Goal: Feedback & Contribution: Submit feedback/report problem

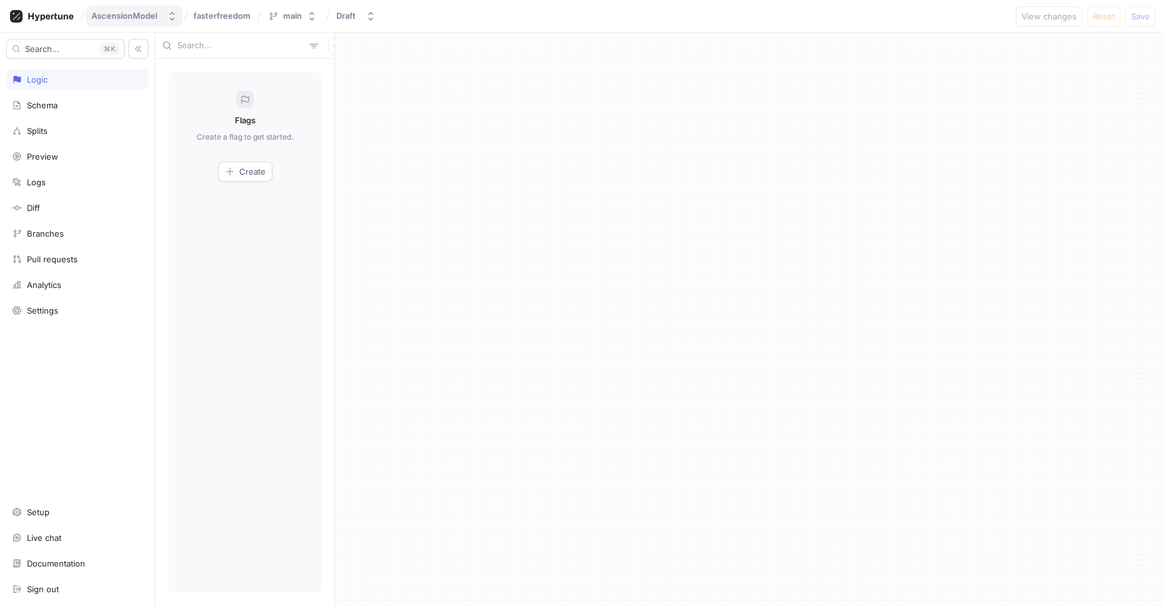
click at [148, 14] on div "AscensionModel" at bounding box center [124, 16] width 66 height 11
click at [70, 19] on icon at bounding box center [42, 16] width 64 height 13
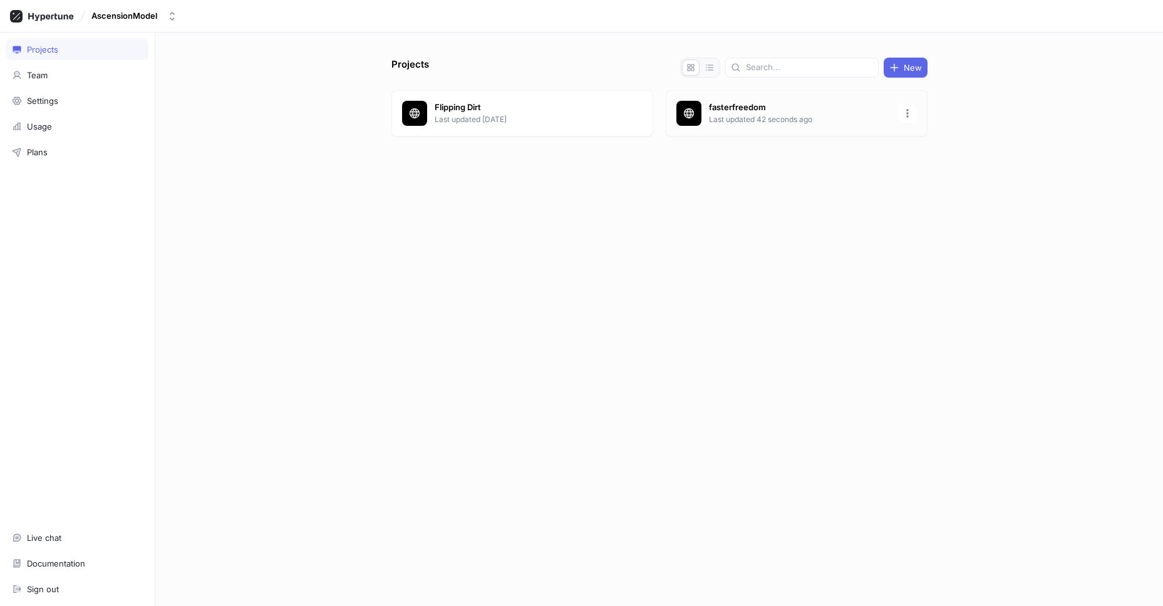
click at [750, 111] on p "fasterfreedom" at bounding box center [800, 107] width 182 height 13
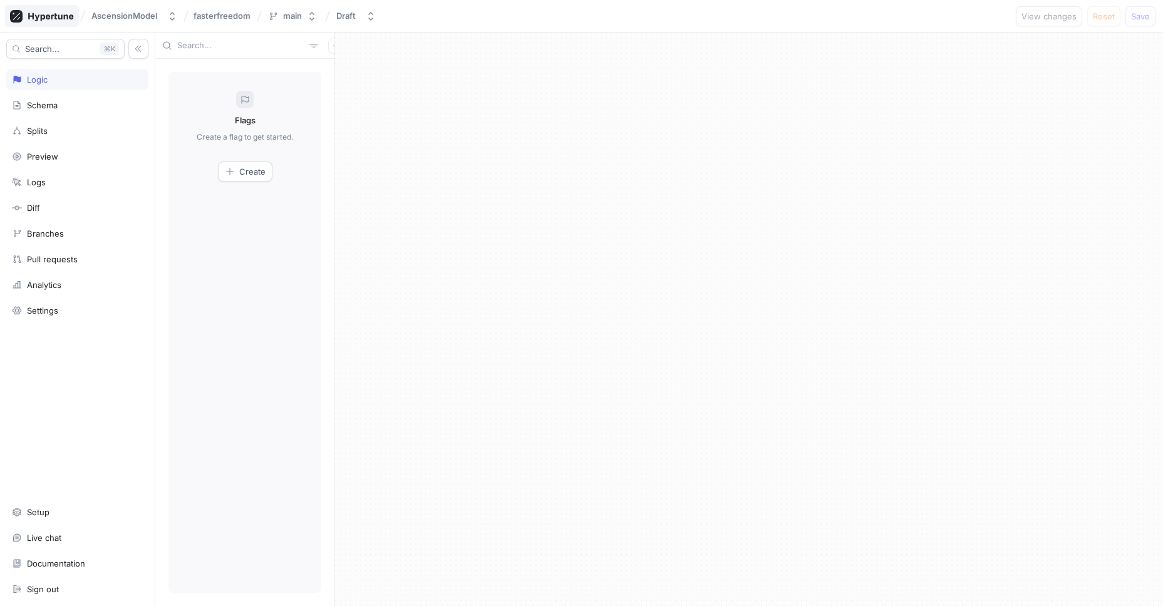
click at [57, 16] on icon at bounding box center [42, 16] width 64 height 13
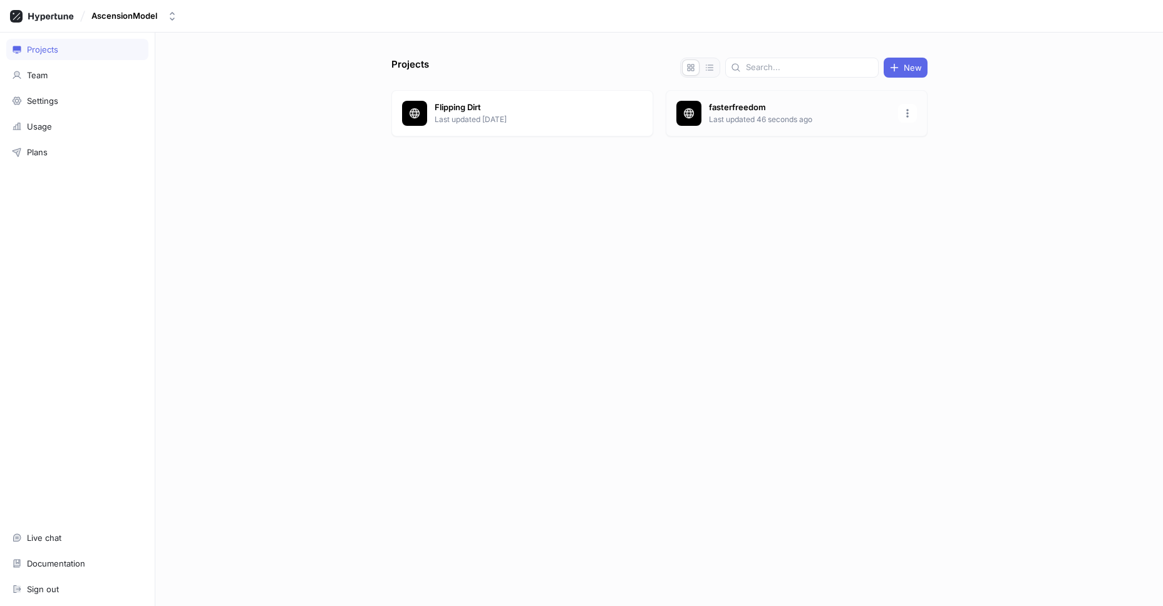
click at [839, 101] on p "fasterfreedom" at bounding box center [800, 107] width 182 height 13
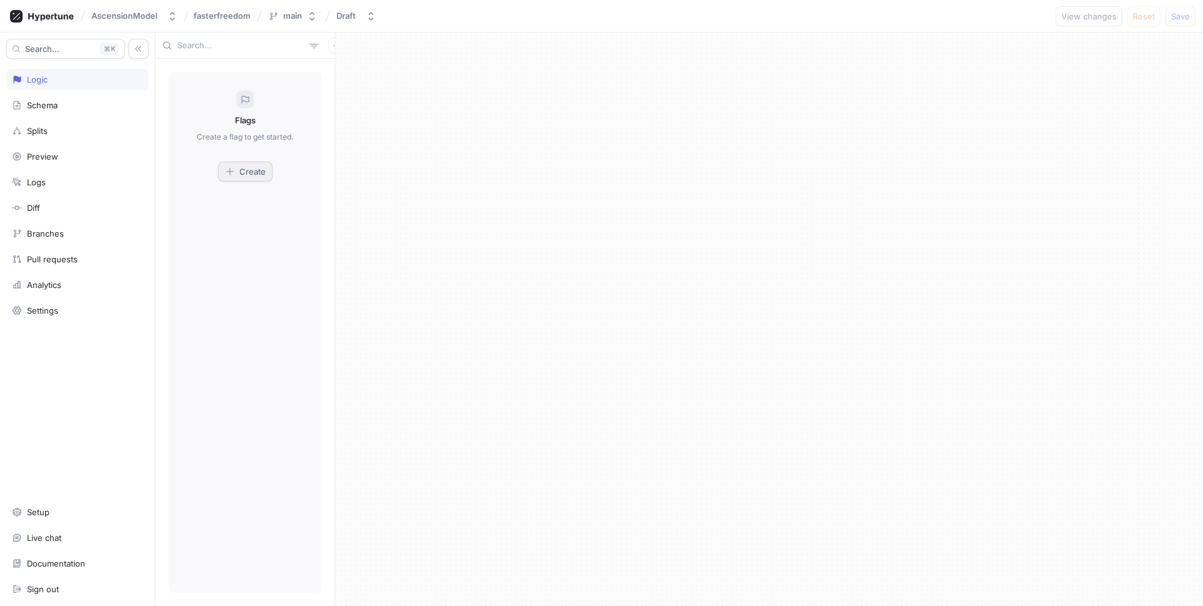
click at [233, 167] on icon "button" at bounding box center [230, 172] width 10 height 10
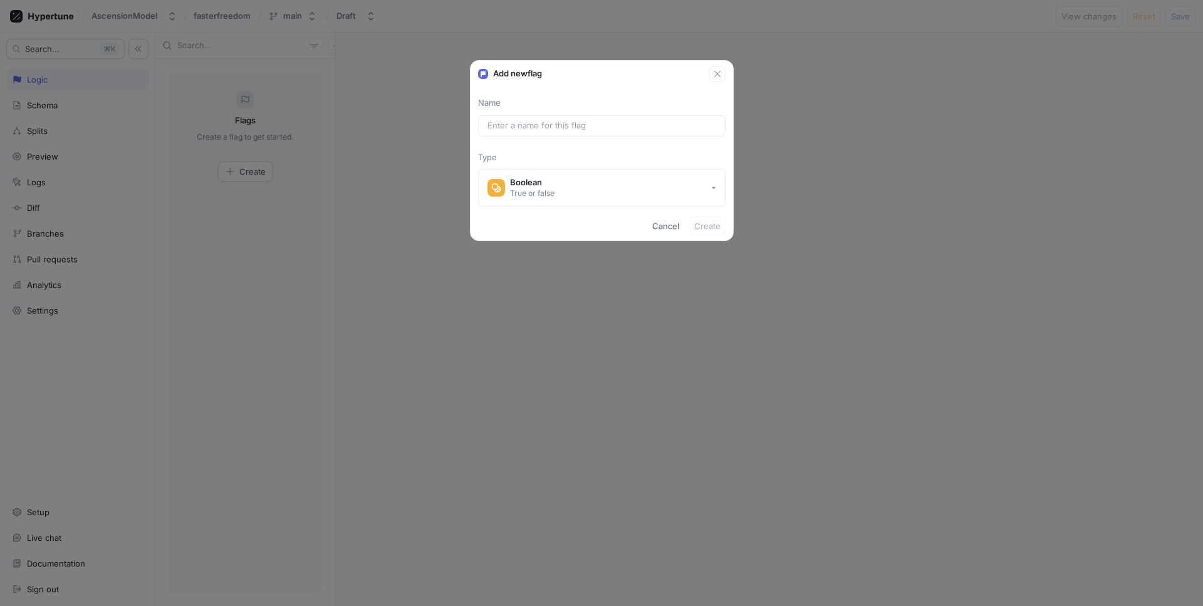
click at [605, 161] on p "Type" at bounding box center [601, 158] width 247 height 13
click at [583, 179] on button "Boolean True or false" at bounding box center [601, 188] width 247 height 38
click at [561, 126] on input "text" at bounding box center [601, 126] width 229 height 13
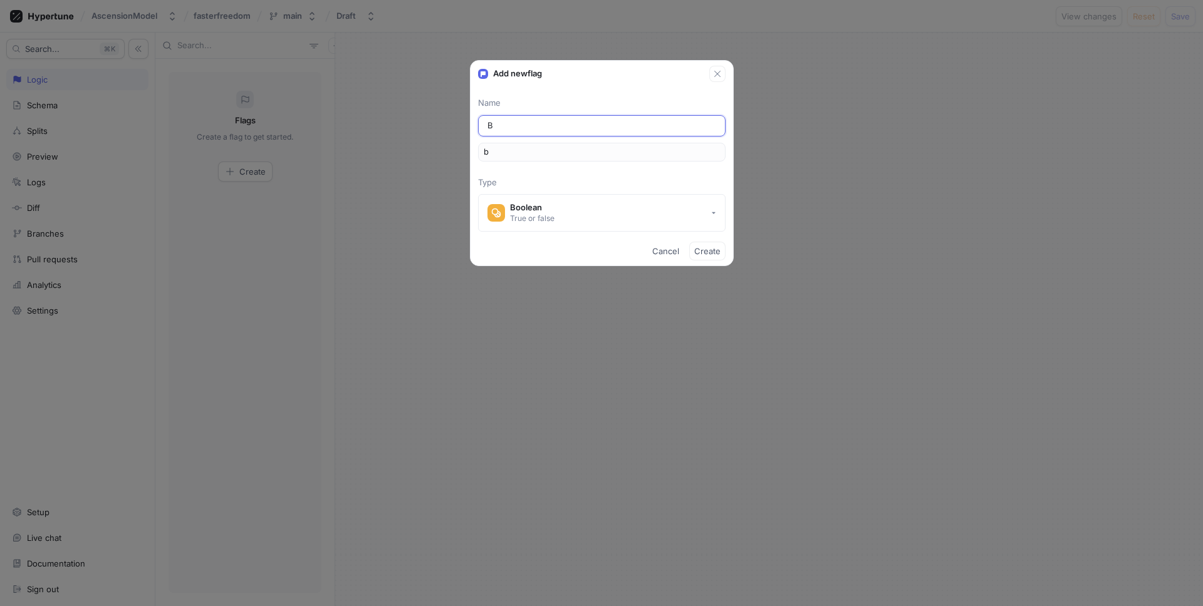
type input "Bu"
type input "bu"
type input "But"
type input "but"
type input "Butt"
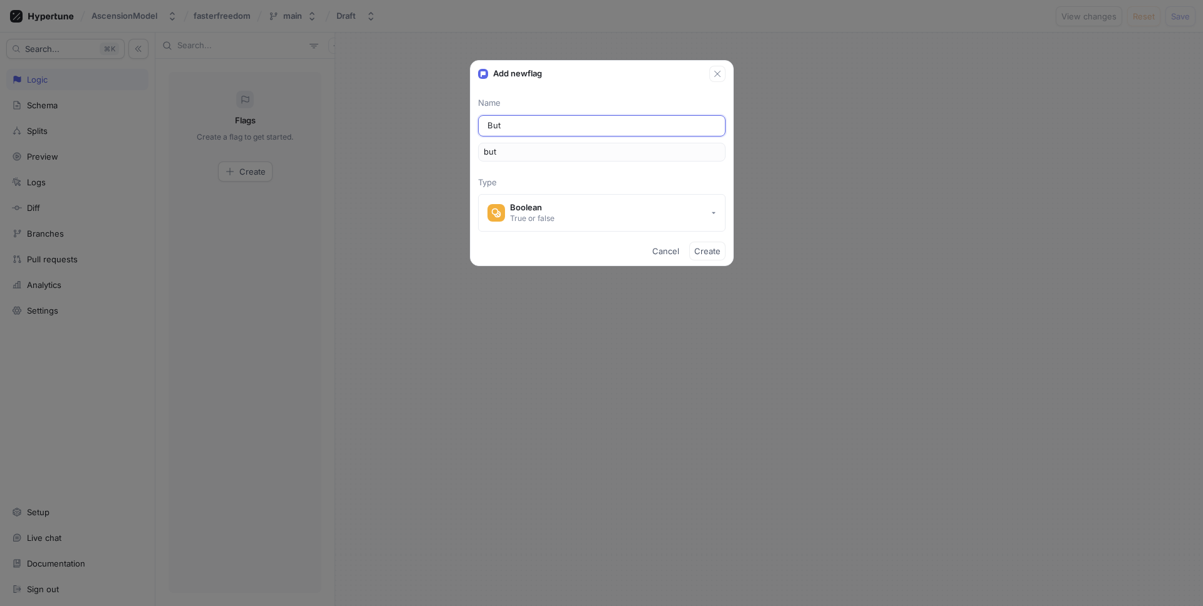
type input "butt"
type input "Butto"
type input "butto"
type input "Button"
type input "button"
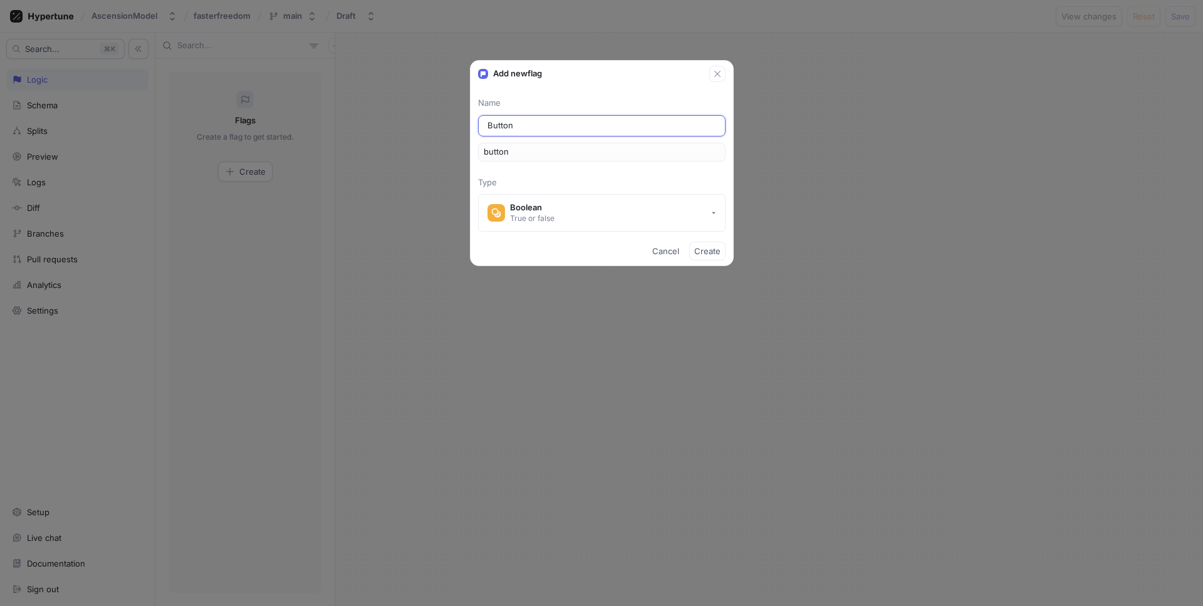
type input "ButtonC"
type input "buttonC"
type input "ButtonCo"
type input "buttonCo"
type input "ButtonCol"
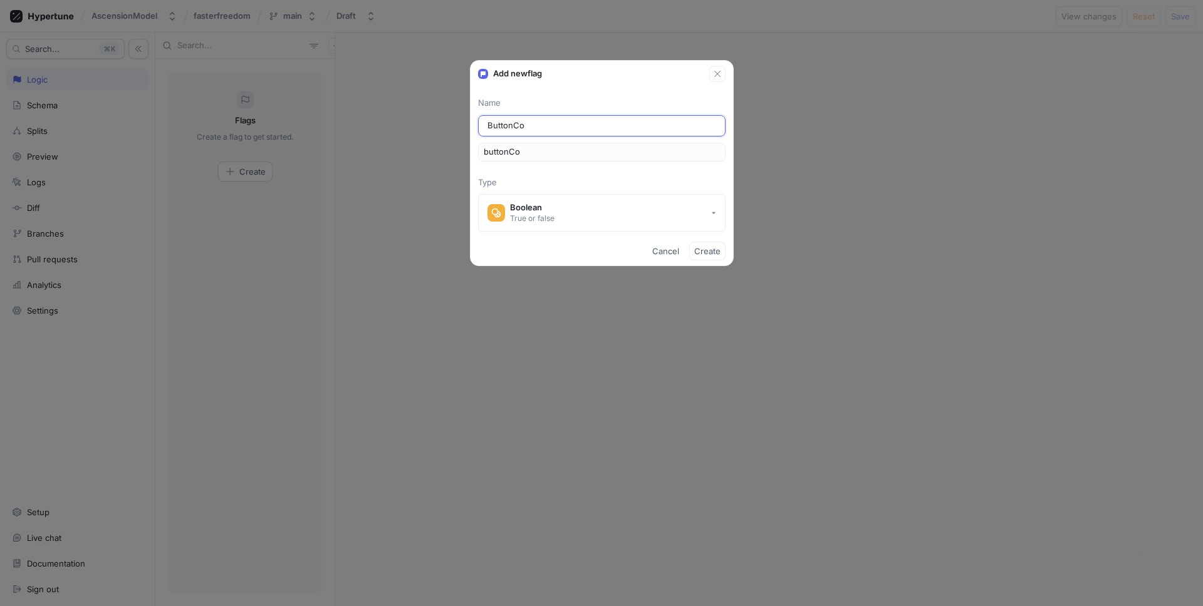
type input "buttonCol"
type input "ButtonColo"
type input "buttonColo"
type input "B"
type input "b"
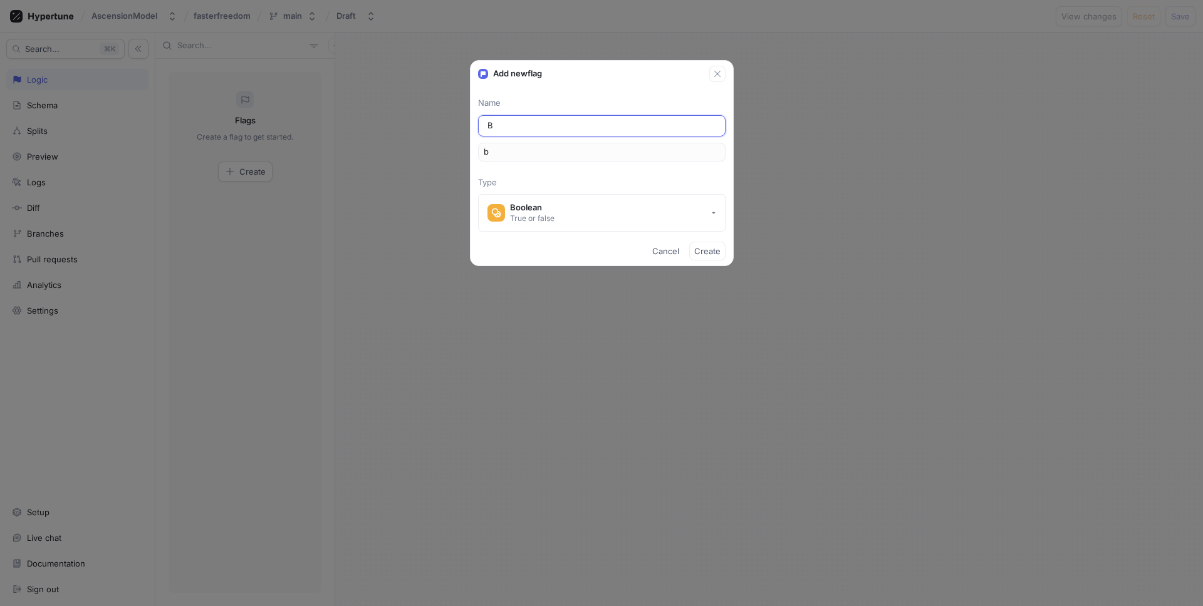
type input "Bu"
type input "bu"
type input "But"
type input "but"
type input "Bu"
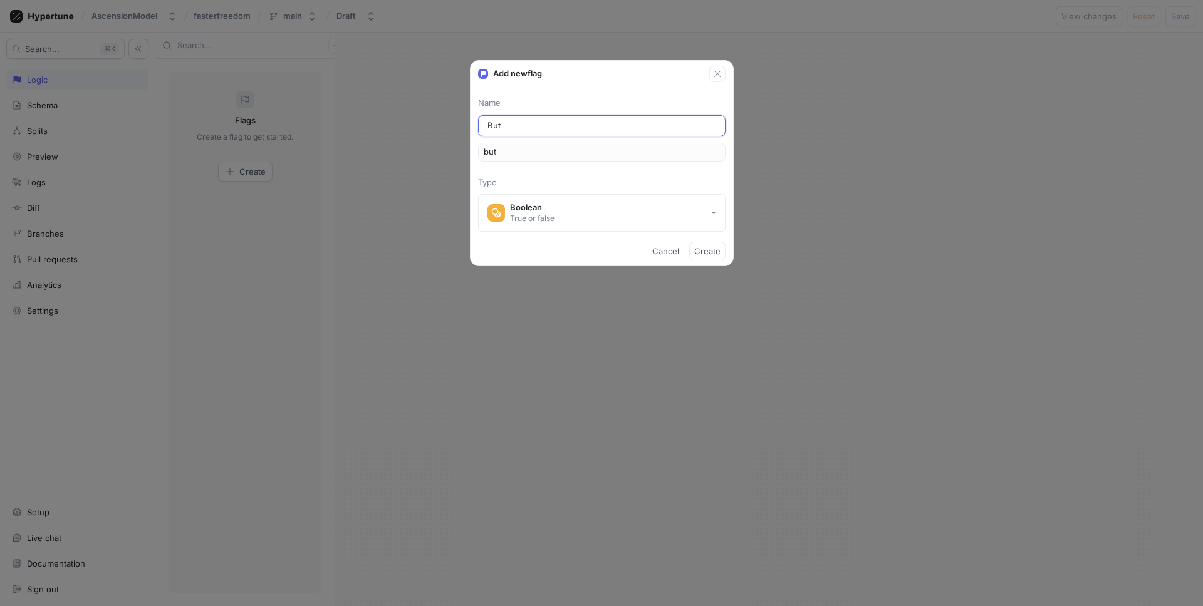
type input "bu"
type input "B"
type input "b"
type input "Op"
type input "op"
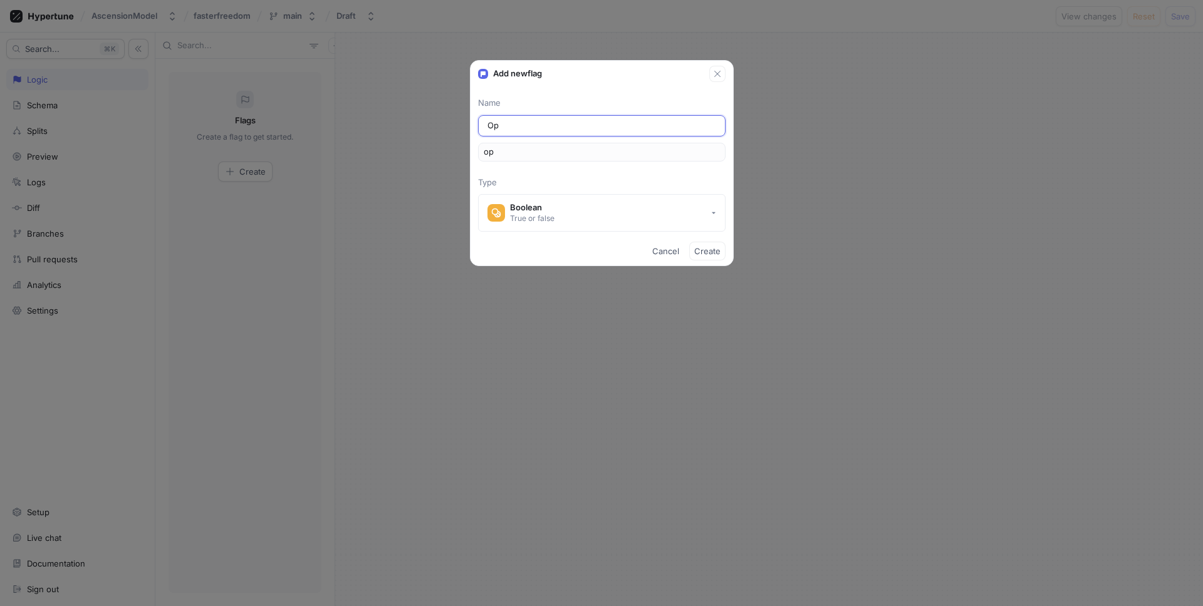
type input "Opt"
type input "opt"
type input "Opt I"
type input "optI"
type input "Opt In"
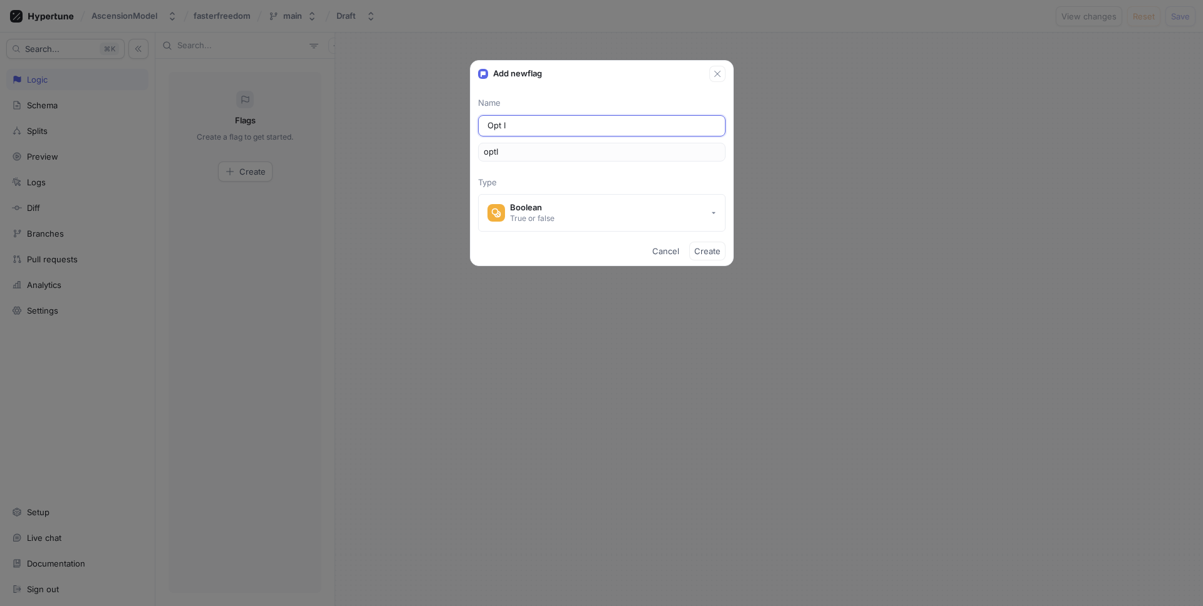
type input "optIn"
type input "Opt In B"
type input "optInB"
type input "Opt In Bu"
type input "optInBu"
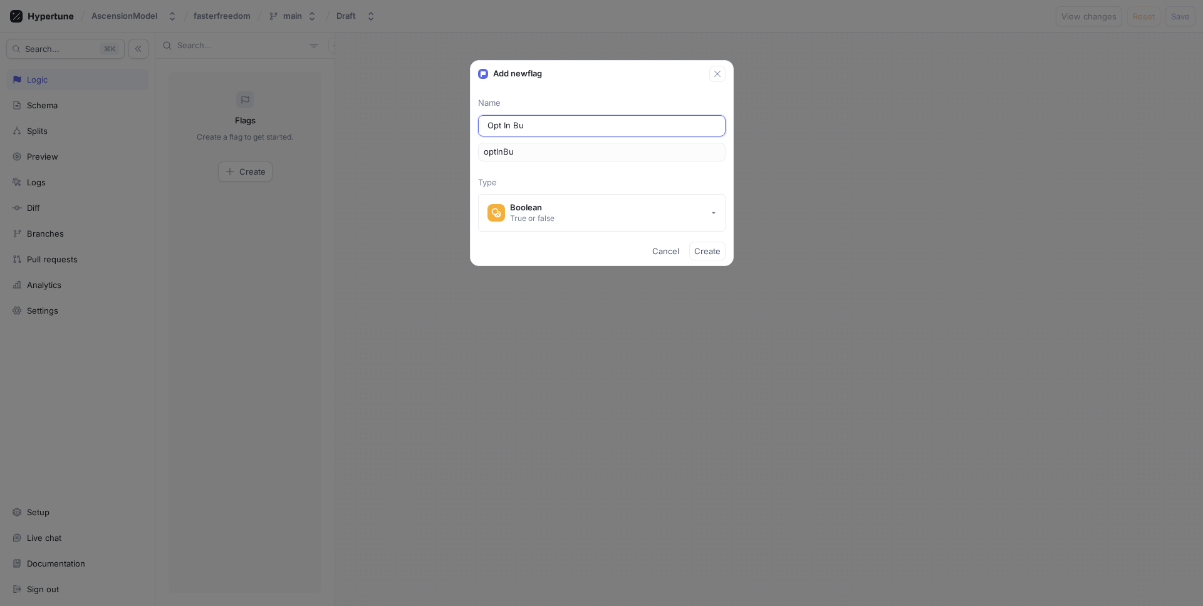
type input "Opt In But"
type input "optInBut"
type input "Opt In Butt"
type input "optInButt"
type input "Opt In Butto"
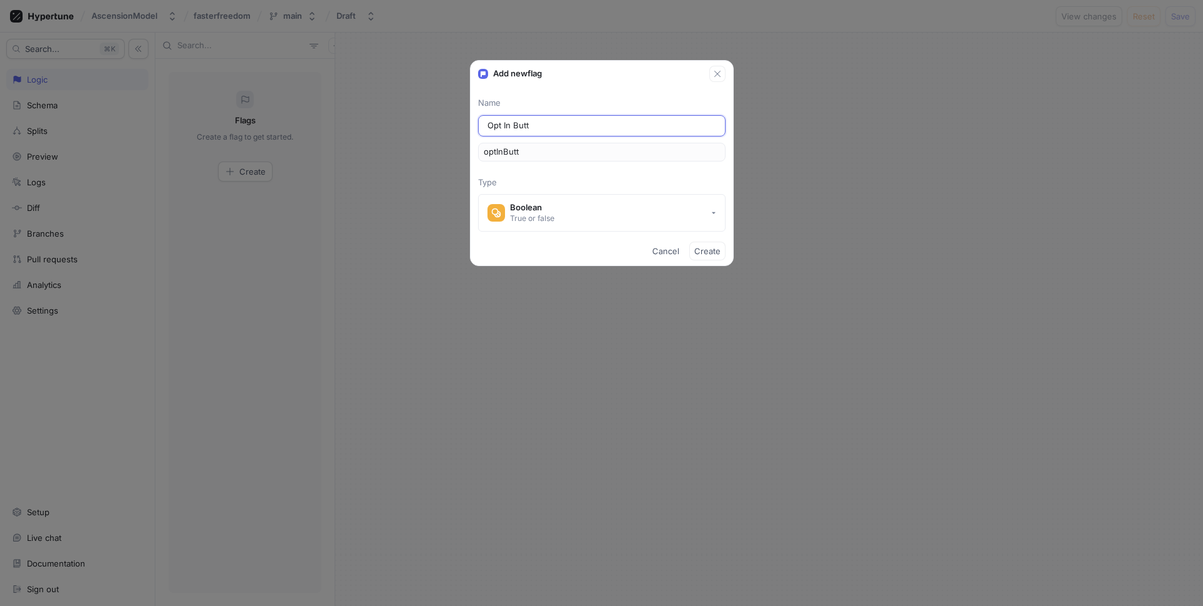
type input "optInButto"
type input "Opt In Button"
type input "optInButton"
type input "Opt In Button C"
type input "optInButtonC"
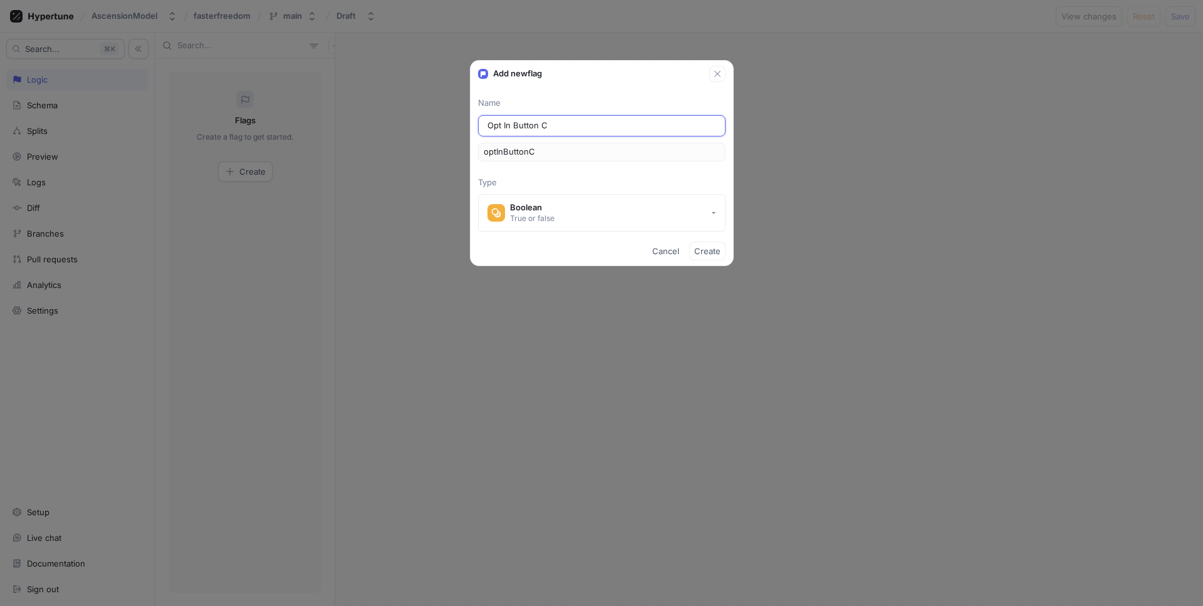
type input "Opt In Button Co"
type input "optInButtonCo"
type input "Opt In Button Col"
type input "optInButtonCol"
type input "Opt In Button Colo"
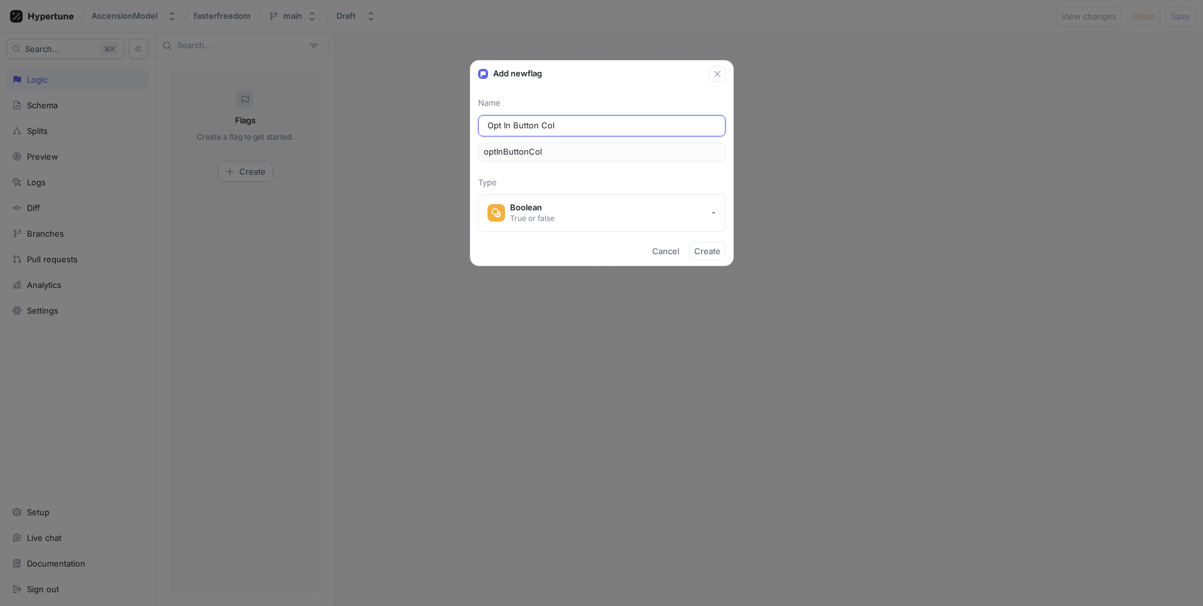
type input "optInButtonColo"
type input "Opt In Button Color"
type input "optInButtonColor"
click at [527, 199] on button "Boolean True or false" at bounding box center [601, 213] width 247 height 38
type input "Opt In Button Color"
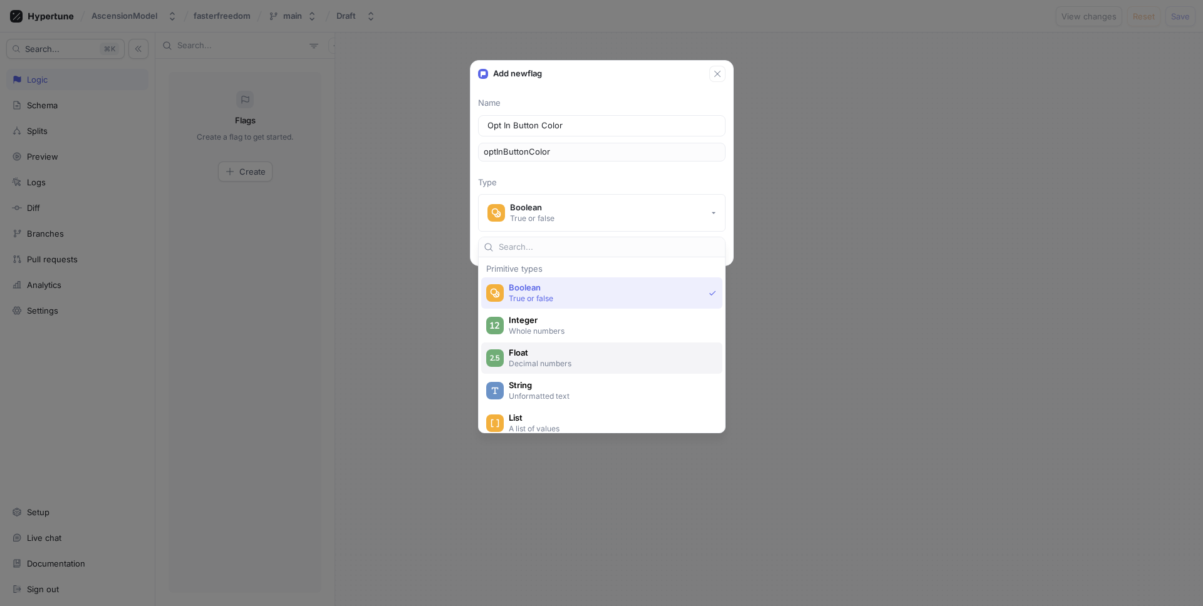
scroll to position [12, 0]
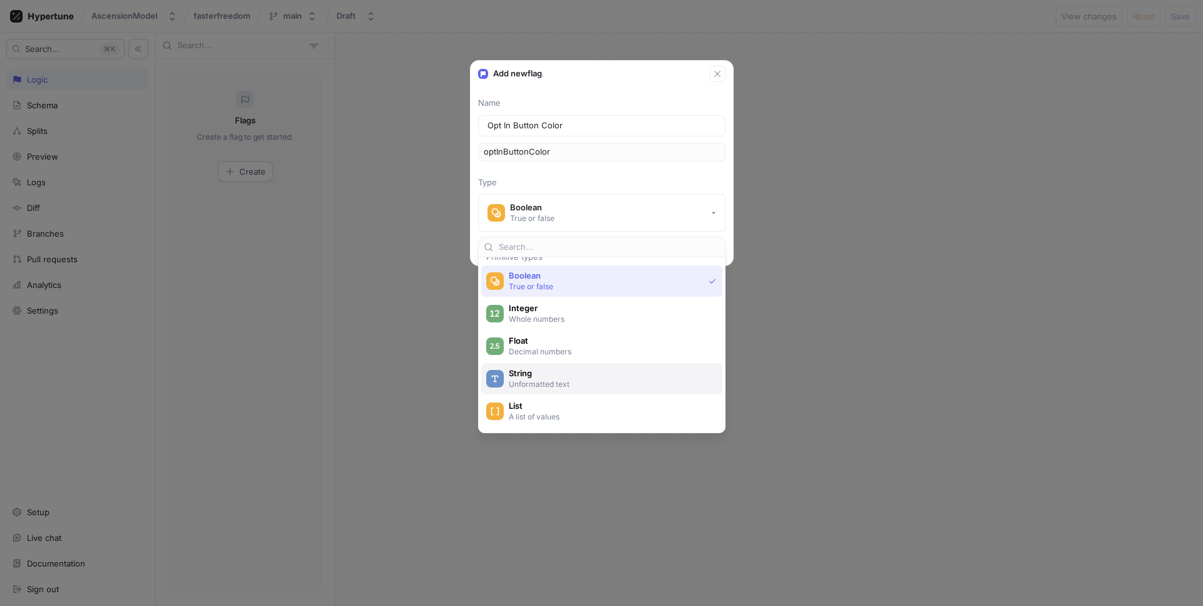
click at [543, 373] on span "String" at bounding box center [610, 373] width 202 height 11
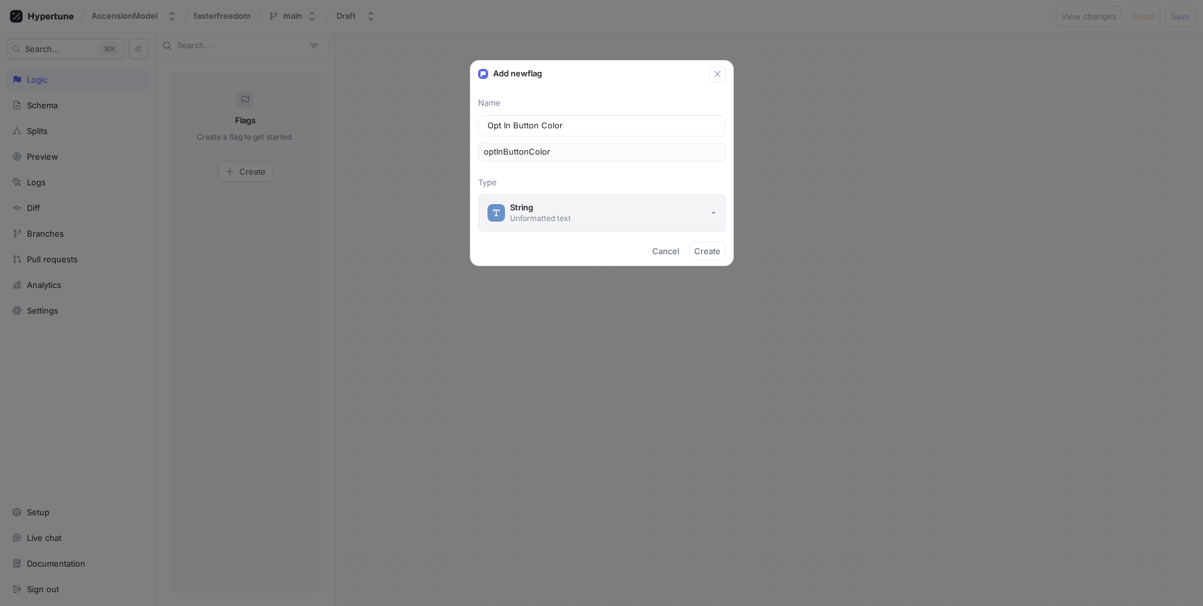
click at [637, 214] on button "String Unformatted text" at bounding box center [601, 213] width 247 height 38
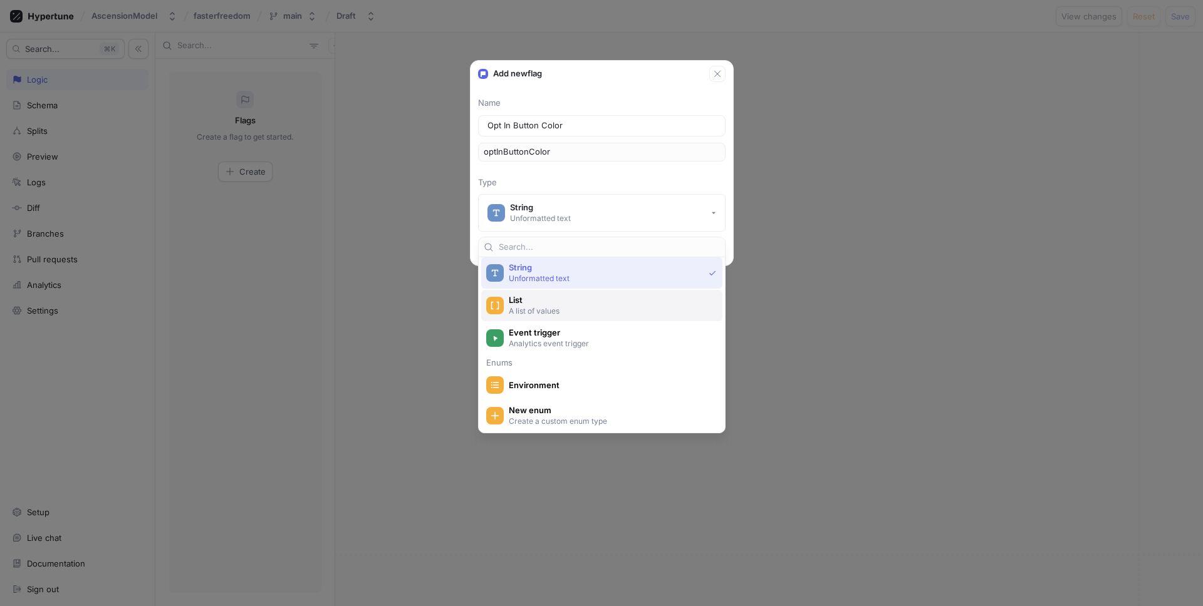
scroll to position [117, 0]
click at [601, 181] on p "Type" at bounding box center [601, 183] width 247 height 13
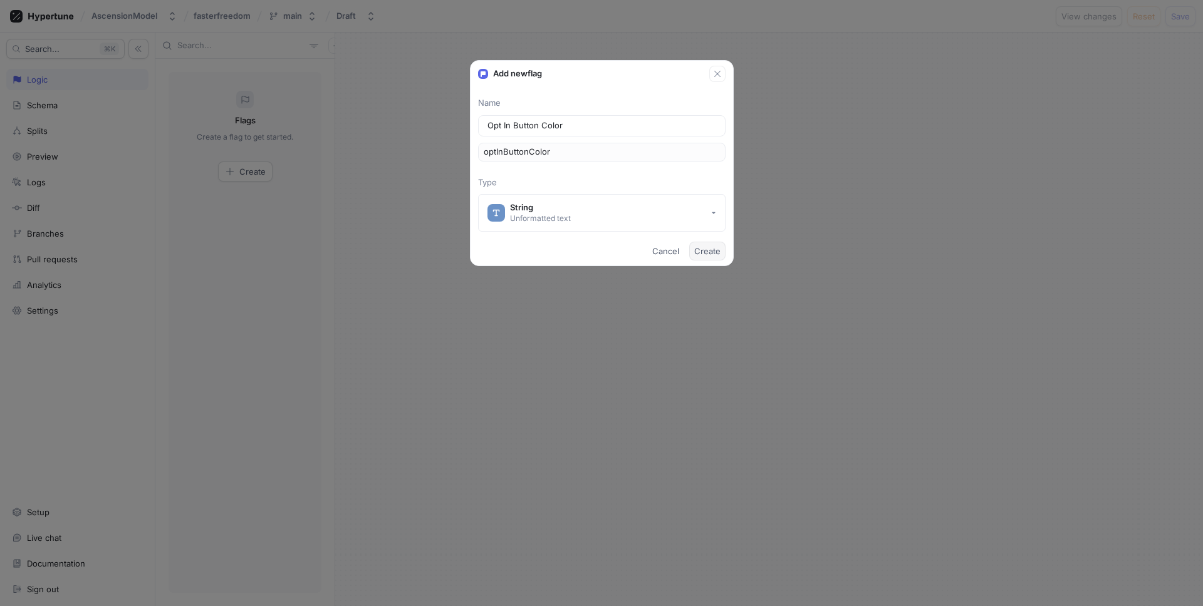
click at [705, 249] on span "Create" at bounding box center [707, 251] width 26 height 8
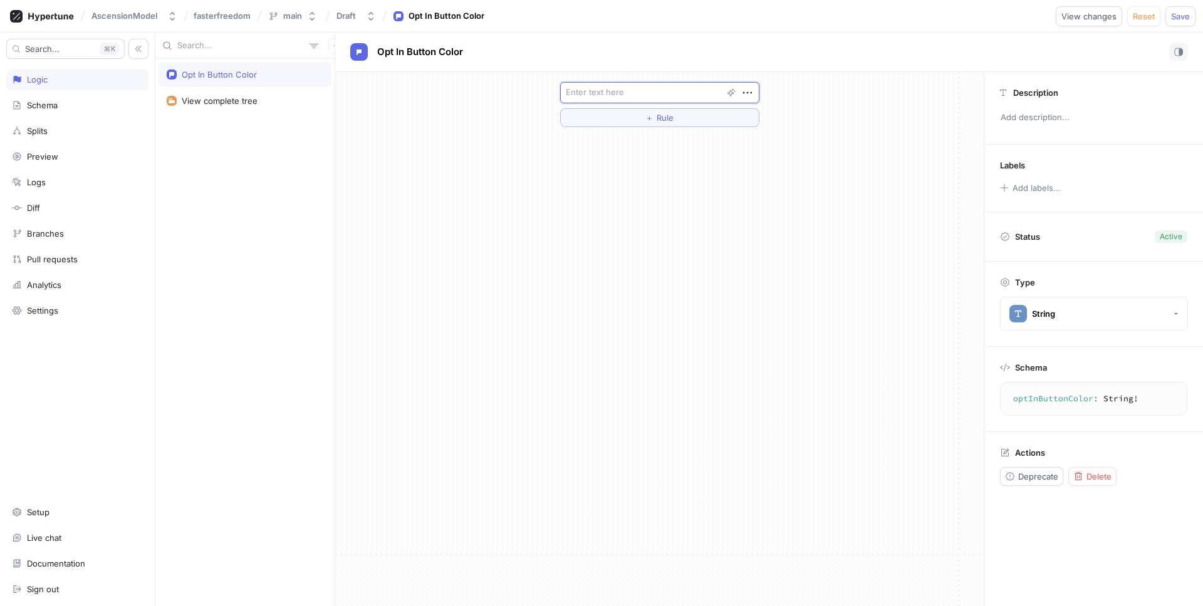
click at [620, 86] on textarea at bounding box center [659, 92] width 199 height 21
click at [671, 127] on button "＋ Rule" at bounding box center [659, 117] width 199 height 19
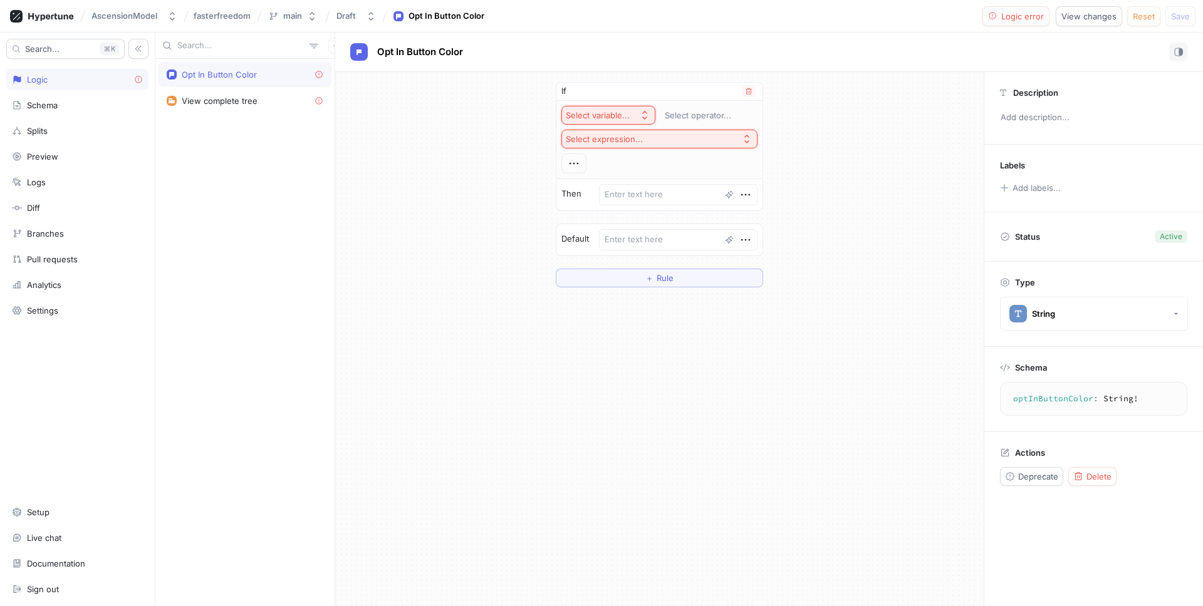
click at [601, 118] on div "Select variable..." at bounding box center [598, 115] width 64 height 11
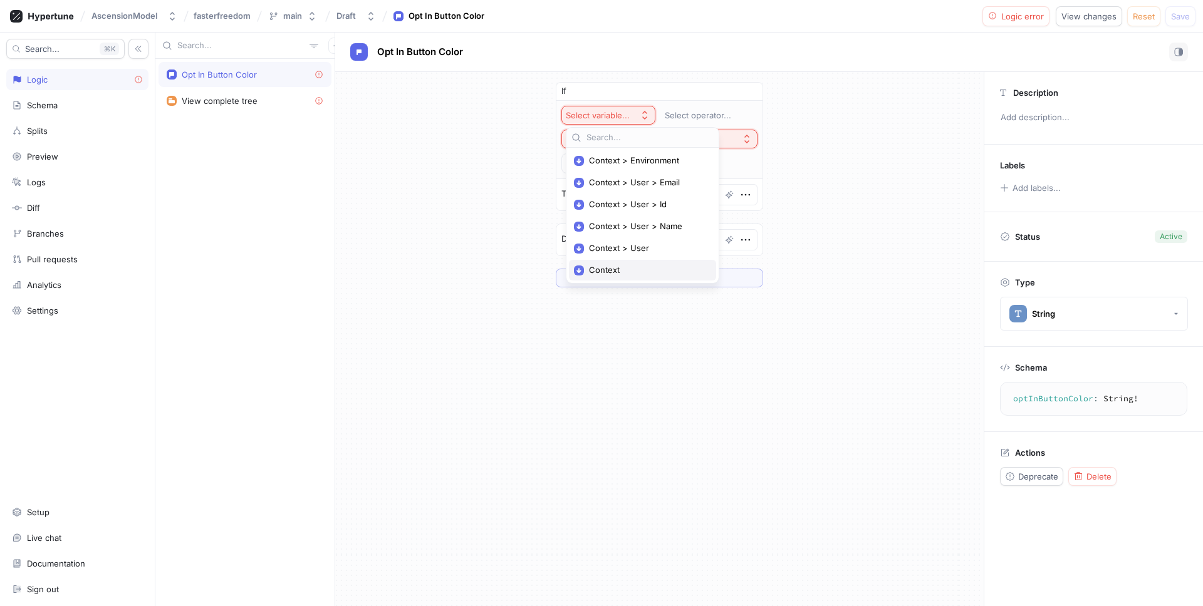
click at [633, 266] on span "Context" at bounding box center [647, 270] width 116 height 11
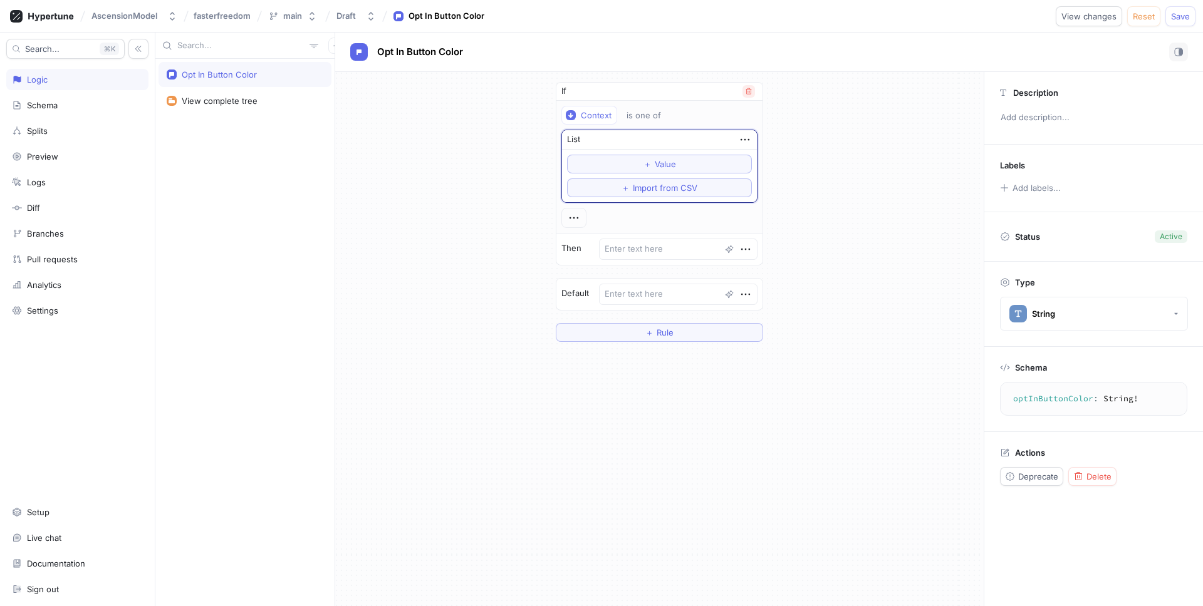
click at [745, 91] on icon "button" at bounding box center [749, 92] width 8 height 8
click at [1163, 13] on span "Save" at bounding box center [1180, 17] width 19 height 8
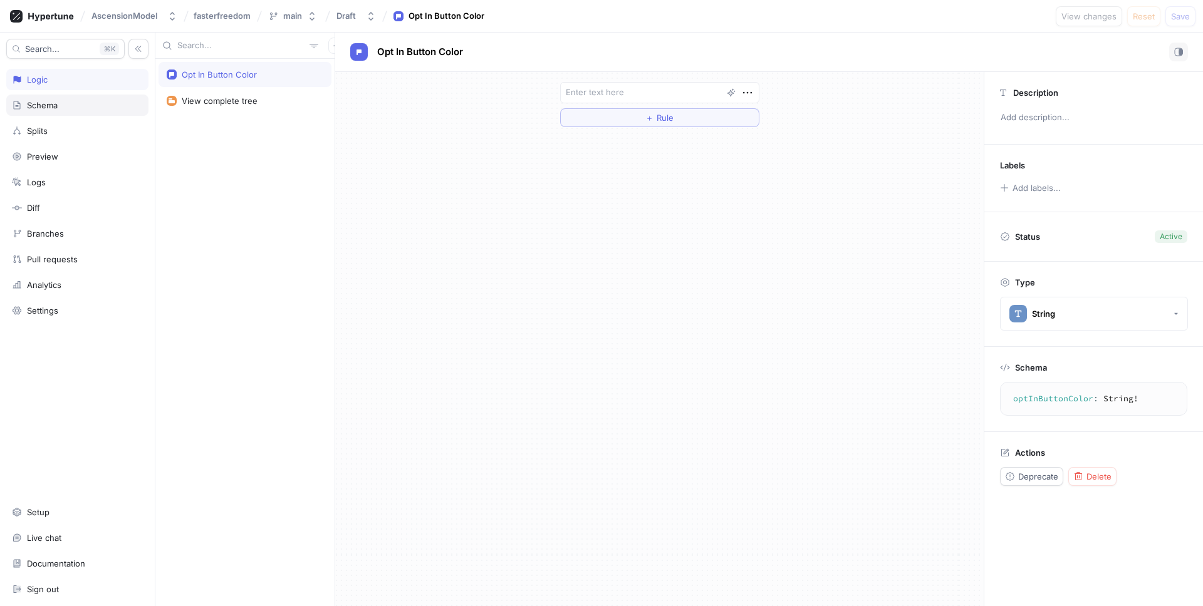
click at [97, 99] on div "Schema" at bounding box center [77, 105] width 142 height 21
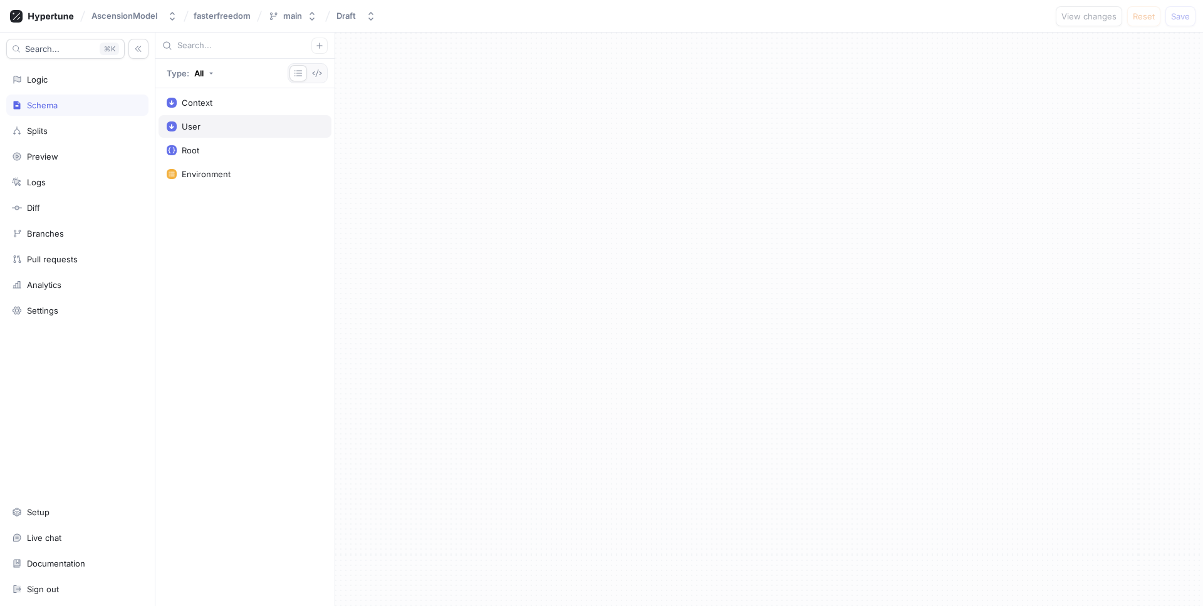
click at [211, 128] on div "User" at bounding box center [245, 127] width 157 height 10
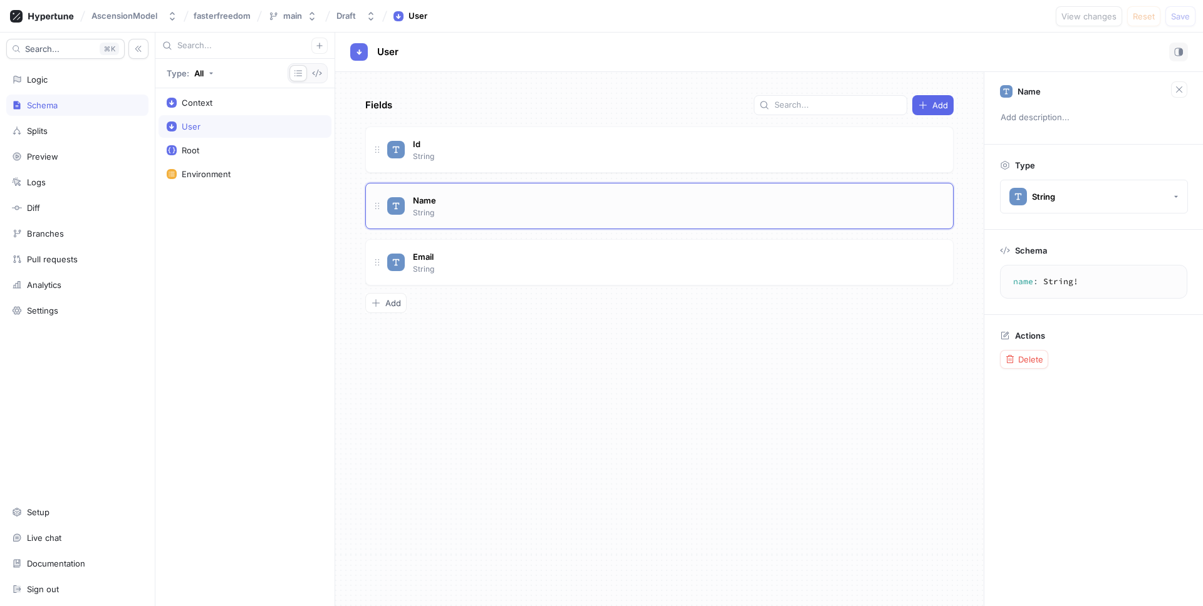
click at [491, 202] on div "Name String" at bounding box center [665, 206] width 556 height 25
type textarea "x"
type textarea "email: String!"
click at [676, 258] on div "Email String" at bounding box center [665, 262] width 556 height 25
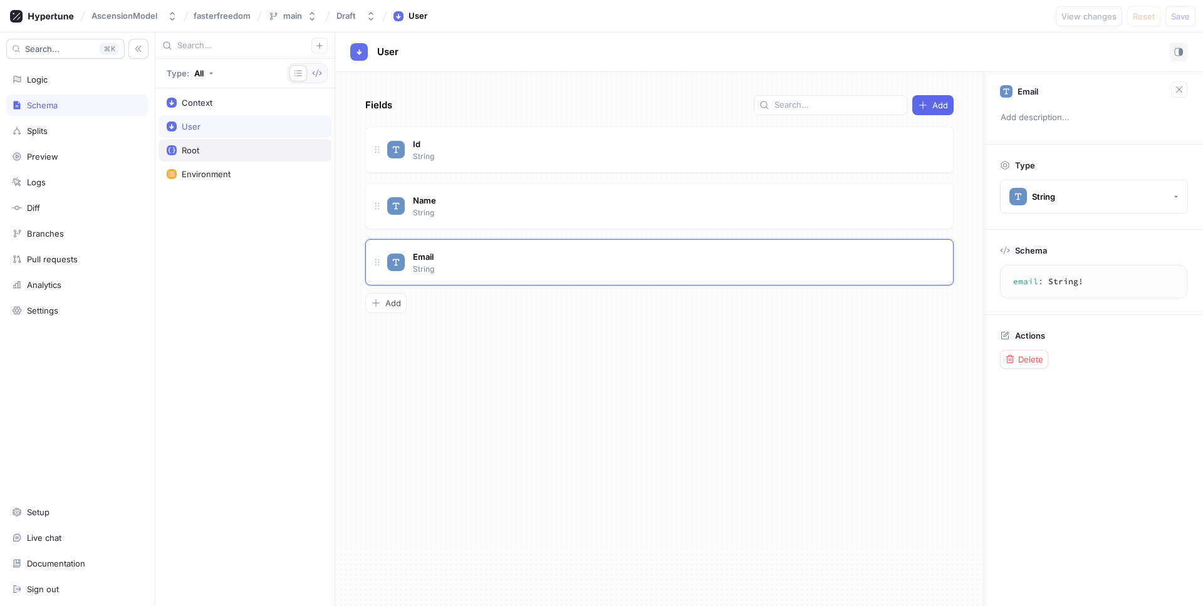
click at [274, 148] on div "Root" at bounding box center [245, 150] width 157 height 10
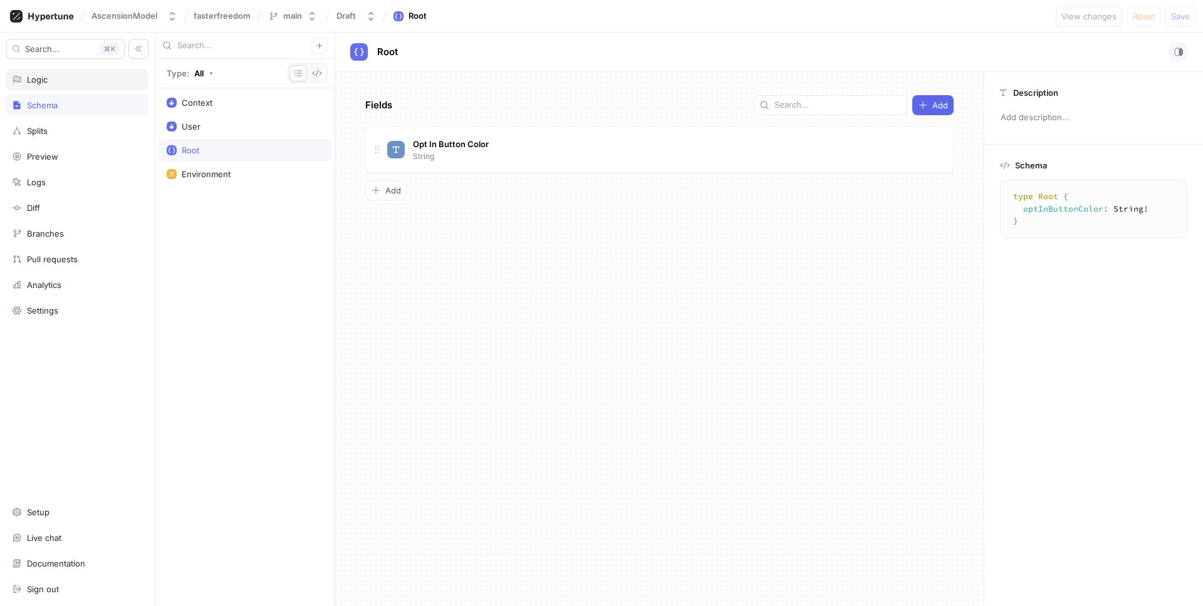
click at [88, 85] on div "Logic" at bounding box center [77, 79] width 142 height 21
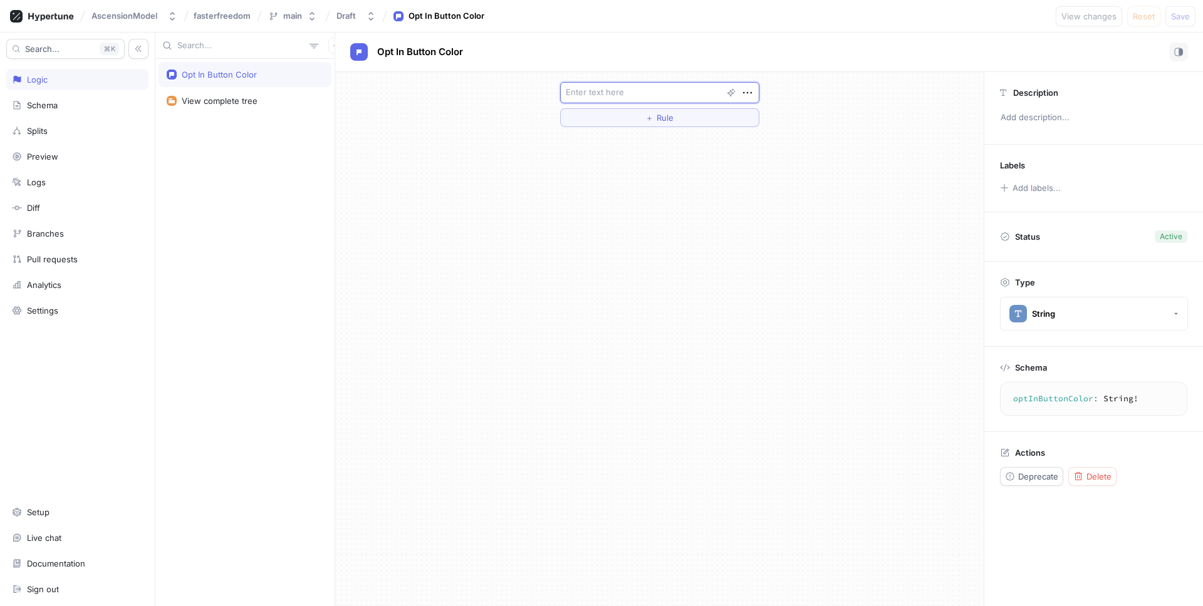
click at [648, 99] on textarea at bounding box center [659, 92] width 199 height 21
type textarea "x"
type textarea "a"
type textarea "x"
type textarea "as"
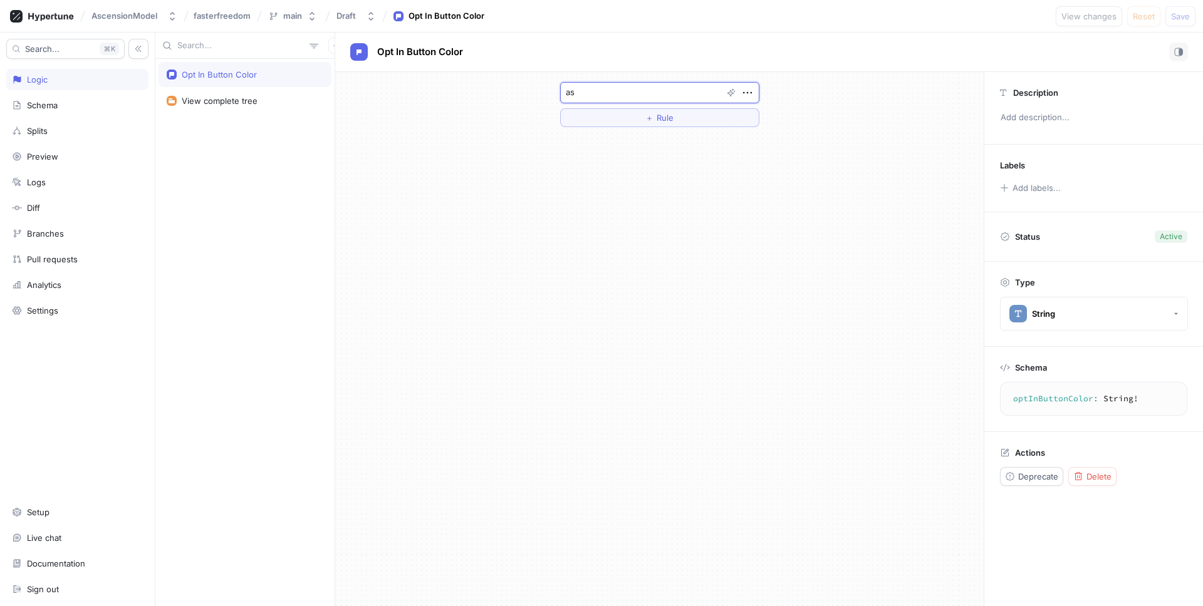
type textarea "x"
type textarea "asd"
type textarea "x"
type textarea "asdf"
type textarea "x"
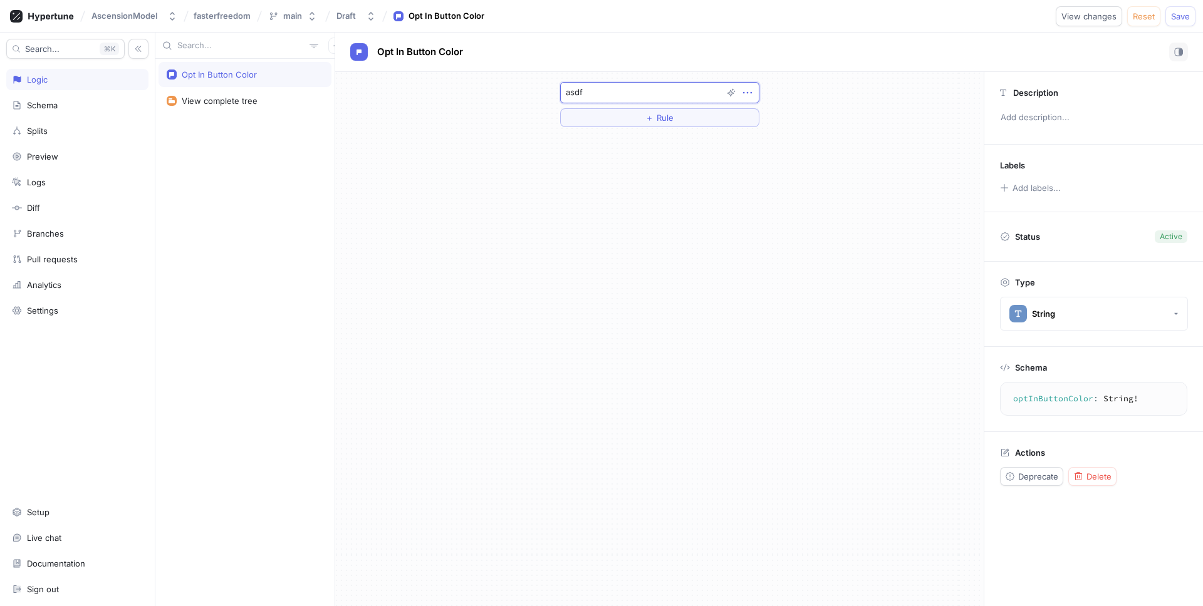
click at [748, 93] on icon "button" at bounding box center [748, 93] width 14 height 14
click at [754, 107] on div "Delete" at bounding box center [797, 115] width 107 height 21
click at [671, 92] on button "Select expression..." at bounding box center [659, 91] width 199 height 19
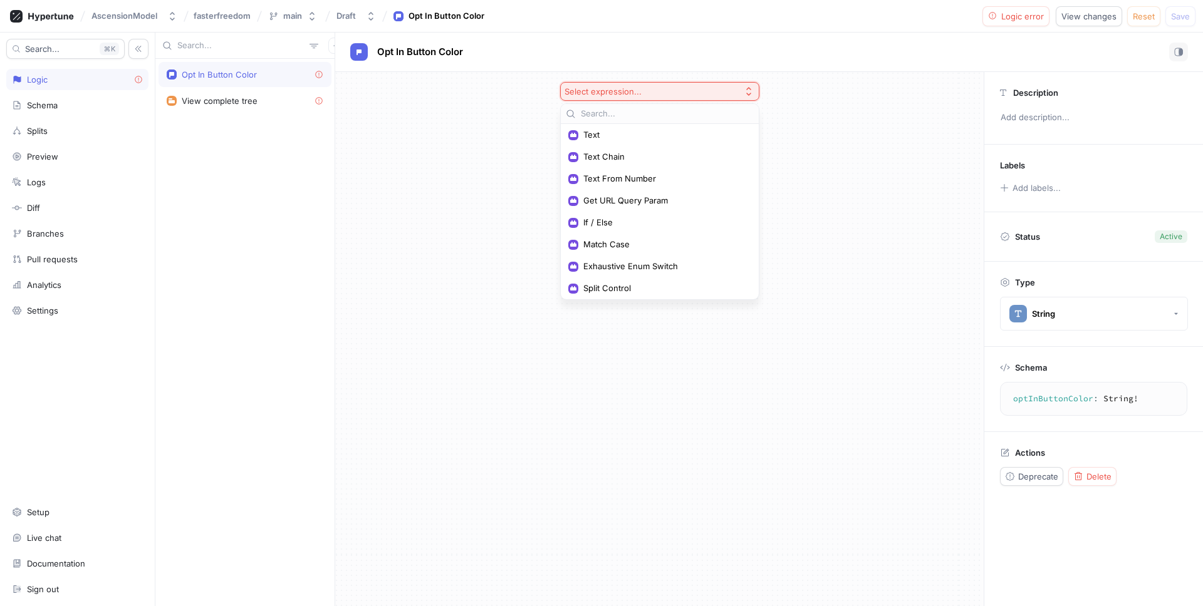
scroll to position [103, 0]
click at [637, 288] on span "Split Control" at bounding box center [664, 286] width 162 height 11
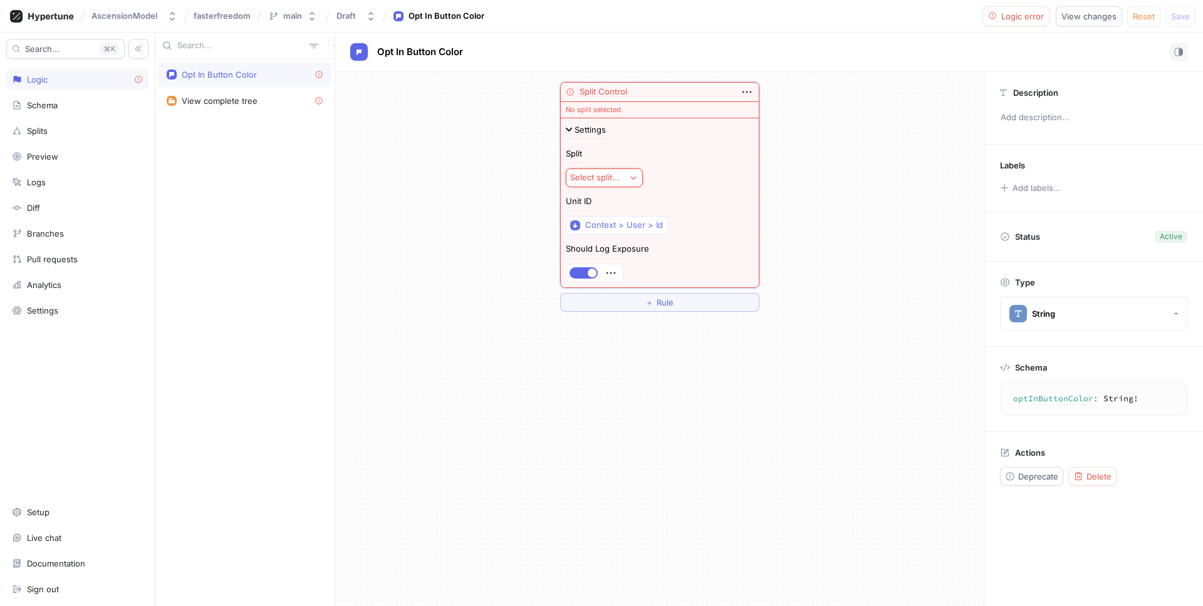
click at [604, 165] on div "Split Select split..." at bounding box center [660, 169] width 188 height 38
click at [611, 173] on div "Select split..." at bounding box center [594, 177] width 49 height 11
click at [622, 219] on div "＋ New Split" at bounding box center [639, 223] width 131 height 11
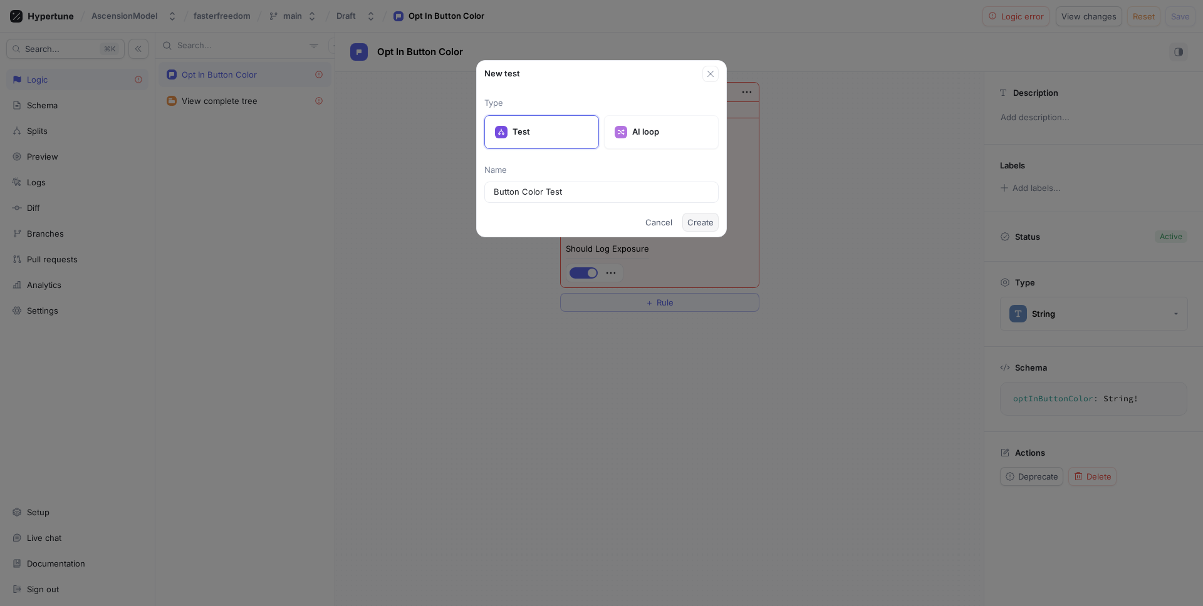
type input "Button Color Test"
click at [696, 223] on span "Create" at bounding box center [700, 223] width 26 height 8
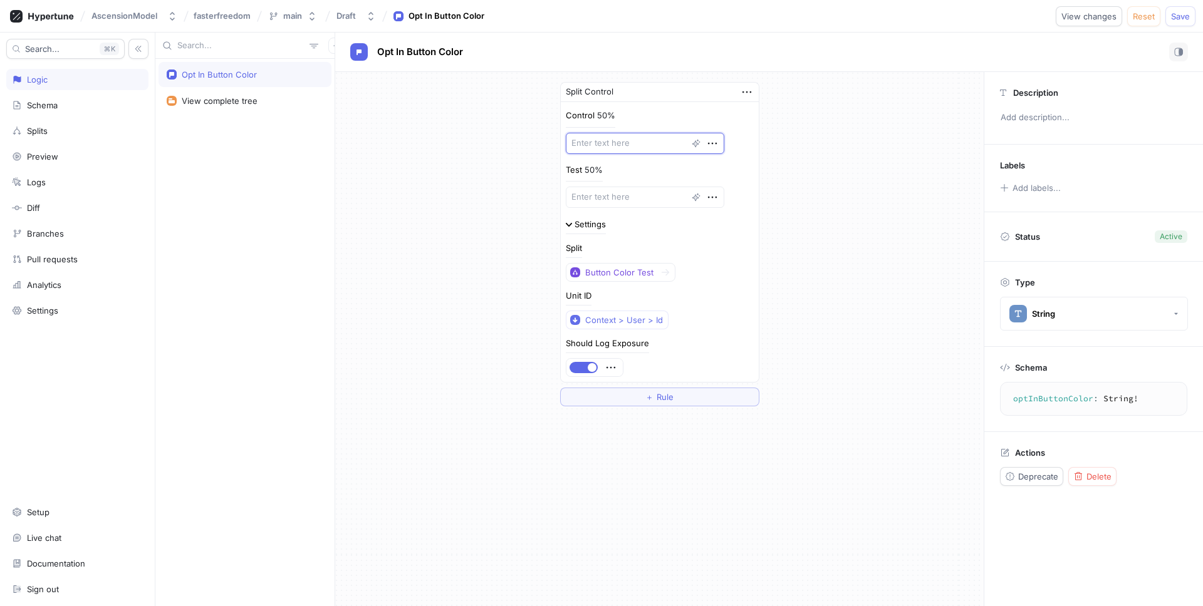
click at [603, 143] on textarea at bounding box center [645, 143] width 159 height 21
type textarea "x"
type textarea "b"
type textarea "x"
type textarea "bl"
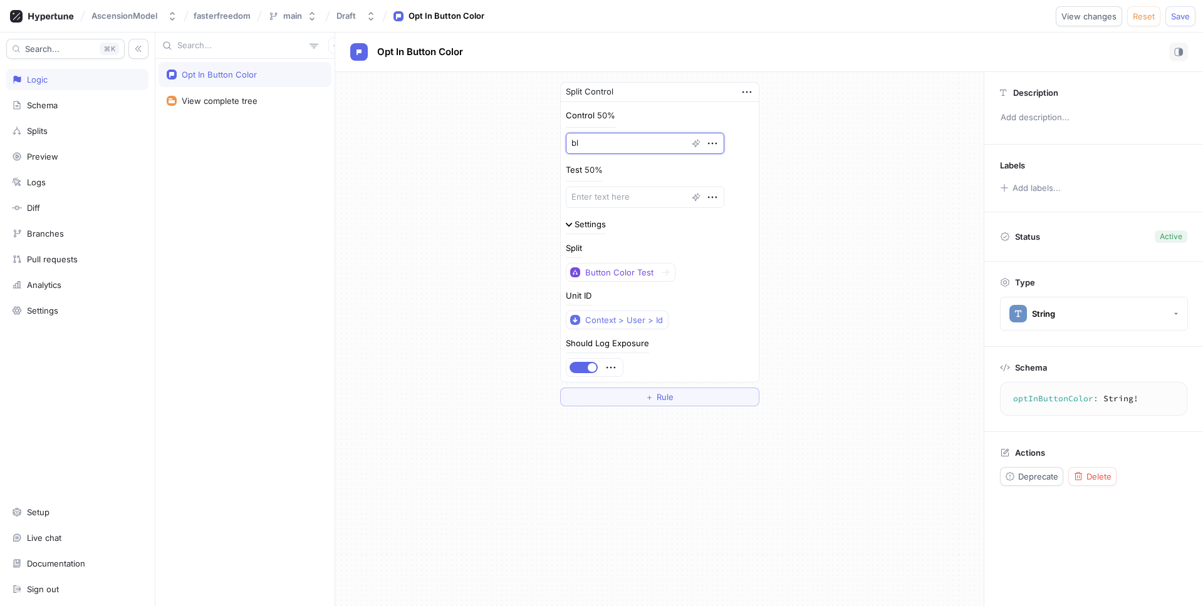
type textarea "x"
type textarea "blu"
type textarea "x"
type textarea "blue"
type textarea "x"
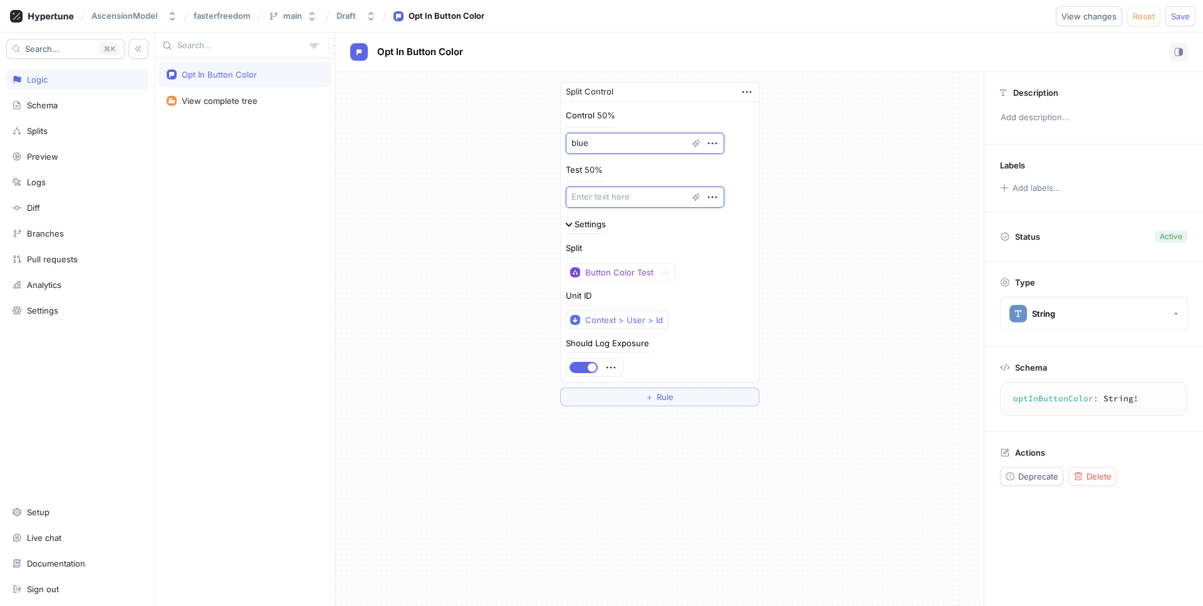
type textarea "r"
click at [628, 194] on textarea "r" at bounding box center [645, 197] width 159 height 21
type textarea "x"
type textarea "re"
type textarea "x"
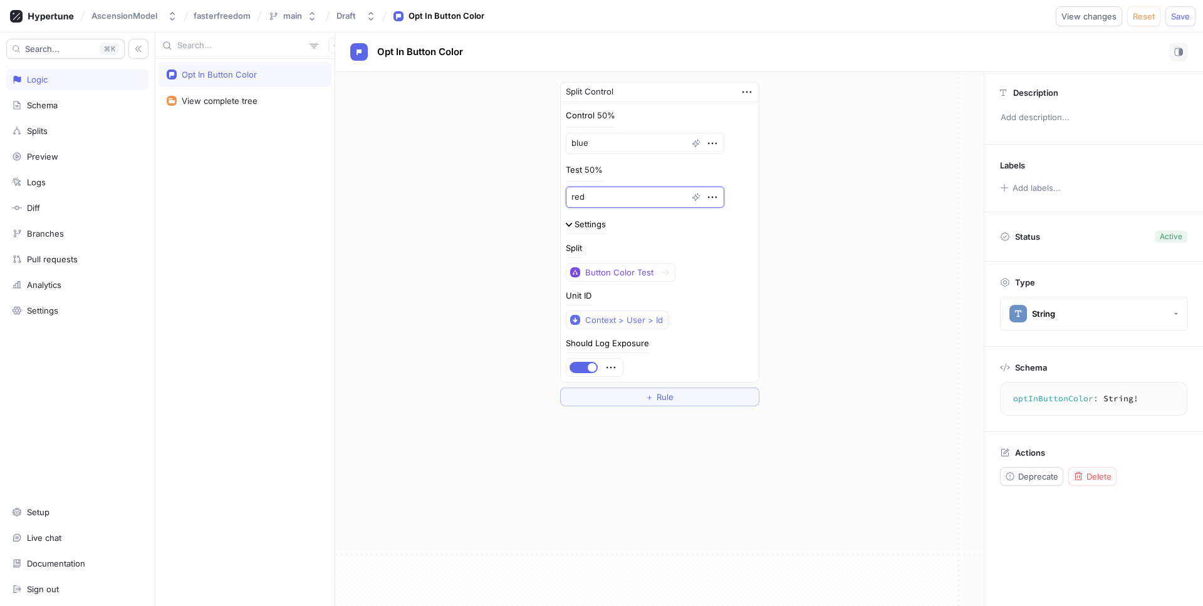
type textarea "red"
click at [590, 170] on div "50%" at bounding box center [594, 170] width 18 height 8
click at [590, 169] on div "50%" at bounding box center [594, 170] width 18 height 8
click at [591, 169] on div "50%" at bounding box center [594, 170] width 18 height 8
click at [618, 134] on textarea "blue" at bounding box center [645, 143] width 159 height 21
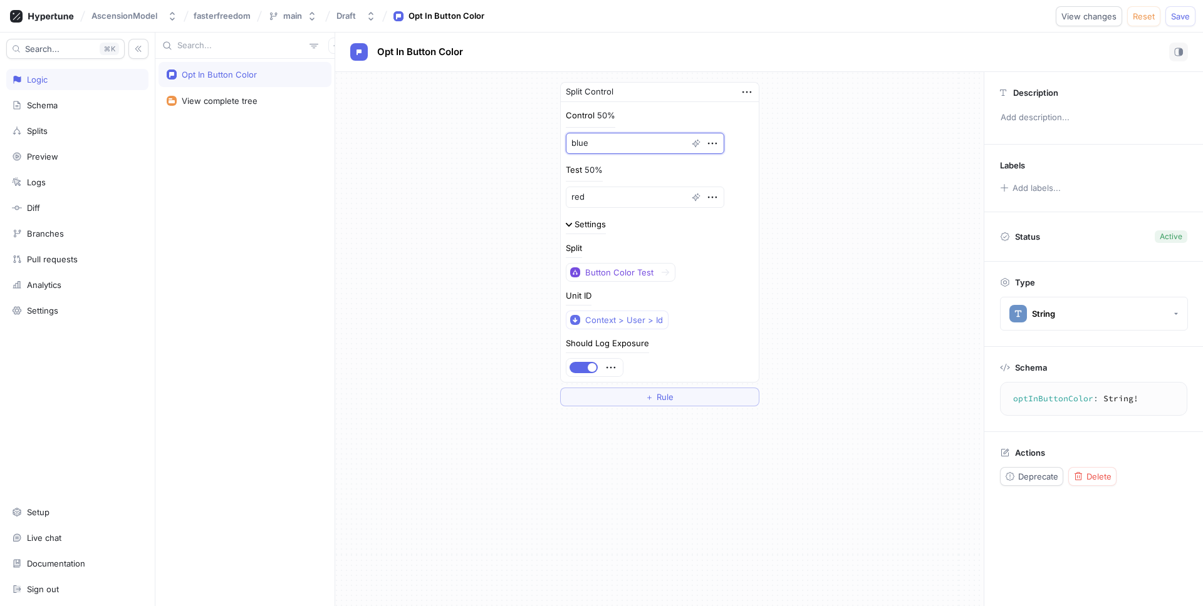
click at [613, 143] on textarea "blue" at bounding box center [645, 143] width 159 height 21
type textarea "x"
type textarea "r"
type textarea "x"
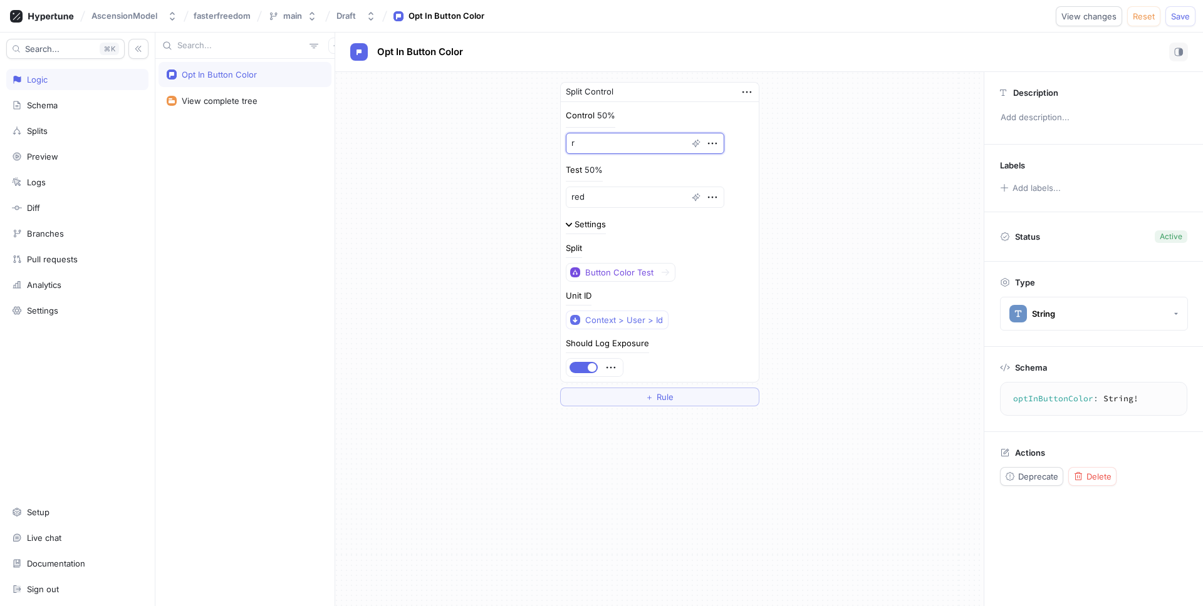
type textarea "re"
type textarea "x"
type textarea "red"
click at [820, 202] on div "Split Control Control 50% red Test 50% red Settings Split Button Color Test Uni…" at bounding box center [659, 244] width 648 height 345
click at [1163, 21] on button "Save" at bounding box center [1180, 16] width 30 height 20
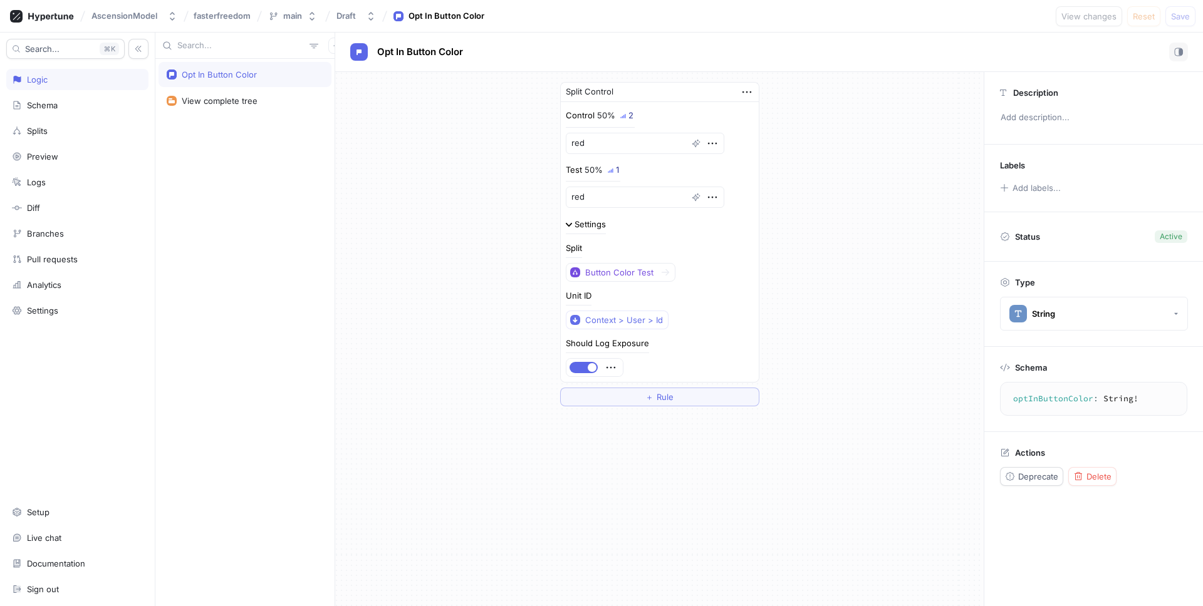
click at [628, 114] on div "2" at bounding box center [630, 116] width 5 height 8
click at [65, 185] on div "Logs" at bounding box center [77, 182] width 131 height 10
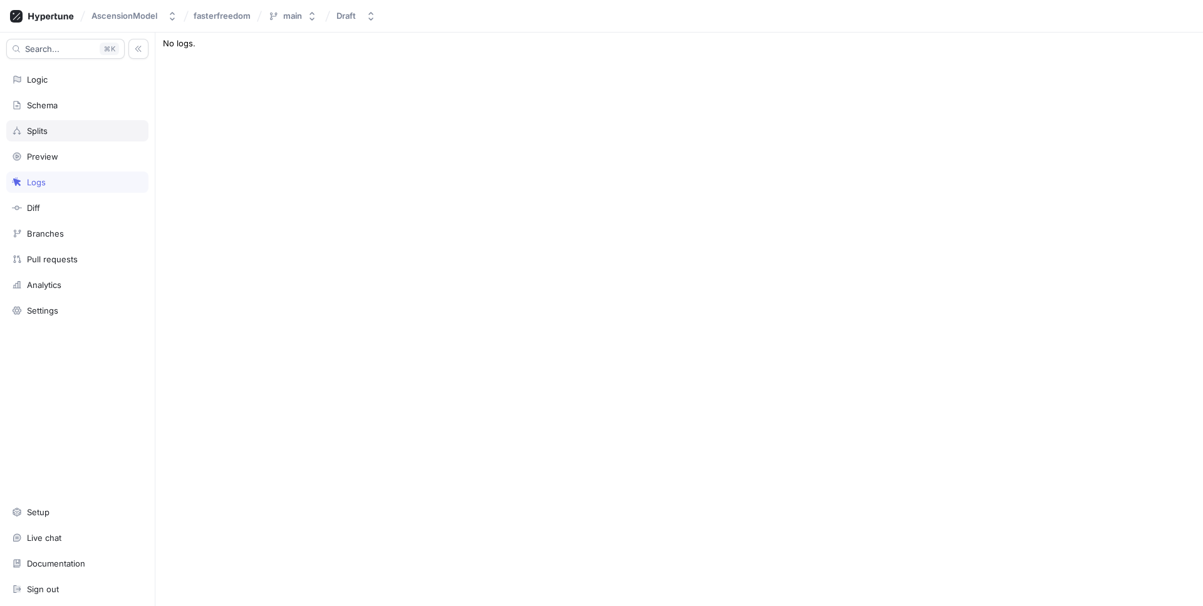
click at [61, 133] on div "Splits" at bounding box center [77, 131] width 131 height 10
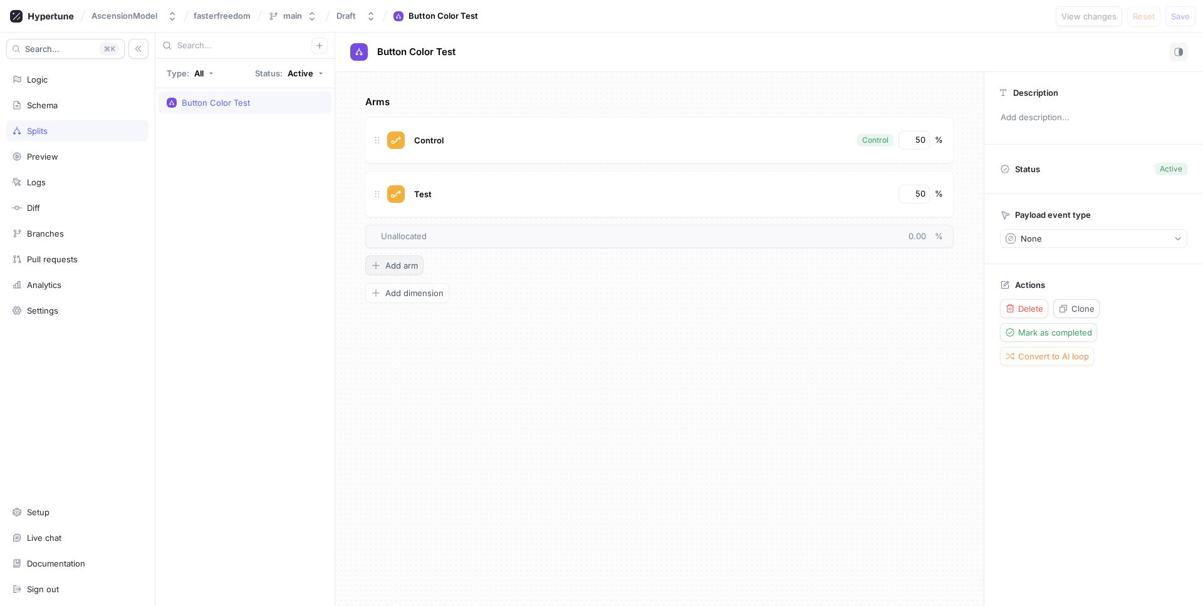
click at [404, 266] on span "Add arm" at bounding box center [401, 266] width 33 height 8
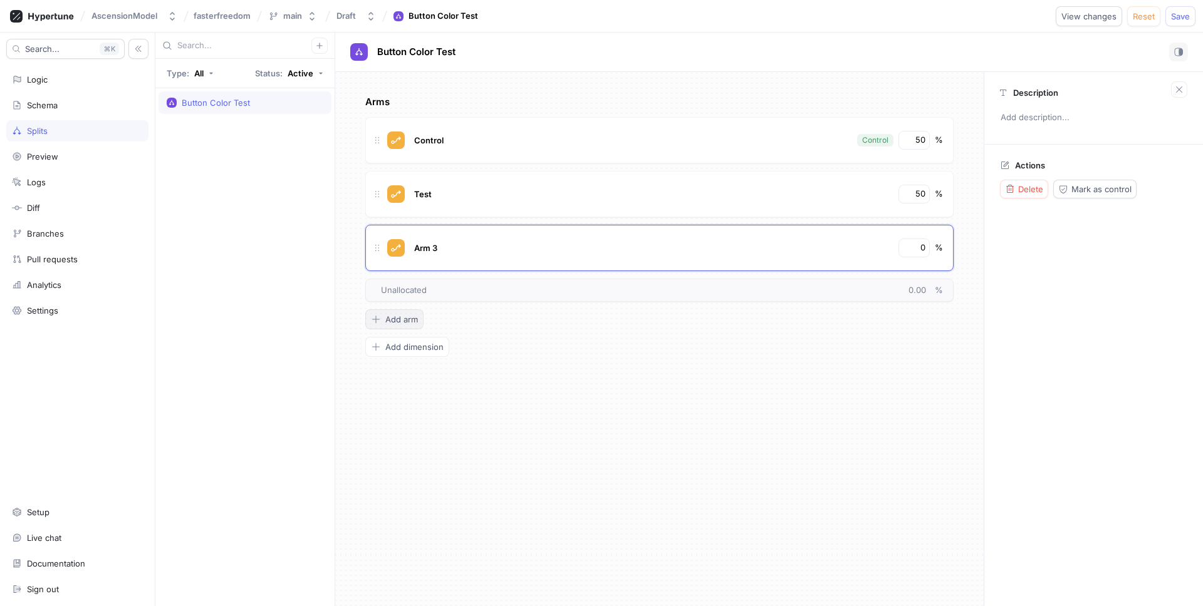
click at [418, 313] on button "Add arm" at bounding box center [394, 320] width 58 height 20
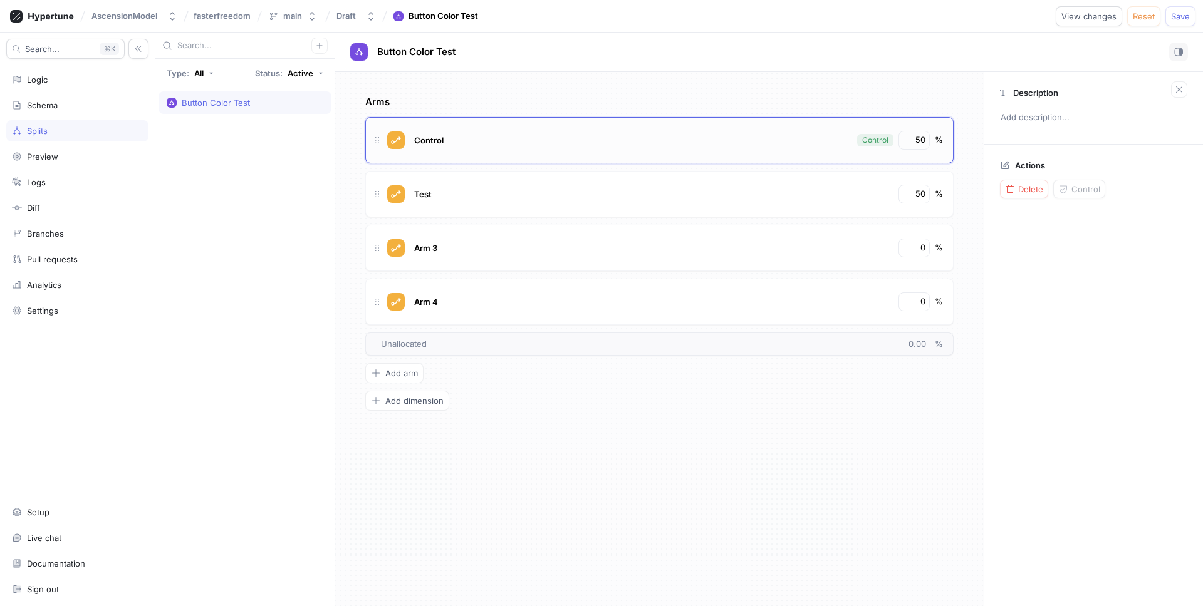
click at [494, 149] on div "Control Control 50 %" at bounding box center [659, 140] width 588 height 46
click at [495, 192] on div "Test" at bounding box center [651, 194] width 481 height 19
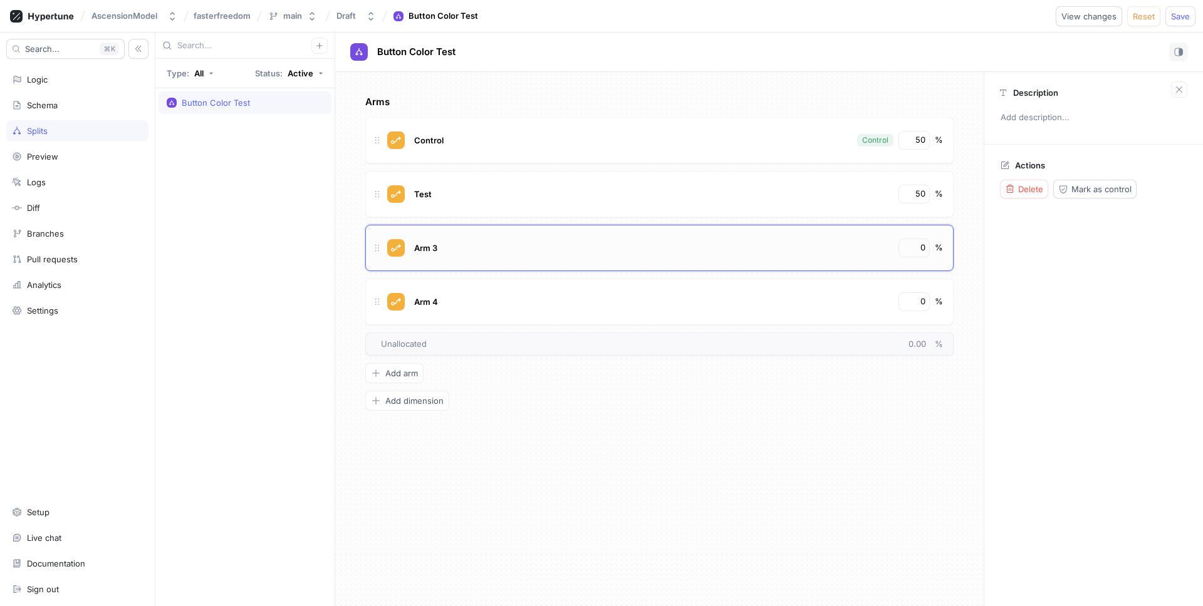
click at [516, 251] on div "Arm 3" at bounding box center [651, 248] width 481 height 19
click at [920, 143] on input "50" at bounding box center [914, 140] width 21 height 13
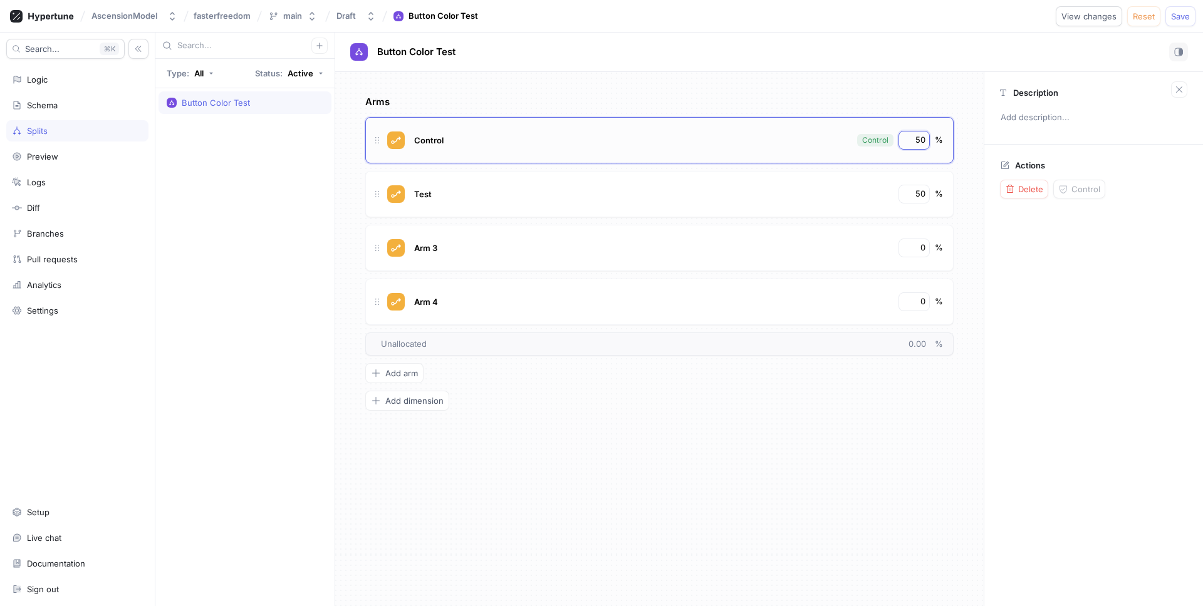
click at [920, 143] on input "50" at bounding box center [914, 140] width 21 height 13
type textarea "x"
type input "2"
type textarea "x"
type input "25"
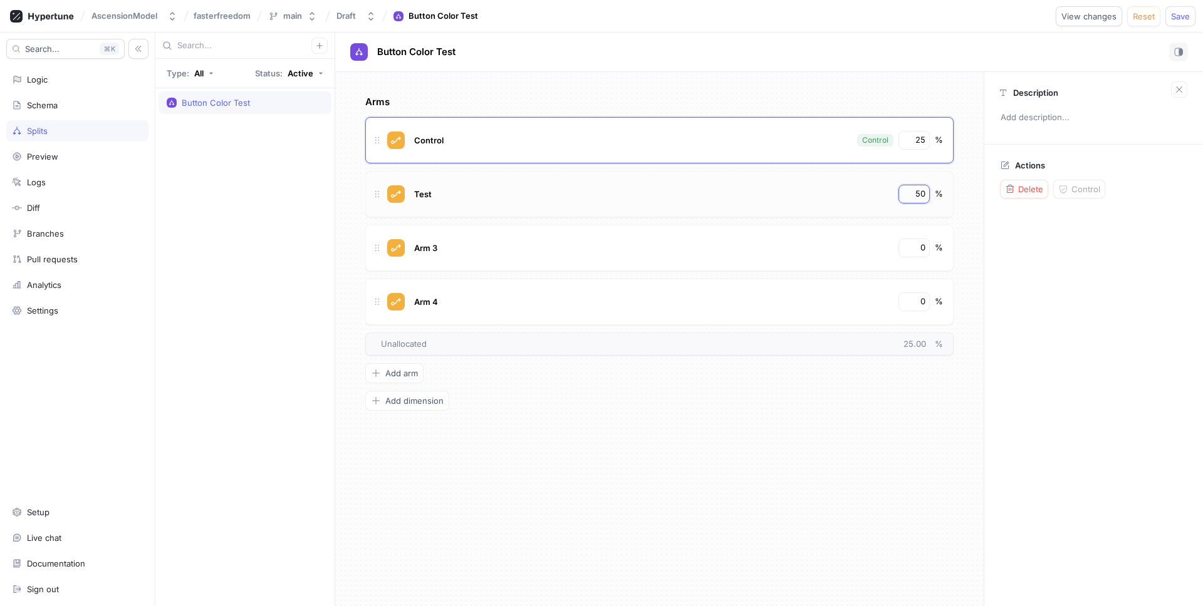
click at [910, 197] on input "50" at bounding box center [914, 194] width 21 height 13
type textarea "x"
type input "2"
type textarea "x"
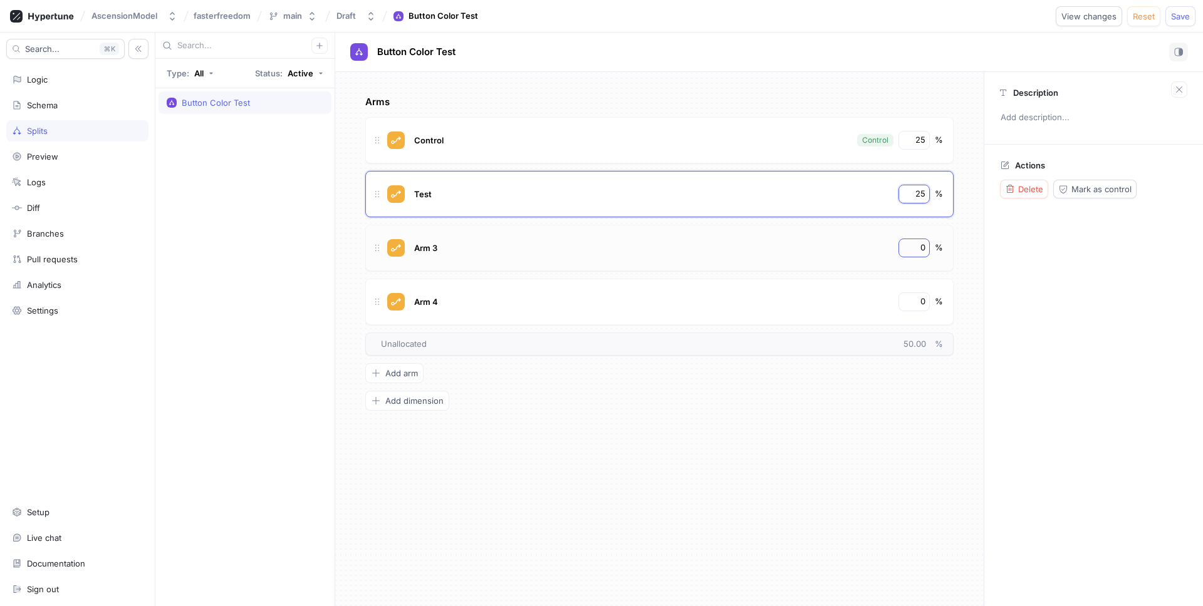
type input "25"
click at [916, 242] on input "0" at bounding box center [914, 248] width 21 height 13
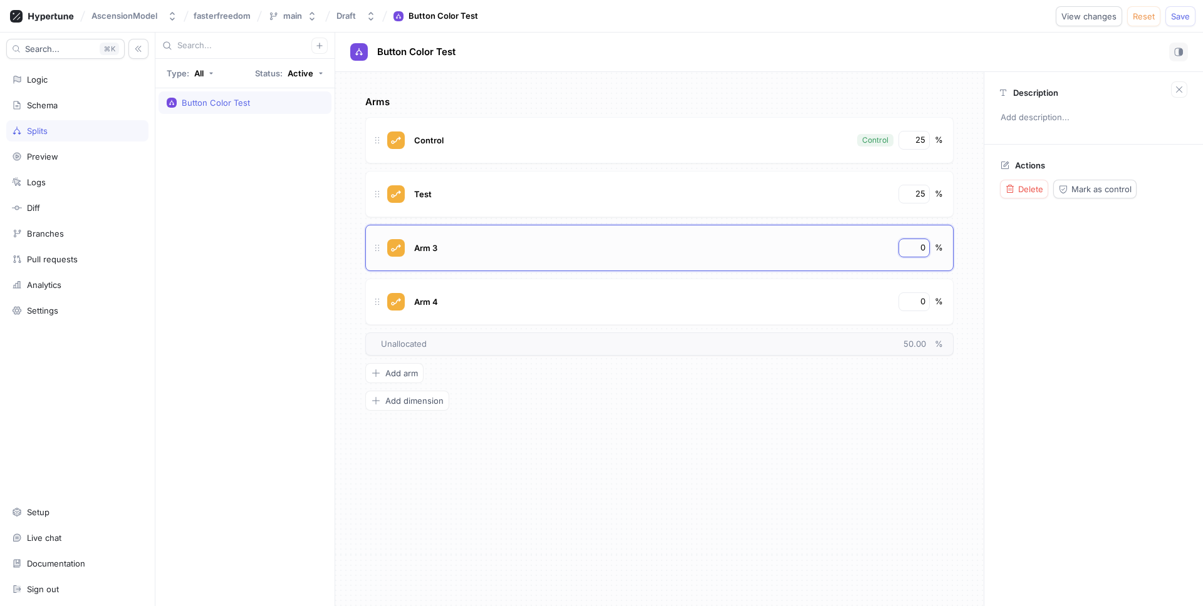
click at [916, 242] on input "0" at bounding box center [914, 248] width 21 height 13
type textarea "x"
type input "2"
type textarea "x"
type input "25"
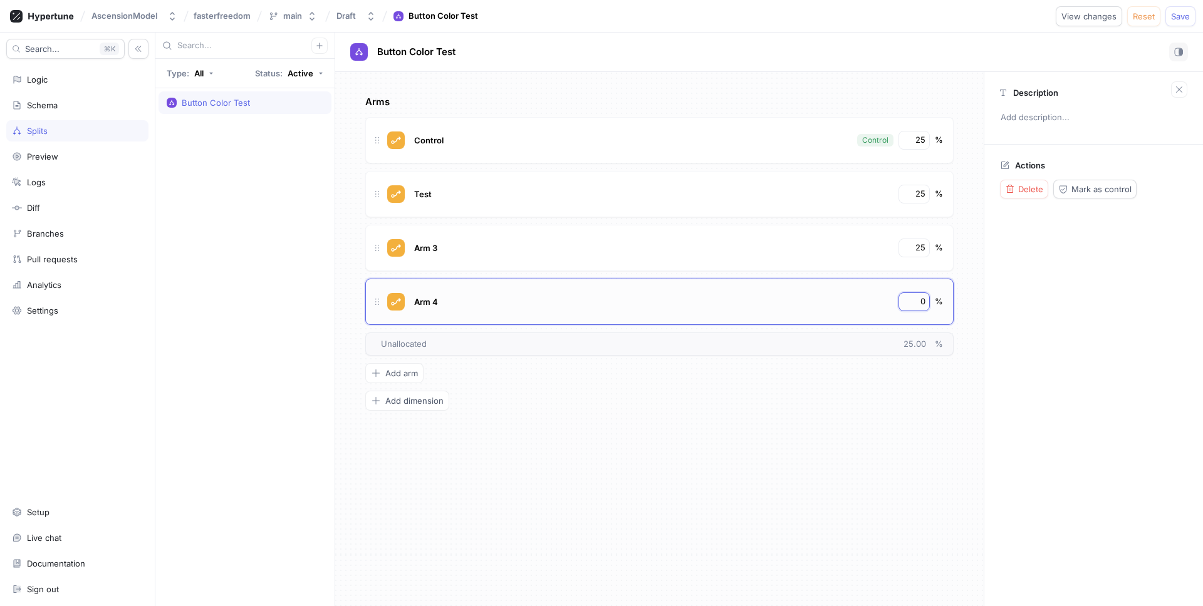
click at [922, 299] on input "0" at bounding box center [914, 302] width 21 height 13
type textarea "x"
type input "2"
type textarea "x"
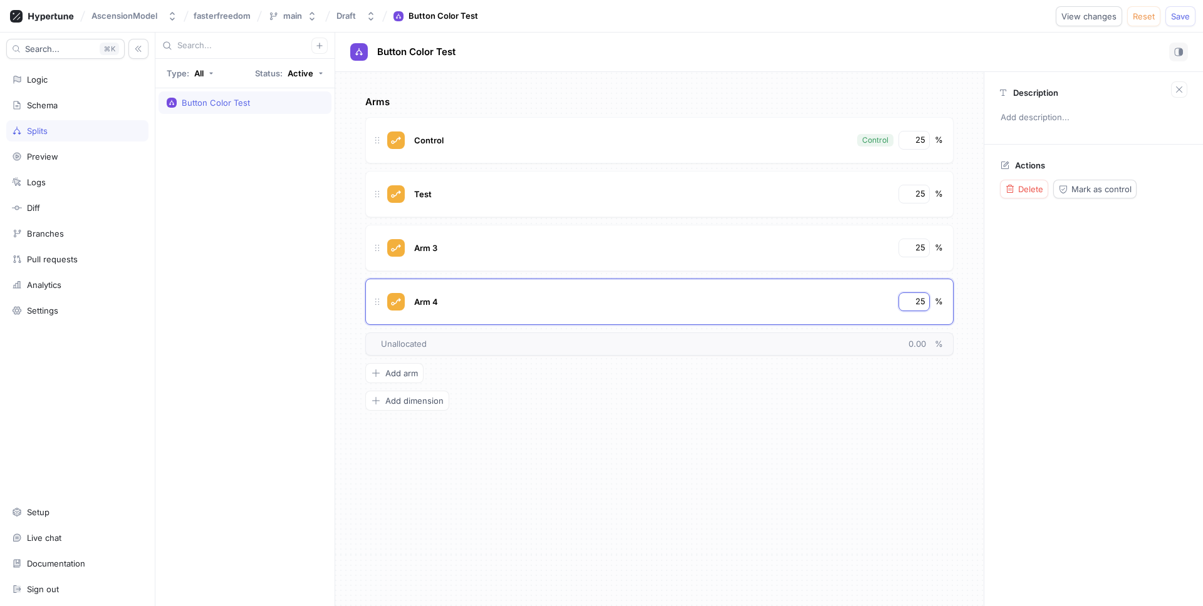
type input "25"
click at [611, 514] on div "Arms Control Control 25 % Test 25 % Arm 3 25 % Arm 4 25 % To pick up a draggabl…" at bounding box center [659, 339] width 648 height 534
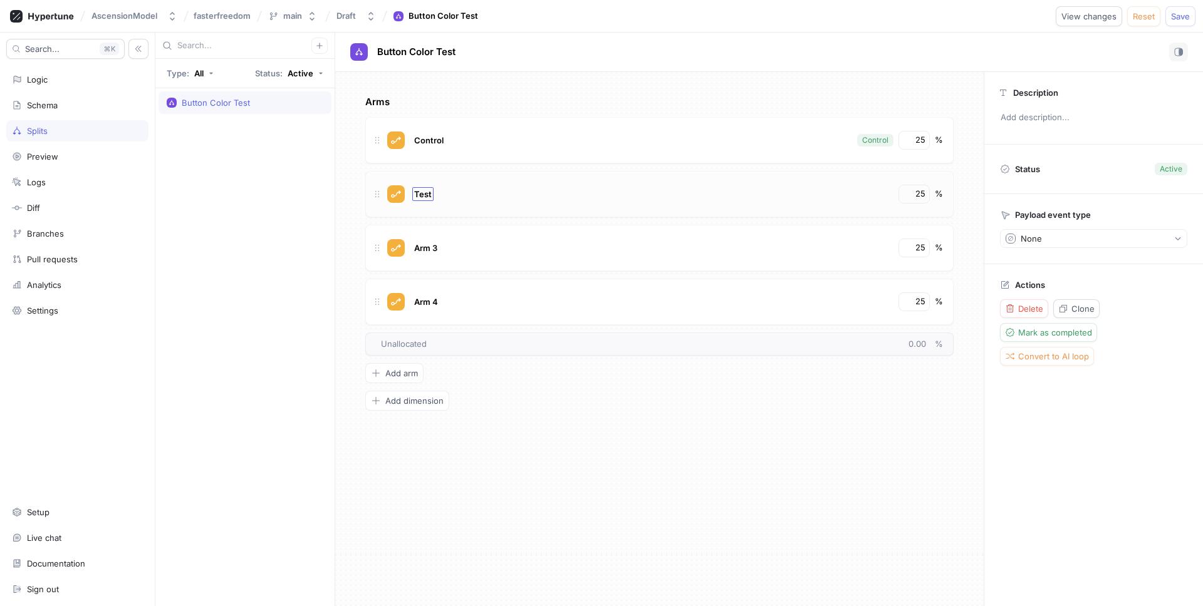
click at [422, 187] on div "Test" at bounding box center [422, 194] width 21 height 14
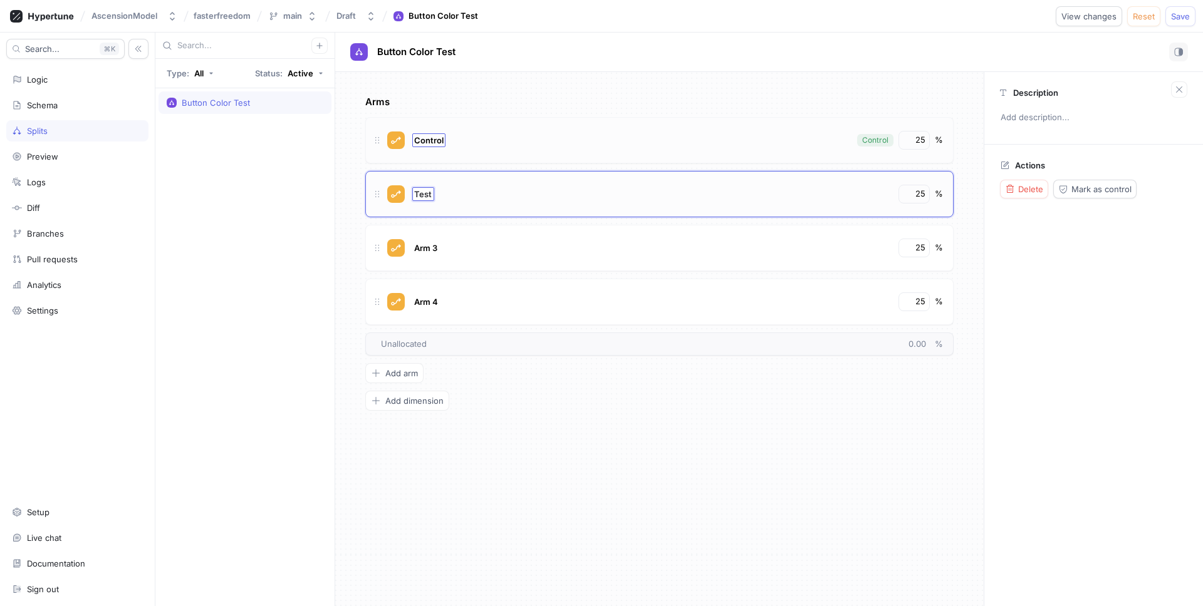
type textarea "x"
click at [430, 140] on span "Control" at bounding box center [428, 140] width 29 height 10
type input "Blue"
type textarea "x"
click at [426, 191] on span "Test" at bounding box center [423, 194] width 18 height 10
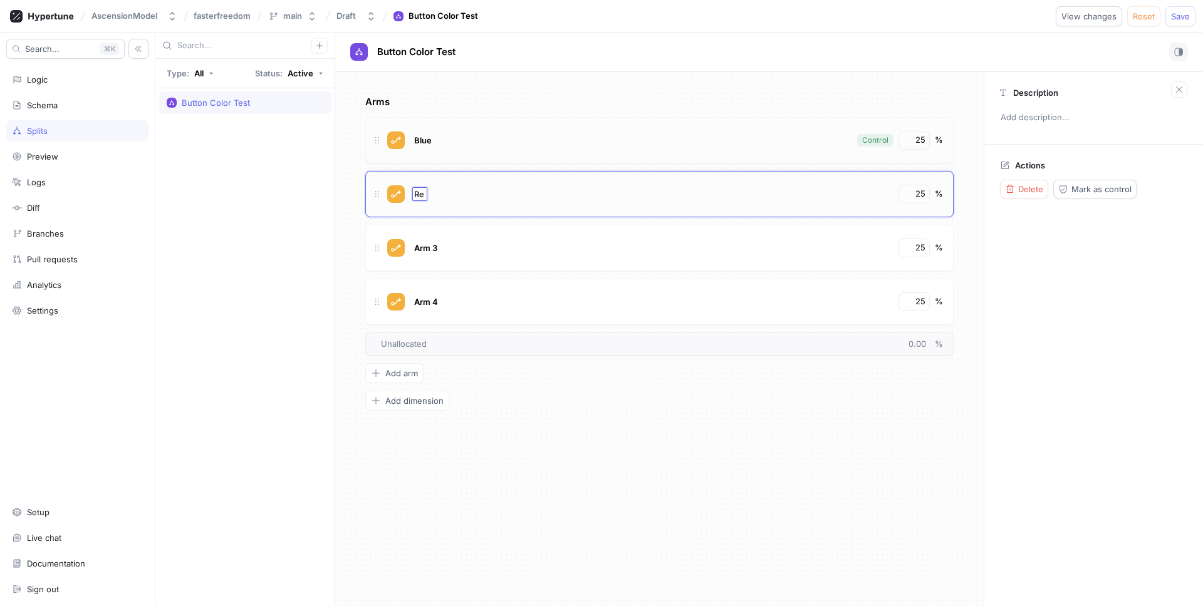
type input "Red"
type textarea "x"
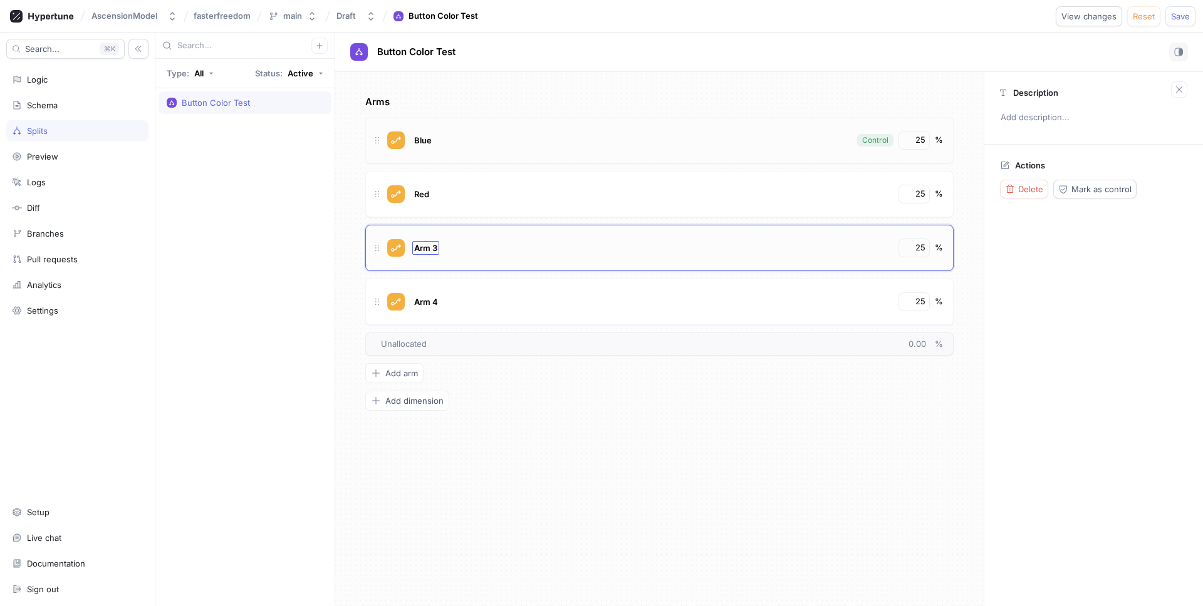
click at [433, 251] on span "Arm 3" at bounding box center [425, 248] width 23 height 10
type input "Green"
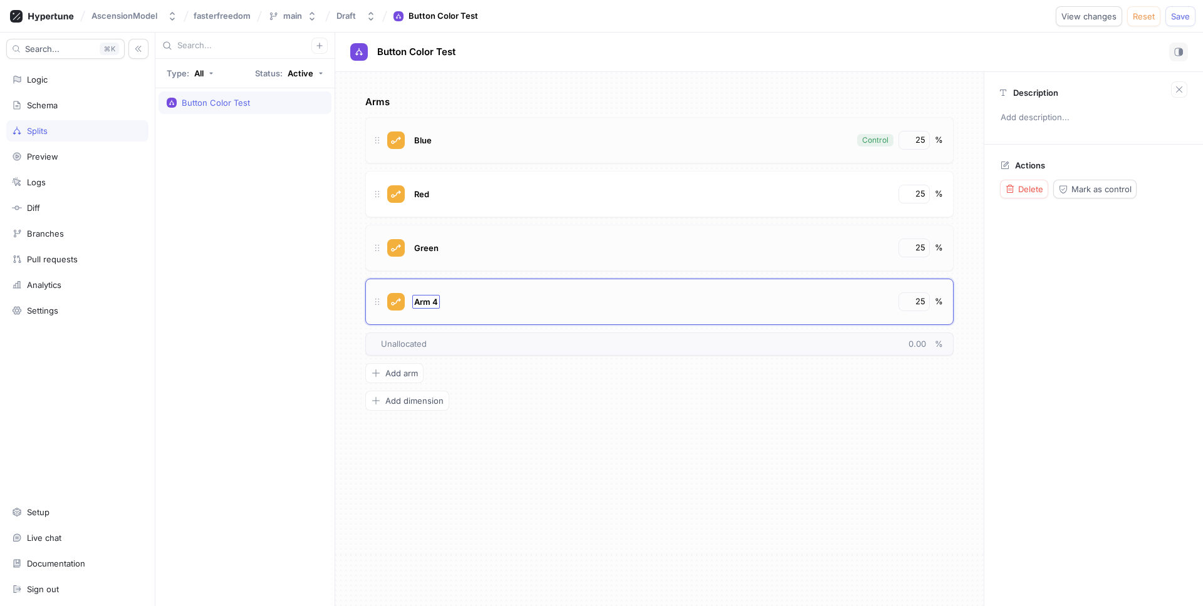
click at [428, 297] on span "Arm 4" at bounding box center [426, 302] width 24 height 10
click at [428, 297] on input "Arm 4" at bounding box center [426, 302] width 25 height 10
type textarea "x"
click at [428, 297] on input "Arm 4" at bounding box center [426, 302] width 25 height 10
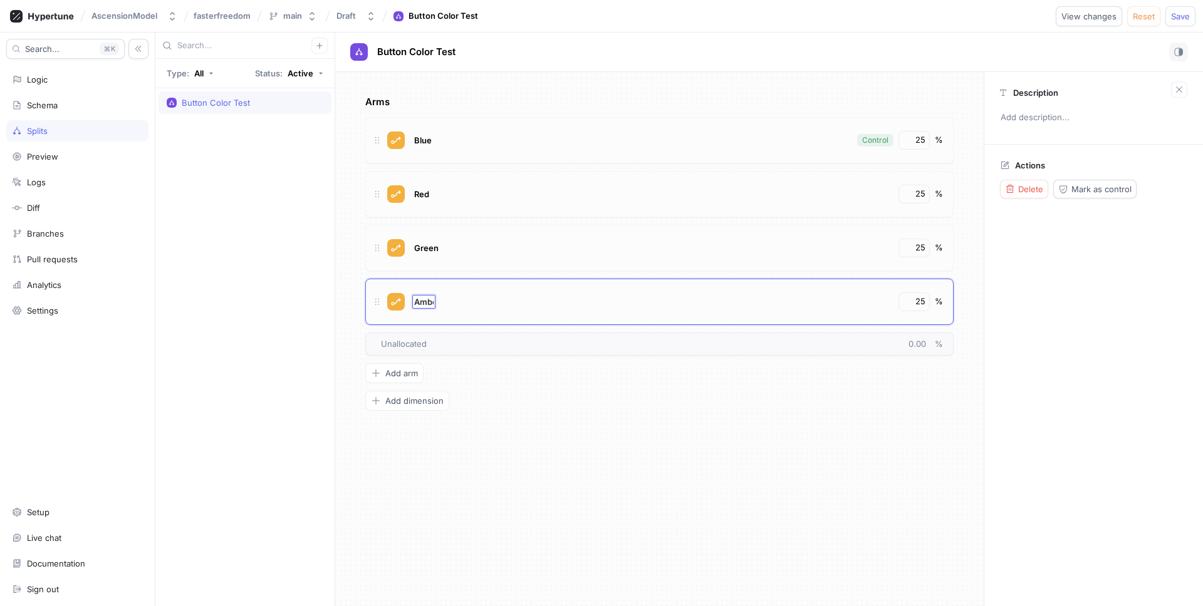
type input "Amber"
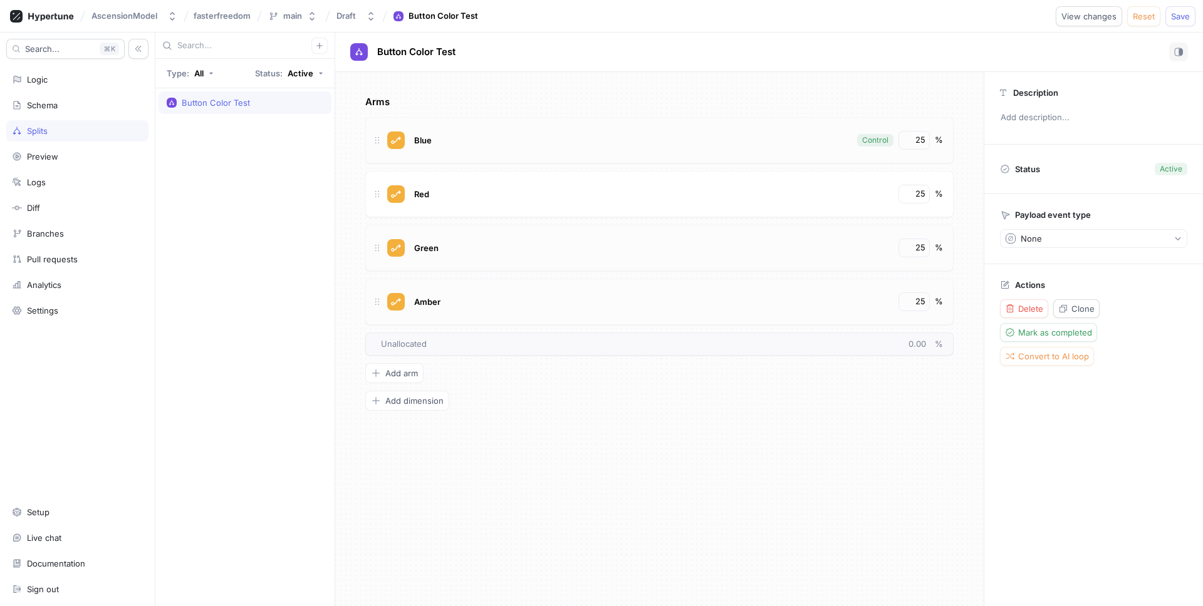
click at [605, 459] on div "Arms Blue Control 25 % Red 25 % Green 25 % Amber 25 % To pick up a draggable it…" at bounding box center [659, 339] width 648 height 534
click at [96, 76] on div "Logic" at bounding box center [77, 80] width 131 height 10
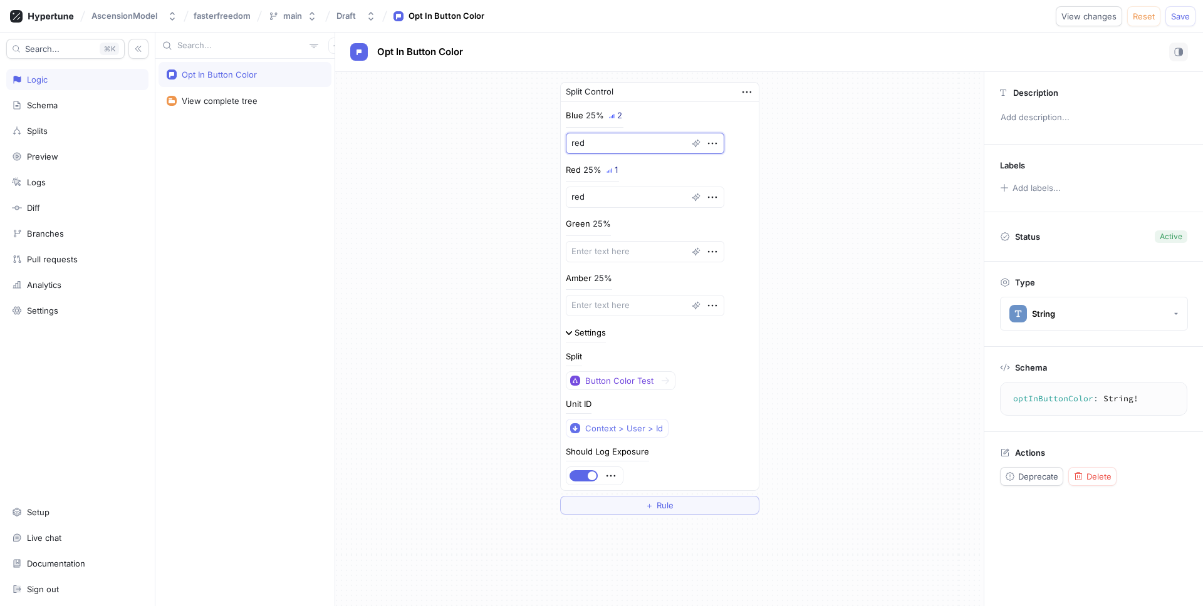
click at [601, 141] on textarea "red" at bounding box center [645, 143] width 159 height 21
type textarea "x"
type textarea "b"
type textarea "x"
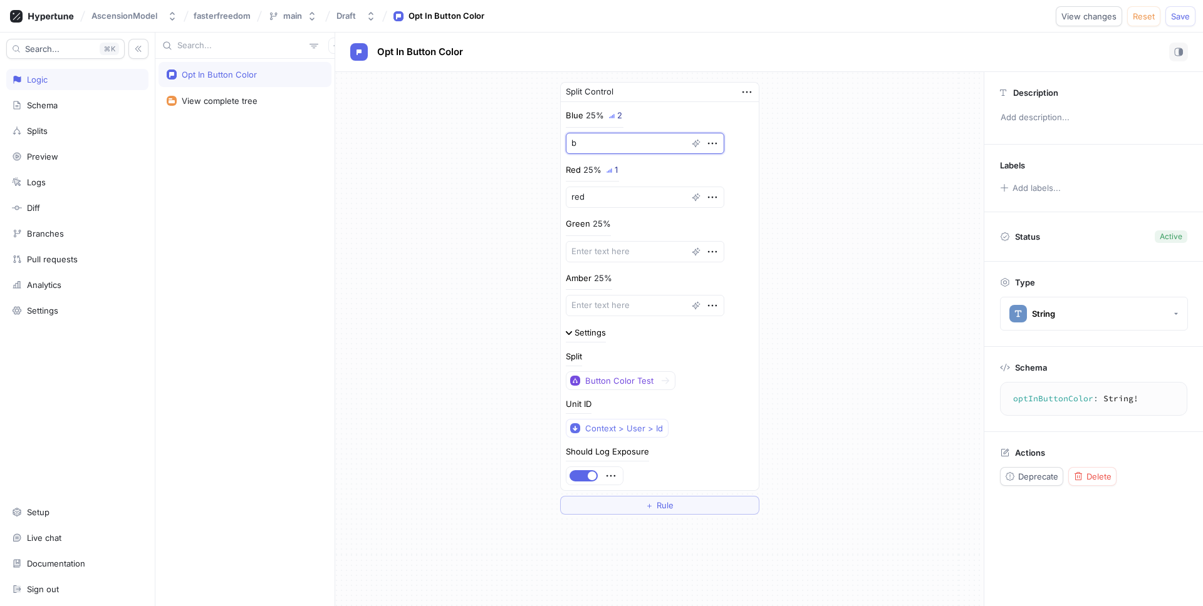
type textarea "bl"
type textarea "x"
type textarea "blu"
type textarea "x"
type textarea "blue"
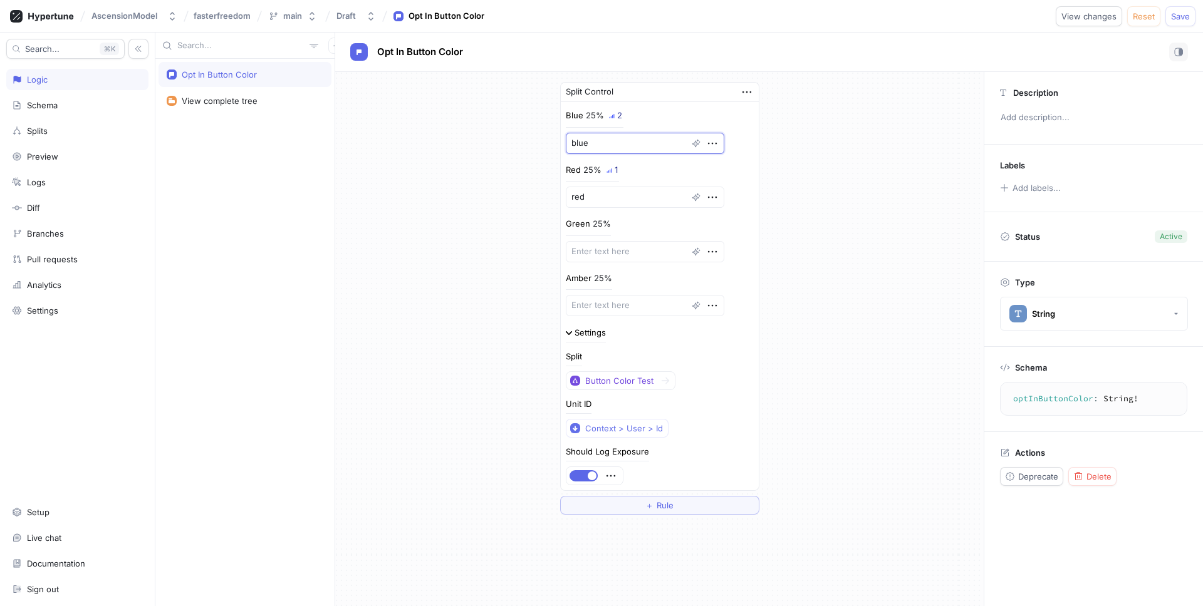
type textarea "x"
type textarea "g"
type textarea "x"
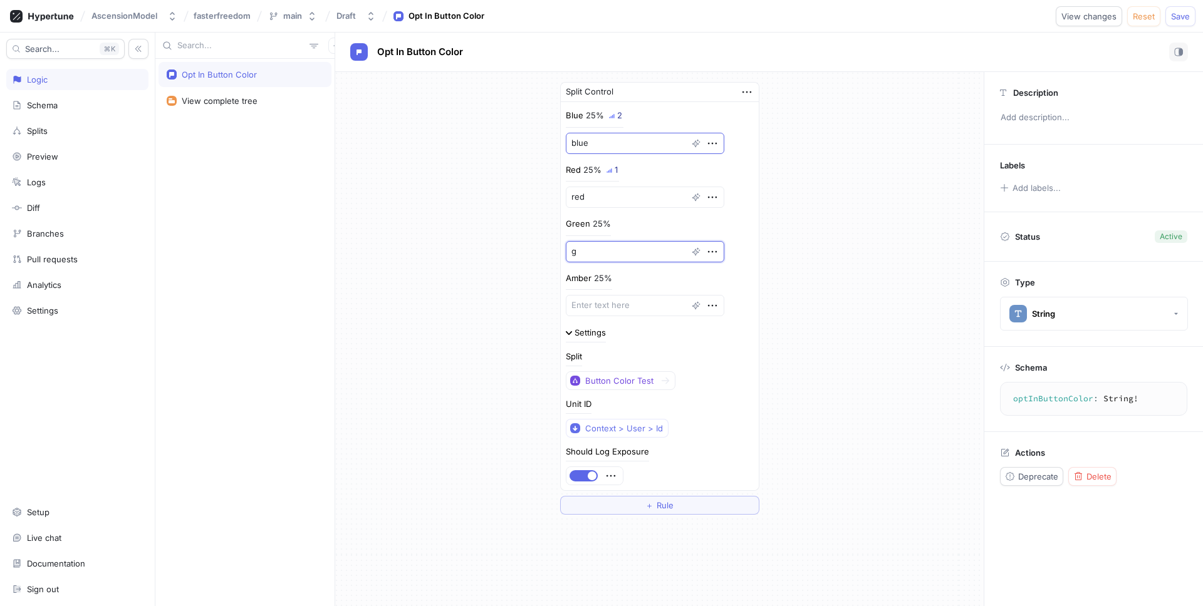
type textarea "gr"
type textarea "x"
type textarea "gre"
type textarea "x"
type textarea "gree"
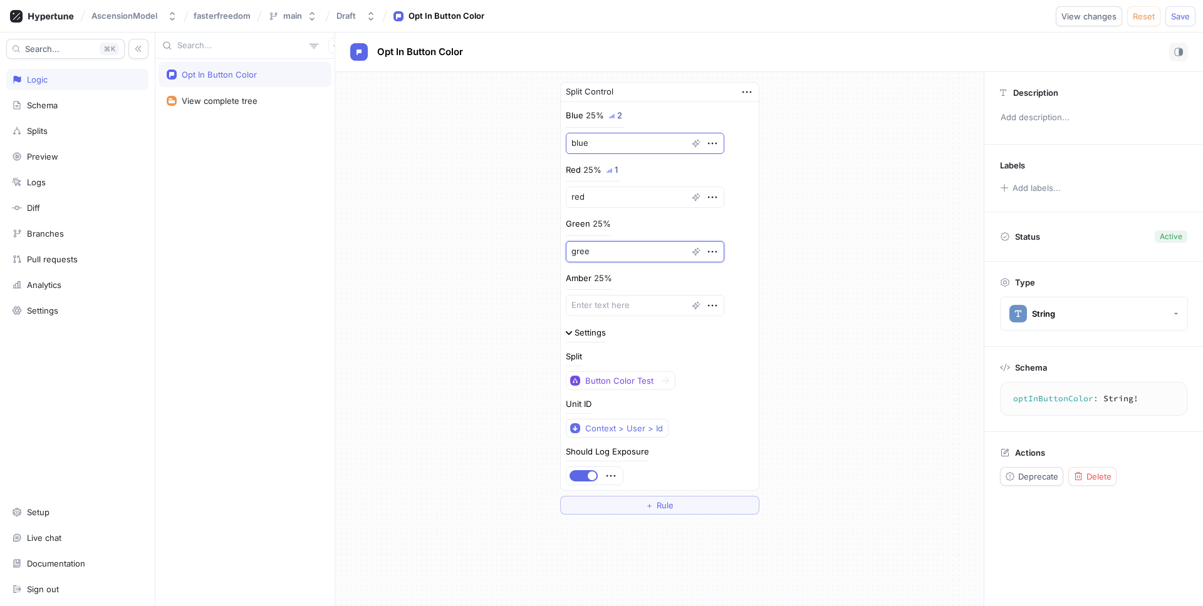
type textarea "x"
type textarea "green"
type textarea "x"
type textarea "a"
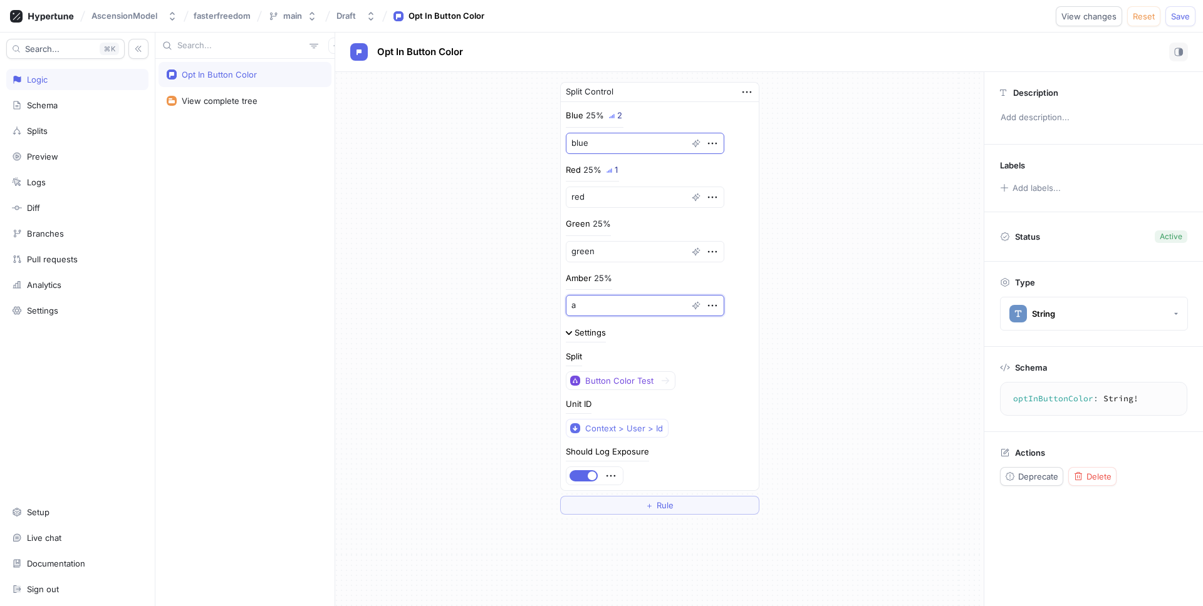
type textarea "x"
type textarea "am"
type textarea "x"
type textarea "amb"
type textarea "x"
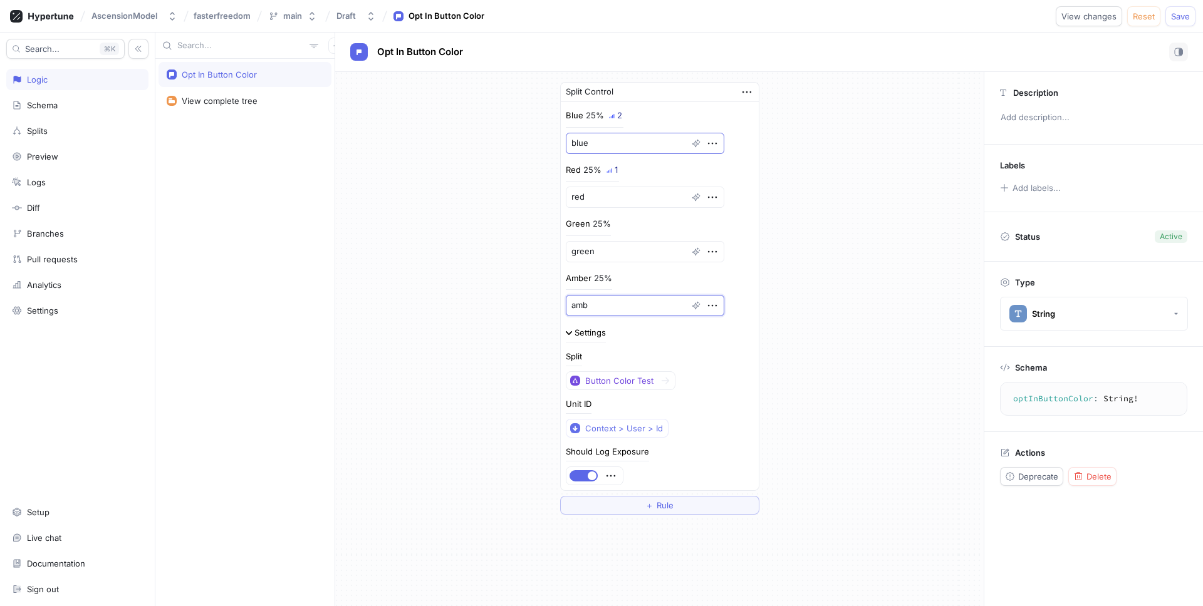
type textarea "ambe"
type textarea "x"
type textarea "amber"
click at [807, 146] on div "Split Control Blue 25% 2 blue Red 25% 1 [PERSON_NAME] 25% [PERSON_NAME] 25% [PE…" at bounding box center [659, 298] width 648 height 453
click at [1163, 16] on span "Save" at bounding box center [1180, 17] width 19 height 8
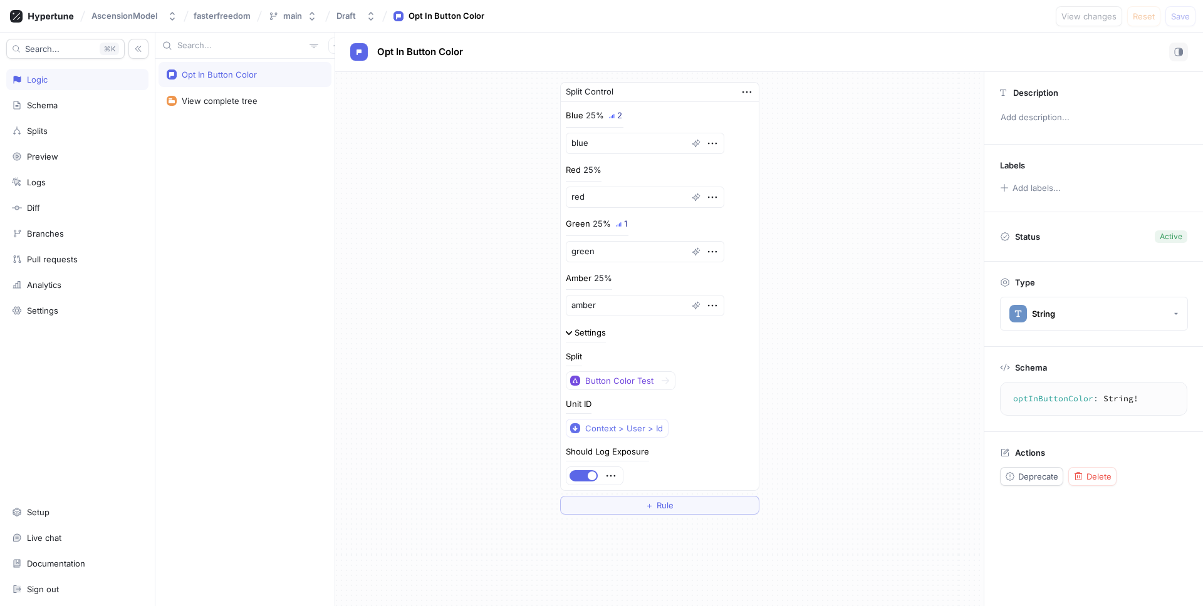
click at [624, 222] on div "1" at bounding box center [625, 224] width 3 height 8
click at [120, 75] on div "Logic" at bounding box center [77, 80] width 131 height 10
click at [59, 199] on div "Diff" at bounding box center [77, 207] width 142 height 21
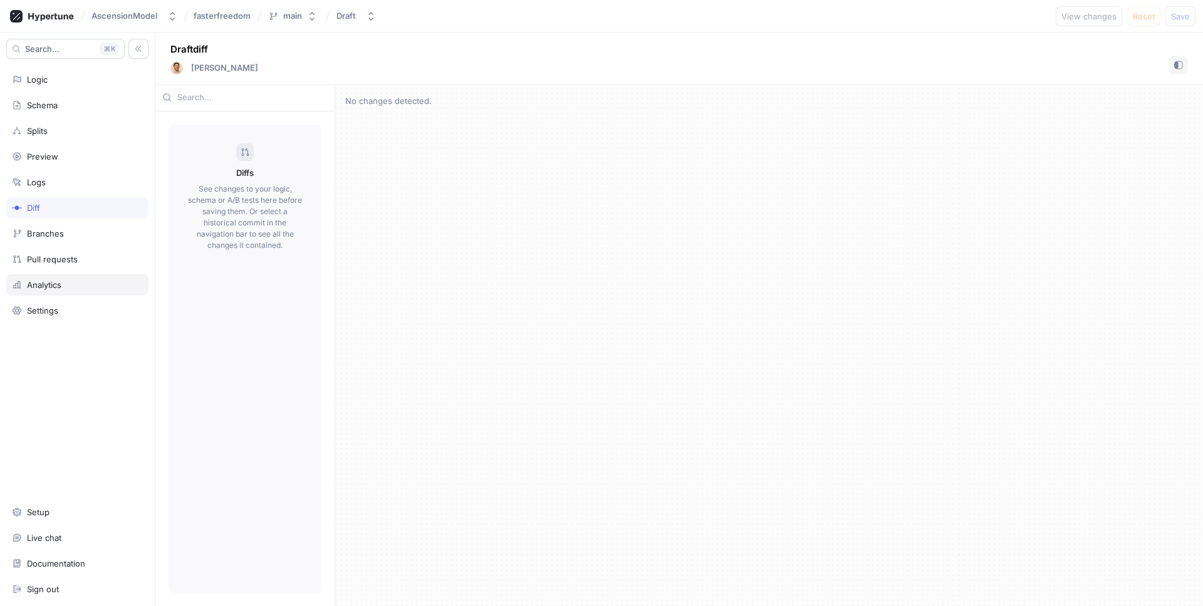
click at [63, 286] on div "Analytics" at bounding box center [77, 285] width 131 height 10
type textarea "x"
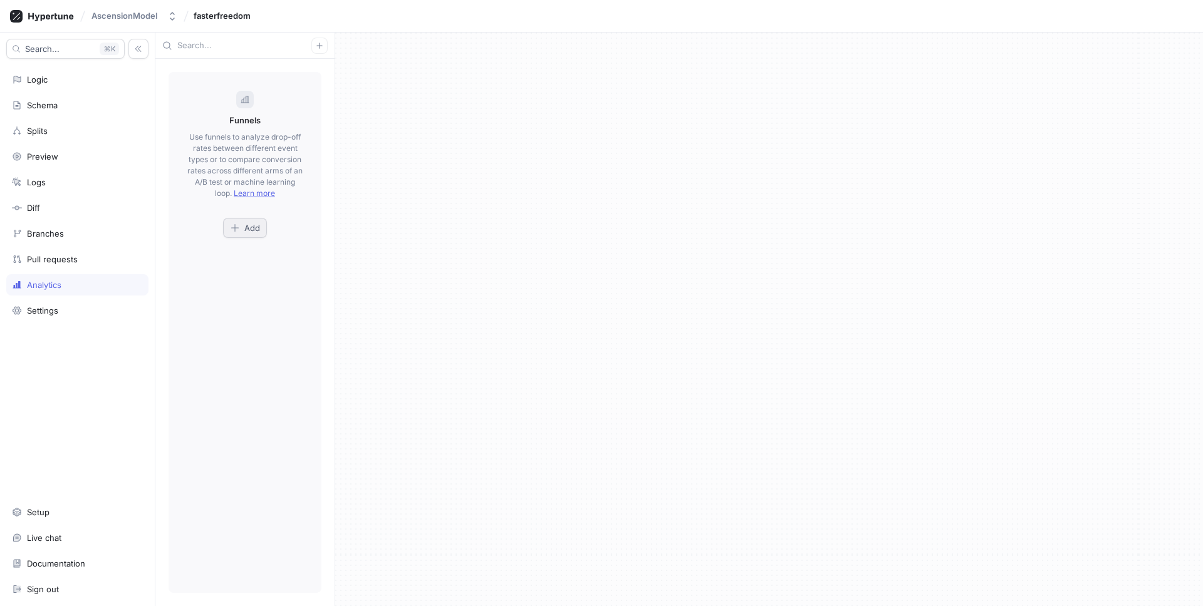
click at [236, 229] on icon "button" at bounding box center [235, 228] width 10 height 10
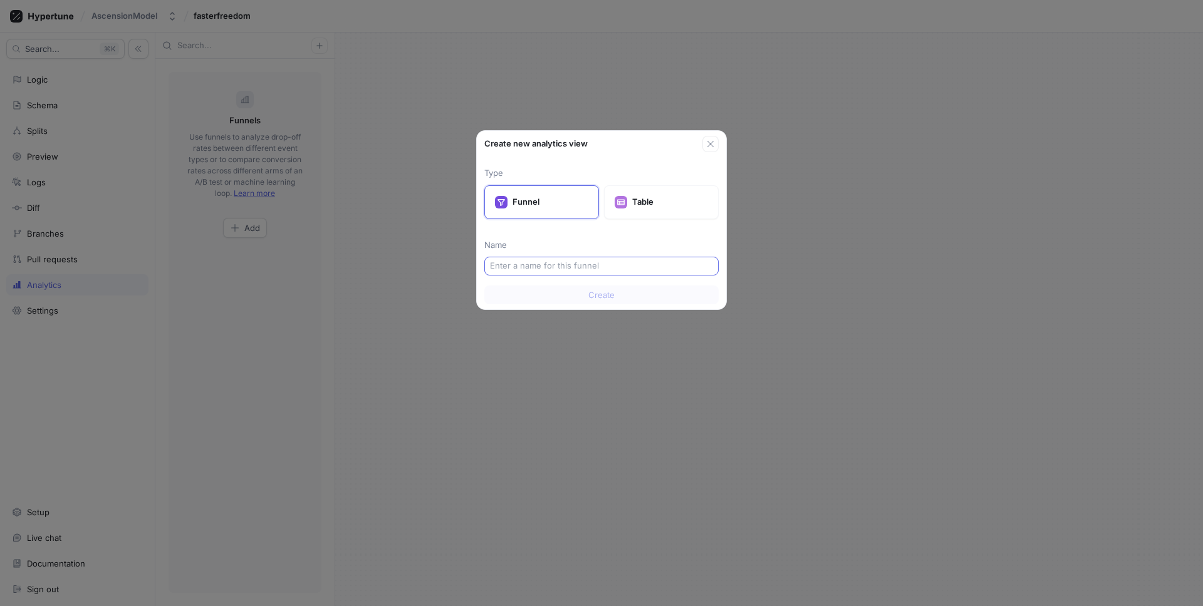
click at [592, 265] on input "text" at bounding box center [601, 266] width 223 height 13
type input "ff-challenge"
click at [625, 297] on button "Create" at bounding box center [601, 295] width 234 height 19
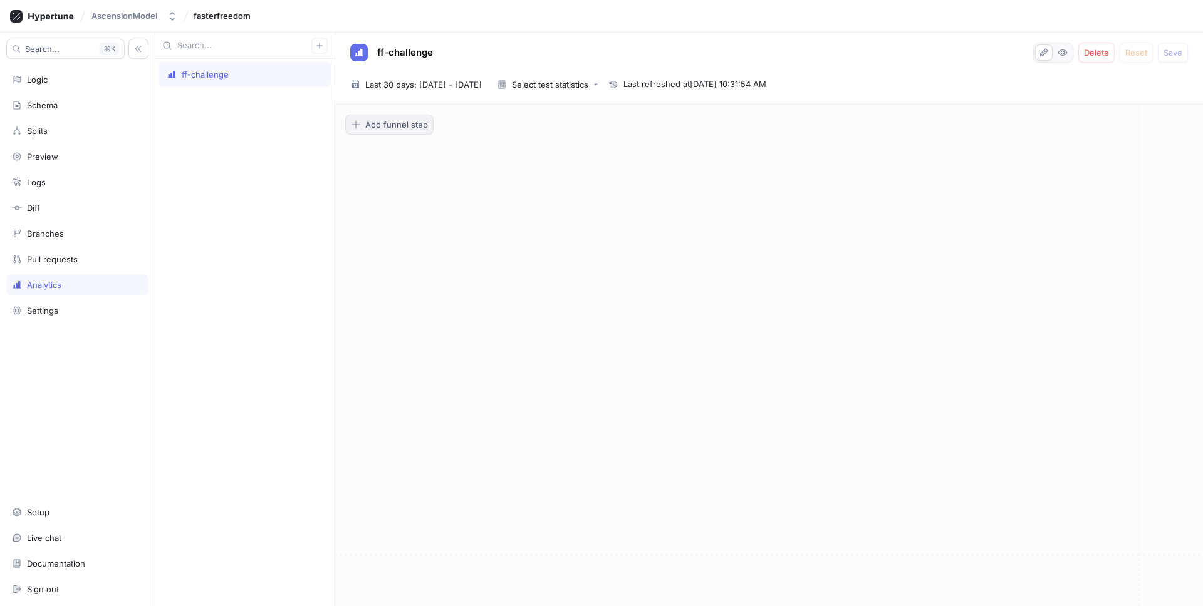
click at [397, 116] on button "Add funnel step" at bounding box center [389, 125] width 88 height 20
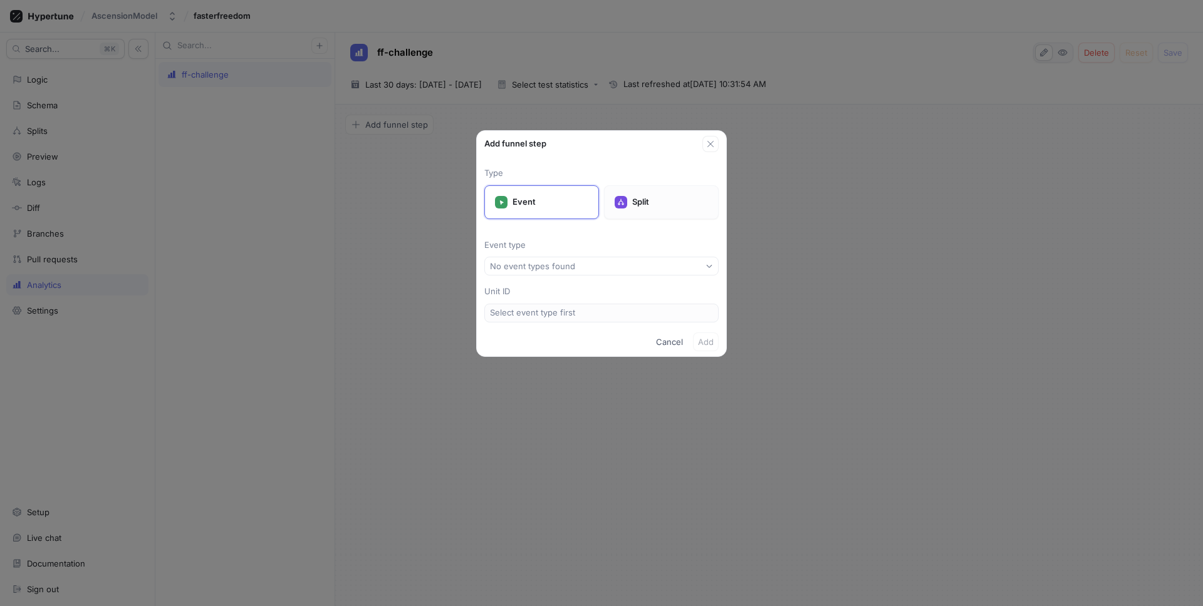
click at [638, 206] on p "Split" at bounding box center [670, 202] width 76 height 13
click at [543, 272] on button "Select split..." at bounding box center [601, 266] width 234 height 19
click at [546, 307] on span "Button Color Test" at bounding box center [605, 311] width 197 height 11
click at [716, 340] on button "Add" at bounding box center [706, 342] width 26 height 19
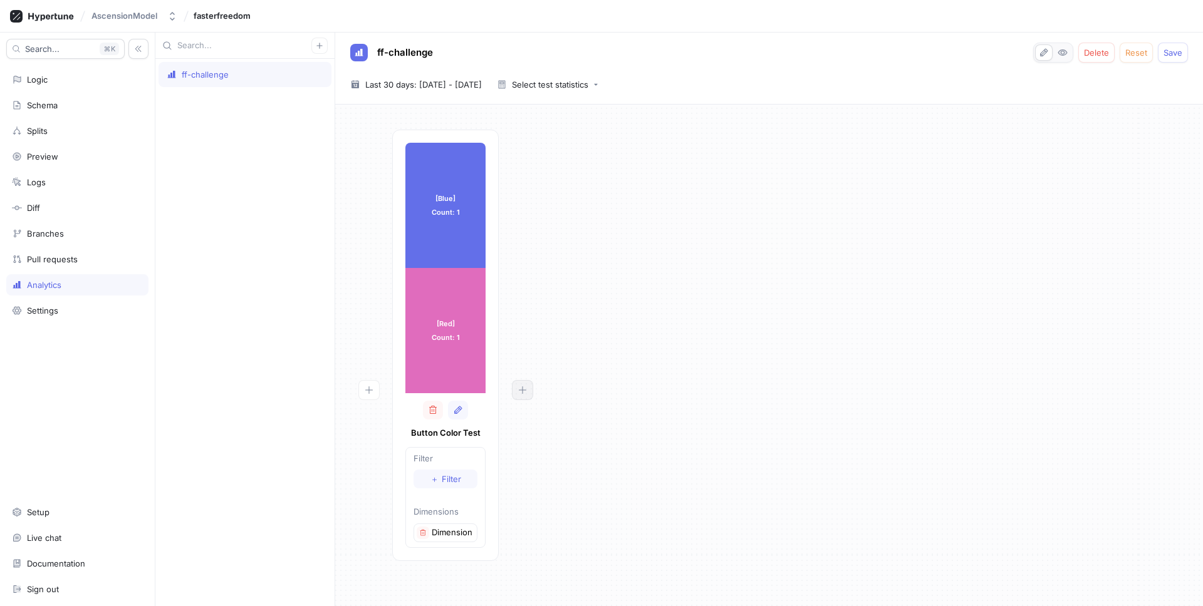
click at [518, 395] on icon "button" at bounding box center [523, 390] width 10 height 10
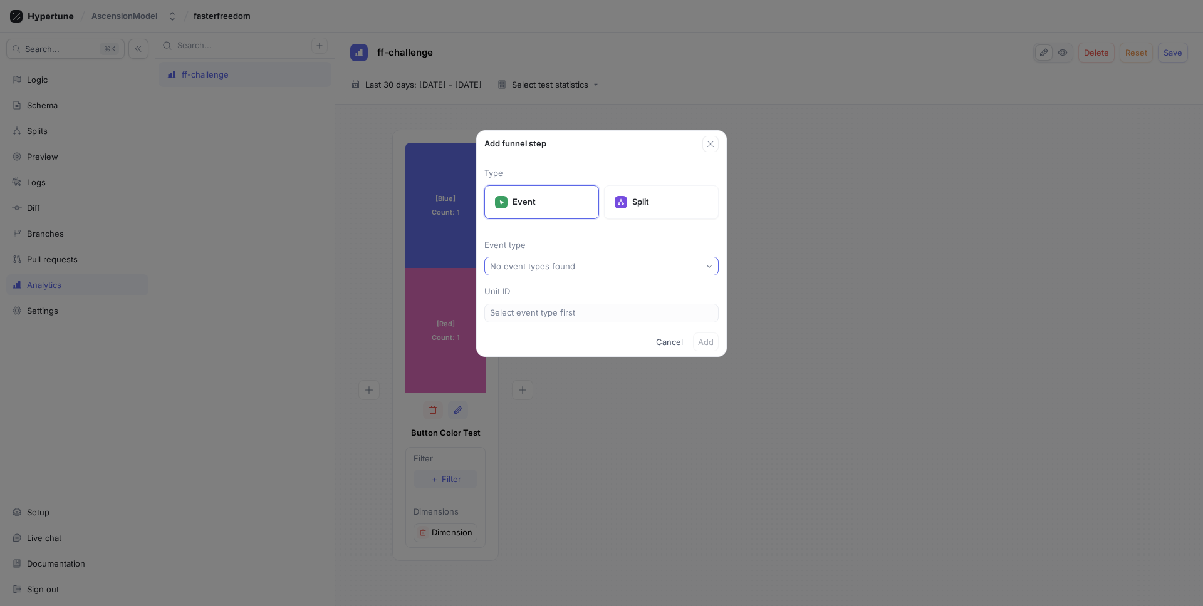
click at [547, 268] on div "No event types found" at bounding box center [532, 266] width 85 height 11
click at [630, 236] on div "Type Event Split Event type No event types found Unit ID Select event type first" at bounding box center [601, 239] width 249 height 175
click at [666, 333] on button "Cancel" at bounding box center [669, 342] width 37 height 19
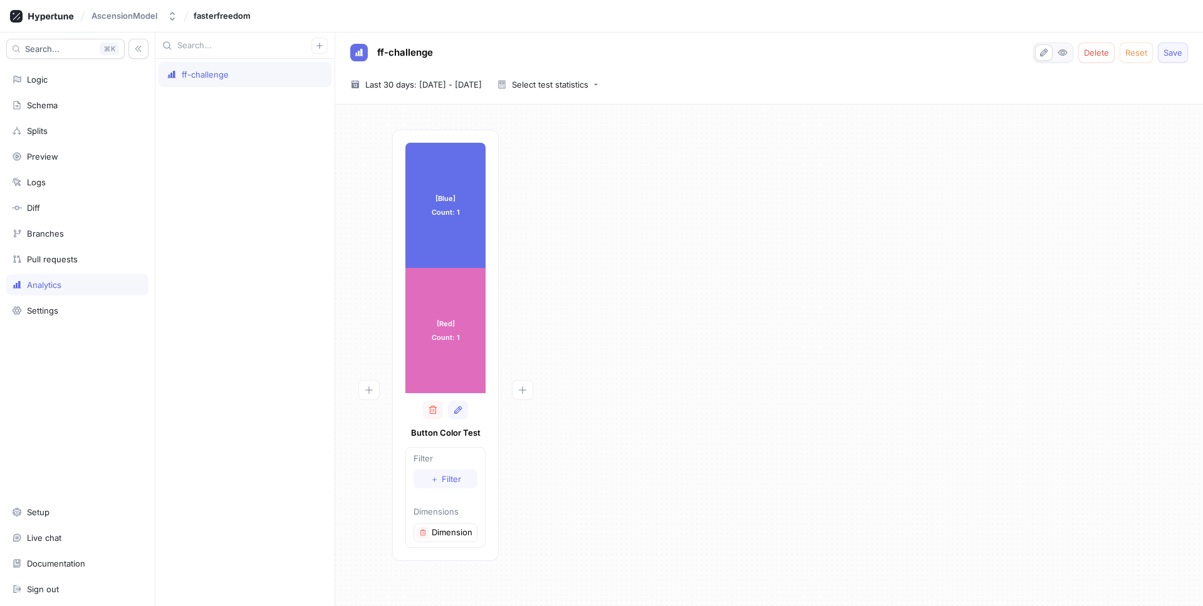
click at [1163, 53] on span "Save" at bounding box center [1172, 53] width 19 height 8
click at [55, 313] on div "Settings" at bounding box center [42, 311] width 31 height 10
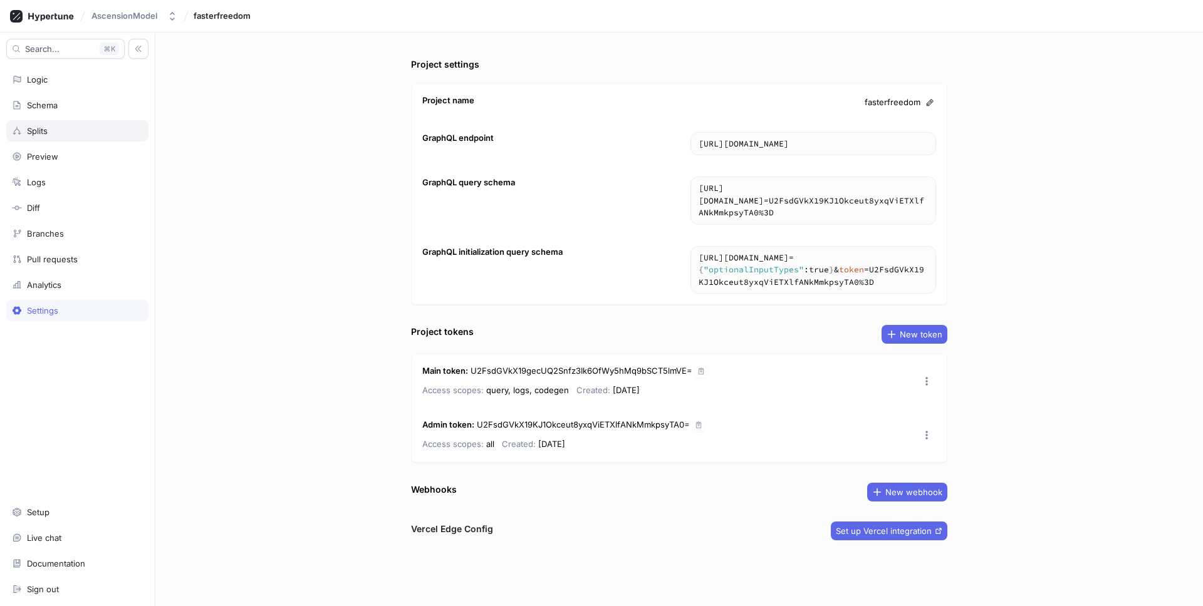
click at [63, 129] on div "Splits" at bounding box center [77, 131] width 131 height 10
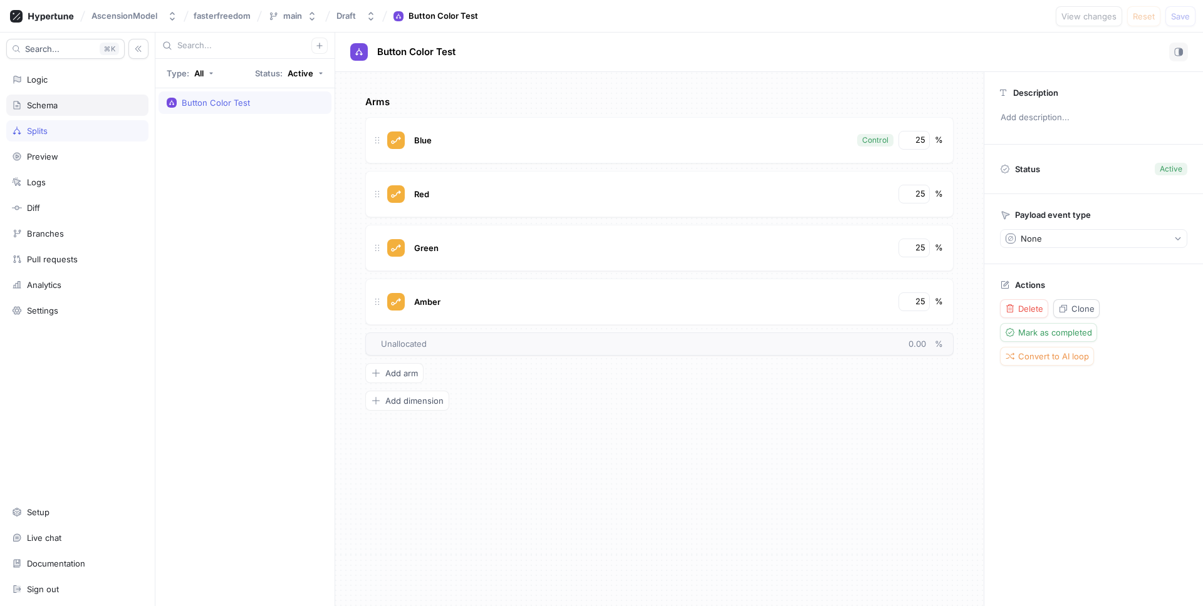
click at [66, 112] on div "Schema" at bounding box center [77, 105] width 142 height 21
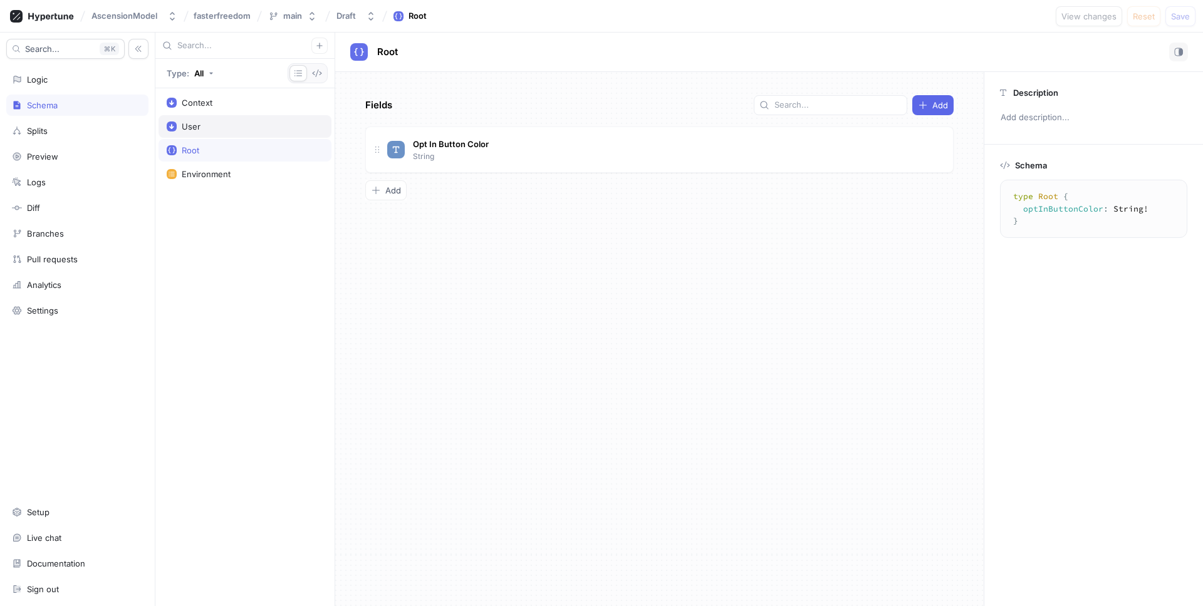
click at [248, 128] on div "User" at bounding box center [245, 127] width 157 height 10
type textarea "x"
type textarea "input User { id: String! name: String! email: String! }"
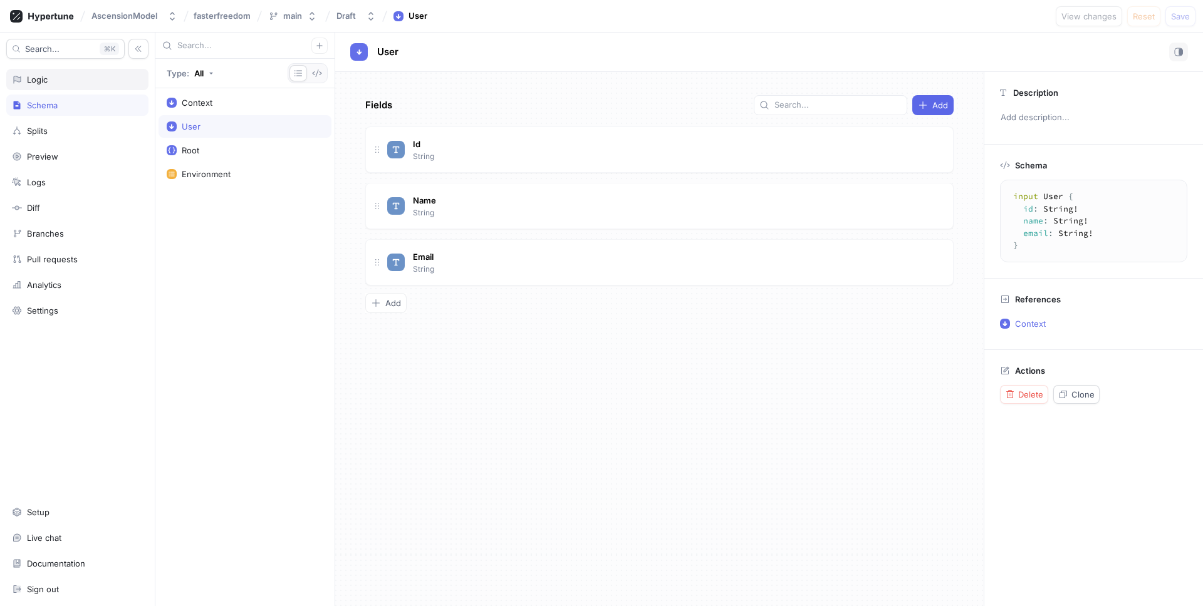
click at [82, 84] on div "Logic" at bounding box center [77, 80] width 131 height 10
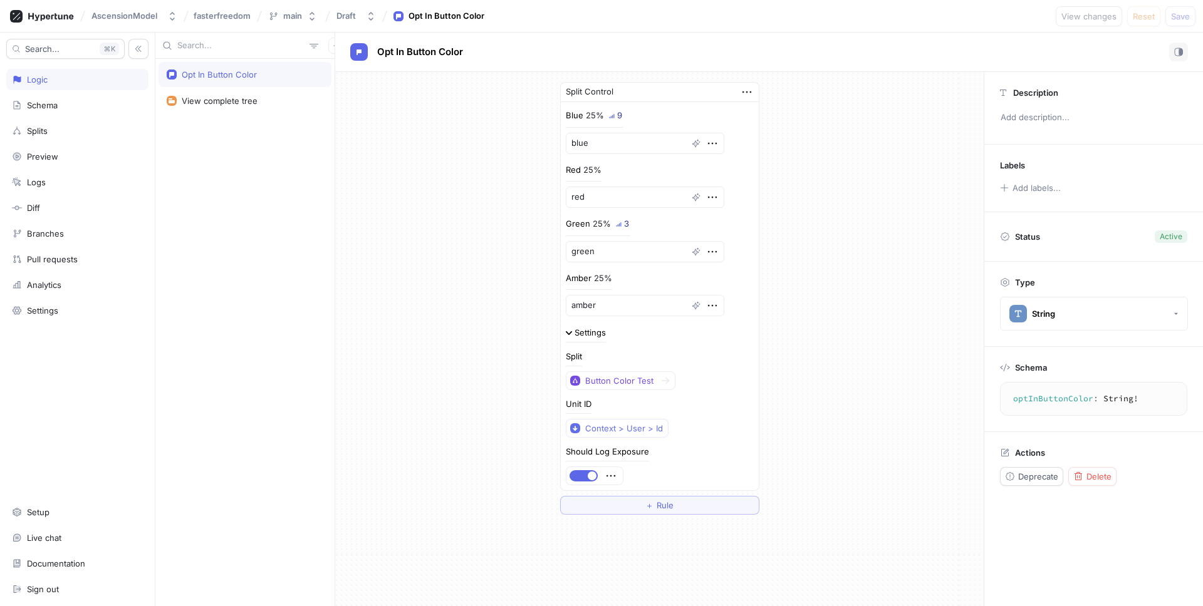
click at [617, 114] on div "9" at bounding box center [619, 116] width 5 height 8
click at [609, 117] on img at bounding box center [612, 116] width 6 height 6
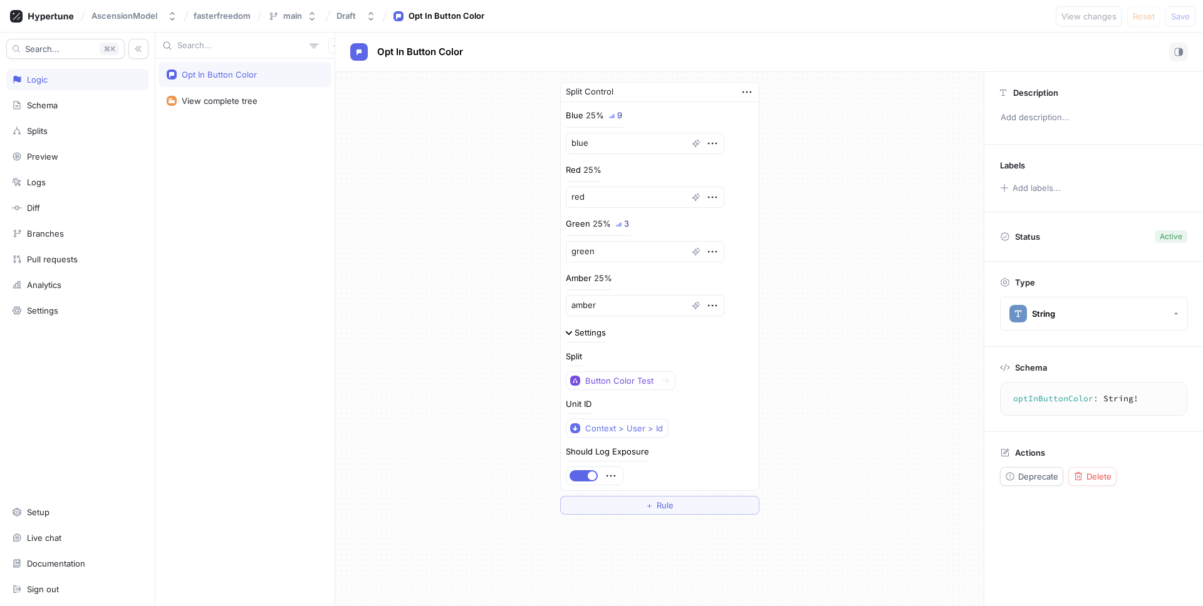
click at [609, 117] on img at bounding box center [612, 116] width 6 height 6
drag, startPoint x: 591, startPoint y: 110, endPoint x: 629, endPoint y: 110, distance: 38.2
click at [632, 112] on div "Blue 25% 9 blue" at bounding box center [660, 132] width 188 height 44
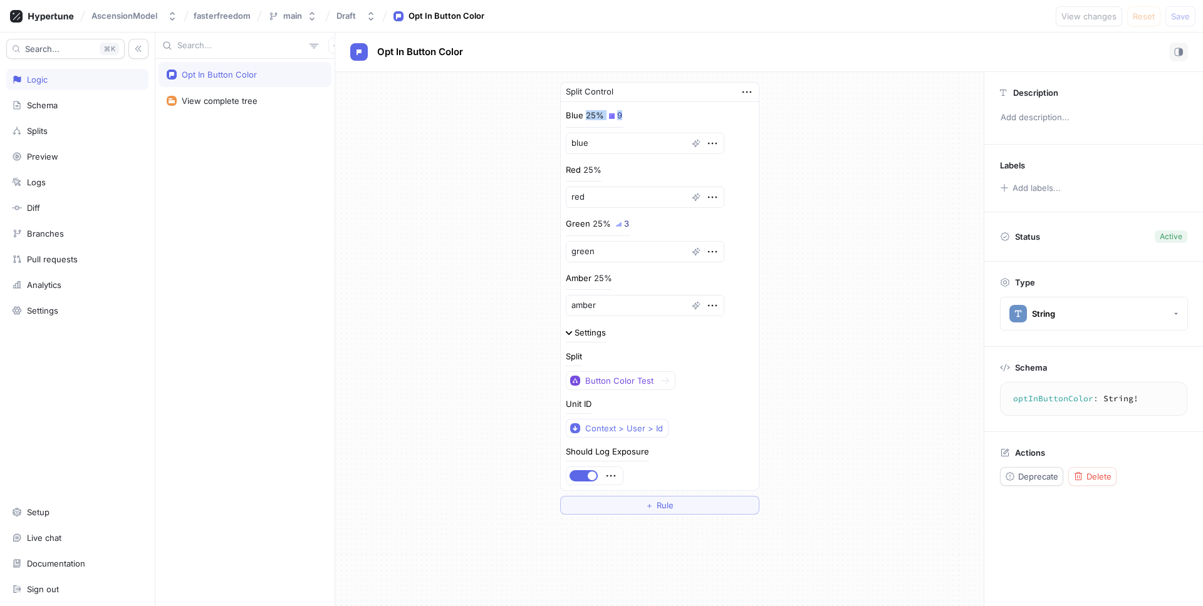
click at [617, 112] on div "9" at bounding box center [619, 116] width 5 height 8
click at [692, 142] on icon "button" at bounding box center [696, 143] width 9 height 9
click at [668, 123] on div "Blue 25% 9 blue" at bounding box center [660, 132] width 188 height 44
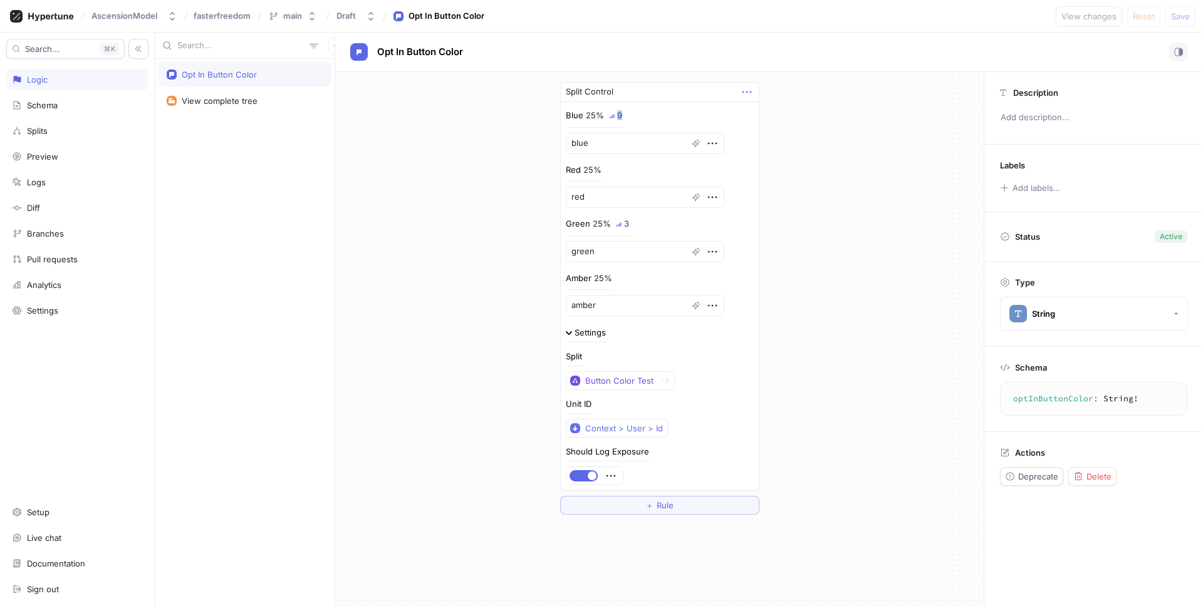
click at [740, 93] on icon "button" at bounding box center [747, 92] width 14 height 14
click at [667, 118] on div "Split Control Blue 25% 9 blue Red 25% [PERSON_NAME] 25% 3 [PERSON_NAME] 25% [PE…" at bounding box center [659, 286] width 199 height 409
click at [477, 175] on div "Split Control Blue 25% 9 blue Red 25% [PERSON_NAME] 25% 3 [PERSON_NAME] 25% [PE…" at bounding box center [659, 298] width 648 height 453
click at [575, 333] on div "Settings" at bounding box center [590, 333] width 31 height 8
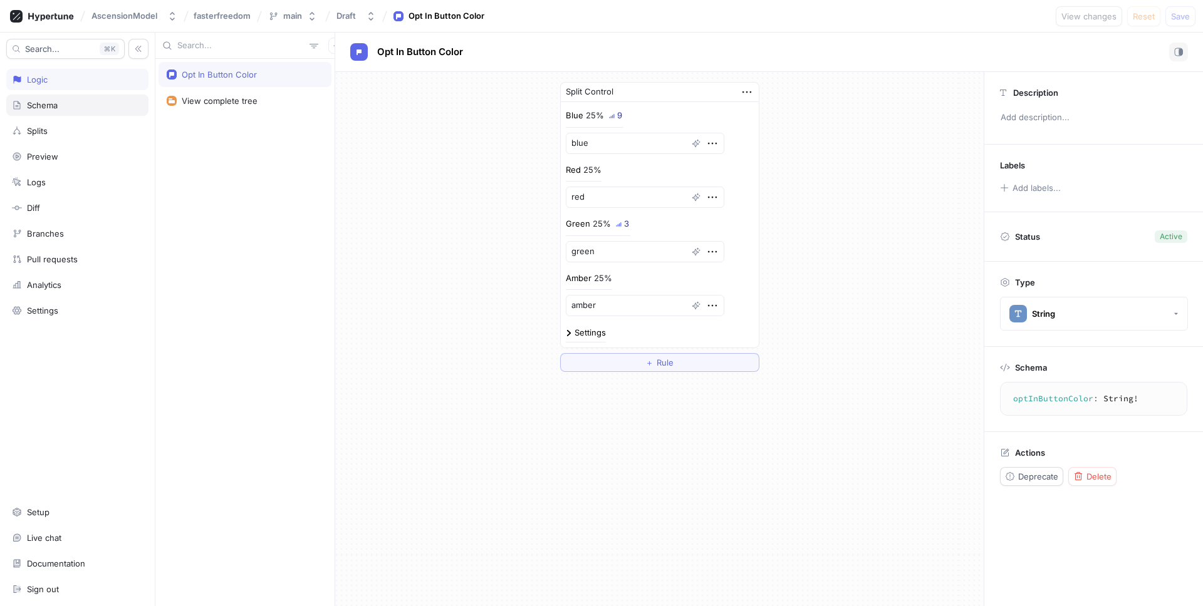
click at [80, 101] on div "Schema" at bounding box center [77, 105] width 131 height 10
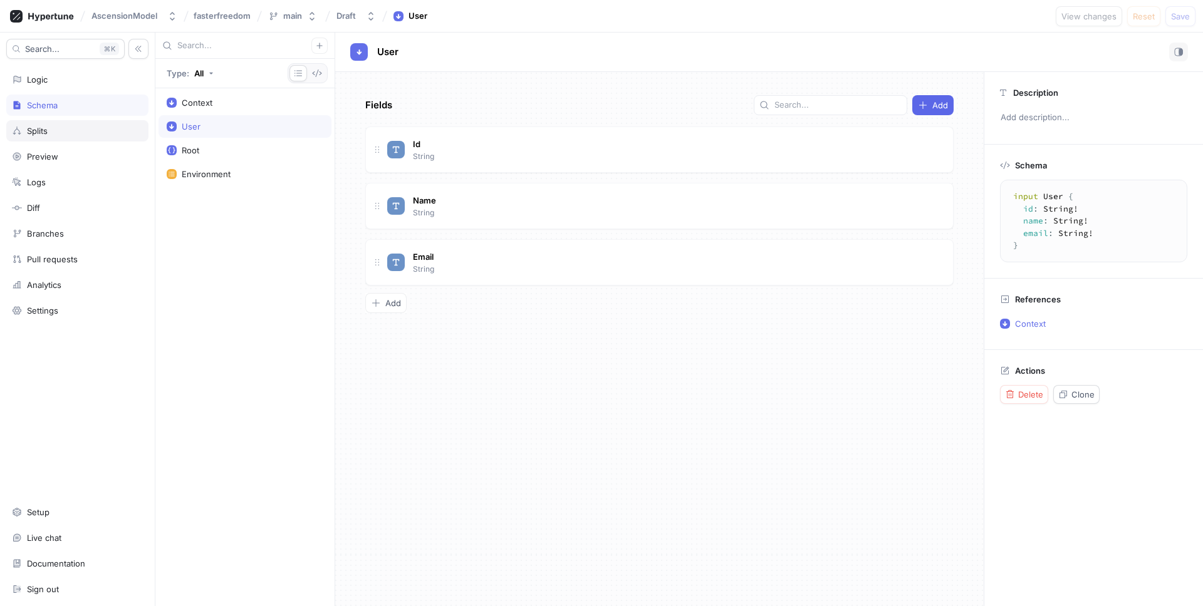
click at [65, 124] on div "Splits" at bounding box center [77, 130] width 142 height 21
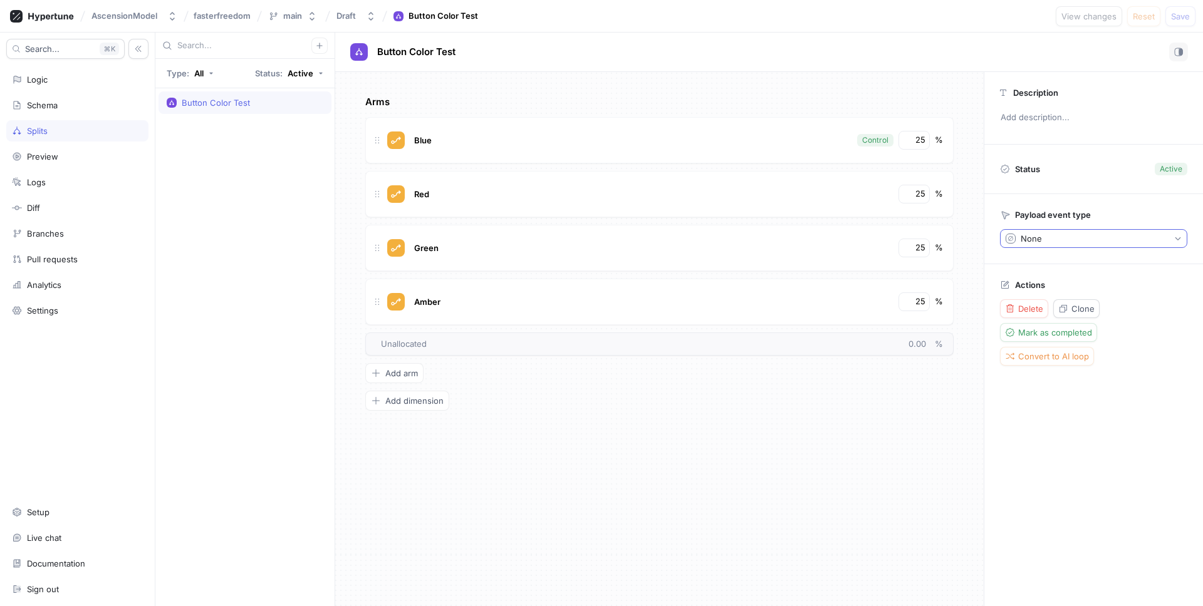
click at [1052, 241] on button "None" at bounding box center [1093, 238] width 187 height 19
click at [1063, 214] on p "Payload event type" at bounding box center [1053, 215] width 76 height 10
click at [34, 78] on div "Logic" at bounding box center [37, 80] width 21 height 10
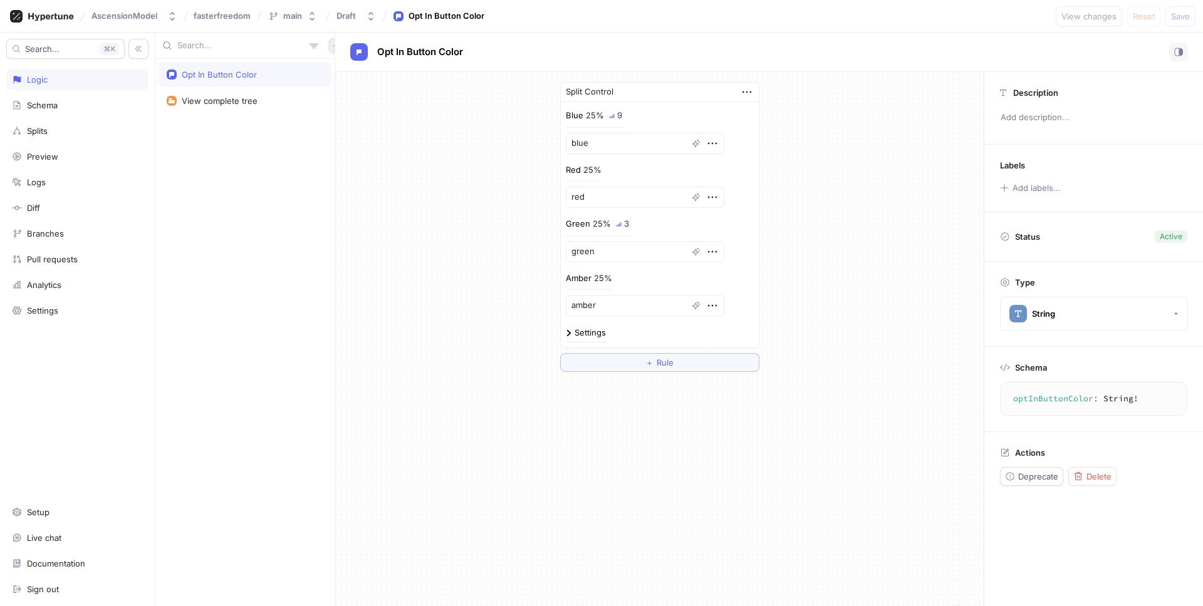
click at [328, 44] on button "button" at bounding box center [336, 46] width 16 height 16
click at [90, 109] on div "Search... K Logic Schema Splits Preview Logs Diff Branches Pull requests Analyt…" at bounding box center [601, 320] width 1203 height 574
click at [68, 107] on div "Schema" at bounding box center [77, 105] width 131 height 10
type textarea "x"
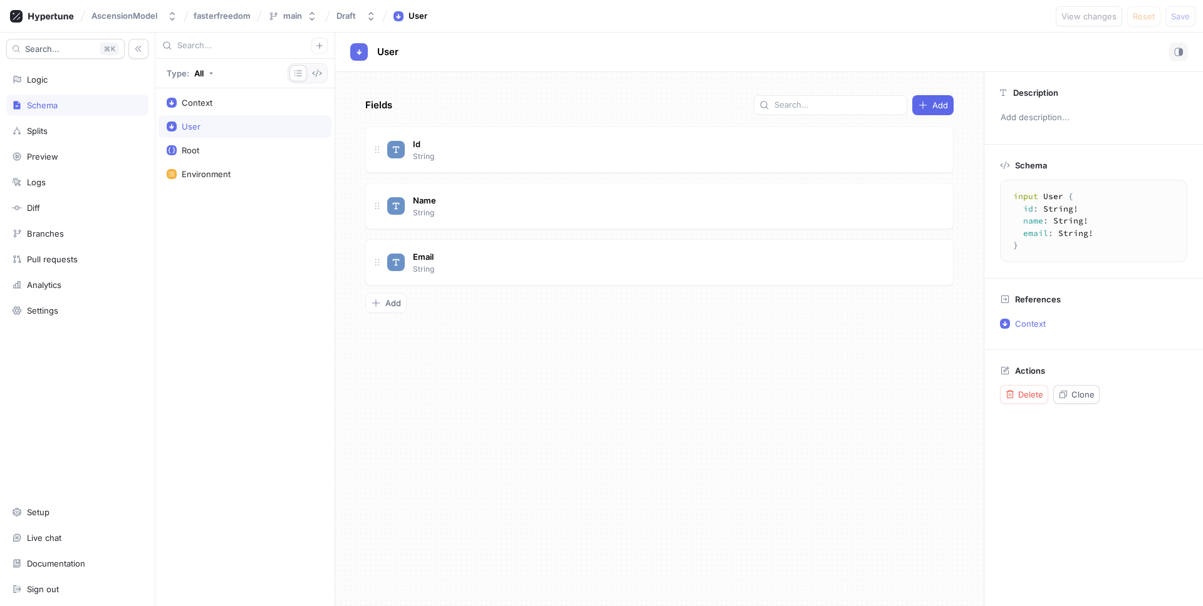
click at [311, 52] on span at bounding box center [319, 46] width 16 height 16
click at [315, 49] on button "button" at bounding box center [319, 46] width 16 height 16
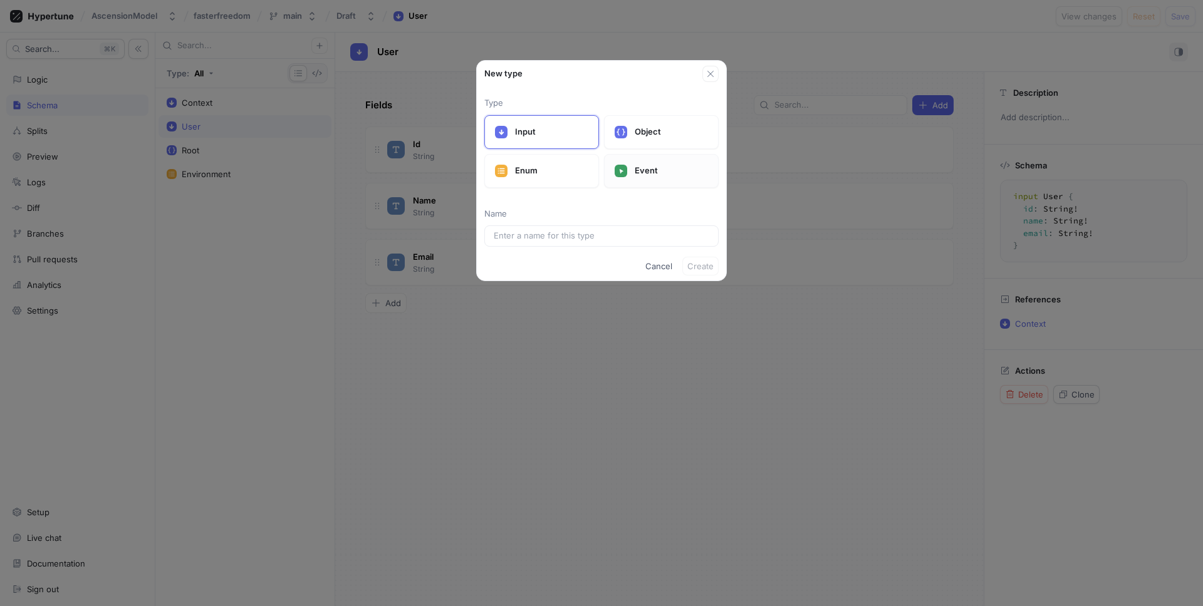
click at [649, 169] on p "Event" at bounding box center [671, 171] width 73 height 13
click at [575, 224] on div "Type Input Object Enum Event Name" at bounding box center [601, 167] width 234 height 160
click at [551, 236] on input "text" at bounding box center [602, 236] width 216 height 13
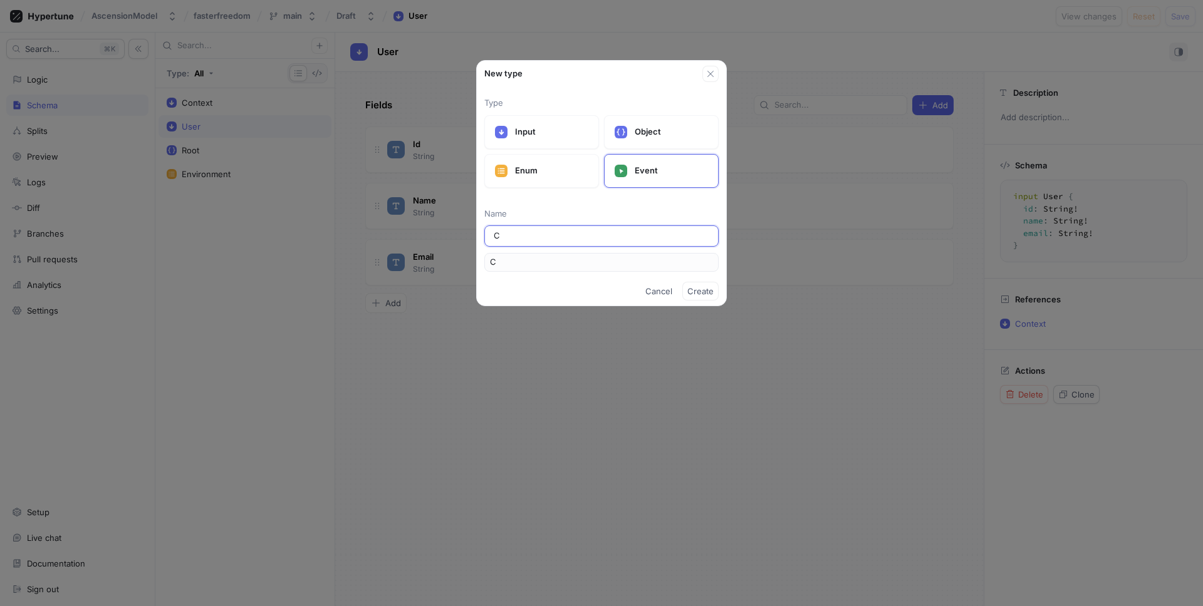
type input "Cl"
type input "Cli"
type input "Clic"
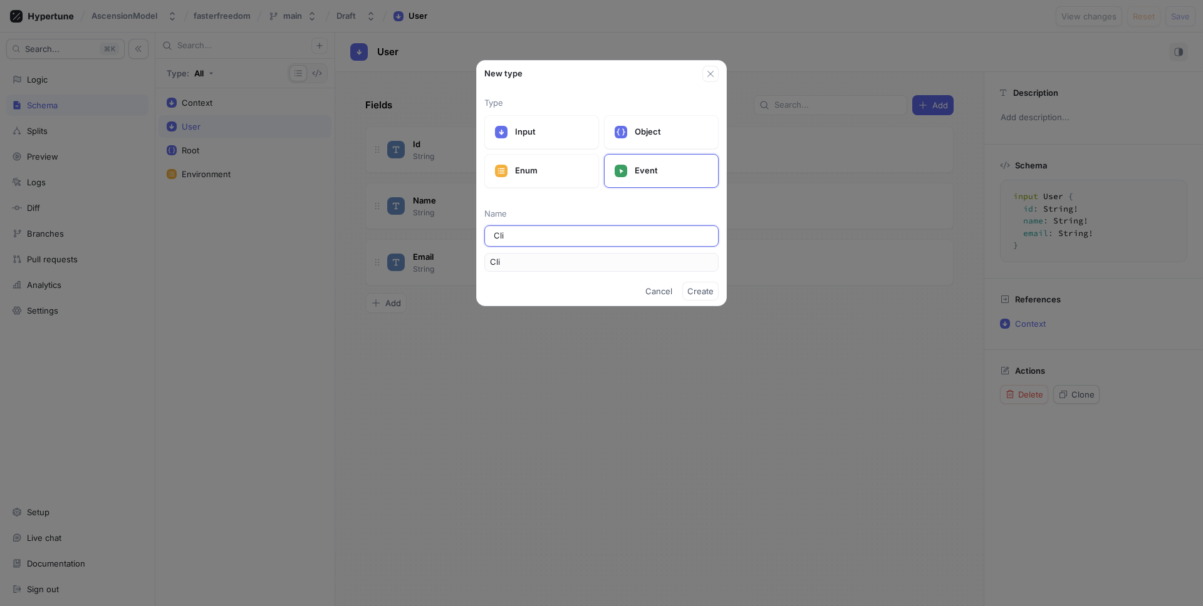
type input "Clic"
type input "Click"
type input "Clicks"
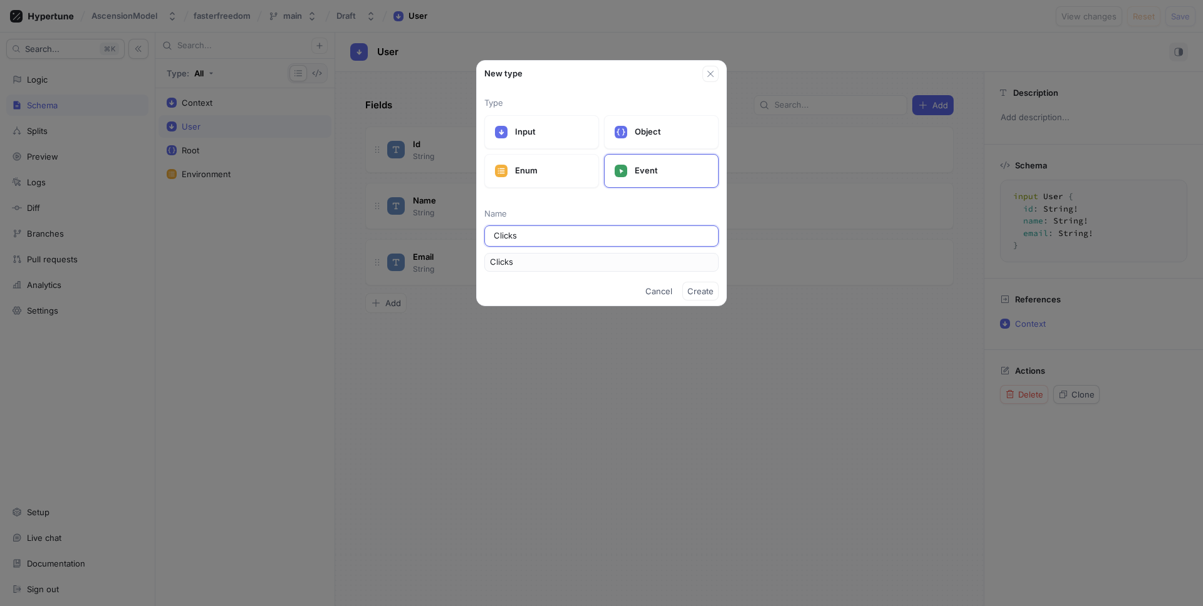
type input "Clicks O"
type input "ClicksO"
type input "Clicks Op"
type input "ClicksOp"
type input "Clicks Opt"
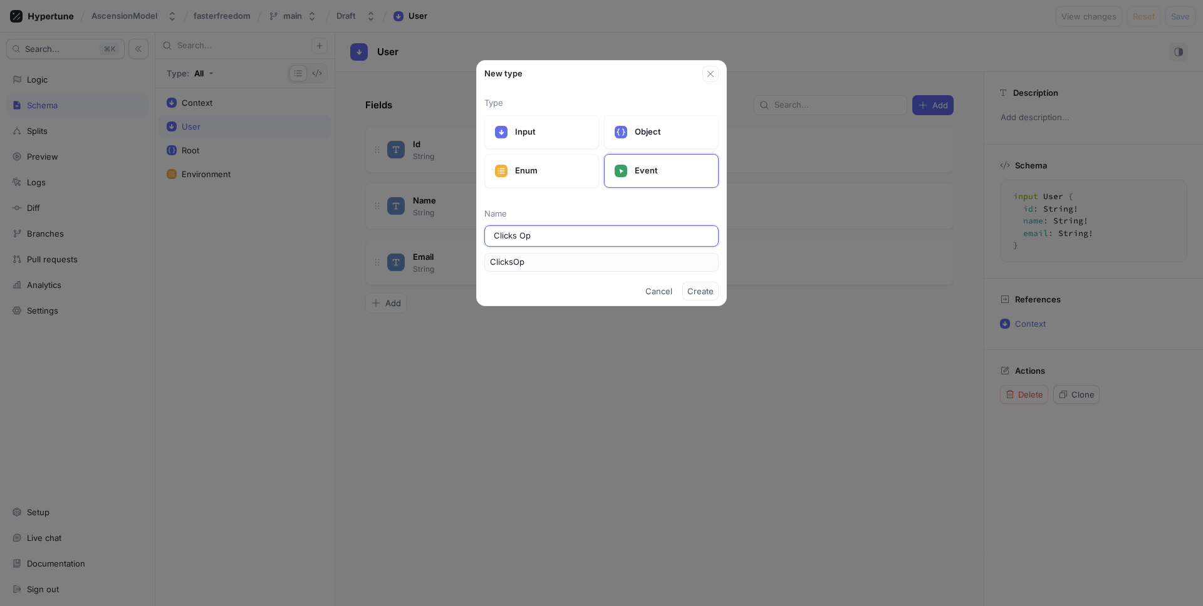
type input "ClicksOpt"
type input "Clicks Opt I"
type input "ClicksOptI"
type input "Clicks Opt In"
type input "ClicksOptIn"
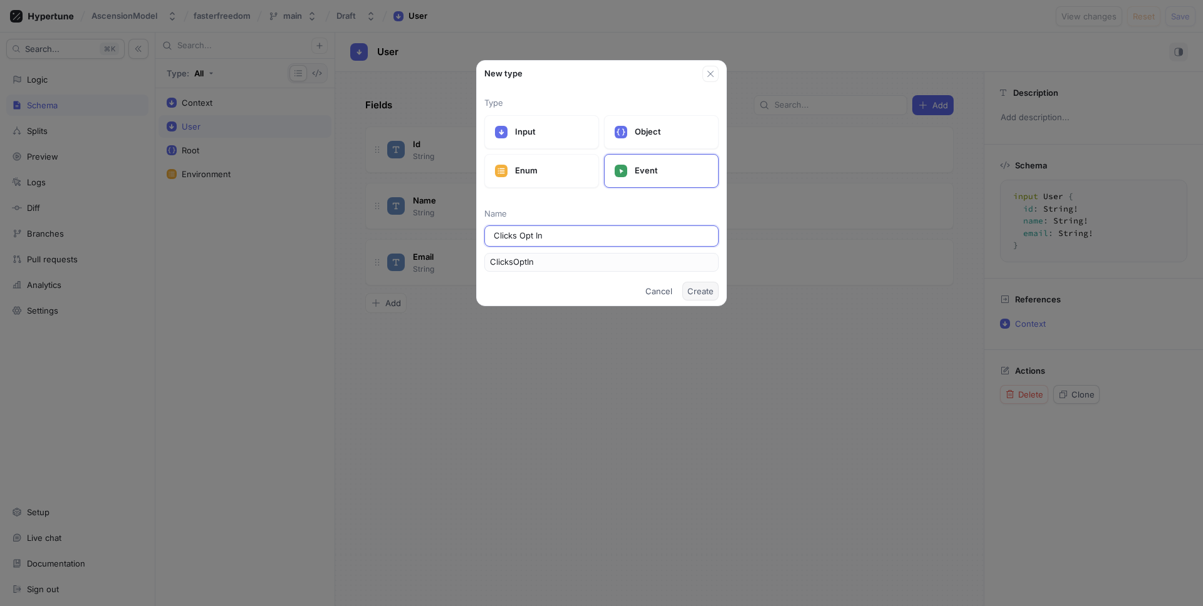
type input "Clicks Opt In"
click at [704, 293] on span "Create" at bounding box center [700, 292] width 26 height 8
type textarea "x"
type textarea "input ClicksOptIn @event { context: Context! }"
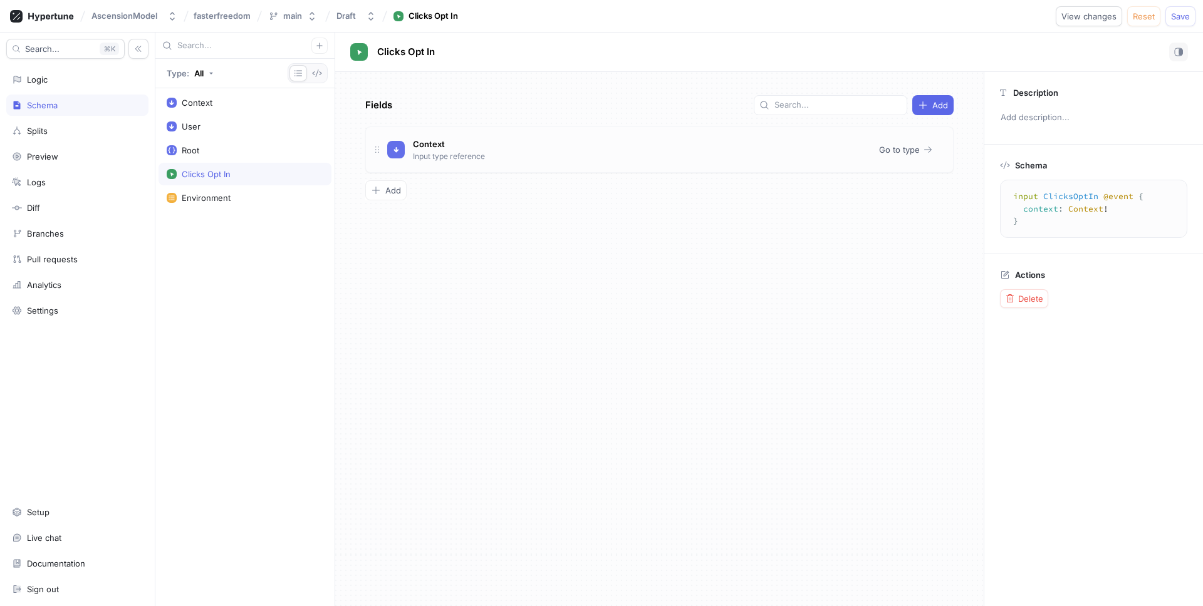
click at [591, 157] on div "Context Input type reference" at bounding box center [628, 149] width 482 height 25
click at [910, 148] on span "Go to type" at bounding box center [899, 150] width 41 height 8
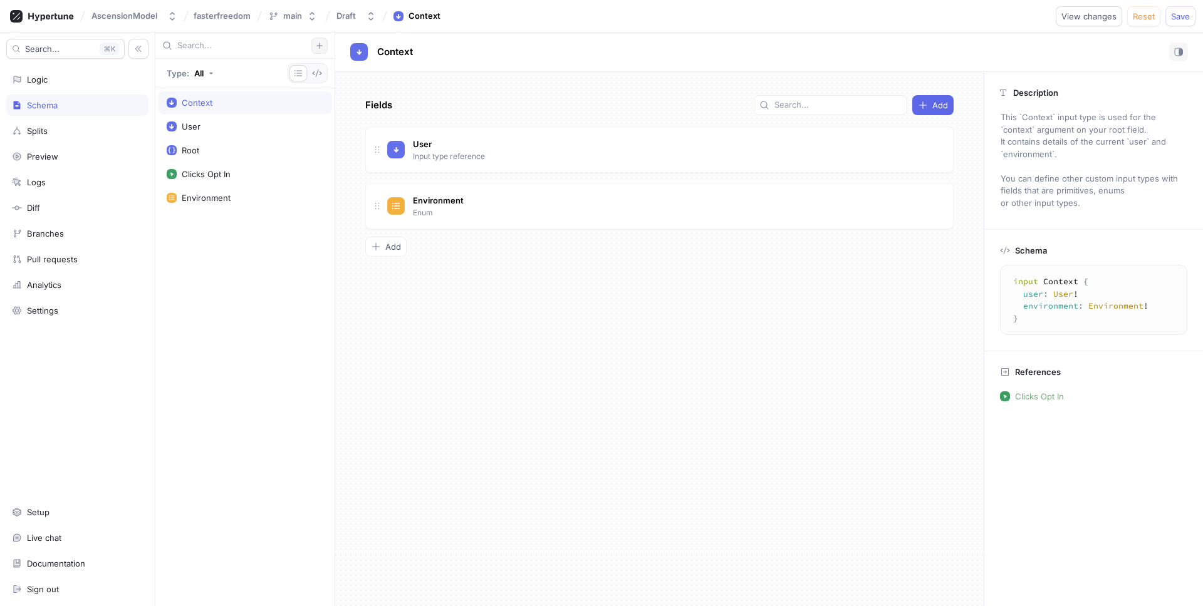
click at [324, 46] on button "button" at bounding box center [319, 46] width 16 height 16
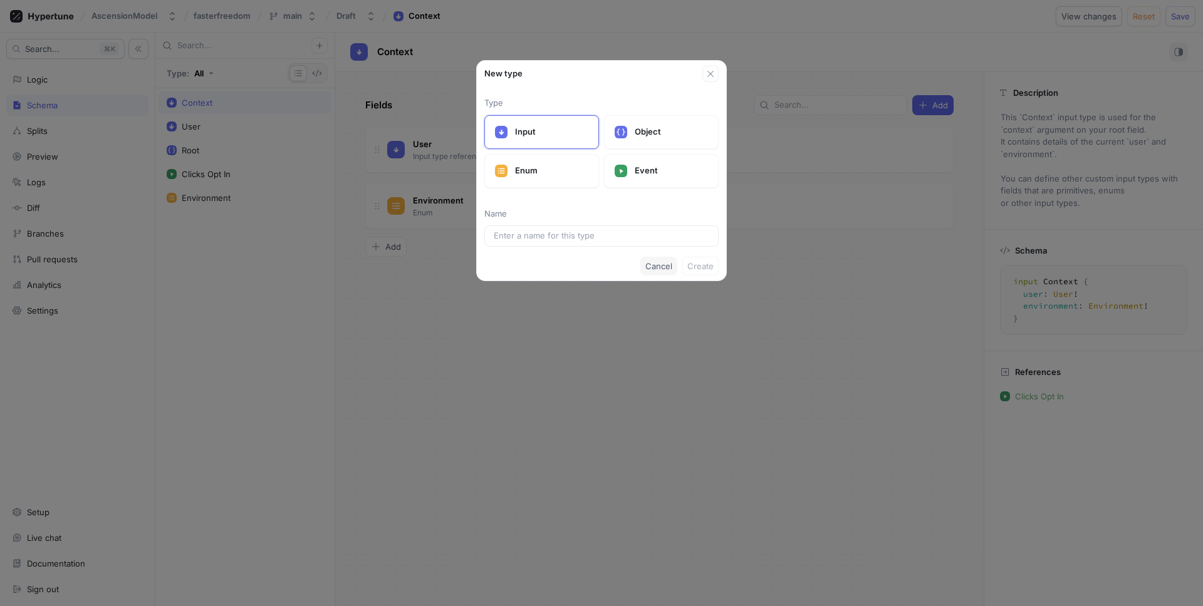
click at [653, 260] on button "Cancel" at bounding box center [658, 266] width 37 height 19
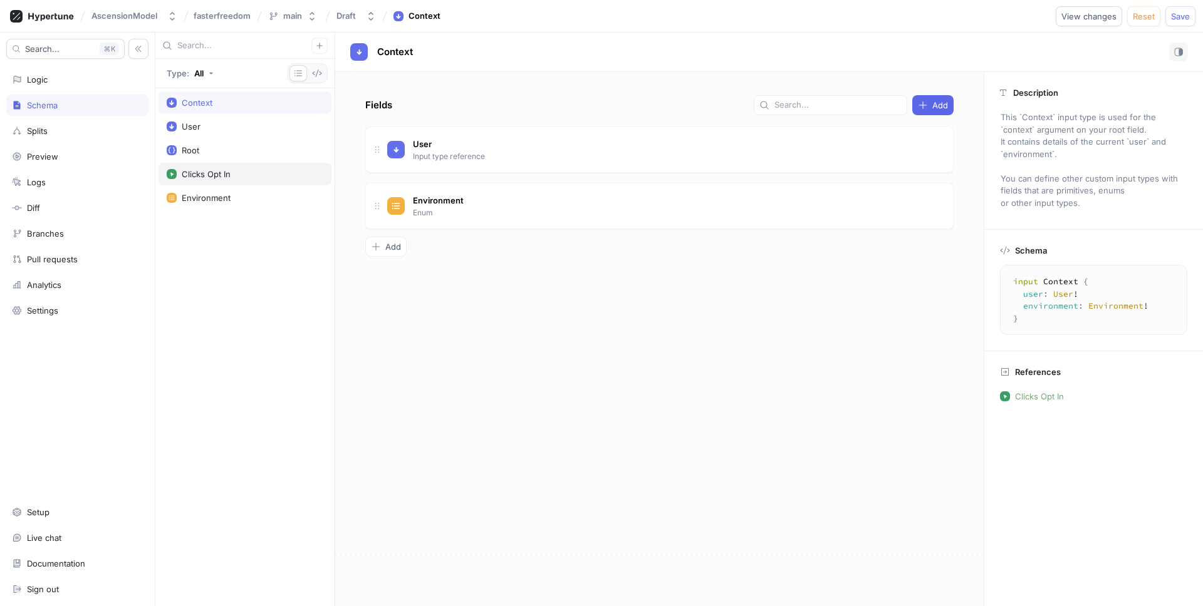
click at [245, 180] on div "Clicks Opt In" at bounding box center [245, 174] width 173 height 23
type textarea "x"
type textarea "input ClicksOptIn @event { context: Context! }"
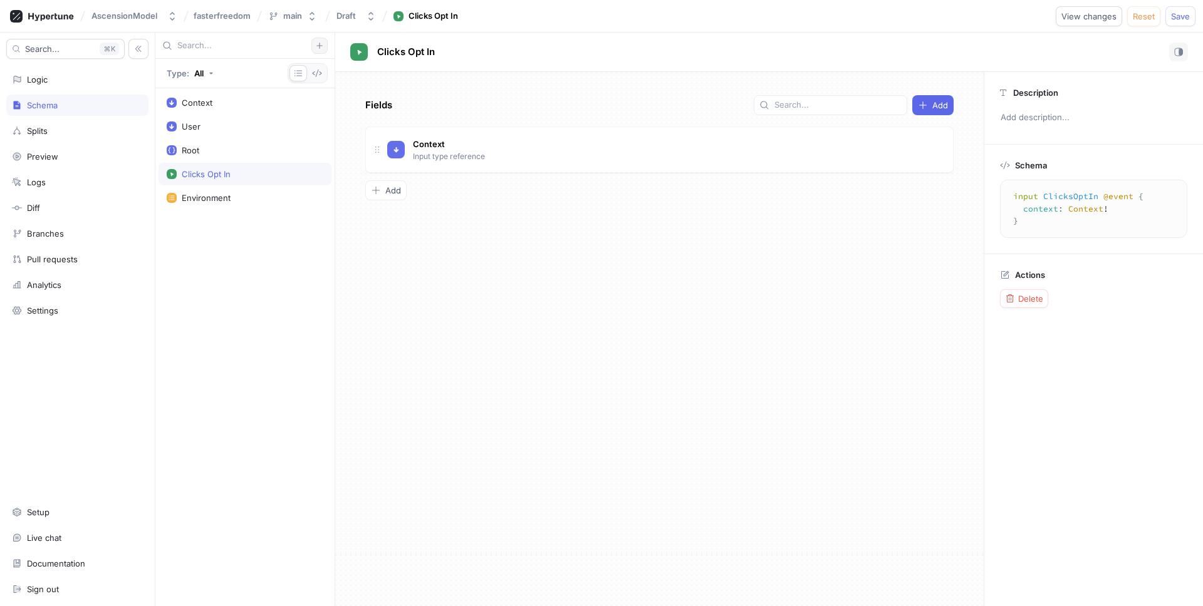
click at [320, 44] on icon "button" at bounding box center [320, 46] width 8 height 8
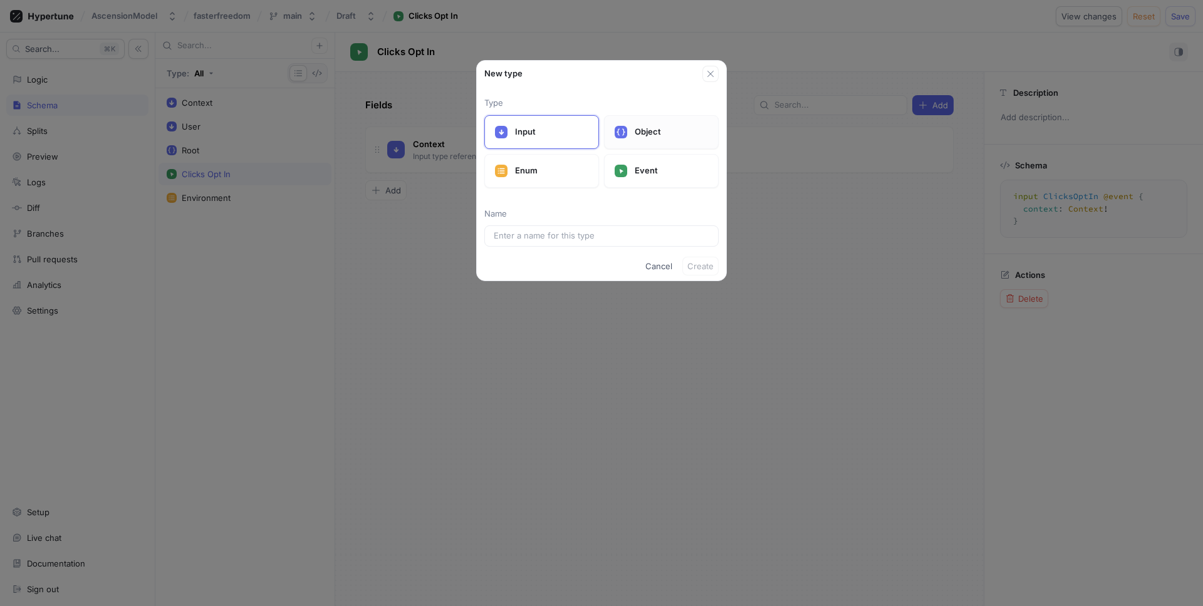
click at [647, 130] on p "Object" at bounding box center [671, 132] width 73 height 13
click at [587, 236] on input "text" at bounding box center [602, 236] width 216 height 13
type input "O"
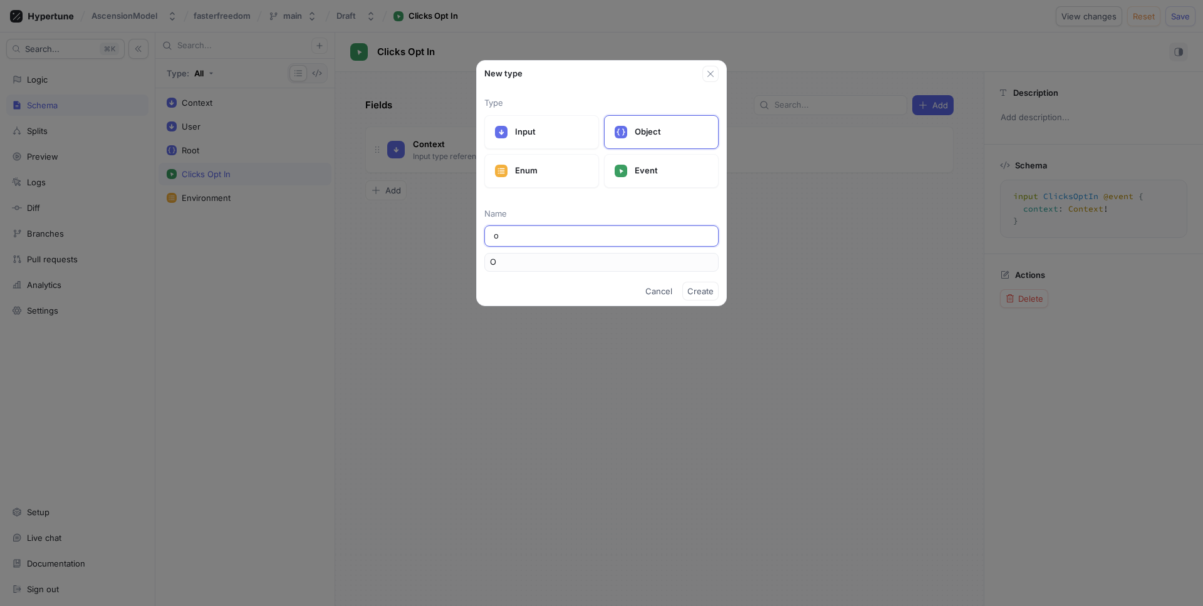
type input "op"
type input "Op"
type input "opt"
type input "Opt"
type input "optI"
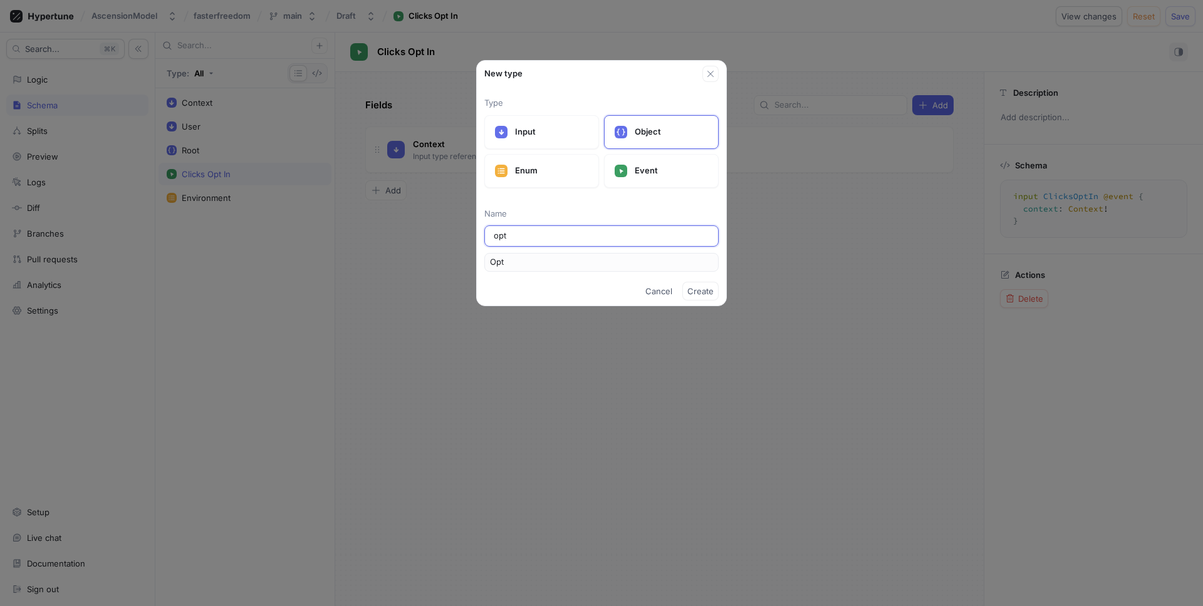
type input "OptI"
type input "optIn"
type input "OptIn"
type input "optInB"
type input "OptInB"
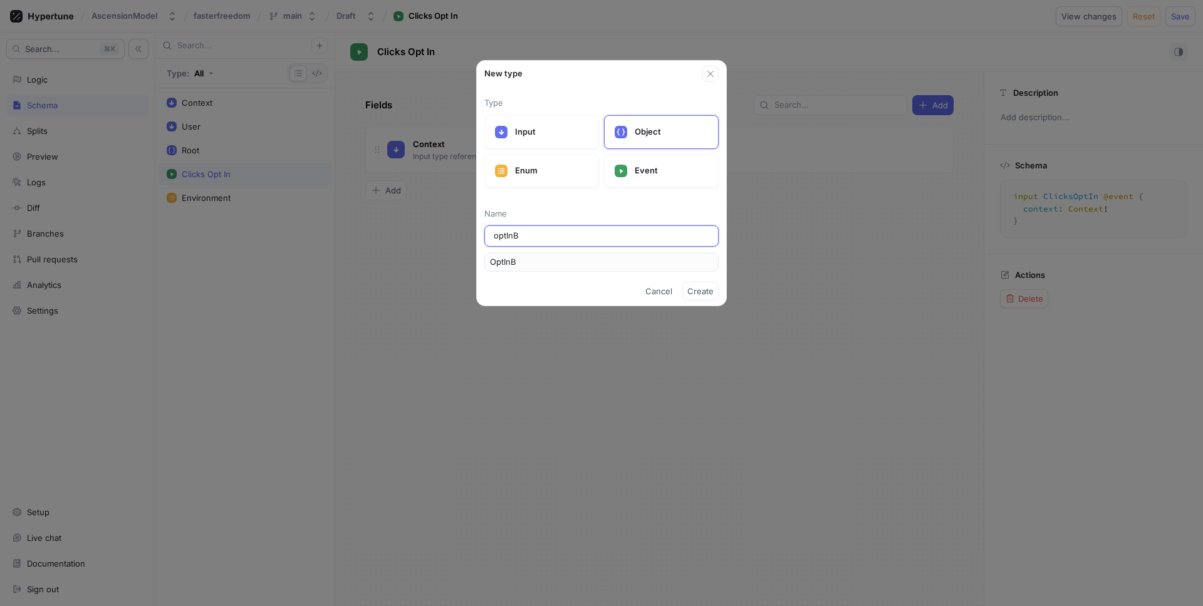
type input "optInBu"
type input "OptInBu"
type input "optInBut"
type input "OptInBut"
type input "optInButt"
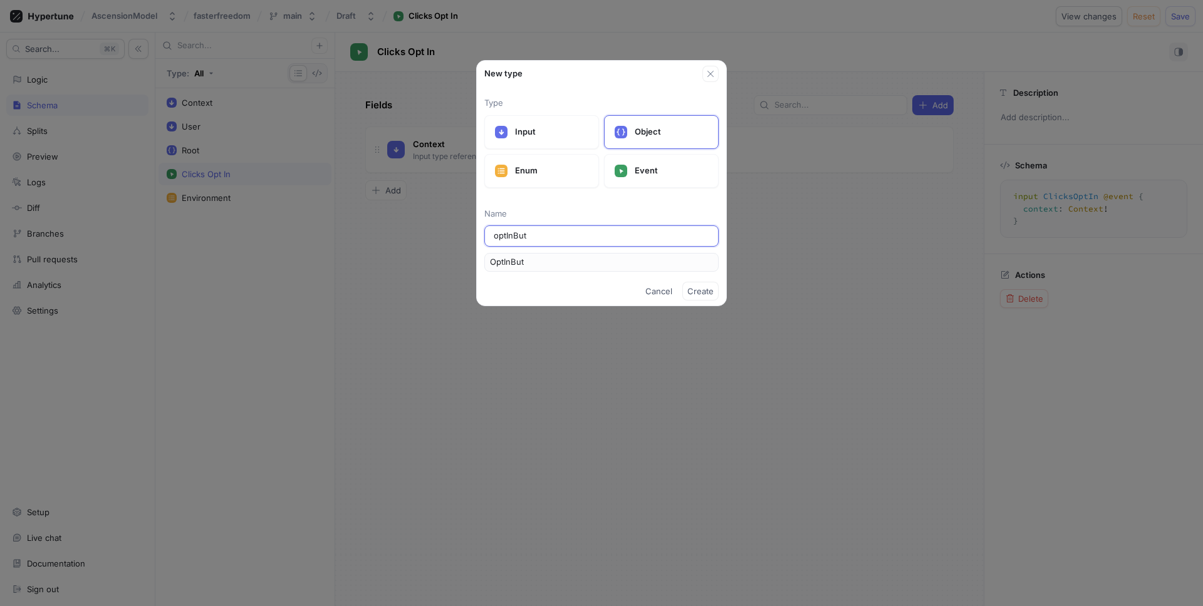
type input "OptInButt"
type input "optInButto"
click at [711, 288] on span "Create" at bounding box center [700, 292] width 26 height 8
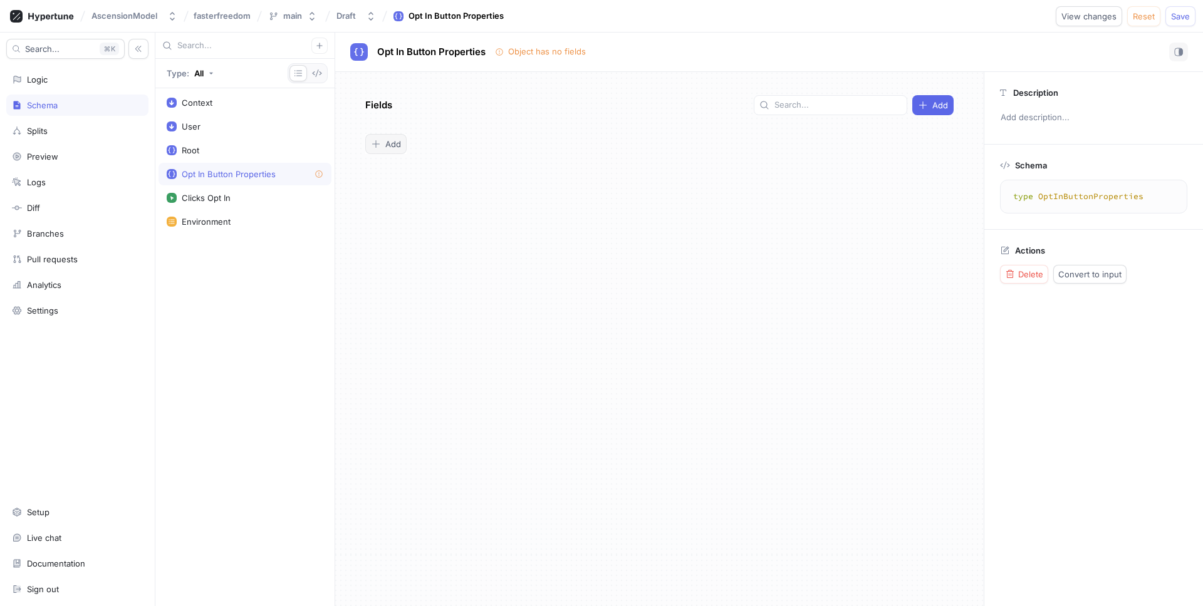
click at [397, 141] on span "Add" at bounding box center [393, 144] width 16 height 8
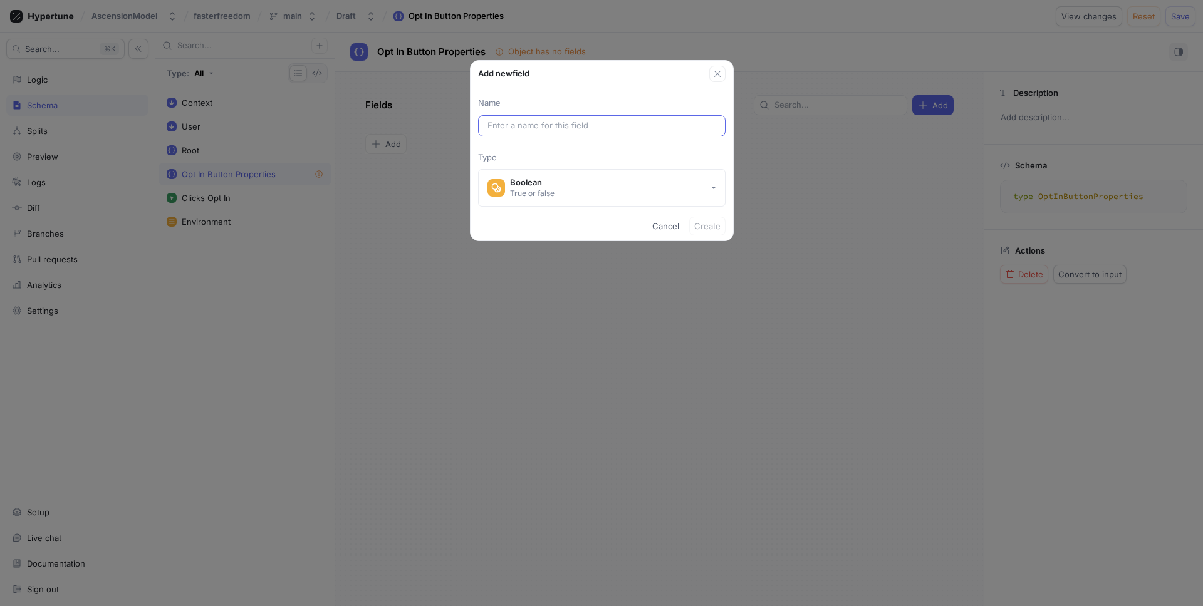
click at [620, 135] on div at bounding box center [601, 125] width 247 height 21
click at [626, 125] on input "text" at bounding box center [601, 126] width 229 height 13
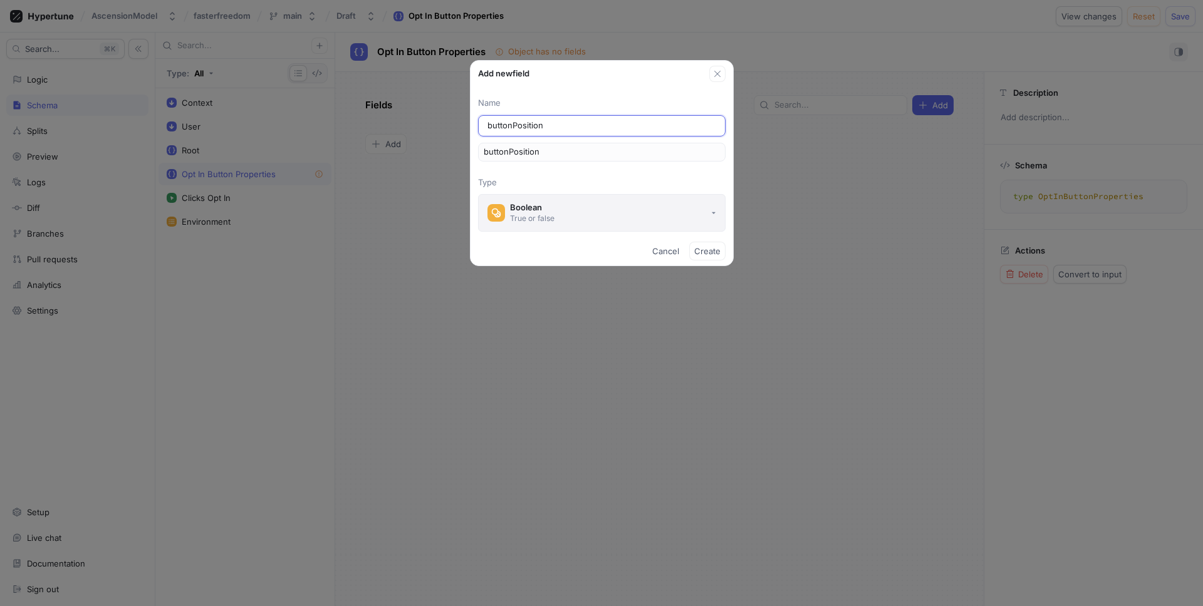
click at [655, 209] on button "Boolean True or false" at bounding box center [601, 213] width 247 height 38
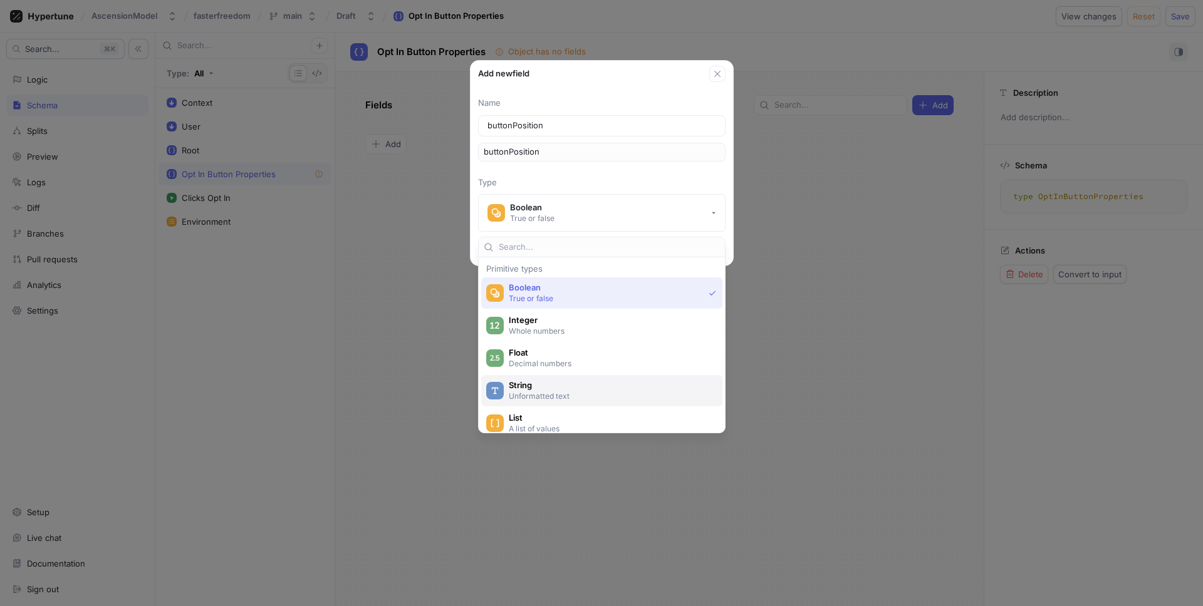
scroll to position [31, 0]
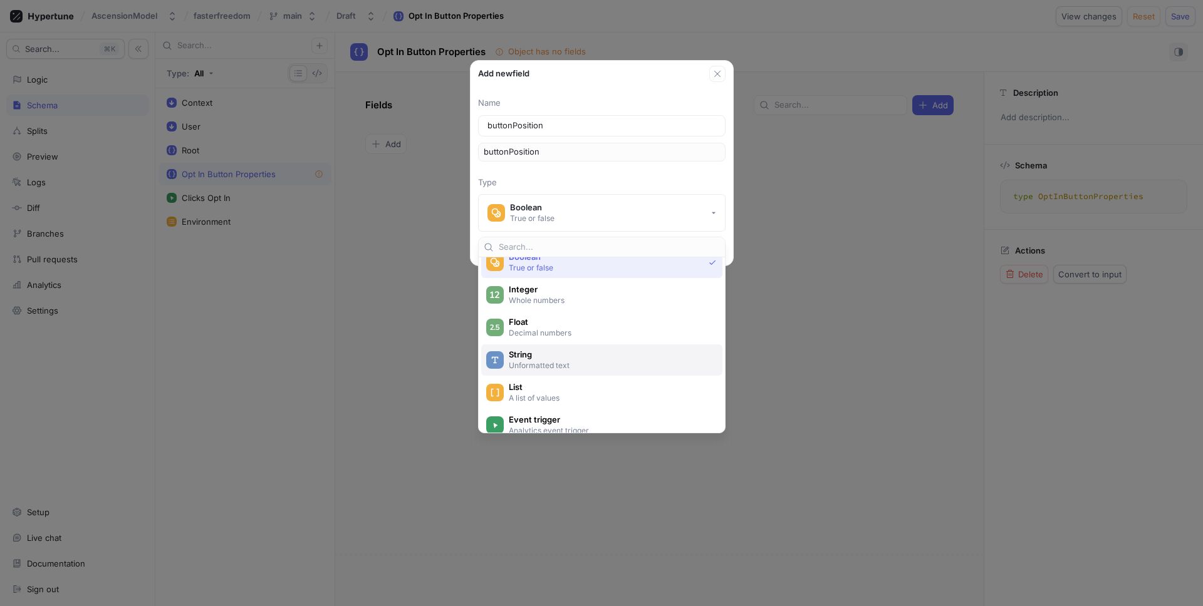
click at [582, 361] on p "Unformatted text" at bounding box center [609, 365] width 200 height 11
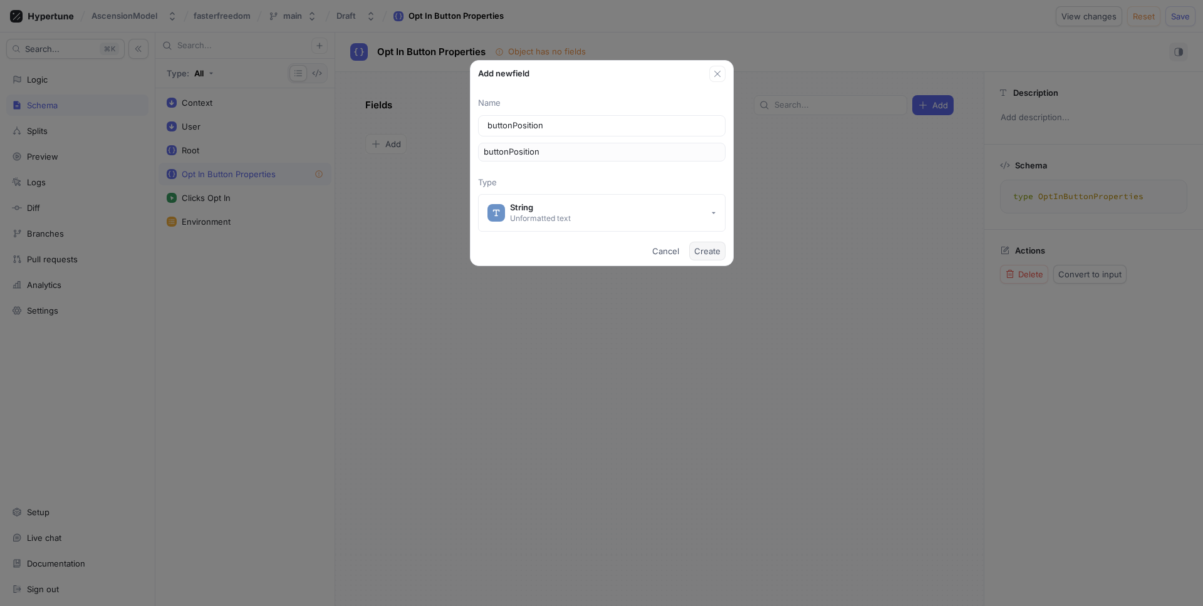
click at [704, 248] on span "Create" at bounding box center [707, 251] width 26 height 8
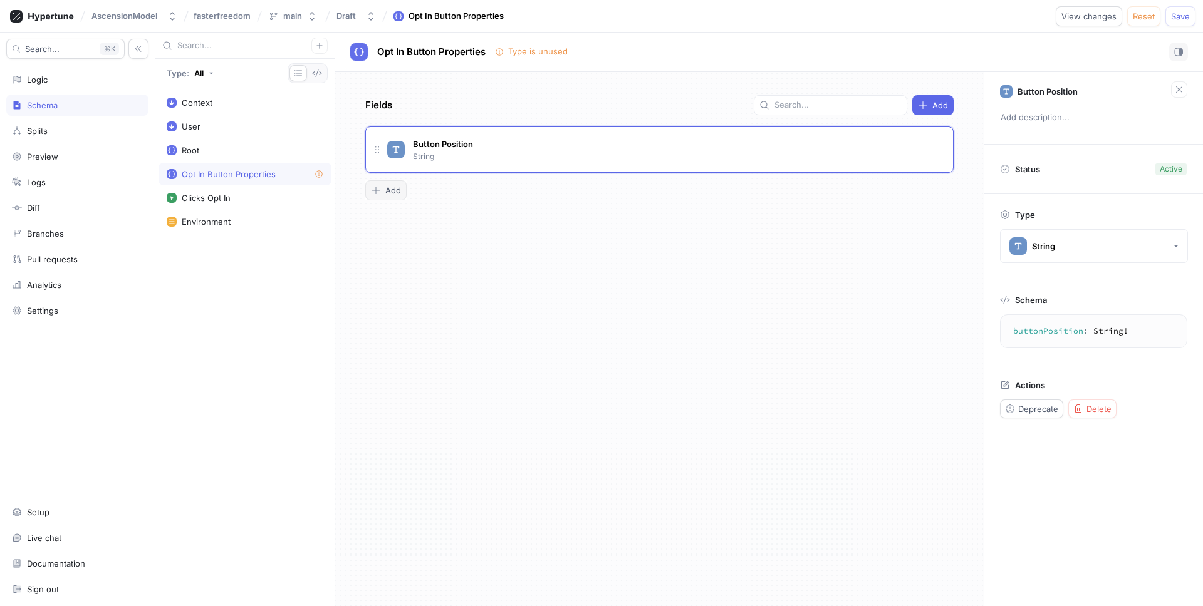
click at [395, 189] on span "Add" at bounding box center [393, 191] width 16 height 8
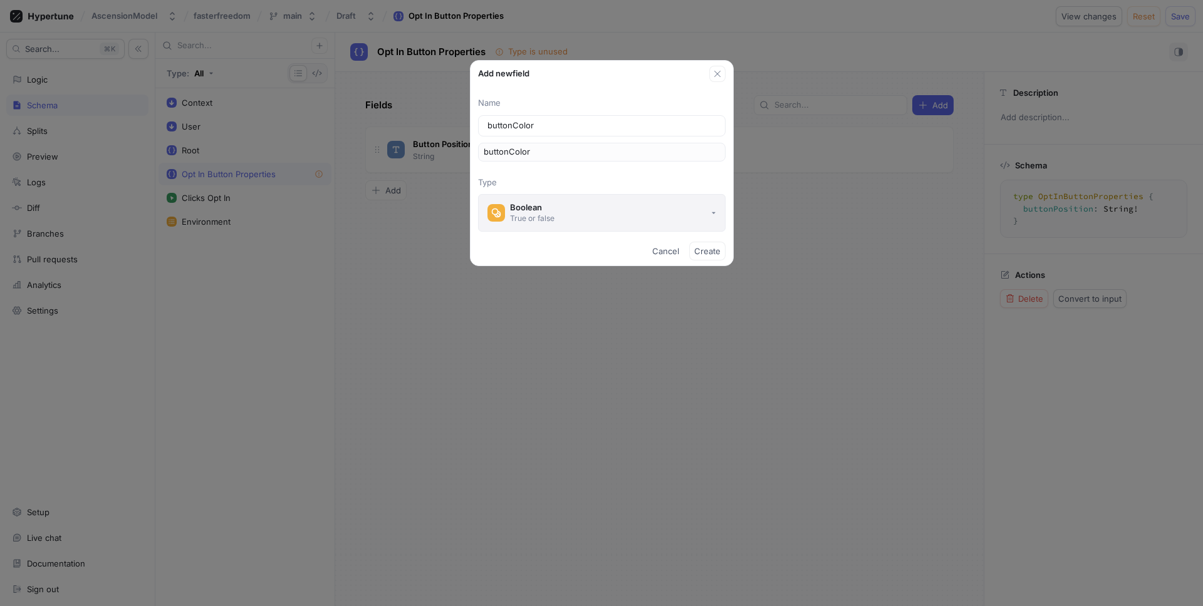
click at [577, 218] on button "Boolean True or false" at bounding box center [601, 213] width 247 height 38
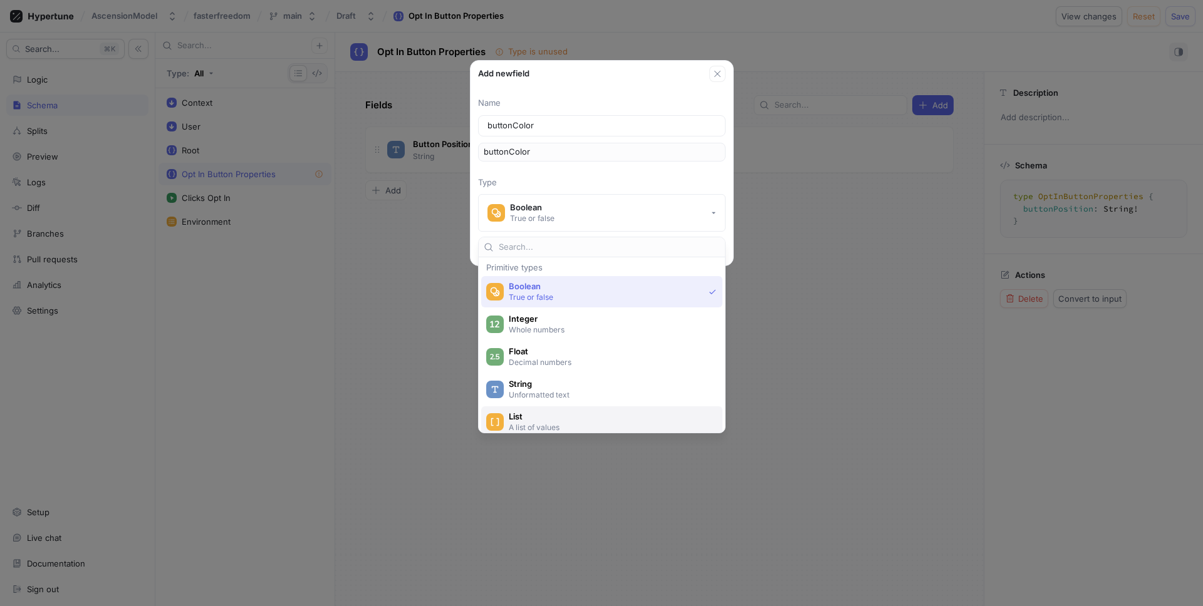
scroll to position [59, 0]
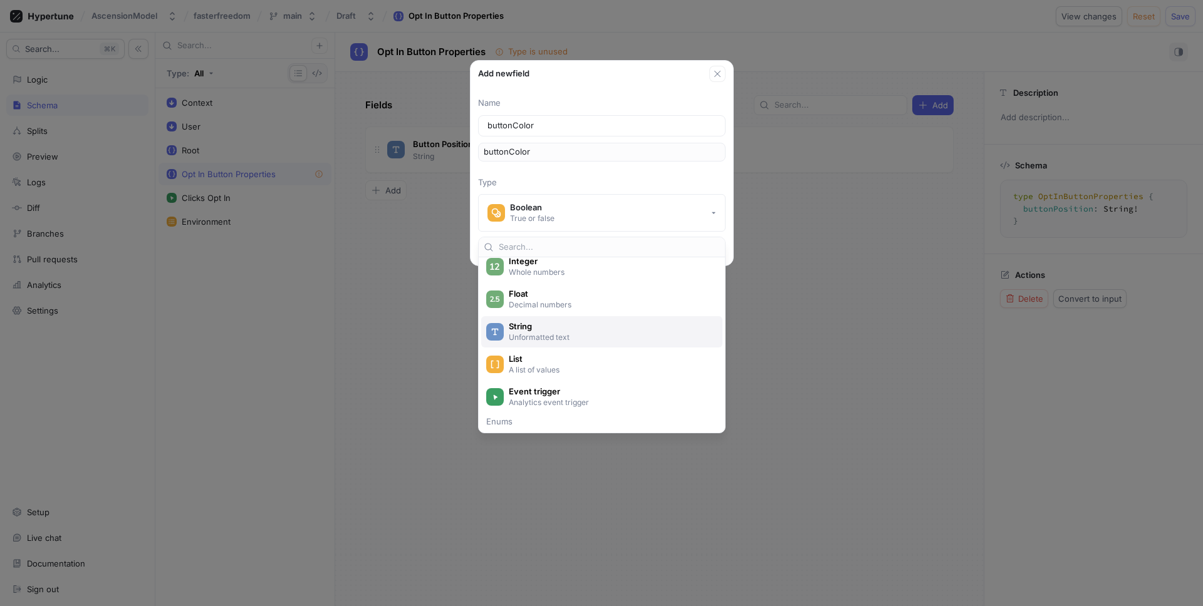
click at [555, 328] on span "String" at bounding box center [610, 326] width 202 height 11
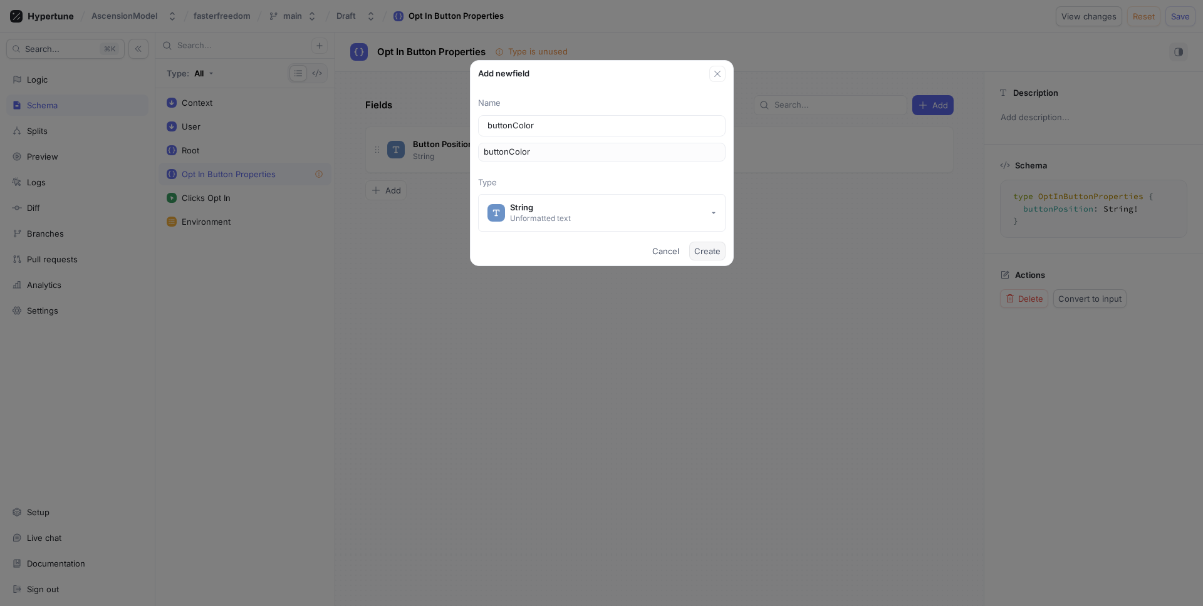
click at [712, 247] on span "Create" at bounding box center [707, 251] width 26 height 8
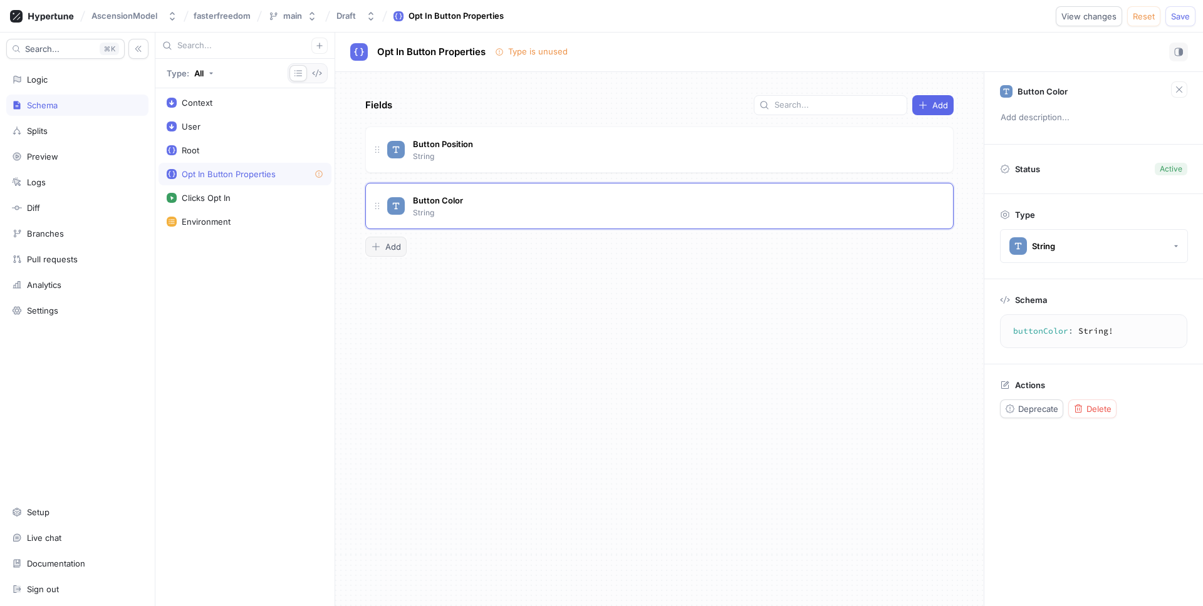
click at [393, 244] on span "Add" at bounding box center [393, 247] width 16 height 8
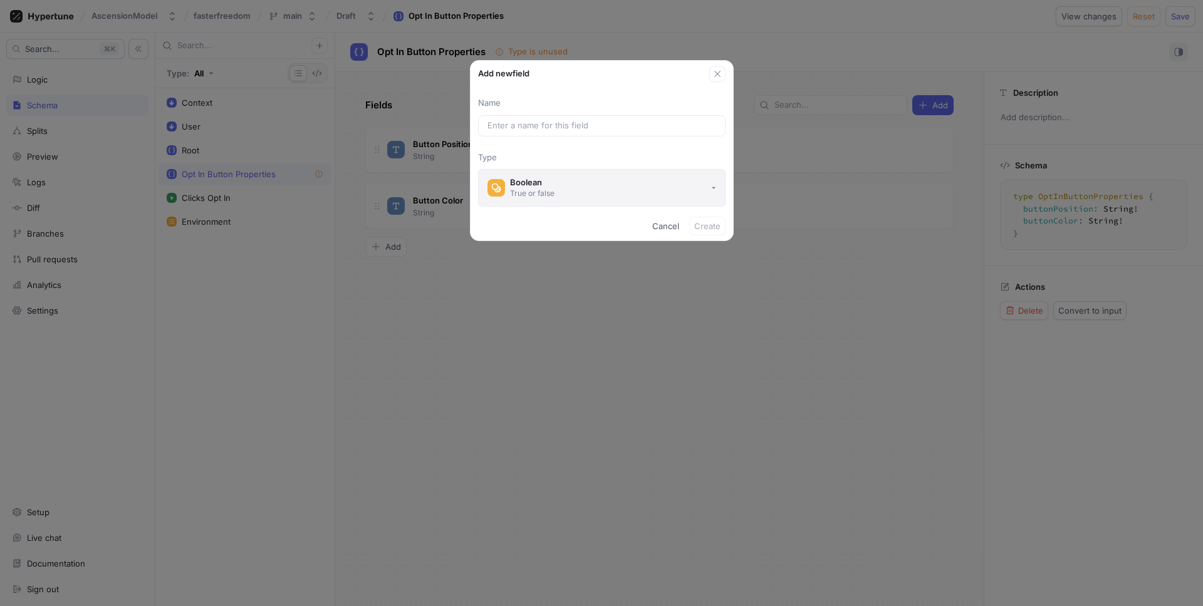
click at [534, 182] on div "Boolean" at bounding box center [532, 182] width 44 height 11
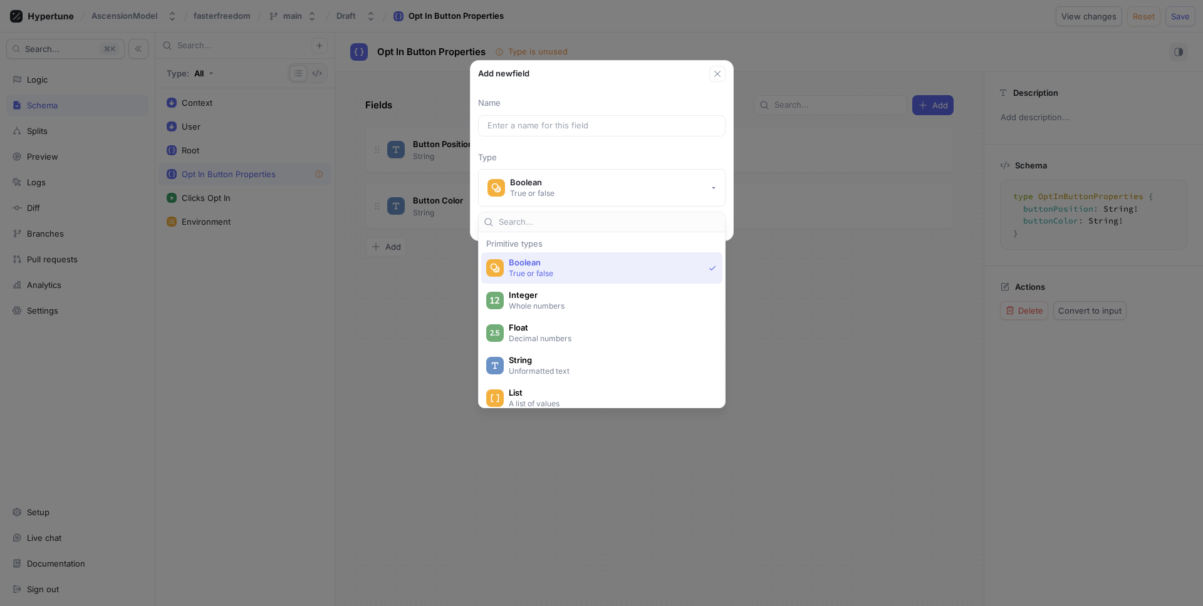
click at [560, 157] on p "Type" at bounding box center [601, 158] width 247 height 13
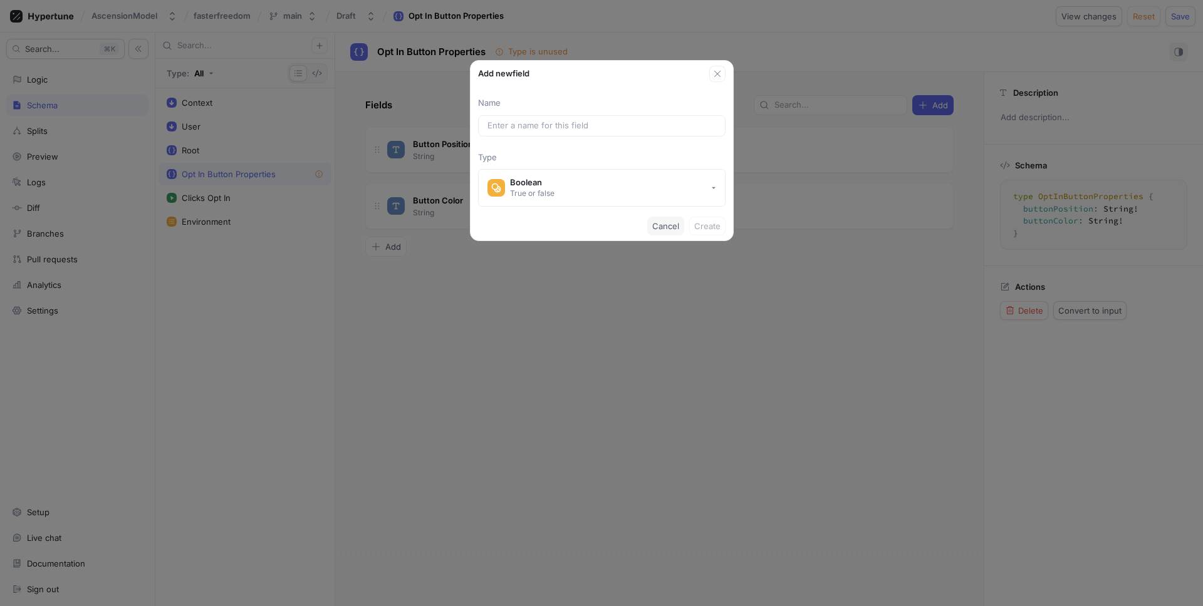
click at [660, 224] on span "Cancel" at bounding box center [665, 226] width 27 height 8
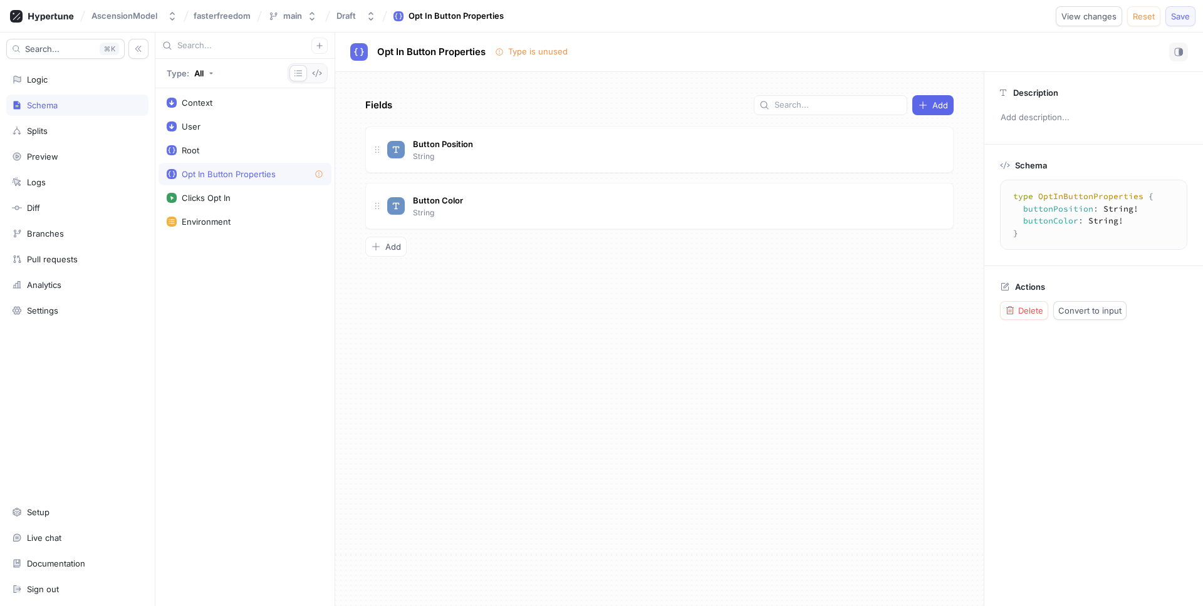
click at [1163, 17] on span "Save" at bounding box center [1180, 17] width 19 height 8
click at [229, 188] on div "Clicks Opt In" at bounding box center [245, 198] width 173 height 23
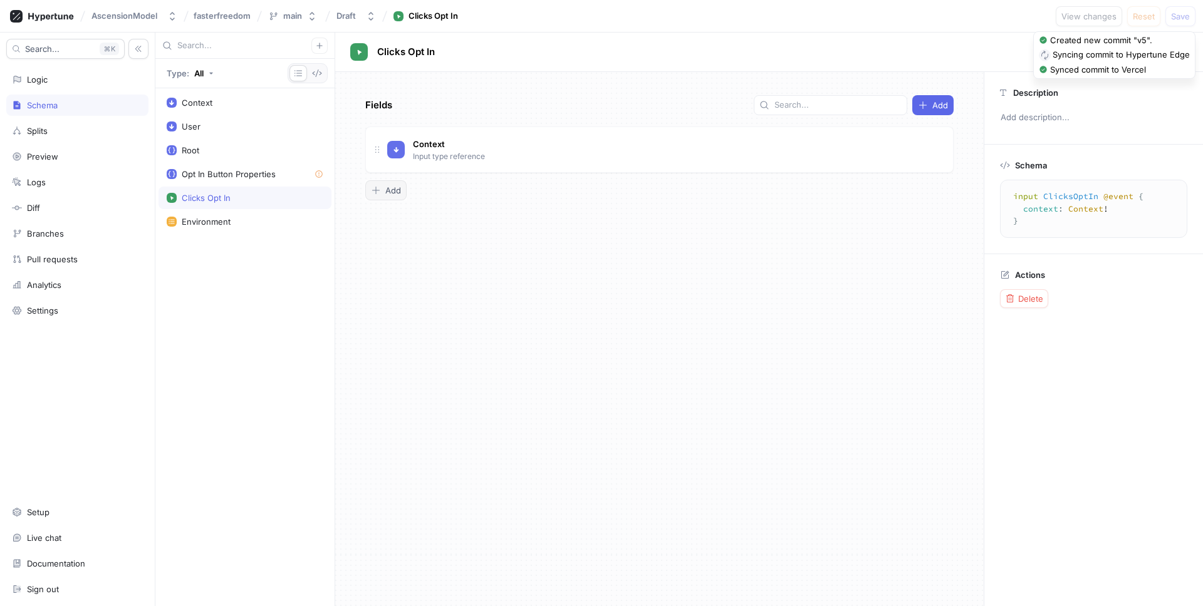
click at [380, 182] on button "Add" at bounding box center [385, 190] width 41 height 20
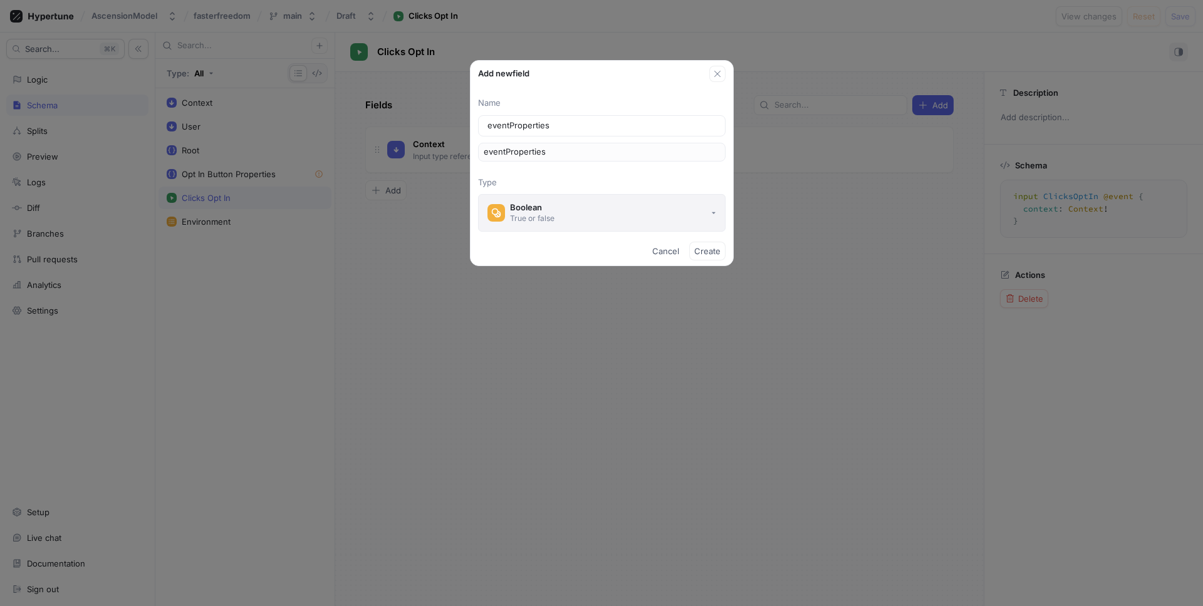
click at [579, 204] on button "Boolean True or false" at bounding box center [601, 213] width 247 height 38
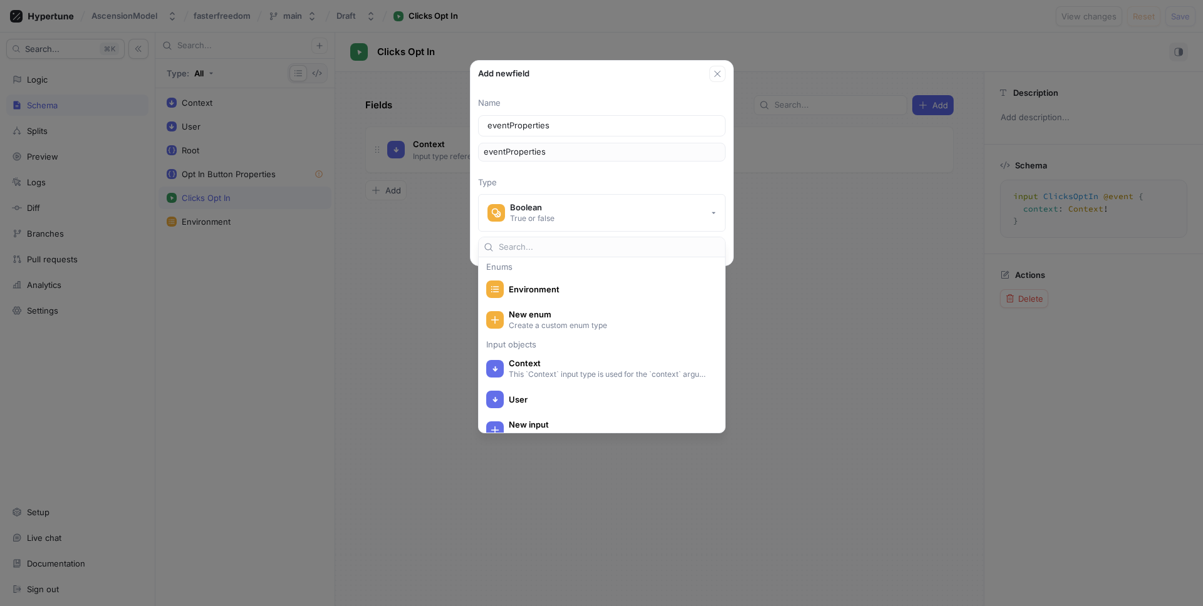
scroll to position [197, 0]
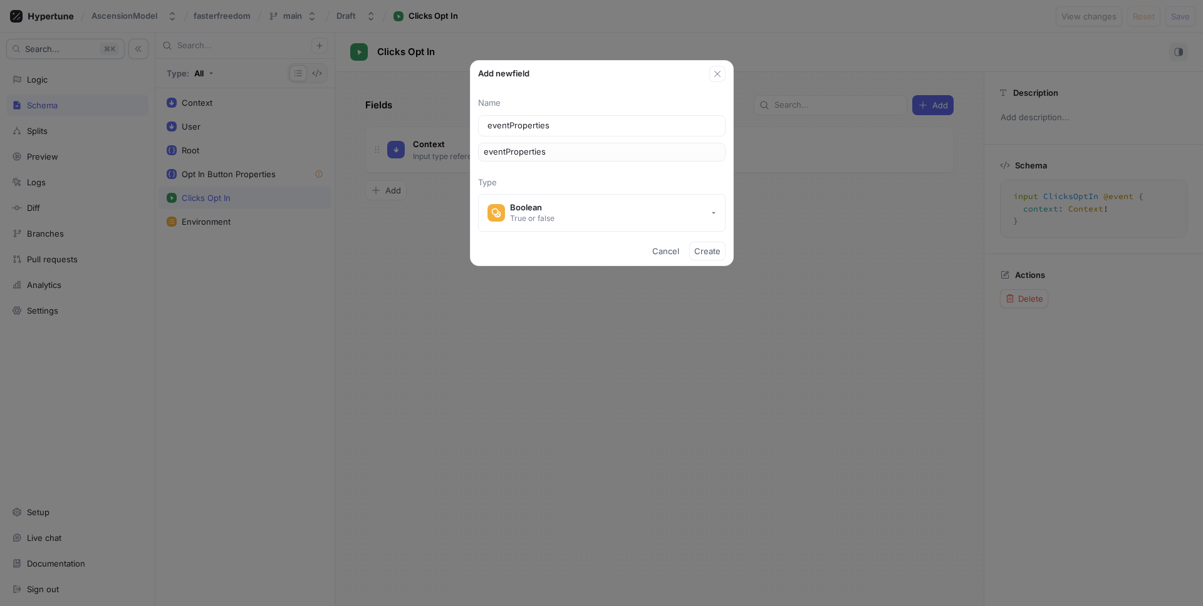
click at [575, 179] on p "Type" at bounding box center [601, 183] width 247 height 13
click at [658, 254] on span "Cancel" at bounding box center [665, 251] width 27 height 8
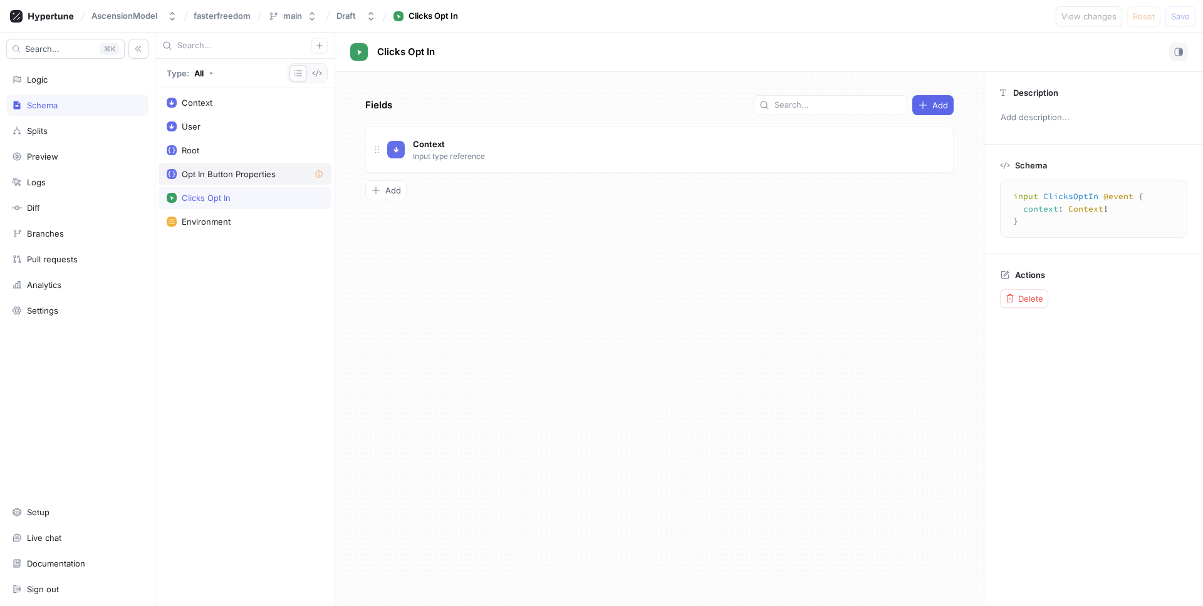
click at [256, 171] on div "Opt In Button Properties" at bounding box center [229, 174] width 94 height 10
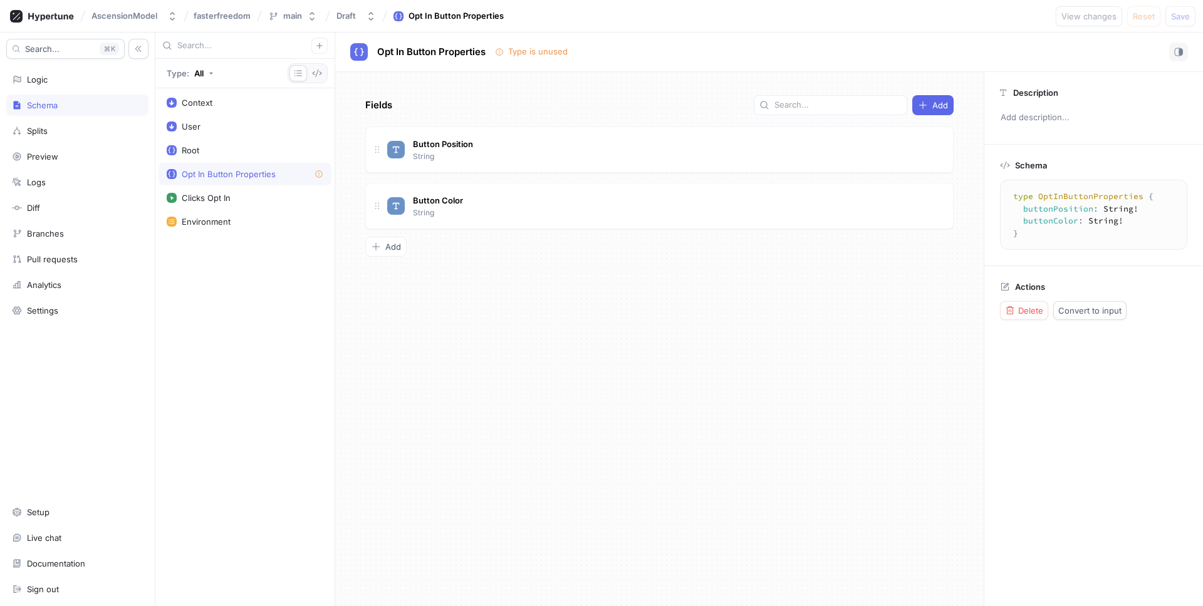
click at [293, 170] on div "Opt In Button Properties" at bounding box center [245, 174] width 157 height 10
click at [1024, 303] on button "Delete" at bounding box center [1024, 310] width 48 height 19
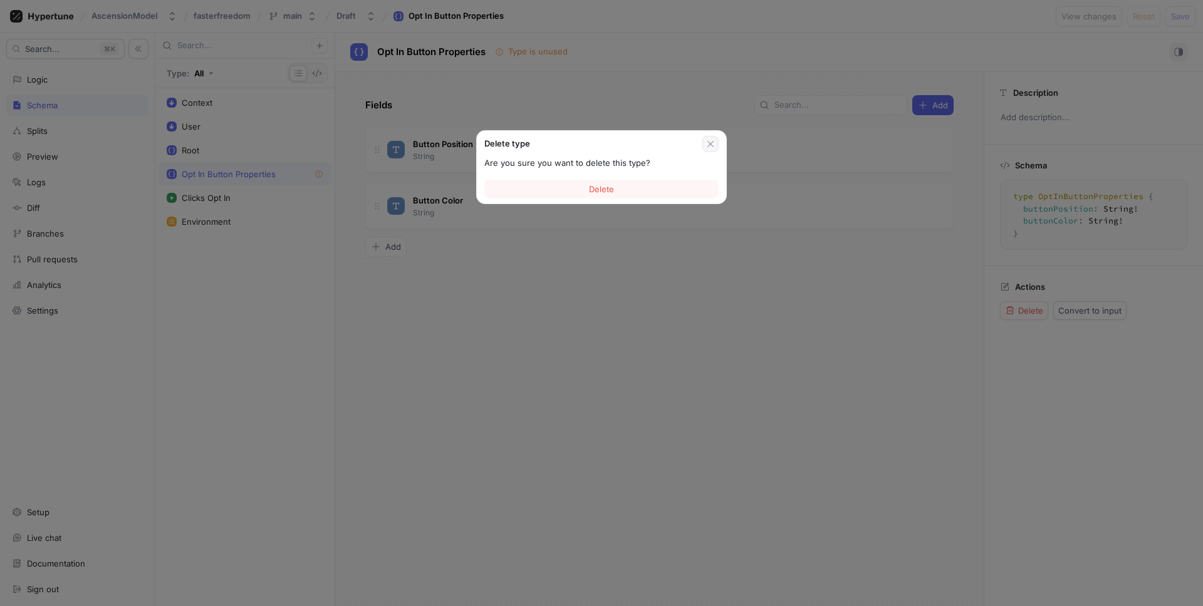
click at [710, 140] on icon "button" at bounding box center [710, 144] width 10 height 10
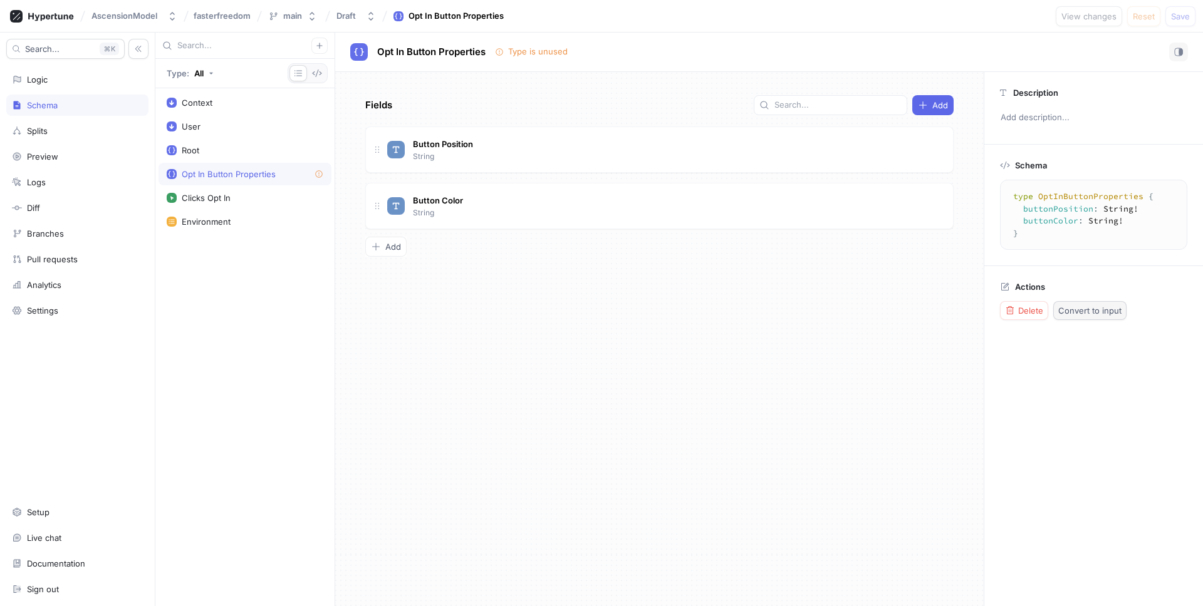
click at [1095, 313] on span "Convert to input" at bounding box center [1089, 311] width 63 height 8
click at [240, 197] on div "Clicks Opt In" at bounding box center [245, 198] width 157 height 10
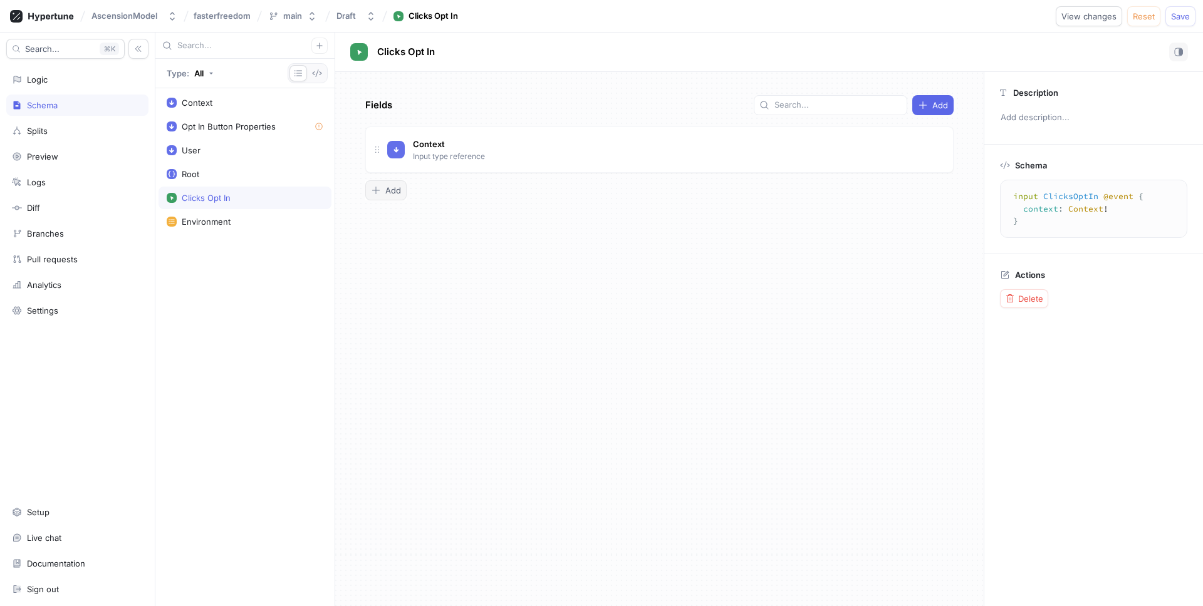
click at [380, 186] on icon "button" at bounding box center [376, 190] width 10 height 10
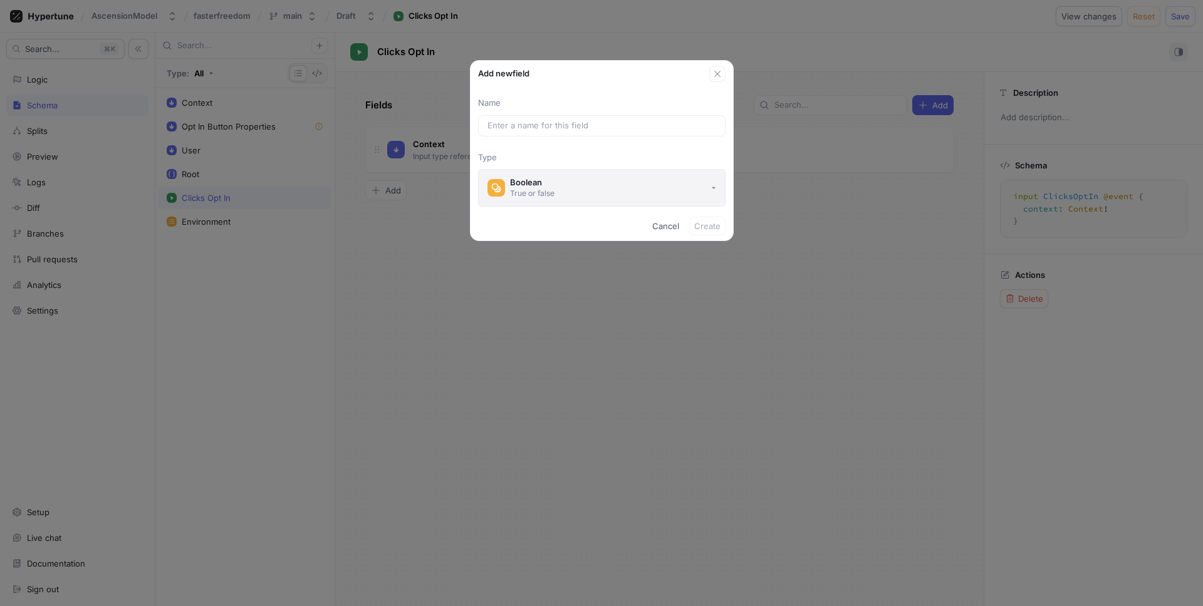
drag, startPoint x: 537, startPoint y: 177, endPoint x: 544, endPoint y: 180, distance: 7.6
click at [537, 177] on div "Boolean" at bounding box center [532, 182] width 44 height 11
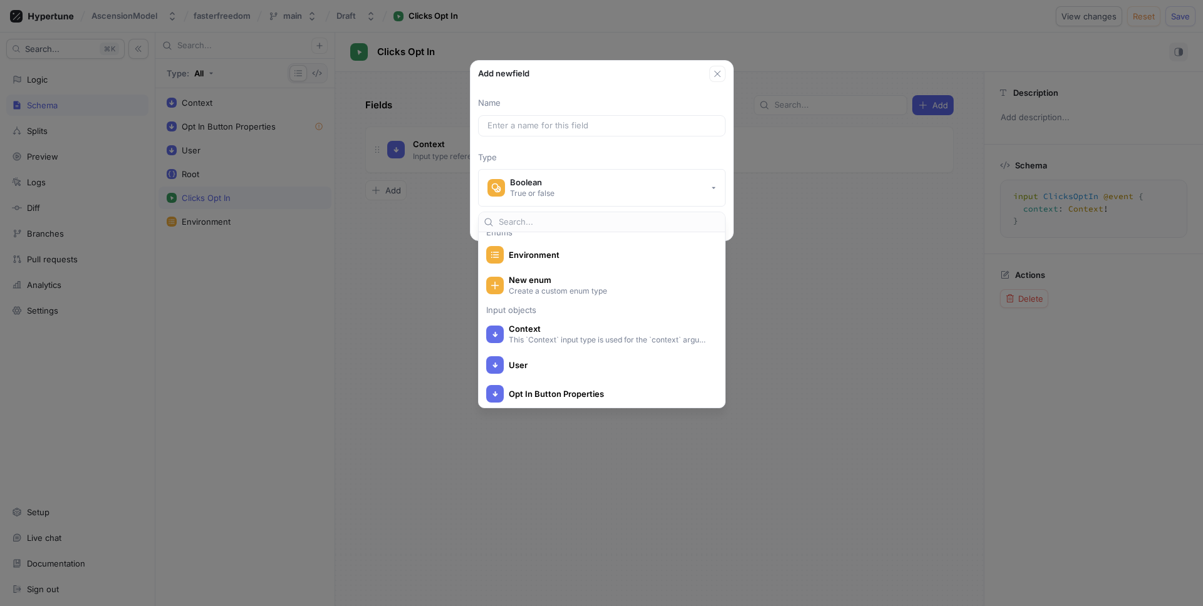
scroll to position [226, 0]
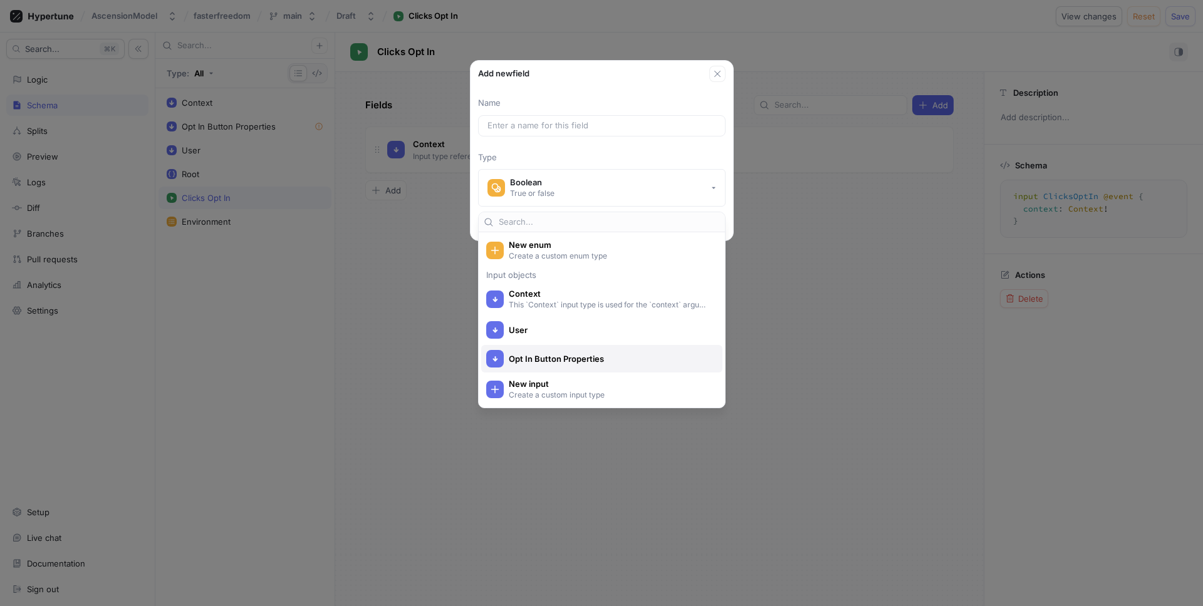
click at [576, 362] on span "Opt In Button Properties" at bounding box center [610, 359] width 202 height 11
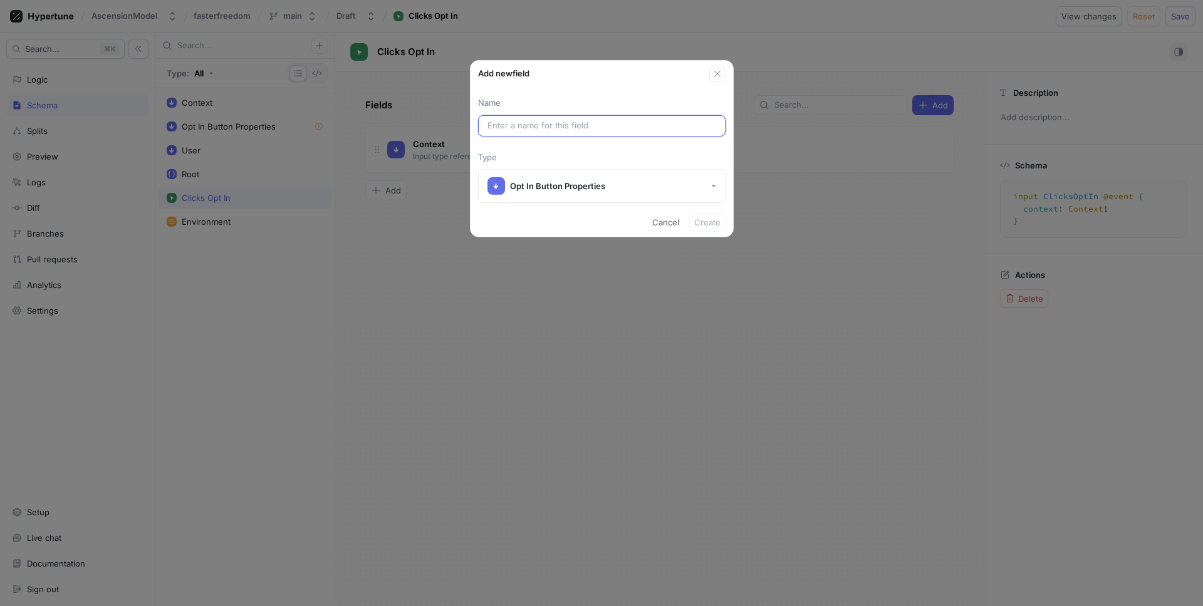
click at [524, 131] on input "text" at bounding box center [601, 126] width 229 height 13
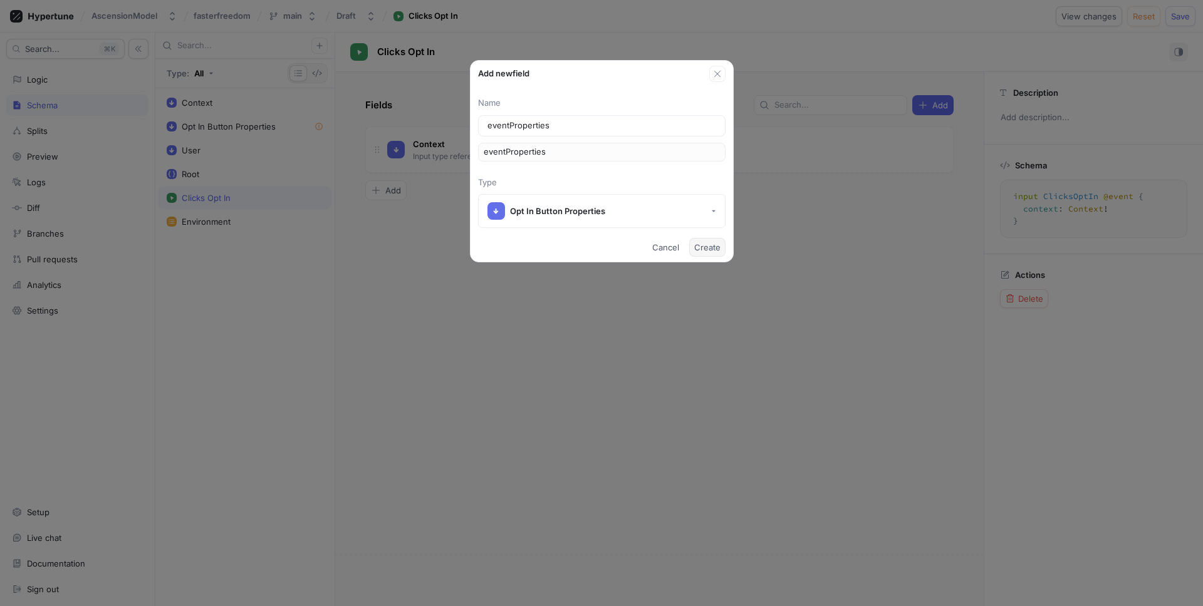
click at [708, 239] on button "Create" at bounding box center [707, 247] width 36 height 19
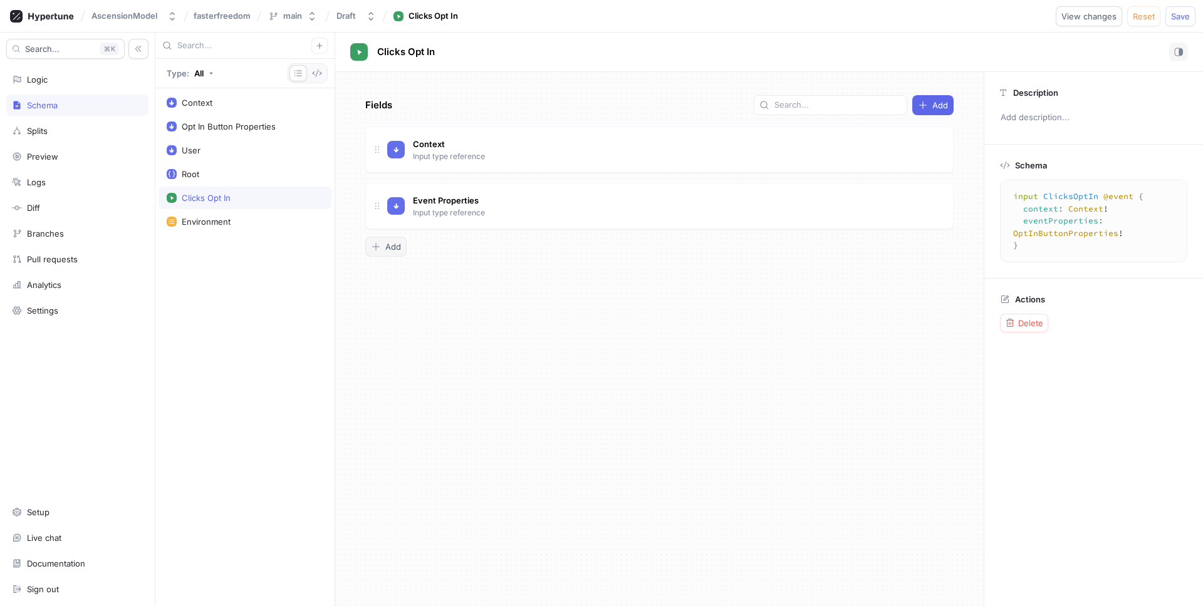
click at [392, 237] on button "Add" at bounding box center [385, 247] width 41 height 20
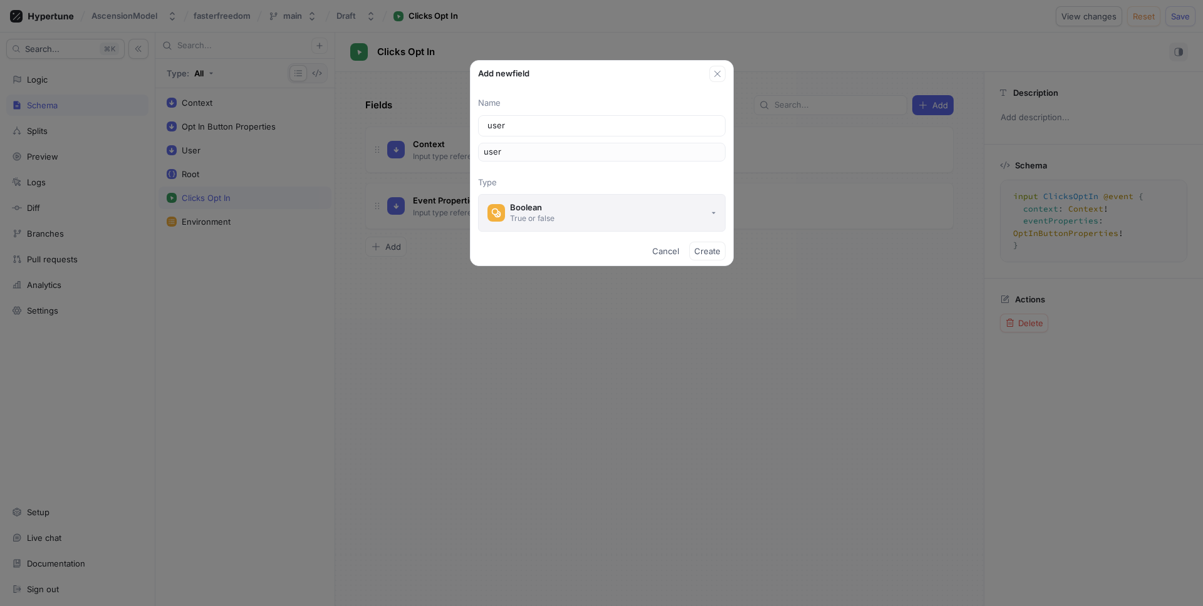
click at [603, 210] on button "Boolean True or false" at bounding box center [601, 213] width 247 height 38
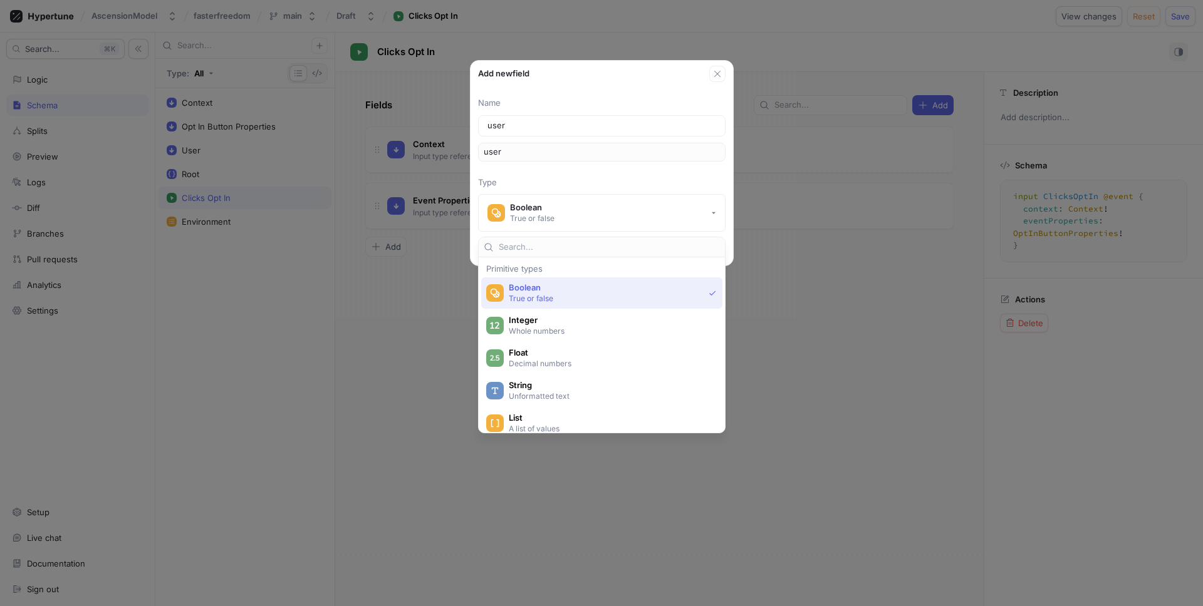
scroll to position [226, 0]
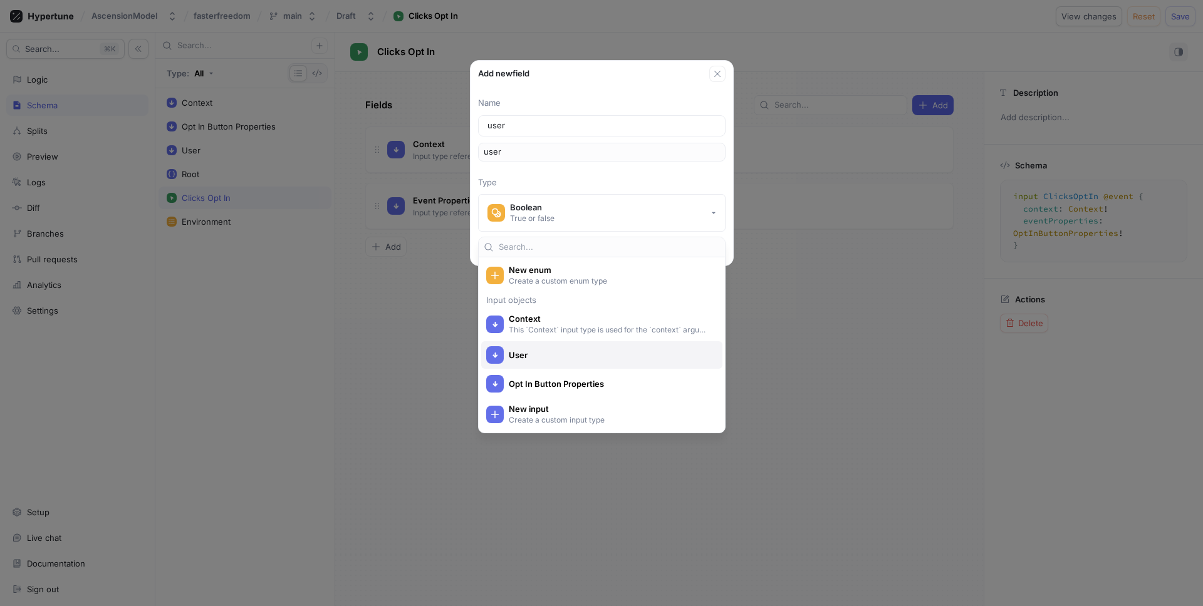
click at [556, 353] on span "User" at bounding box center [610, 355] width 202 height 11
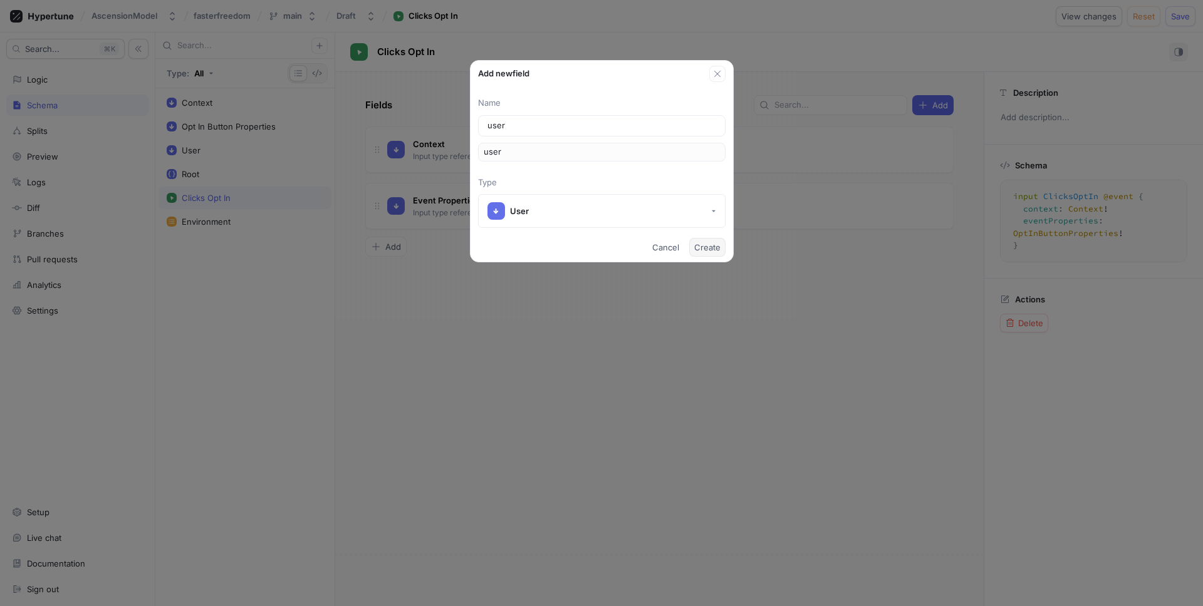
click at [705, 246] on span "Create" at bounding box center [707, 248] width 26 height 8
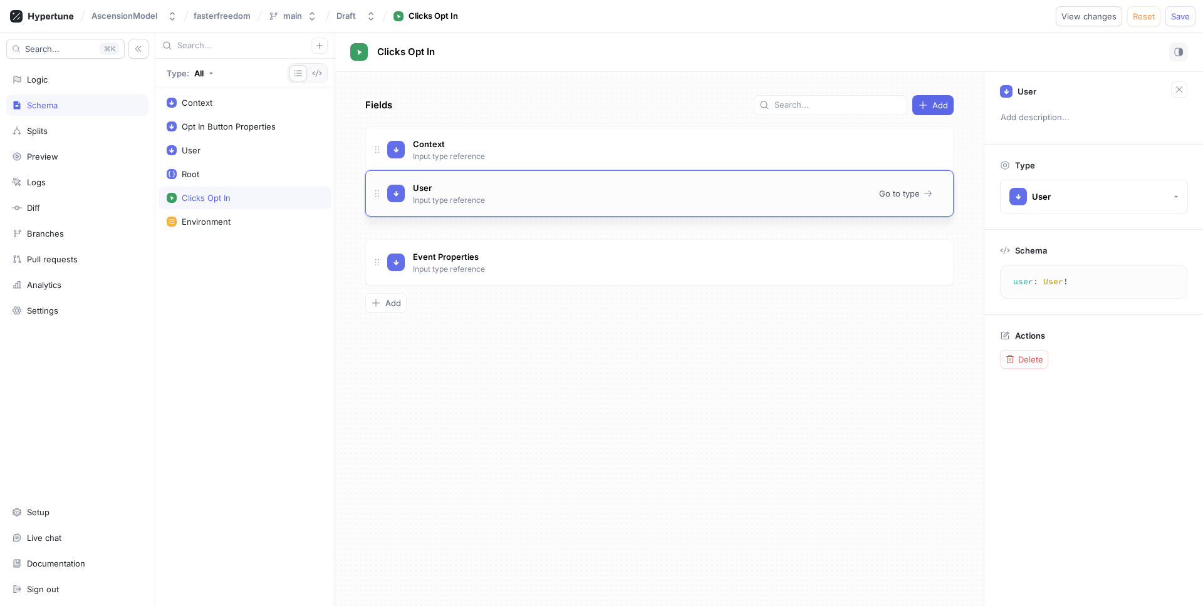
drag, startPoint x: 379, startPoint y: 254, endPoint x: 386, endPoint y: 185, distance: 69.3
click at [386, 185] on span at bounding box center [377, 194] width 20 height 20
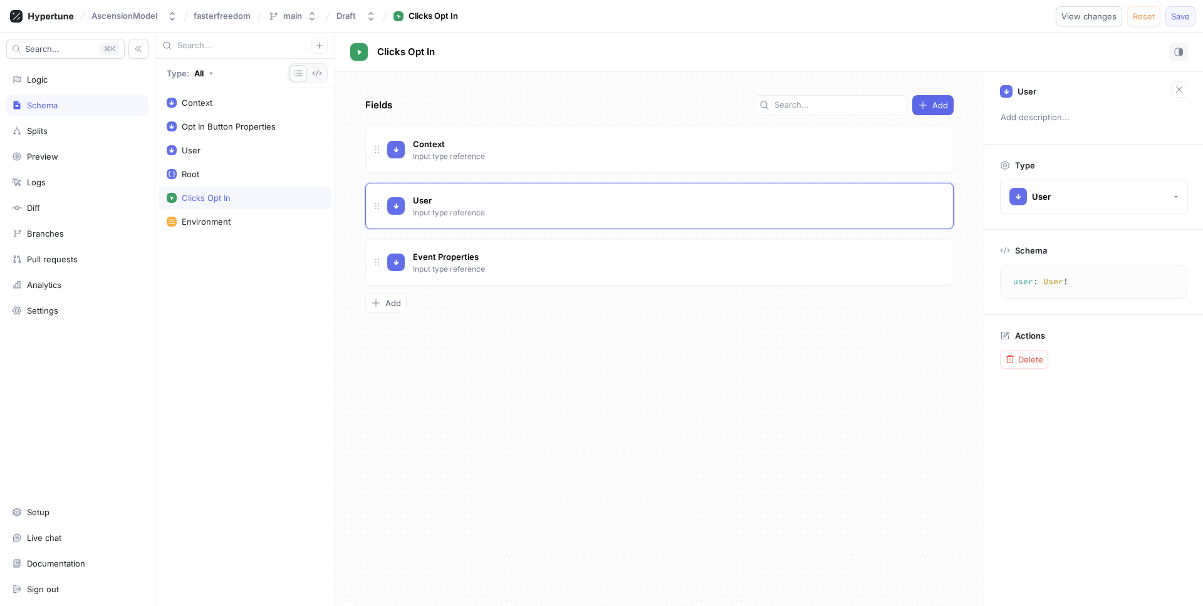
click at [1163, 14] on span "Save" at bounding box center [1180, 17] width 19 height 8
click at [432, 53] on span "Clicks Opt In" at bounding box center [406, 52] width 58 height 10
click at [486, 51] on div "Clicks Opt In Clicks Opt In" at bounding box center [769, 52] width 838 height 19
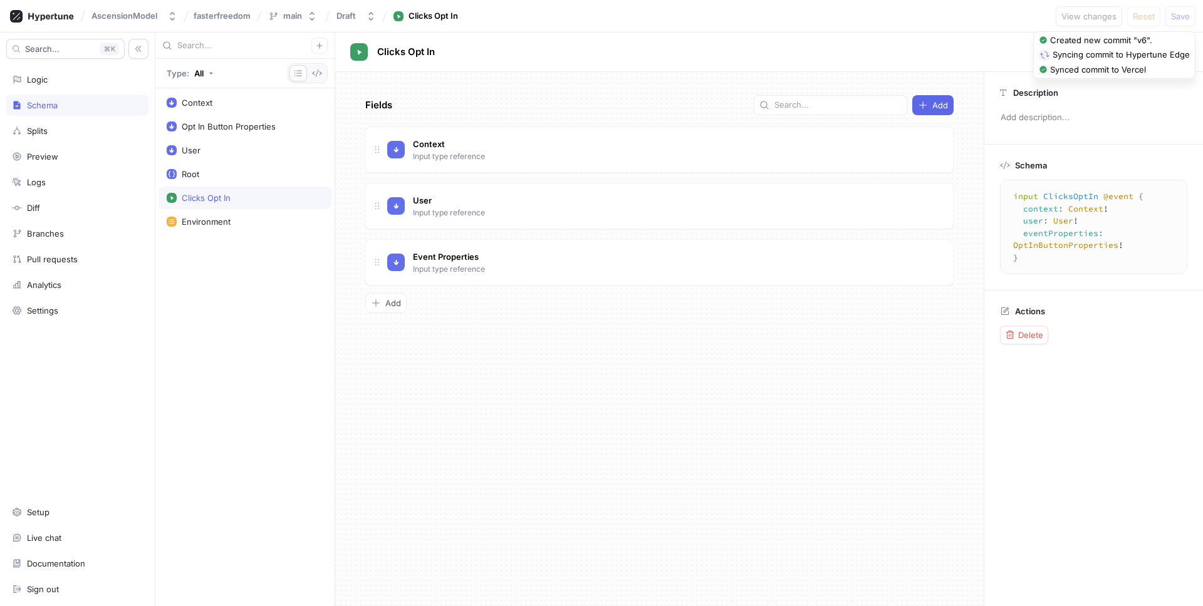
click at [548, 109] on div "Fields Add" at bounding box center [659, 105] width 588 height 20
click at [227, 133] on div "Opt In Button Properties" at bounding box center [245, 126] width 173 height 23
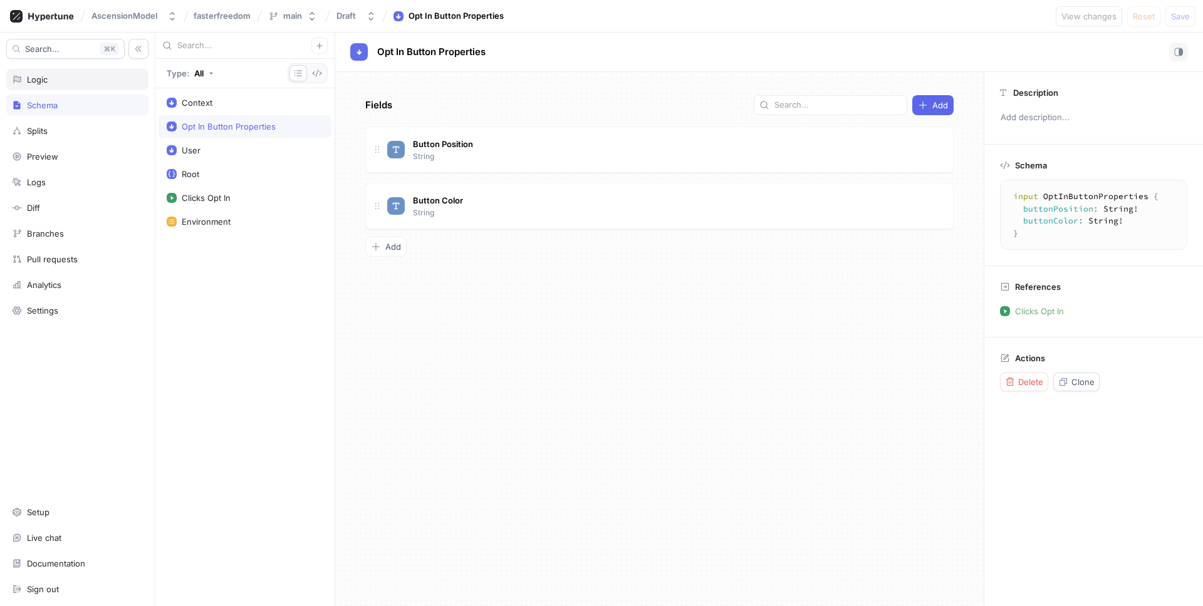
click at [95, 87] on div "Logic" at bounding box center [77, 79] width 142 height 21
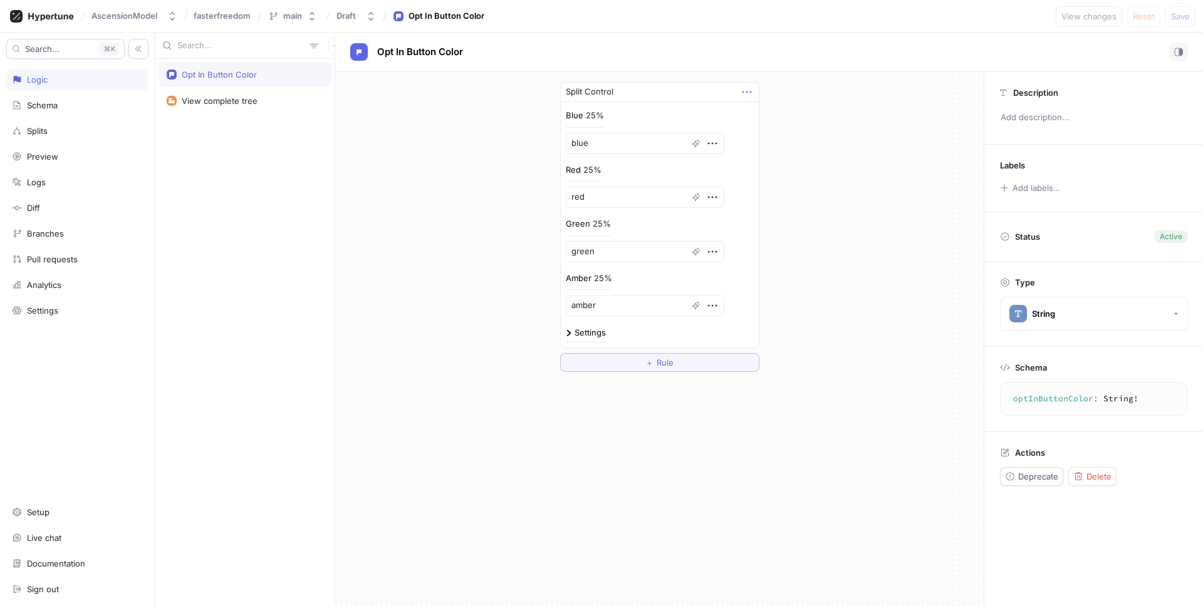
click at [751, 88] on icon "button" at bounding box center [747, 92] width 14 height 14
click at [486, 148] on div "Split Control Blue 25% blue Red 25% [PERSON_NAME] 25% [PERSON_NAME] 25% [PERSON…" at bounding box center [659, 227] width 648 height 310
click at [218, 101] on div "View complete tree" at bounding box center [220, 101] width 76 height 10
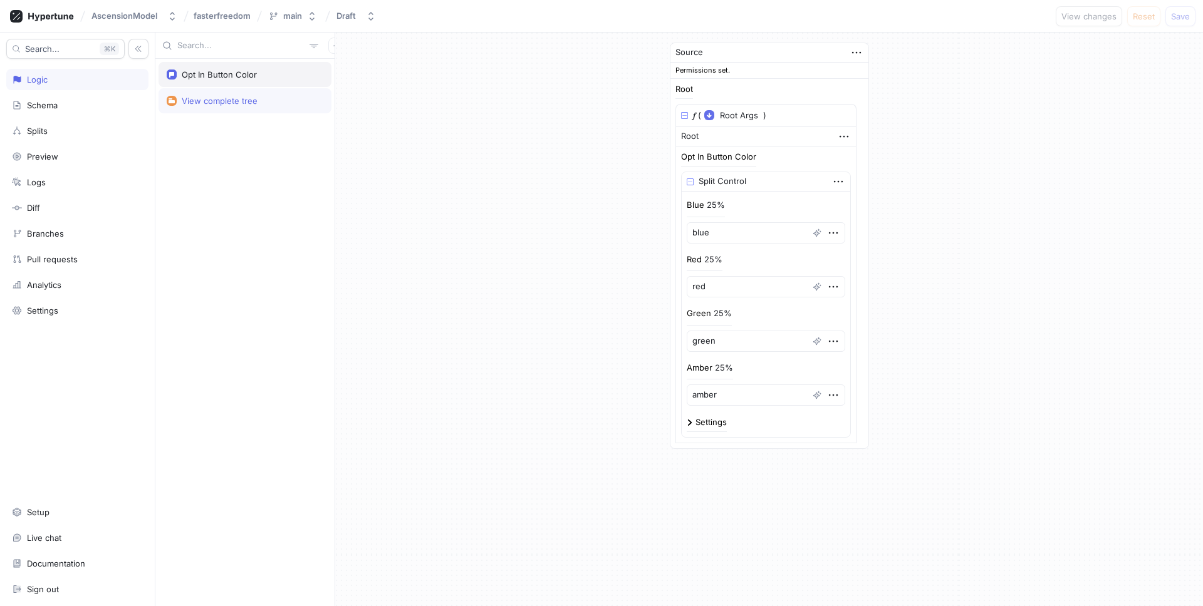
click at [234, 78] on div "Opt In Button Color" at bounding box center [219, 75] width 75 height 10
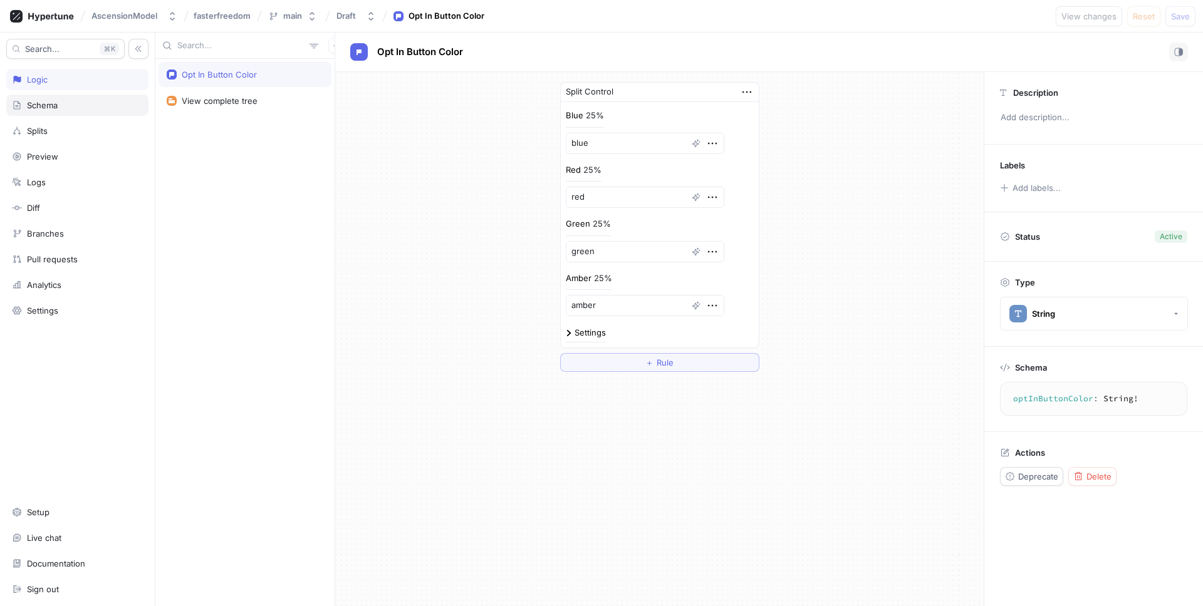
click at [51, 98] on div "Schema" at bounding box center [77, 105] width 142 height 21
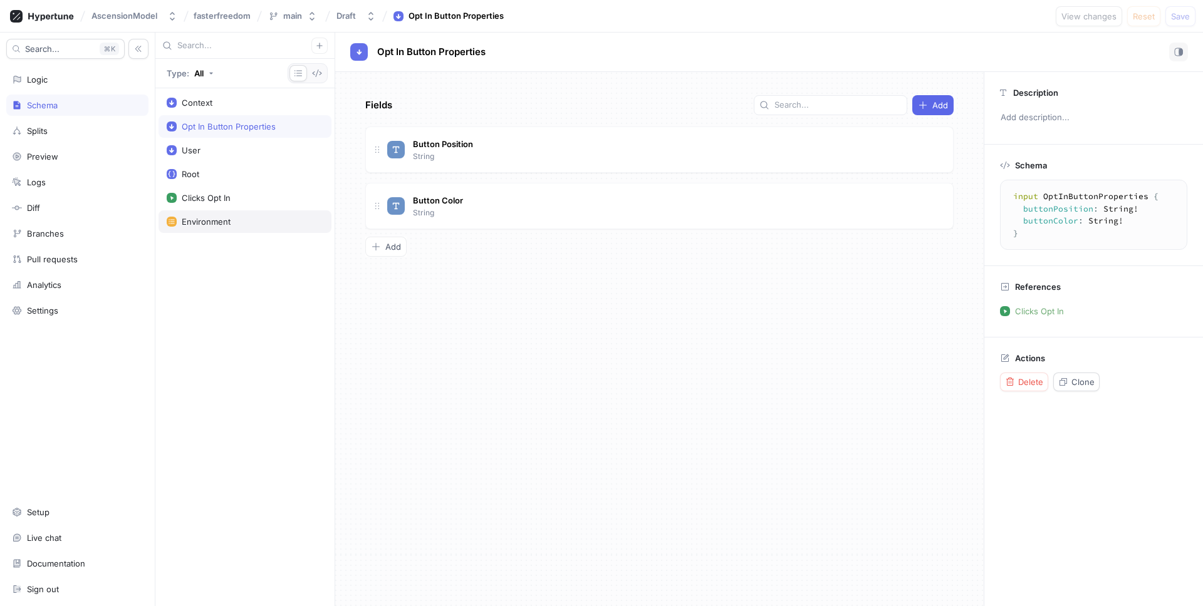
click at [215, 220] on div "Environment" at bounding box center [206, 222] width 49 height 10
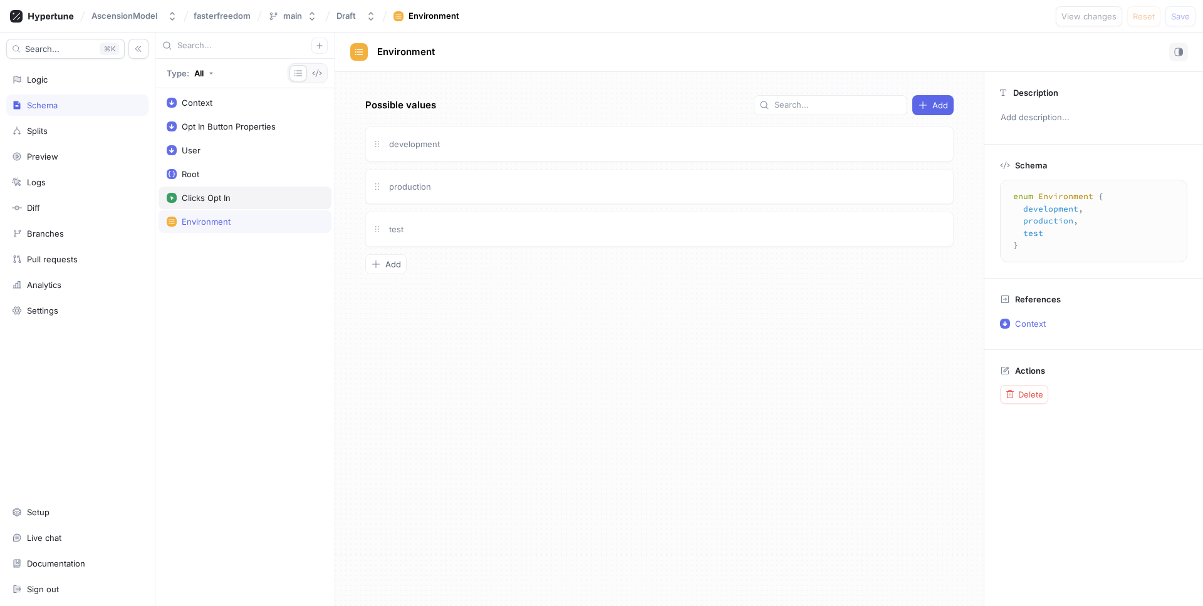
click at [219, 205] on div "Clicks Opt In" at bounding box center [245, 198] width 173 height 23
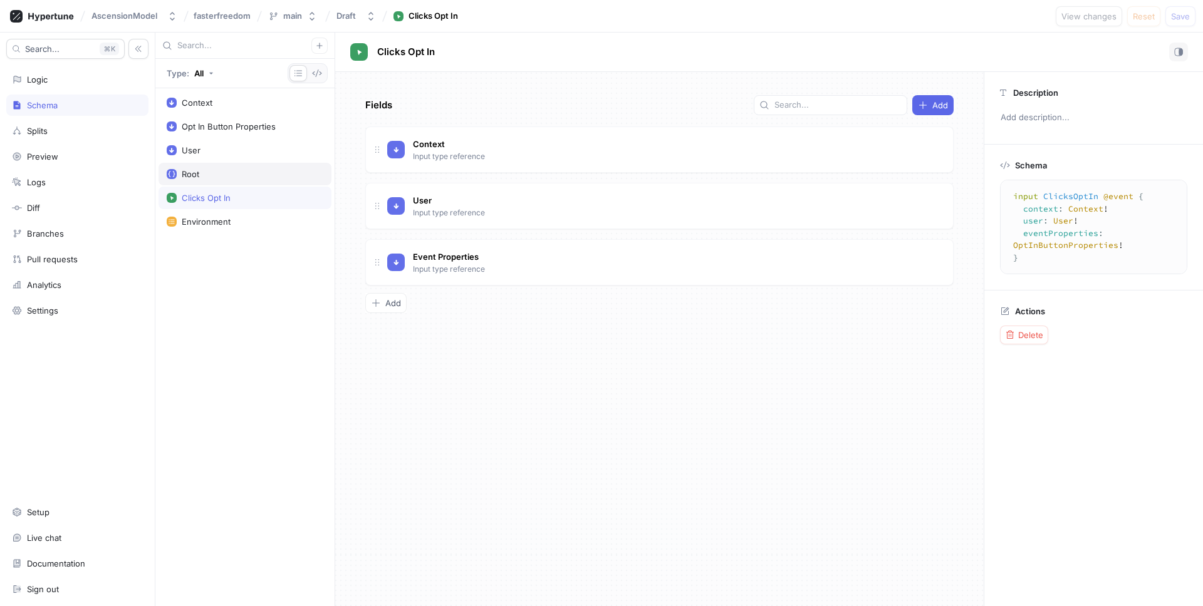
click at [225, 169] on div "Root" at bounding box center [245, 174] width 157 height 10
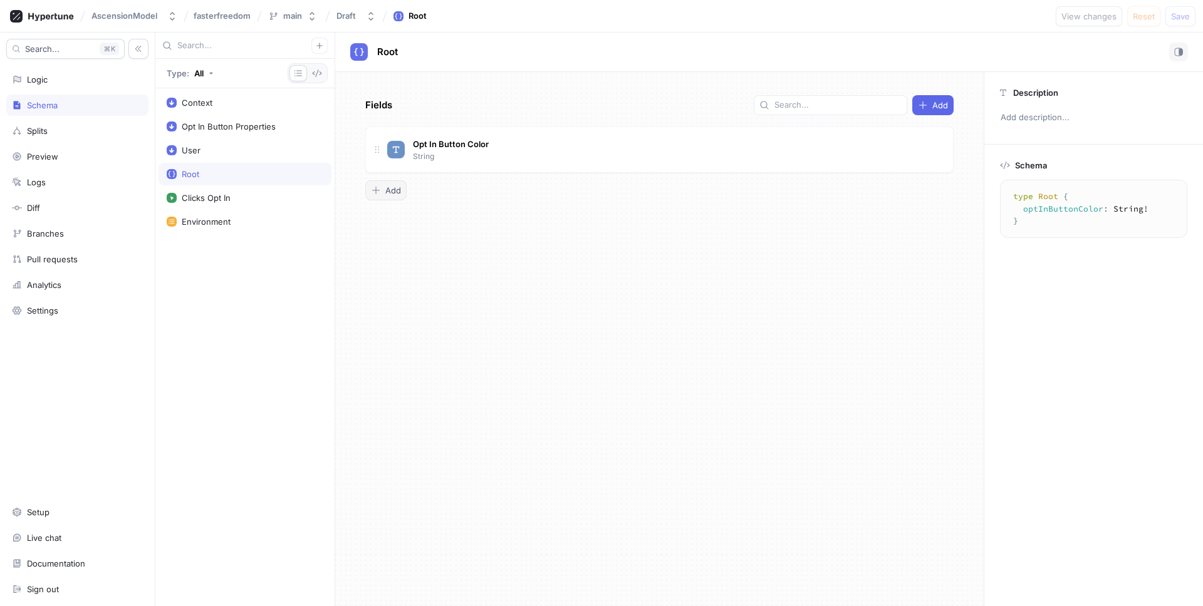
click at [390, 190] on span "Add" at bounding box center [393, 191] width 16 height 8
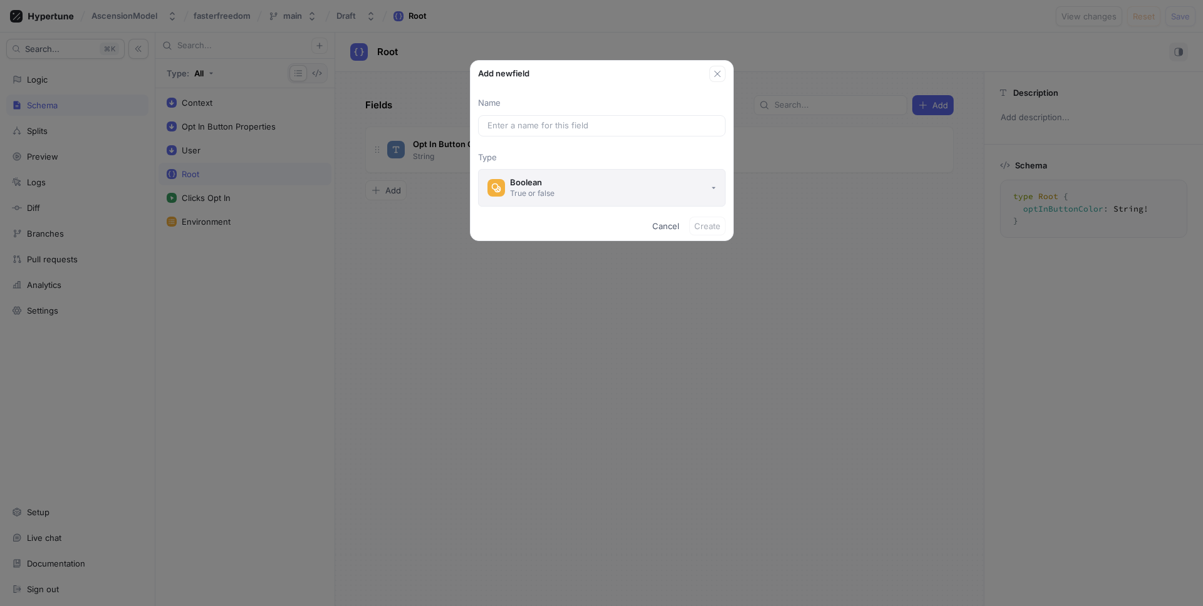
click at [523, 173] on button "Boolean True or false" at bounding box center [601, 188] width 247 height 38
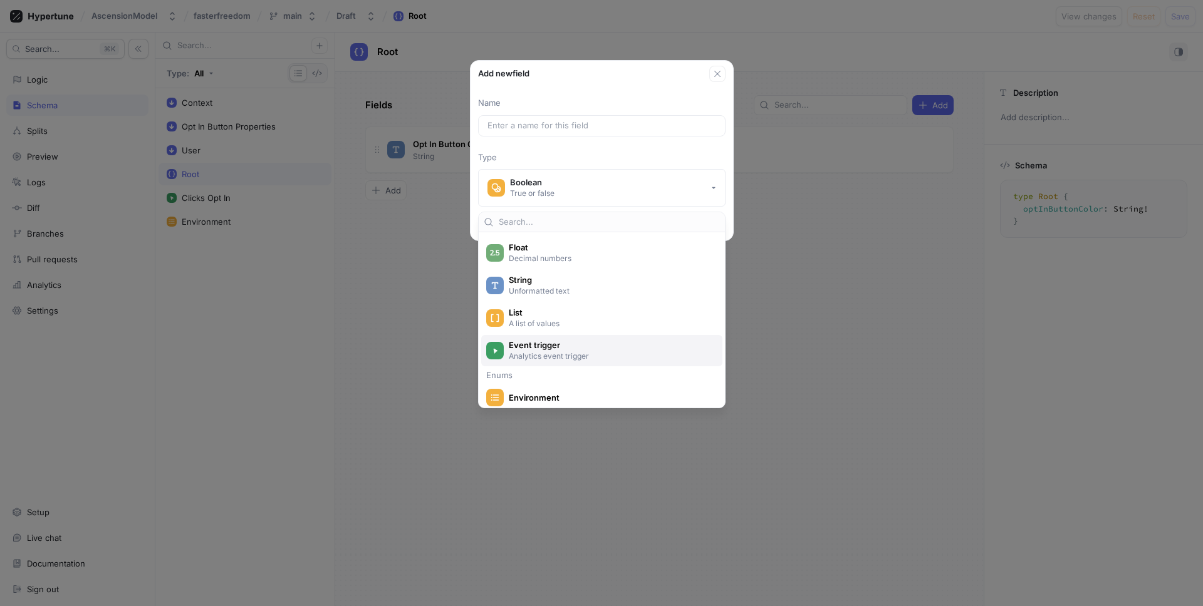
scroll to position [75, 0]
click at [564, 349] on span "Event trigger" at bounding box center [610, 350] width 202 height 11
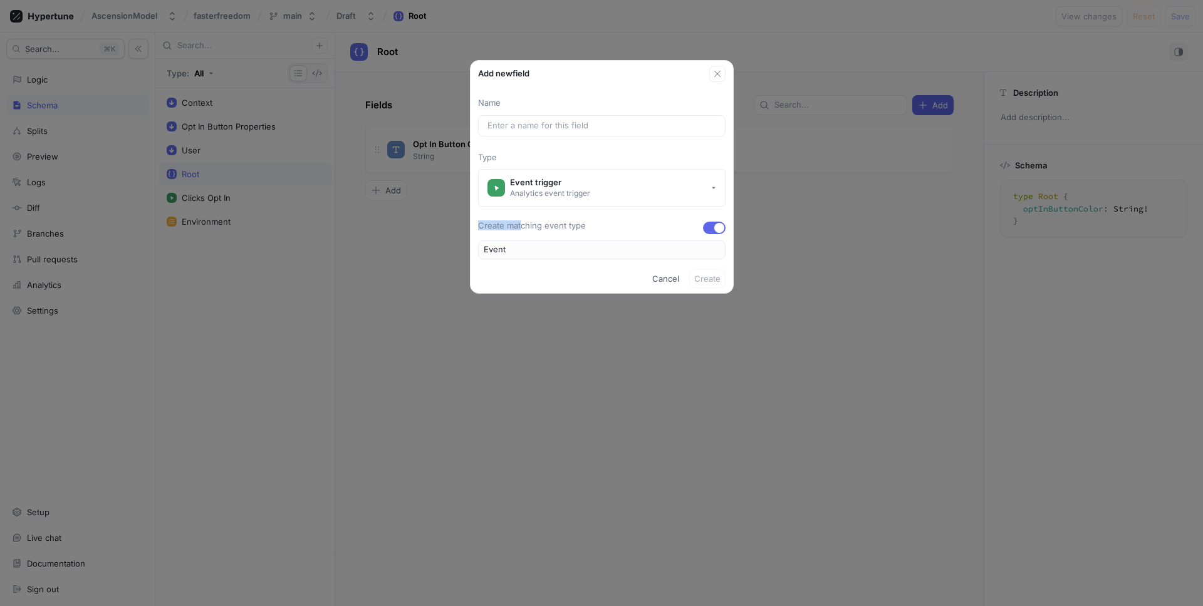
drag, startPoint x: 521, startPoint y: 227, endPoint x: 588, endPoint y: 219, distance: 68.2
click at [588, 219] on div "Name Type Event trigger Analytics event trigger Create matching event type Event" at bounding box center [602, 178] width 263 height 162
click at [579, 194] on div "Analytics event trigger" at bounding box center [550, 193] width 80 height 11
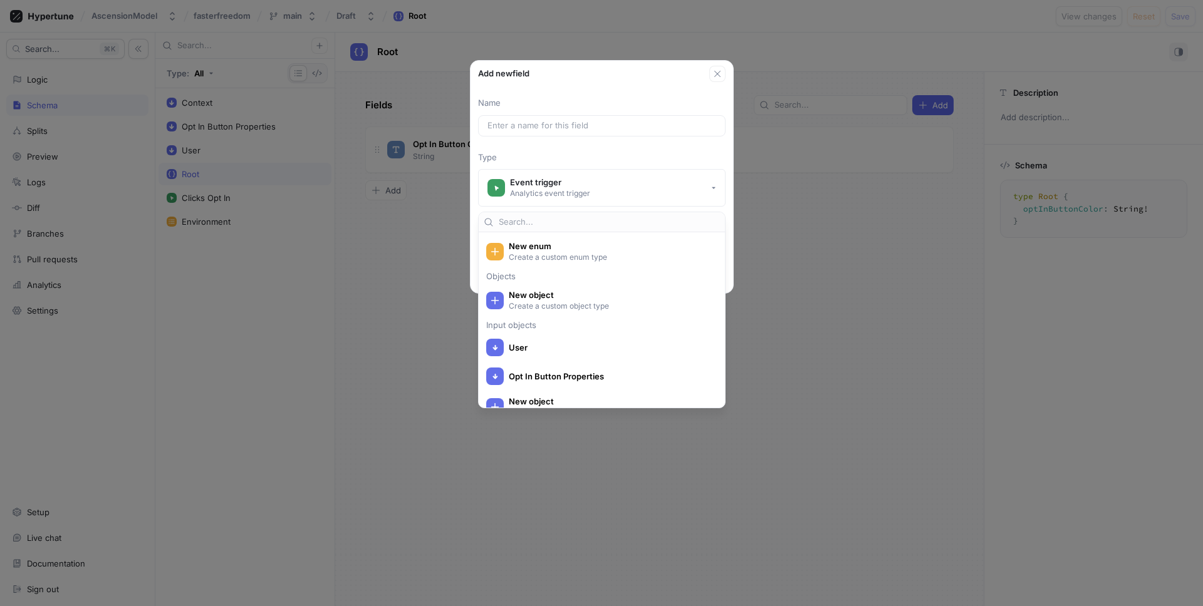
scroll to position [259, 0]
click at [586, 154] on p "Type" at bounding box center [601, 158] width 247 height 13
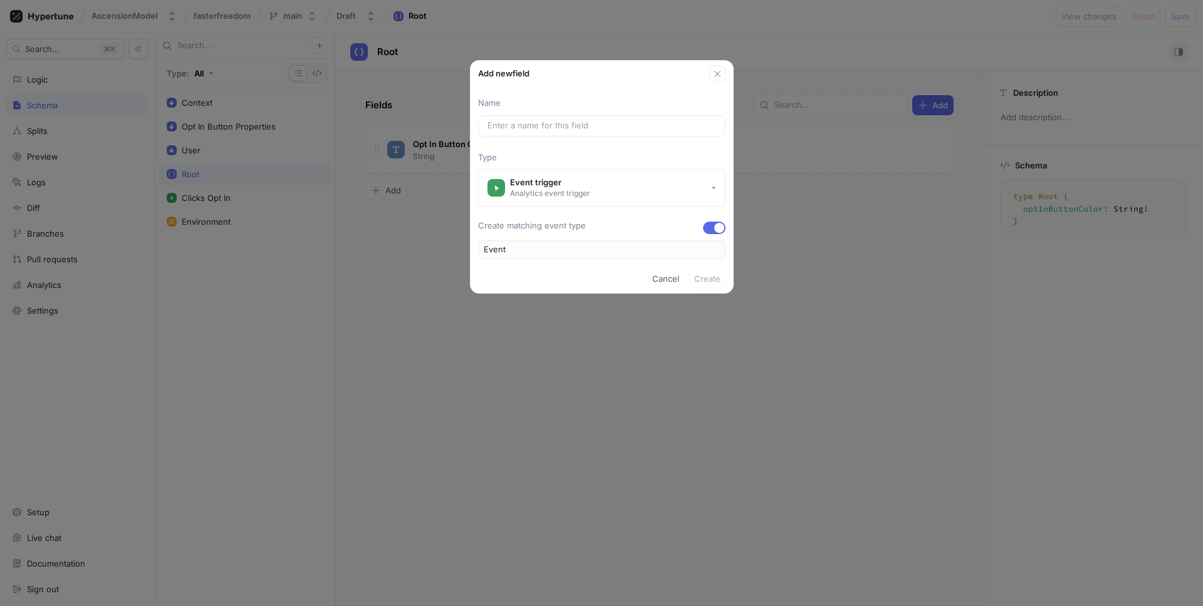
click at [699, 228] on div "Create matching event type" at bounding box center [601, 228] width 247 height 13
click at [710, 226] on button "button" at bounding box center [714, 228] width 23 height 13
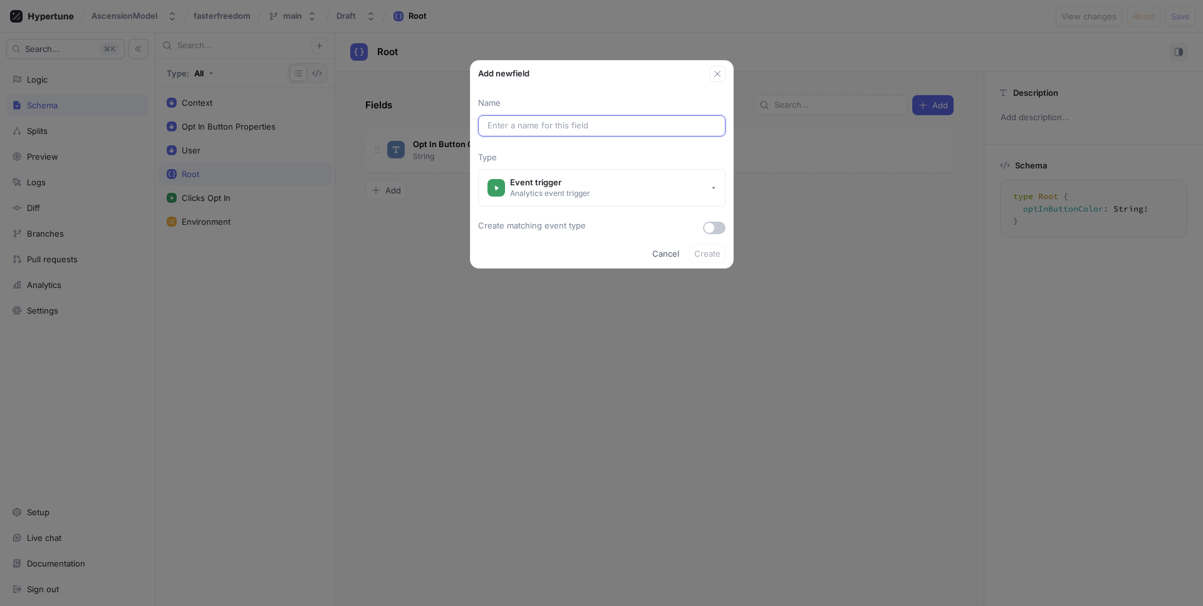
click at [563, 120] on input "text" at bounding box center [601, 126] width 229 height 13
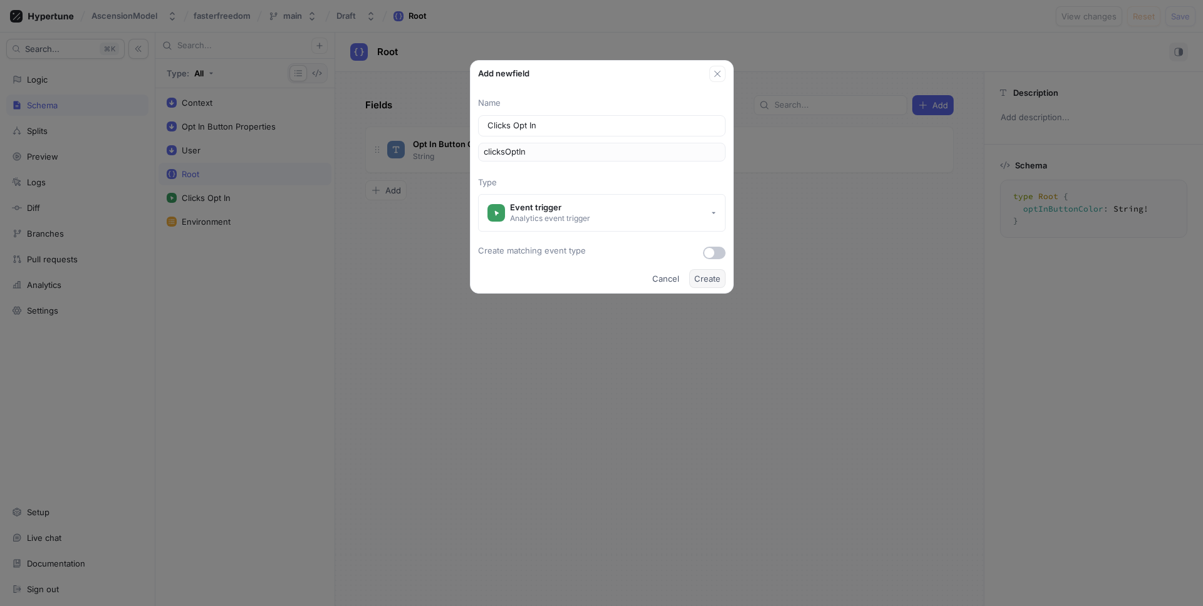
click at [714, 280] on span "Create" at bounding box center [707, 279] width 26 height 8
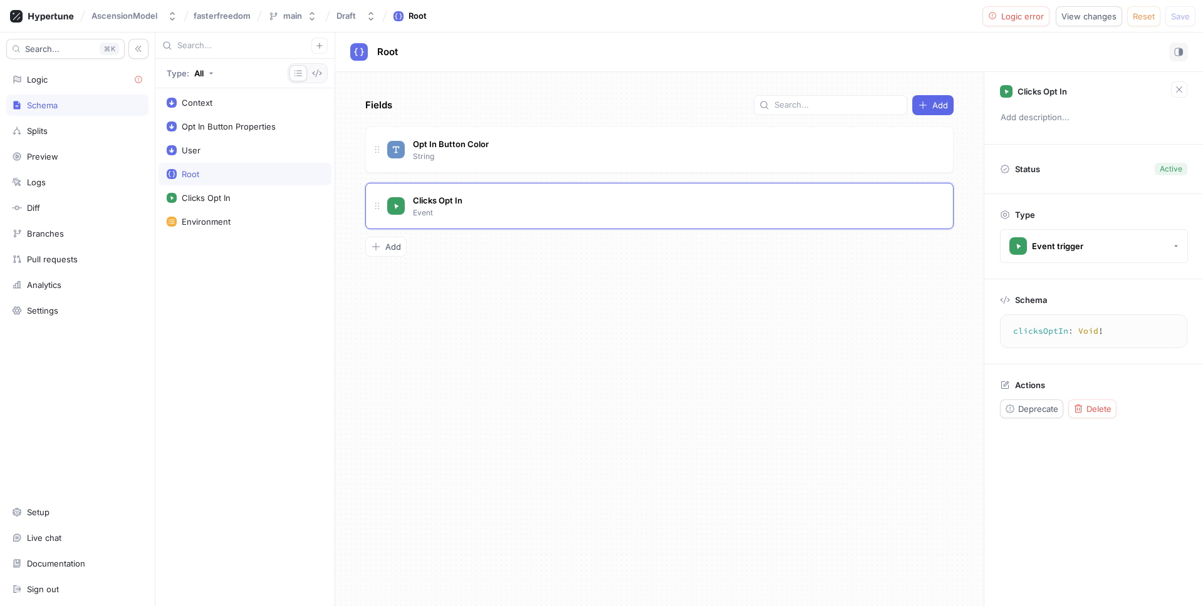
drag, startPoint x: 1014, startPoint y: 330, endPoint x: 1120, endPoint y: 327, distance: 105.9
click at [1105, 330] on textarea "clicksOptIn: Void!" at bounding box center [1094, 331] width 176 height 23
click at [1103, 234] on button "Event trigger" at bounding box center [1094, 246] width 188 height 34
click at [853, 271] on div "Fields Add Opt In Button Color String Clicks Opt In Event To pick up a draggabl…" at bounding box center [659, 339] width 648 height 534
click at [1096, 407] on span "Delete" at bounding box center [1098, 409] width 25 height 8
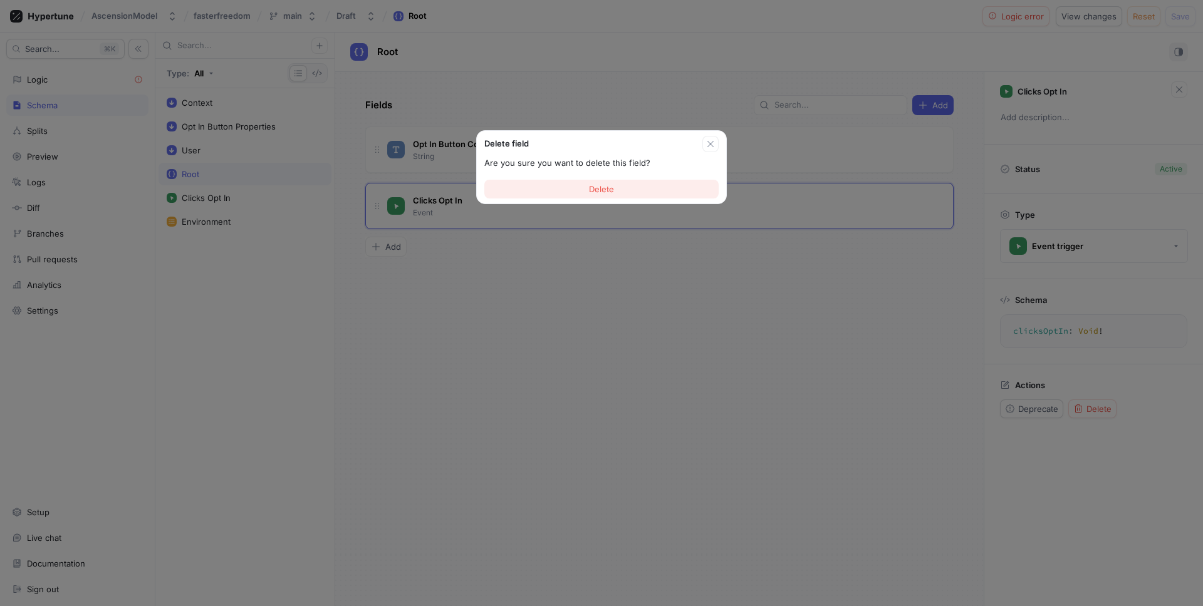
click at [664, 183] on button "Delete" at bounding box center [601, 189] width 234 height 19
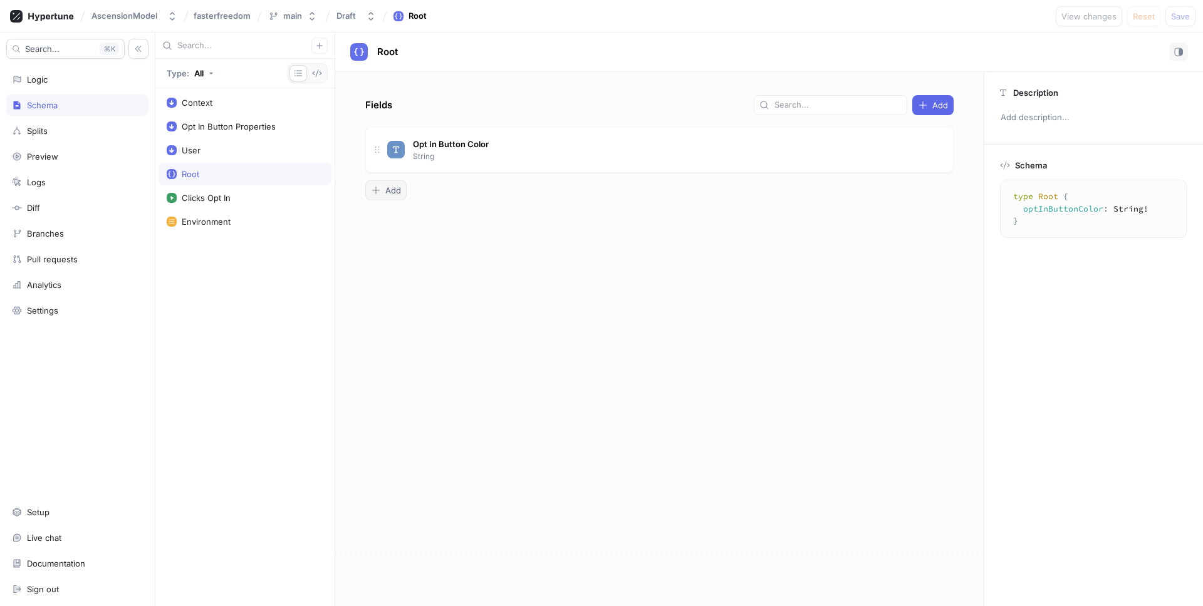
click at [379, 188] on icon "button" at bounding box center [376, 190] width 10 height 10
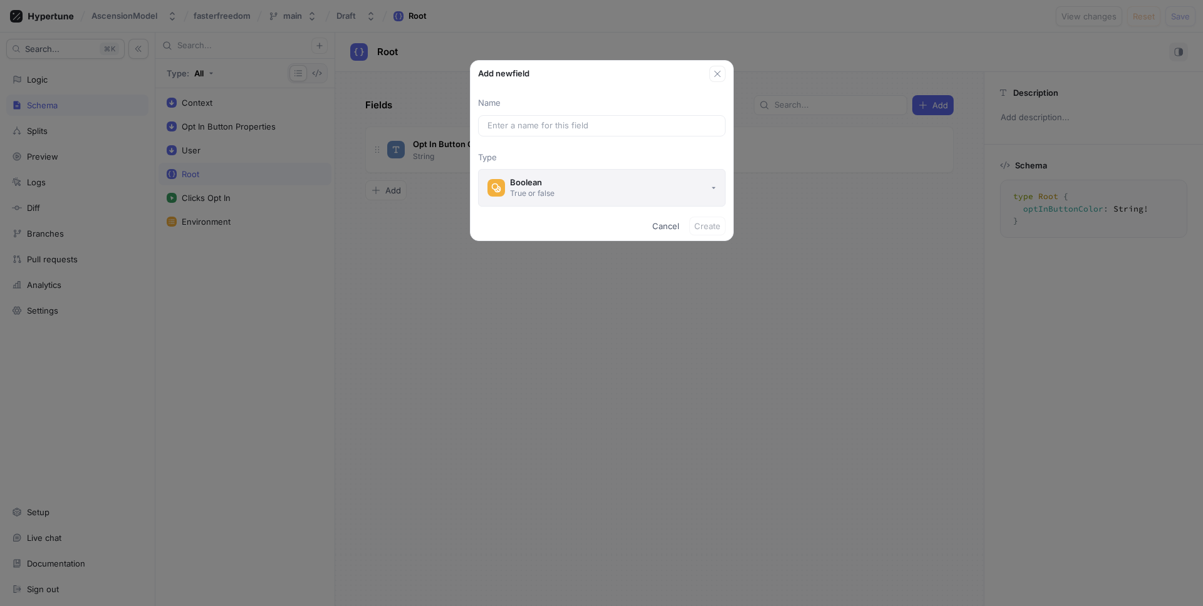
click at [590, 184] on button "Boolean True or false" at bounding box center [601, 188] width 247 height 38
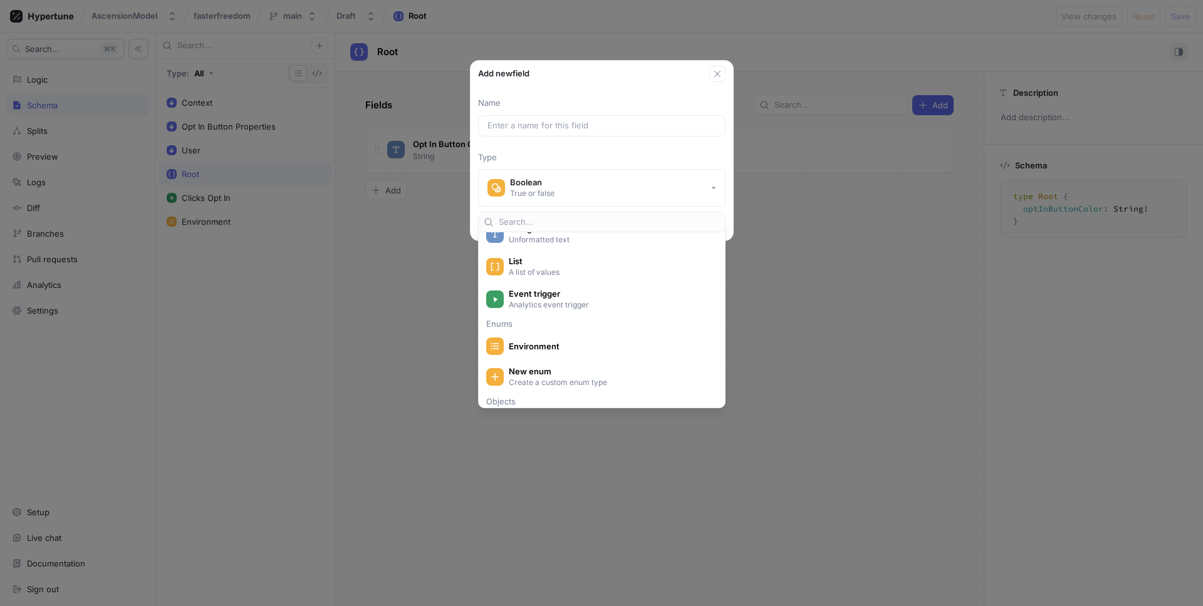
scroll to position [122, 0]
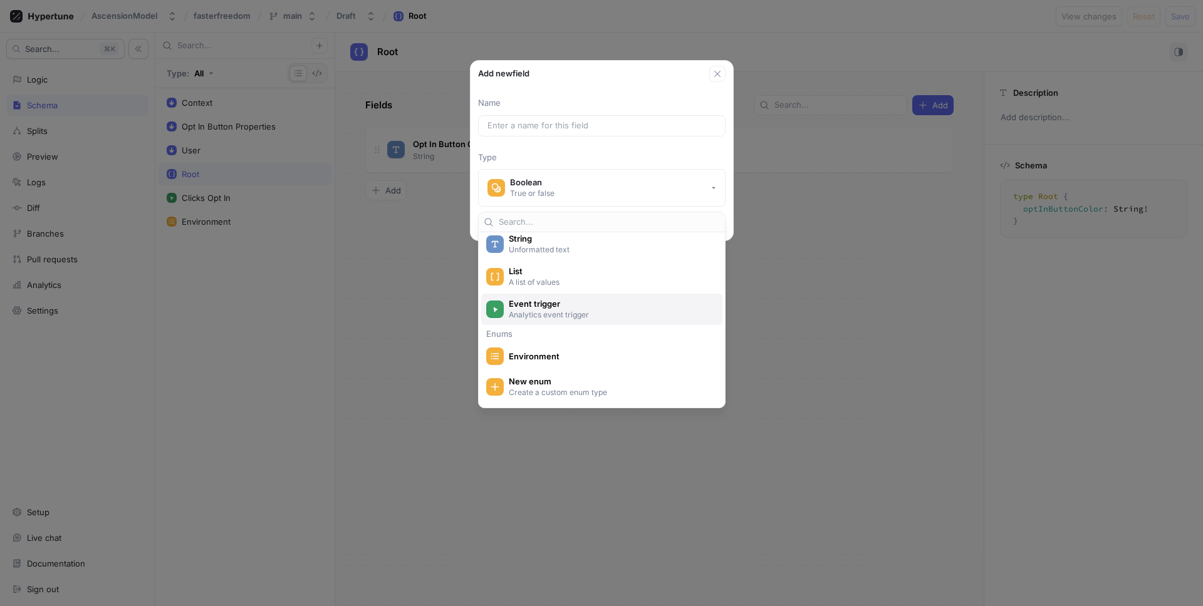
click at [568, 305] on span "Event trigger" at bounding box center [610, 304] width 202 height 11
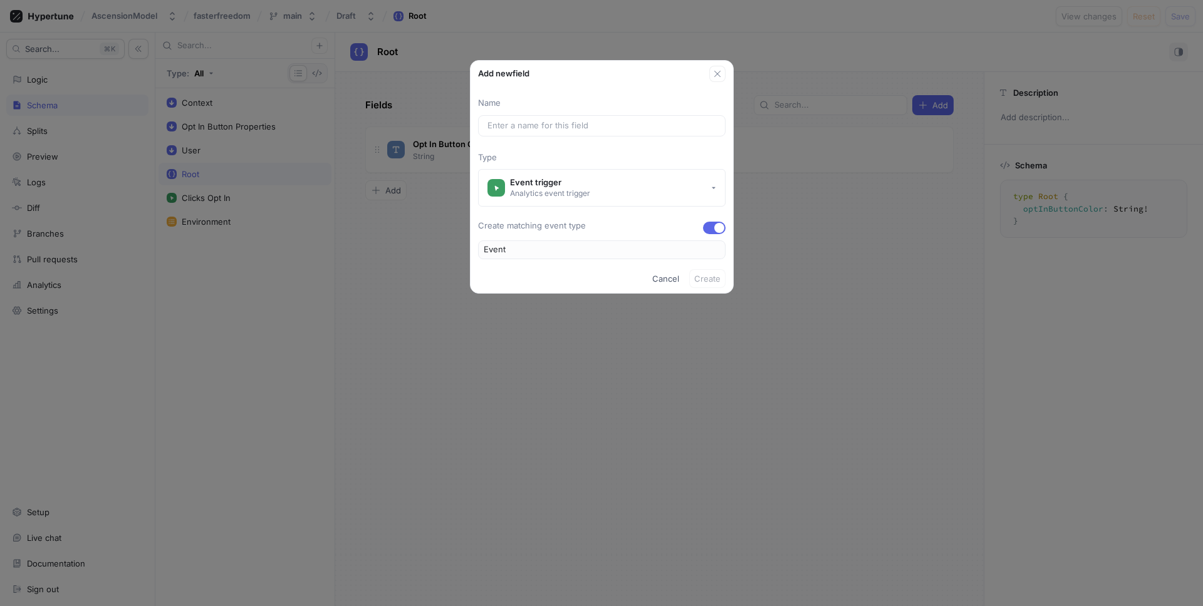
click at [538, 140] on div "Name Type Event trigger Analytics event trigger Create matching event type Event" at bounding box center [602, 178] width 263 height 162
click at [542, 133] on div at bounding box center [601, 125] width 247 height 21
click at [543, 129] on input "text" at bounding box center [601, 126] width 229 height 13
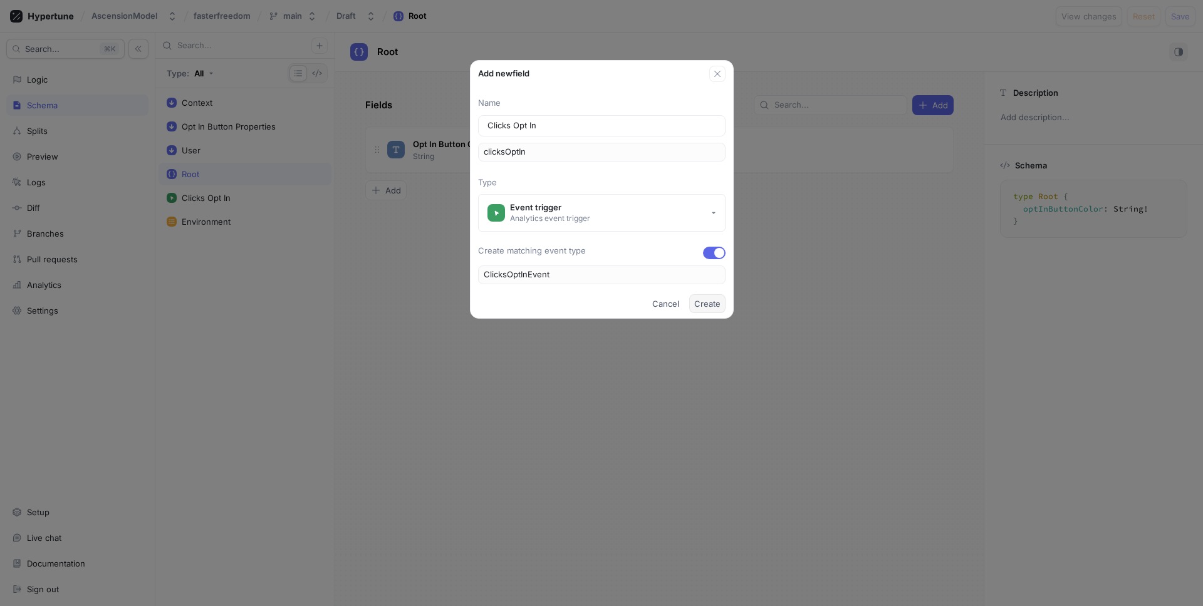
click at [717, 298] on button "Create" at bounding box center [707, 303] width 36 height 19
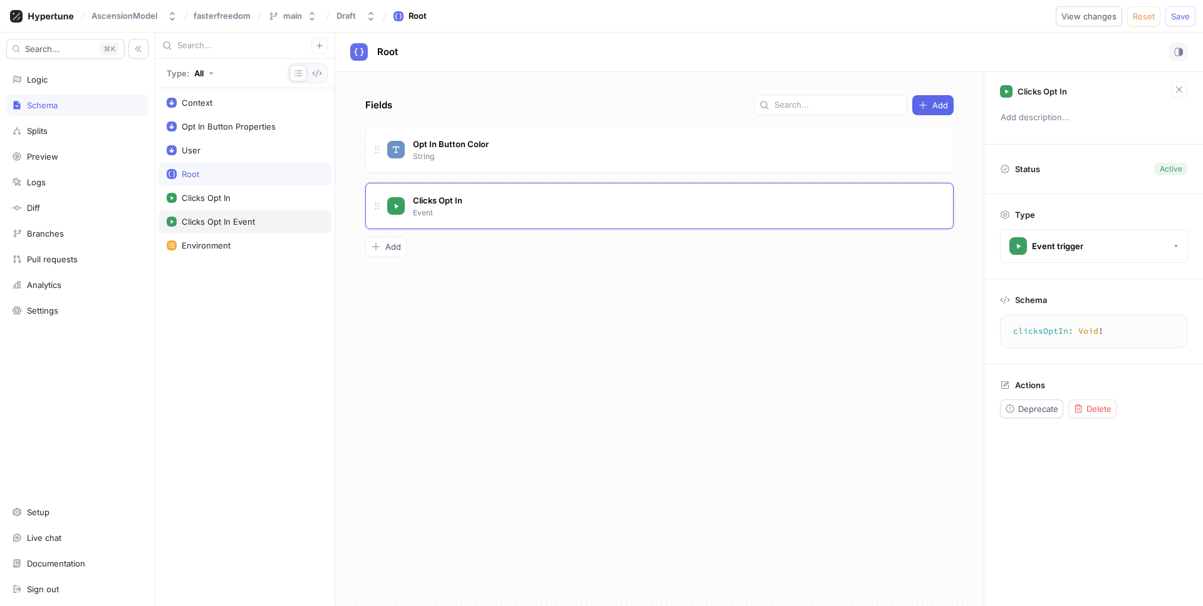
click at [274, 217] on div "Clicks Opt In Event" at bounding box center [245, 222] width 157 height 10
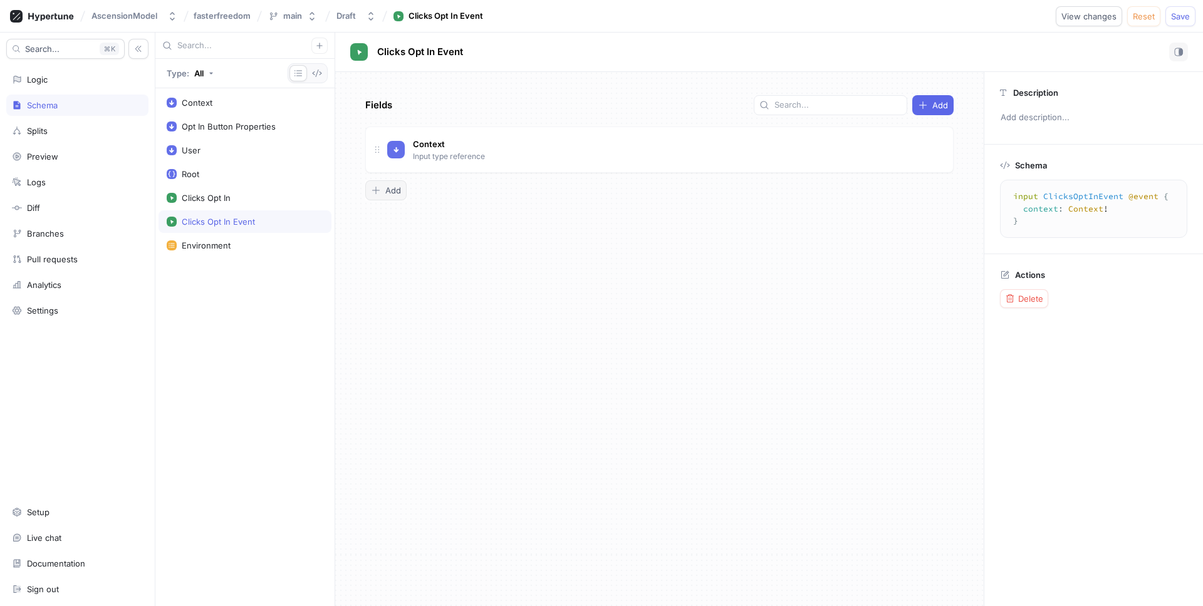
click at [390, 190] on span "Add" at bounding box center [393, 191] width 16 height 8
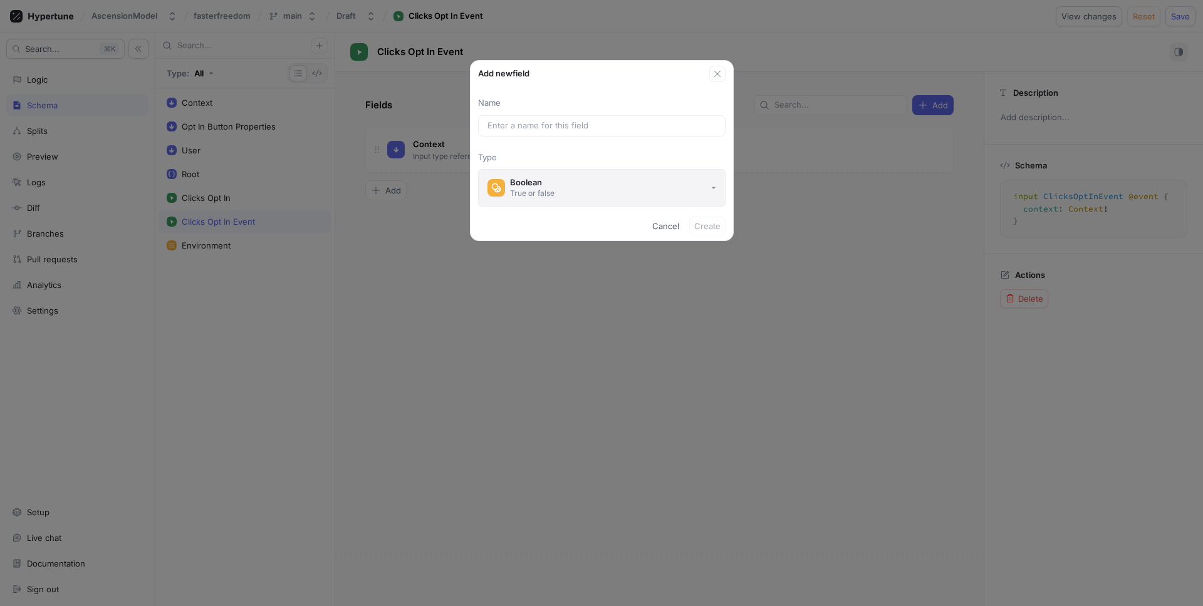
click at [535, 182] on div "Boolean" at bounding box center [532, 182] width 44 height 11
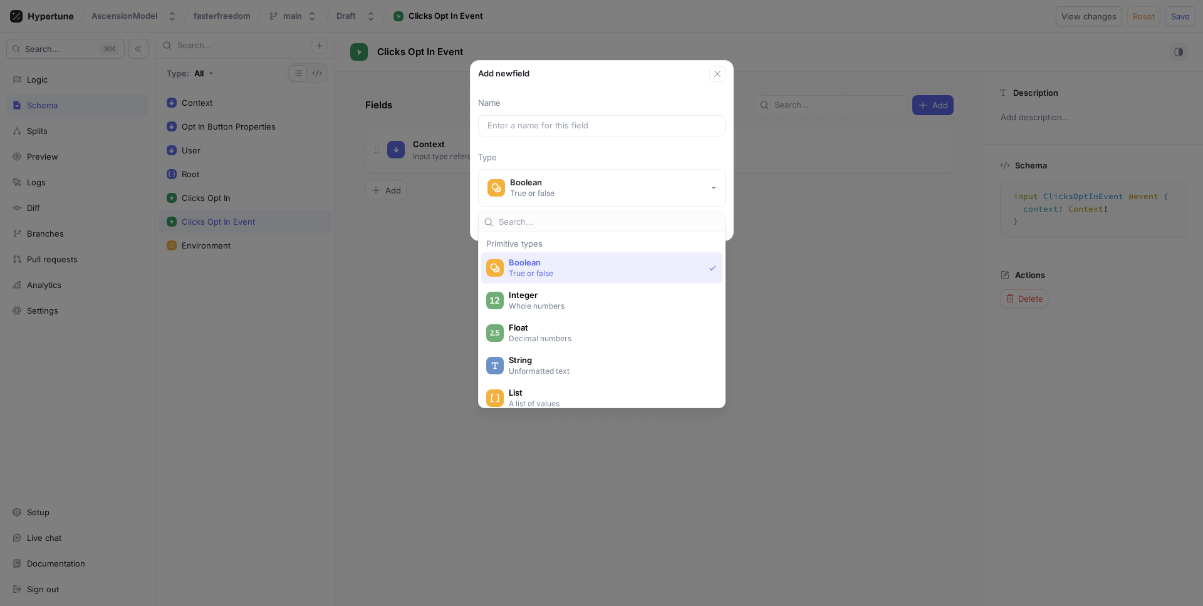
scroll to position [254, 0]
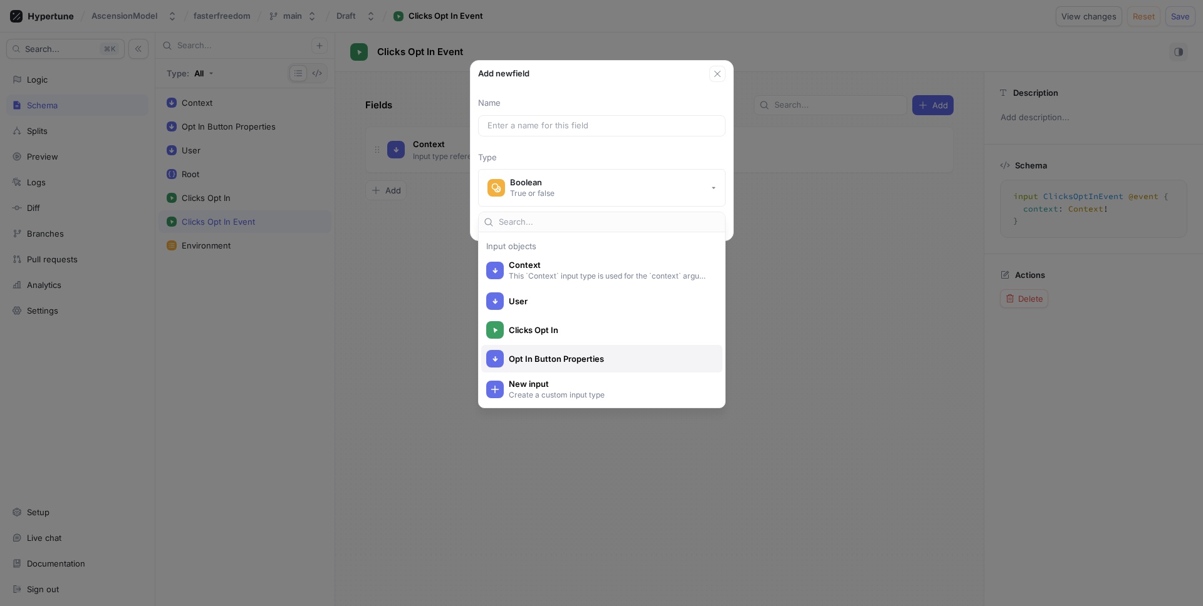
click at [613, 349] on div "Opt In Button Properties" at bounding box center [601, 359] width 241 height 28
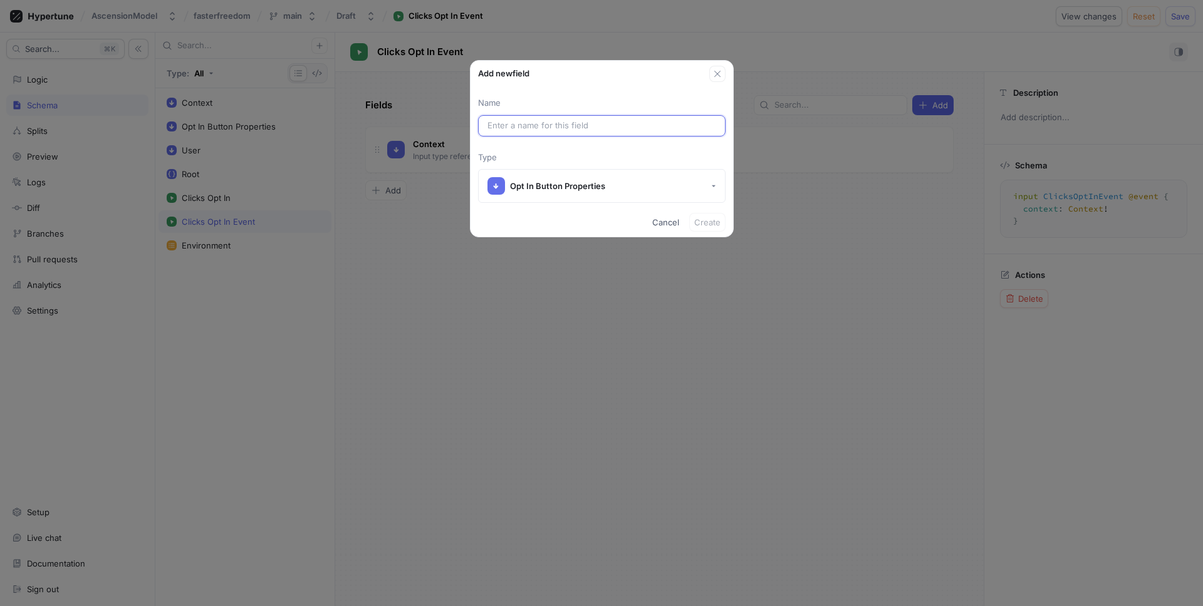
click at [573, 127] on input "text" at bounding box center [601, 126] width 229 height 13
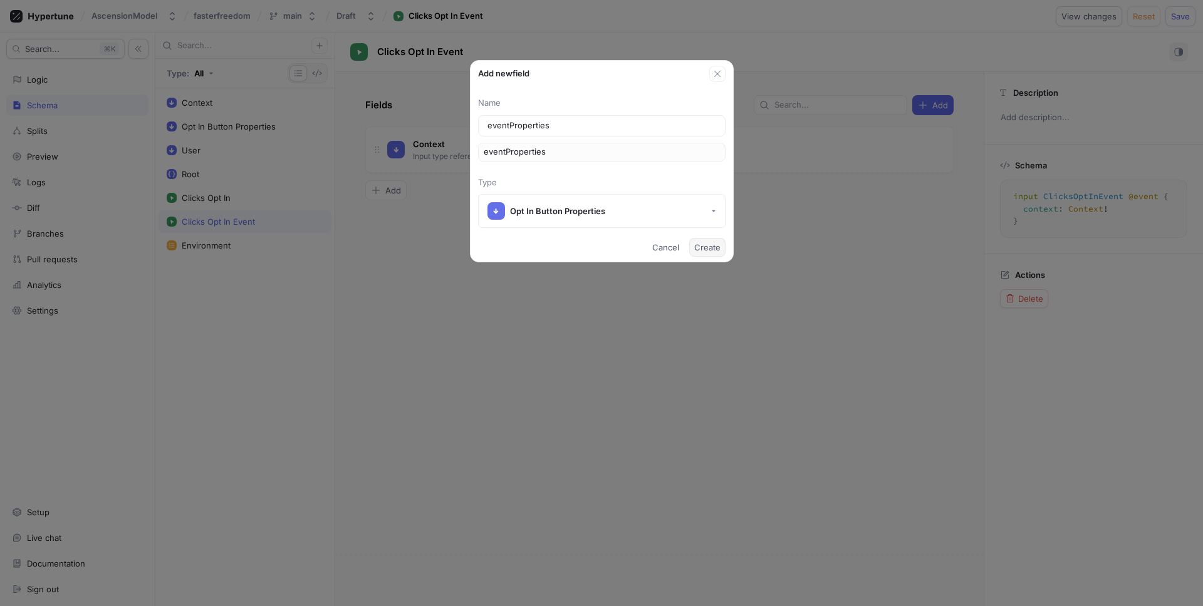
click at [707, 245] on span "Create" at bounding box center [707, 248] width 26 height 8
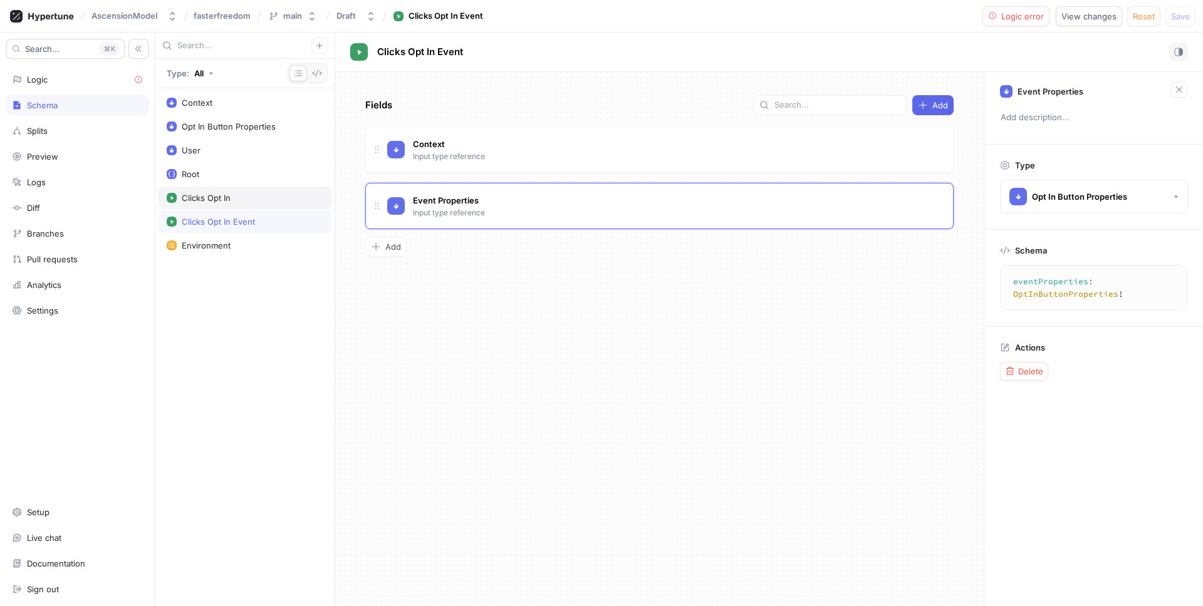
click at [269, 199] on div "Clicks Opt In" at bounding box center [245, 198] width 157 height 10
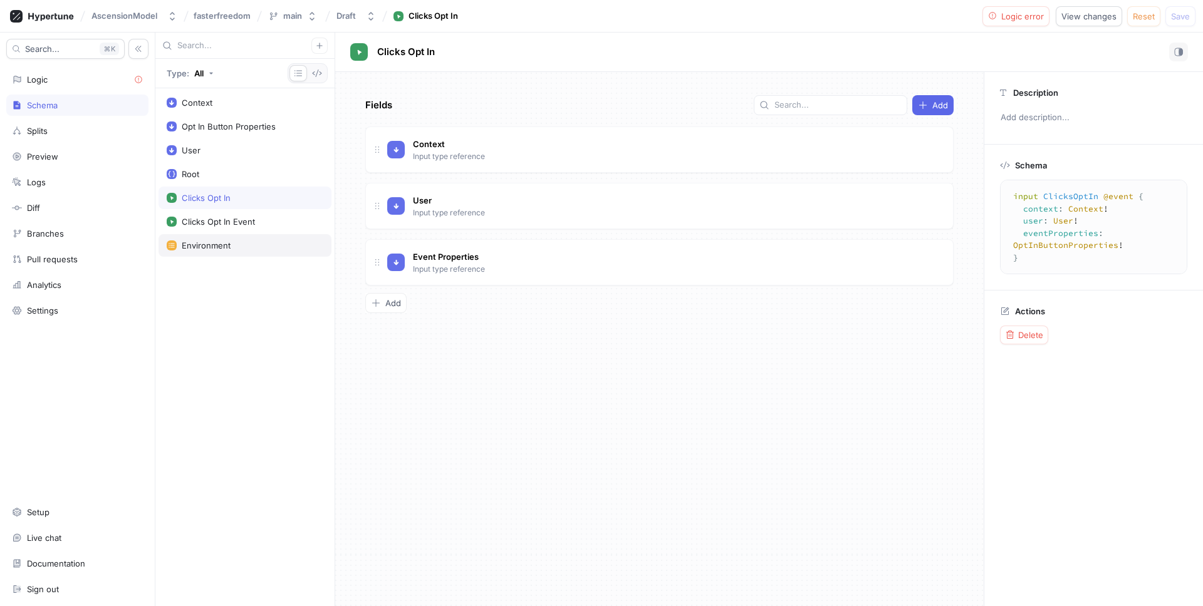
click at [226, 238] on div "Environment" at bounding box center [245, 245] width 173 height 23
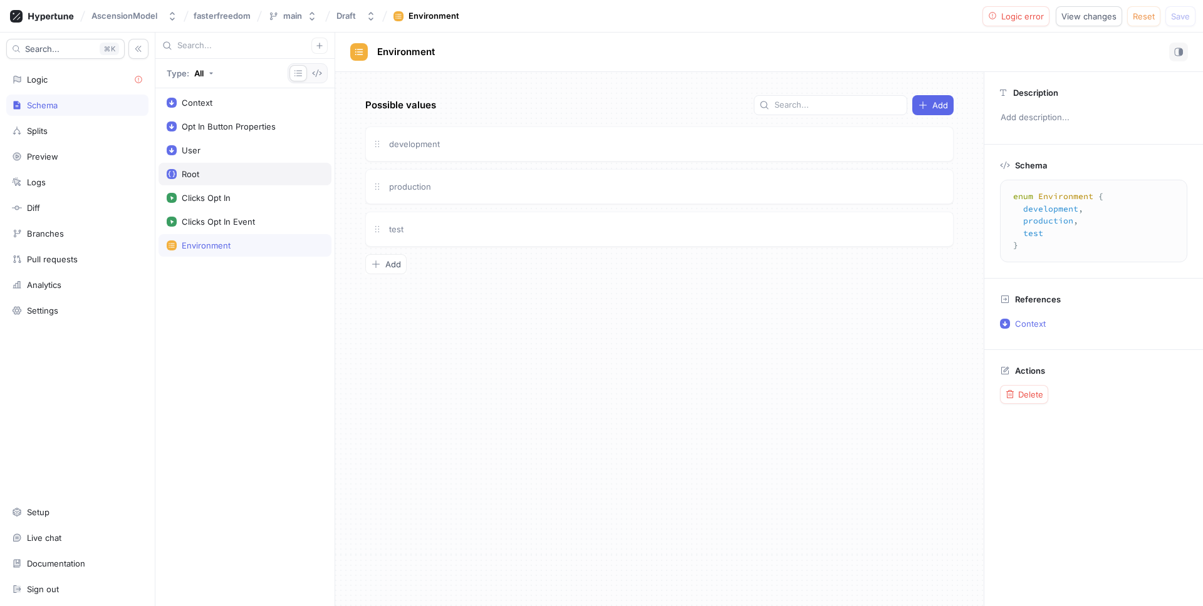
click at [222, 169] on div "Root" at bounding box center [245, 174] width 157 height 10
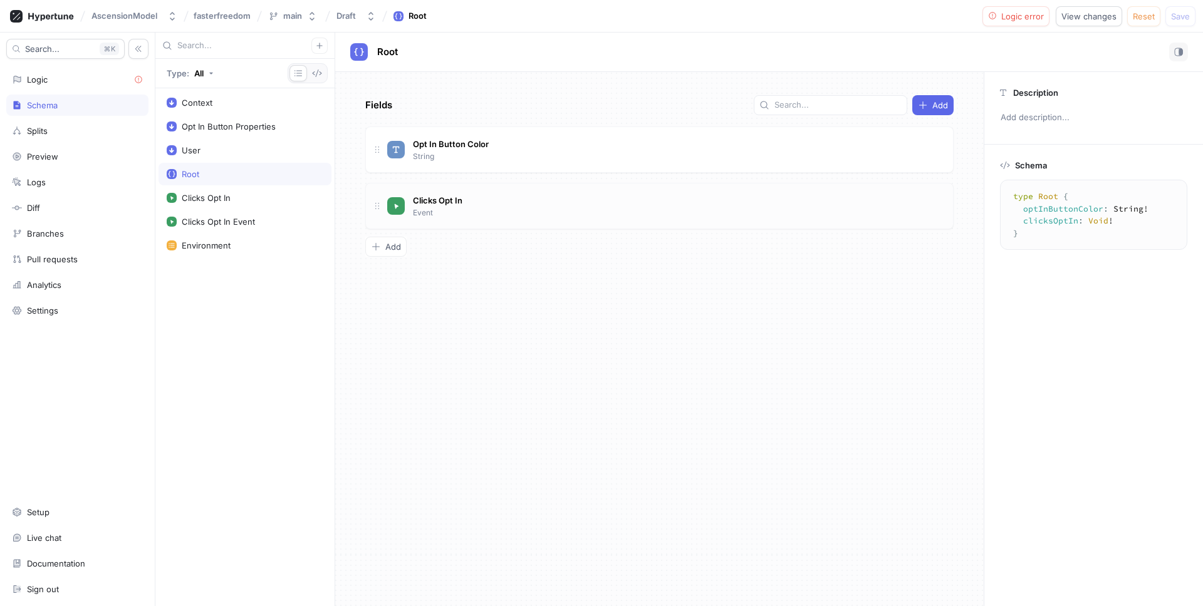
click at [488, 194] on div "Clicks Opt In Event" at bounding box center [665, 206] width 556 height 25
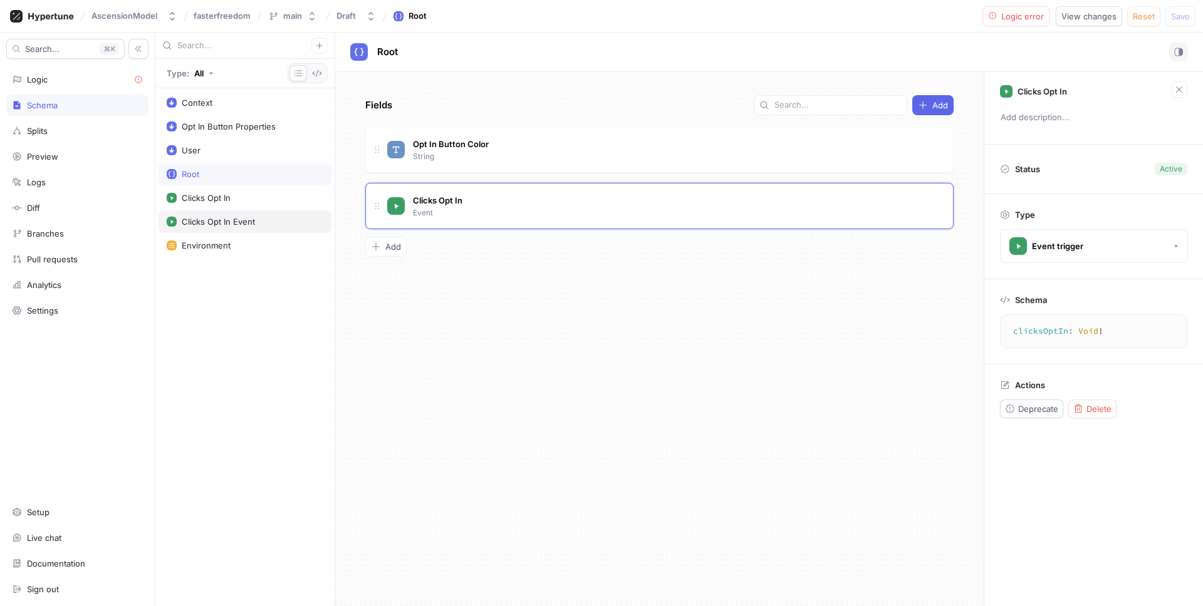
click at [277, 217] on div "Clicks Opt In Event" at bounding box center [245, 222] width 157 height 10
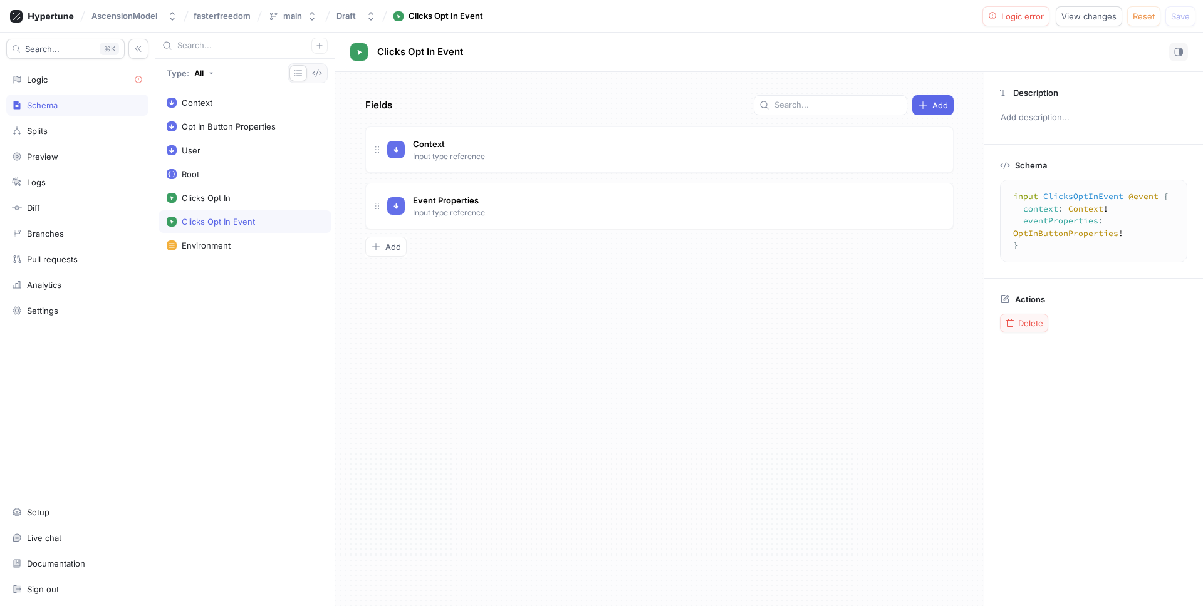
click at [1041, 320] on span "Delete" at bounding box center [1030, 324] width 25 height 8
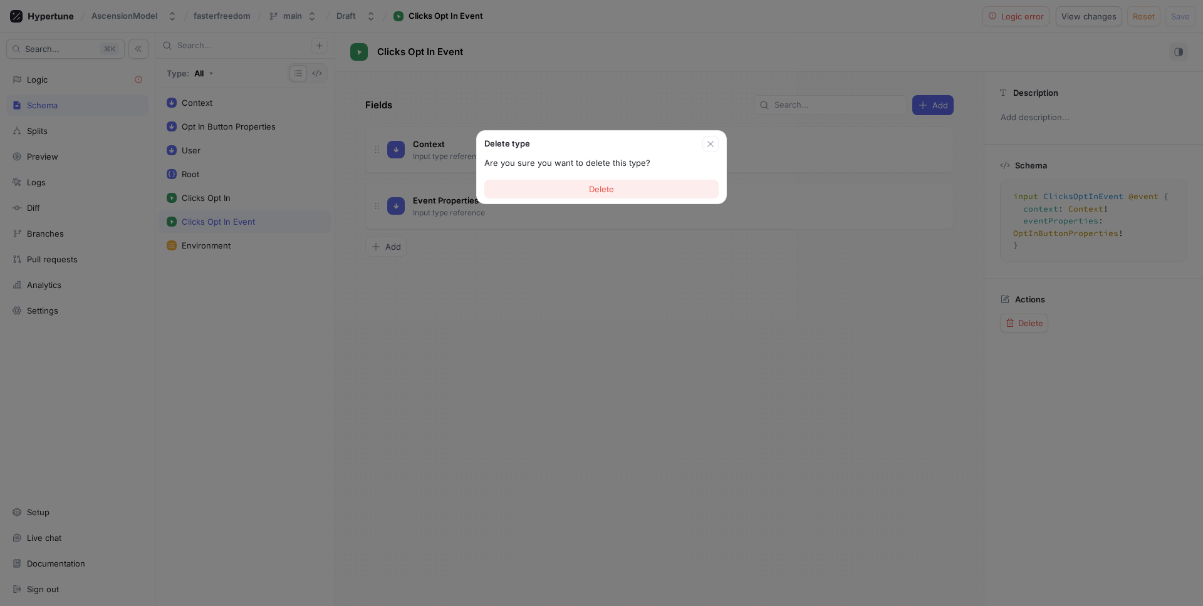
click at [657, 182] on button "Delete" at bounding box center [601, 189] width 234 height 19
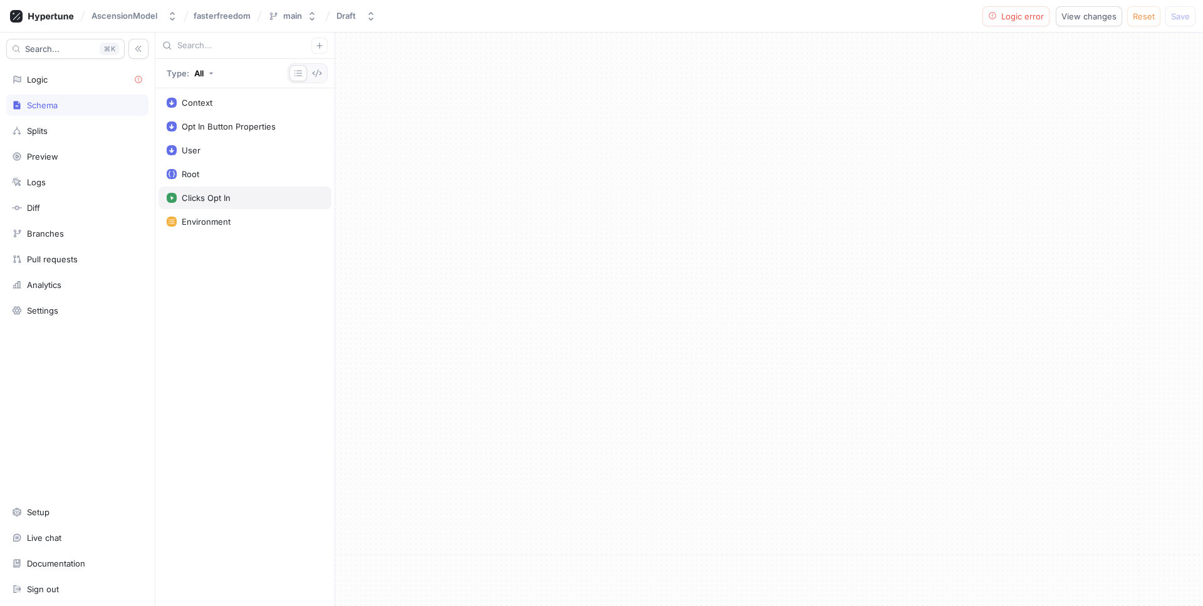
click at [203, 200] on div "Clicks Opt In" at bounding box center [206, 198] width 49 height 10
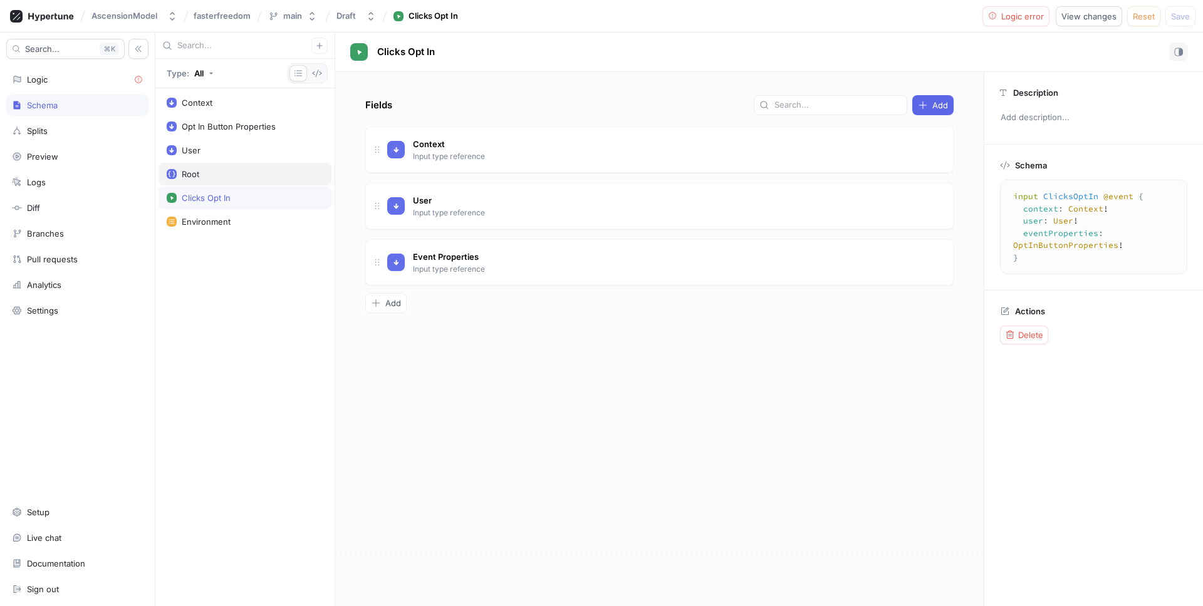
click at [221, 175] on div "Root" at bounding box center [245, 174] width 157 height 10
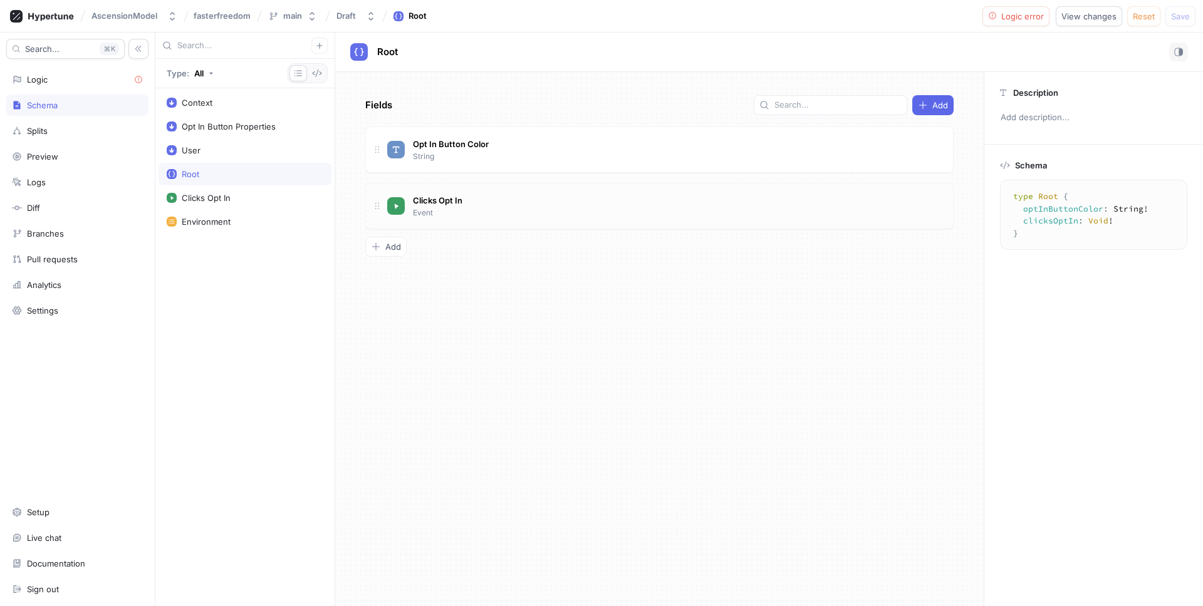
click at [483, 199] on div "Clicks Opt In Event" at bounding box center [665, 206] width 556 height 25
click at [804, 273] on div "Fields Add Opt In Button Color String Clicks Opt In Event To pick up a draggabl…" at bounding box center [659, 339] width 648 height 534
click at [561, 223] on div "Clicks Opt In Event" at bounding box center [659, 206] width 588 height 46
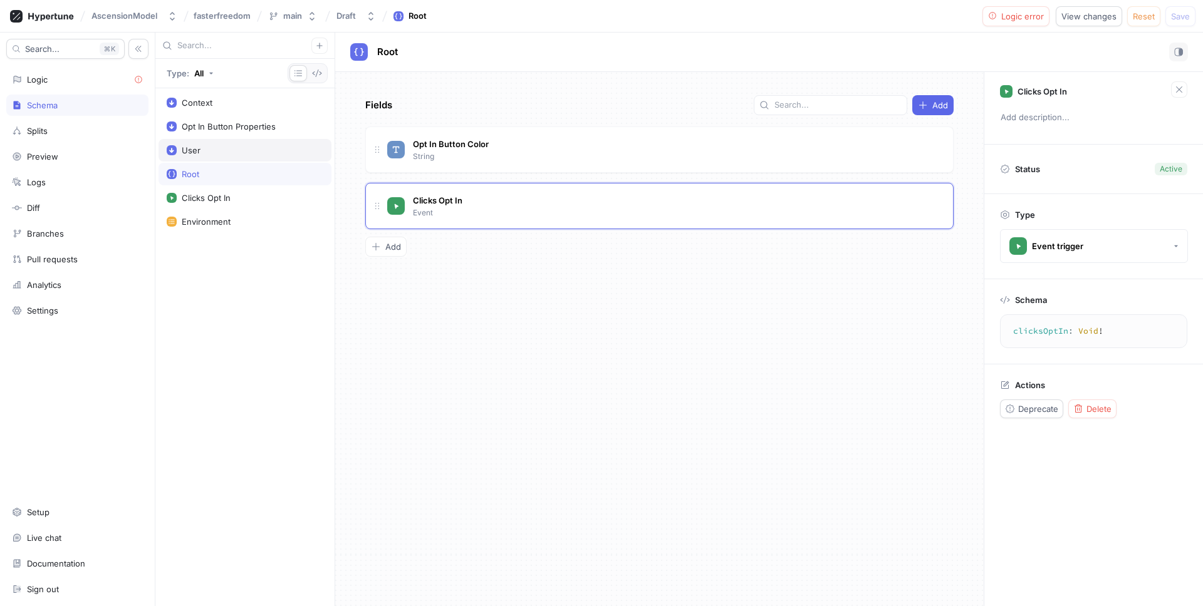
click at [246, 146] on div "User" at bounding box center [245, 150] width 157 height 10
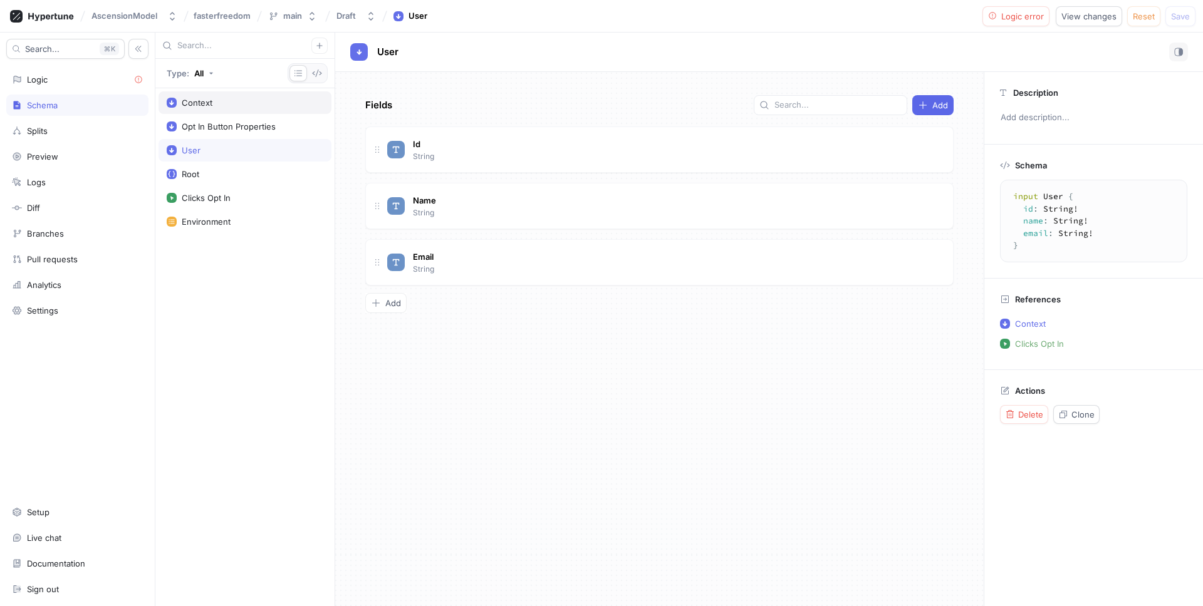
click at [236, 113] on div "Context" at bounding box center [245, 102] width 173 height 23
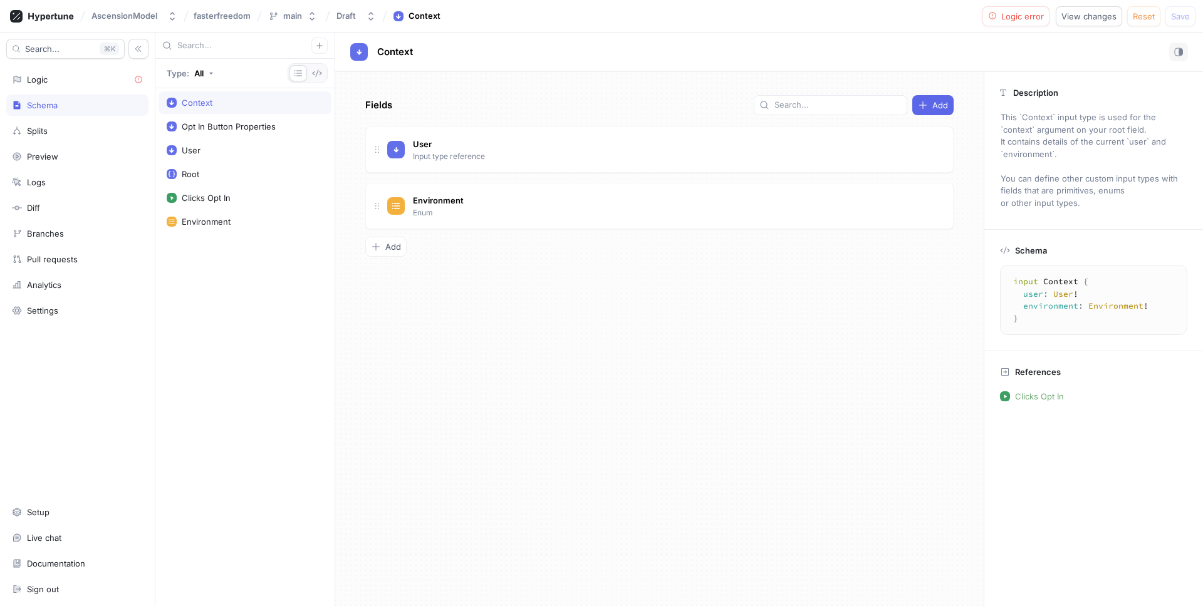
click at [400, 234] on div "Fields Add User Input type reference Go to type Environment Enum Go to type To …" at bounding box center [659, 339] width 648 height 534
click at [390, 248] on span "Add" at bounding box center [393, 247] width 16 height 8
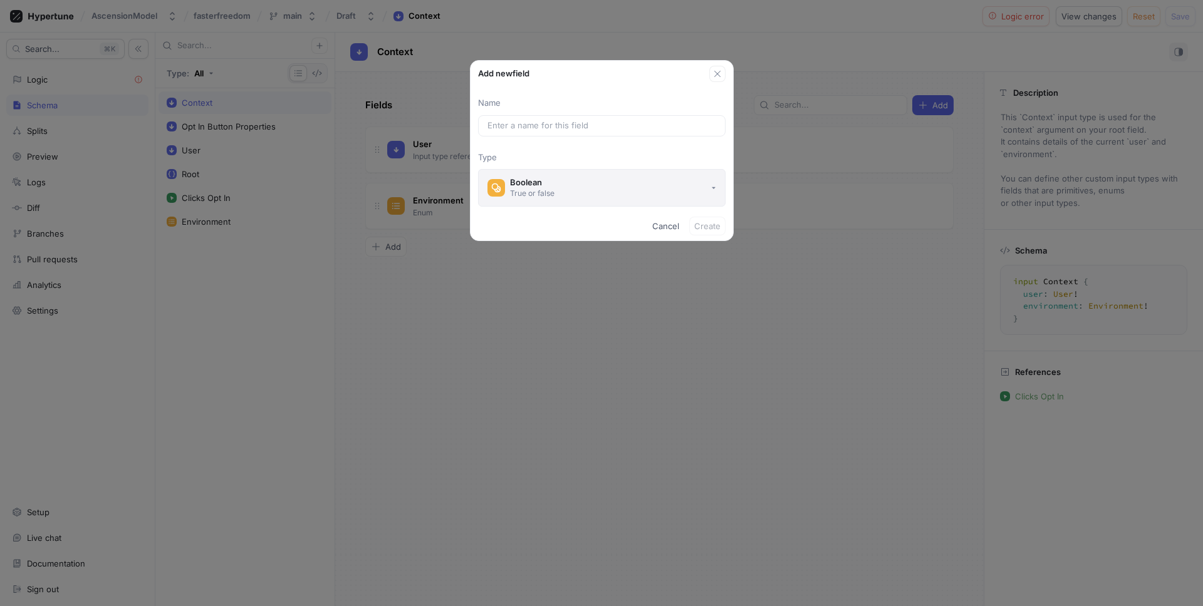
click at [513, 200] on button "Boolean True or false" at bounding box center [601, 188] width 247 height 38
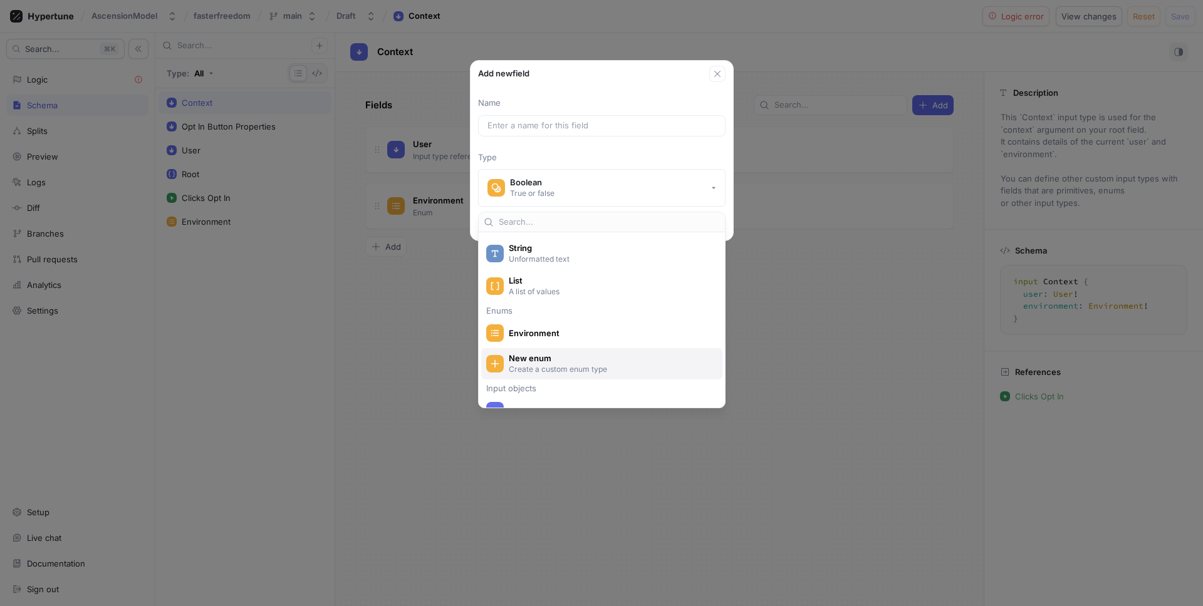
scroll to position [175, 0]
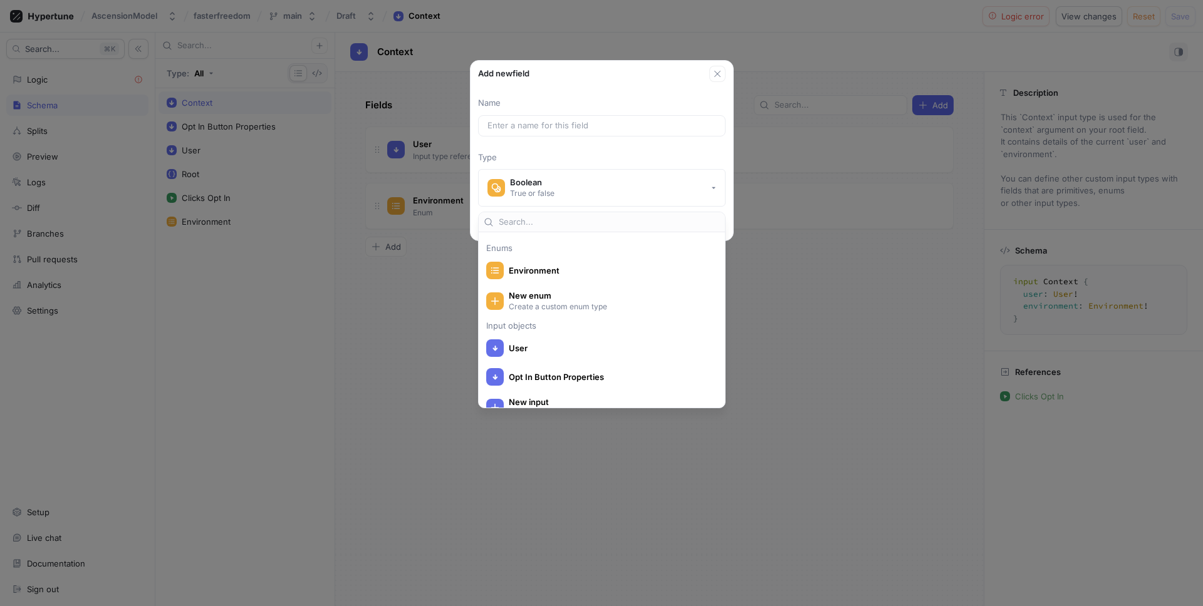
click at [370, 274] on div "Add new field Name Type Boolean True or false Cancel Create" at bounding box center [601, 303] width 1203 height 606
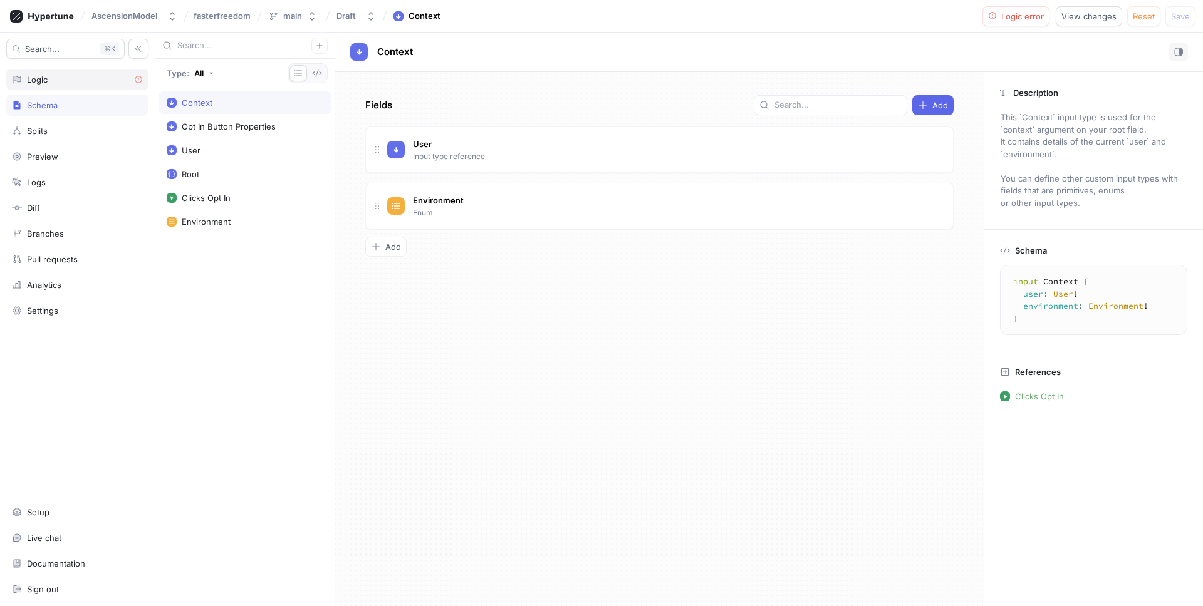
click at [128, 69] on div "Logic" at bounding box center [77, 79] width 142 height 21
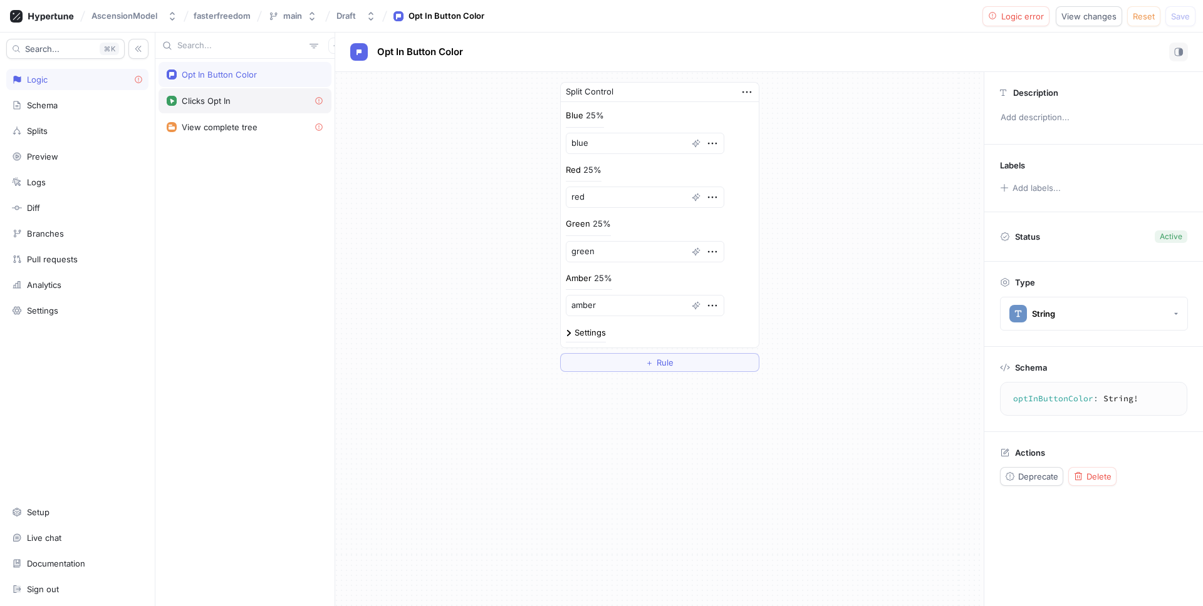
click at [273, 106] on div "Clicks Opt In" at bounding box center [245, 100] width 173 height 25
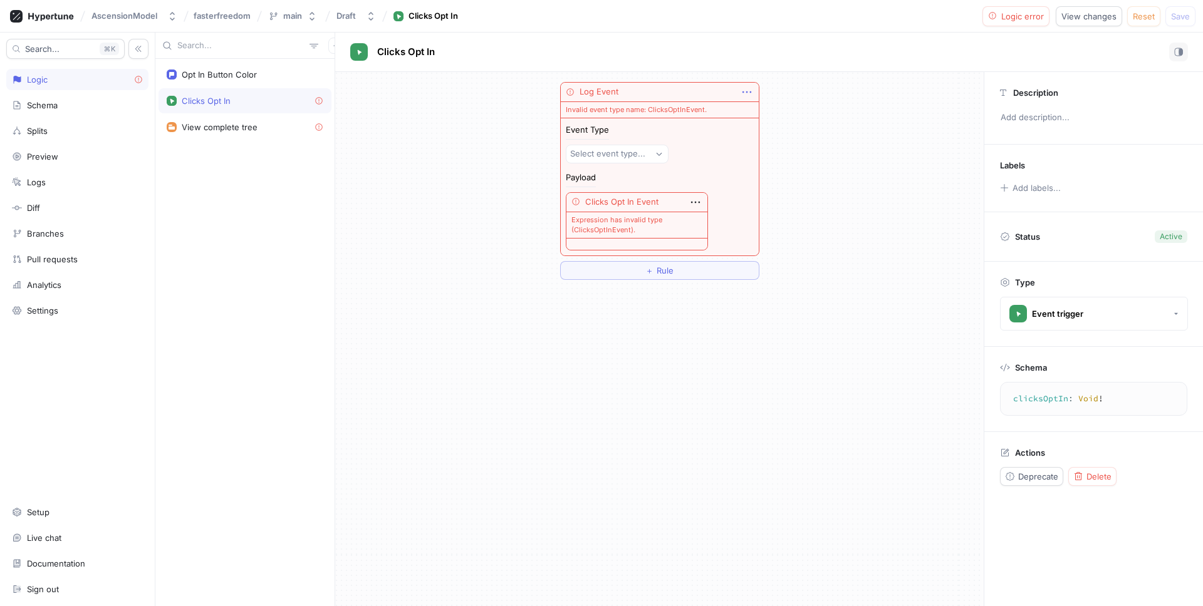
click at [747, 91] on icon "button" at bounding box center [747, 92] width 14 height 14
click at [653, 184] on div "Log Event Invalid event type name: ClicksOptInEvent. Event Type Select event ty…" at bounding box center [659, 169] width 199 height 174
click at [639, 155] on div "Select event type..." at bounding box center [607, 153] width 75 height 11
click at [647, 195] on span "Clicks Opt In" at bounding box center [647, 199] width 116 height 11
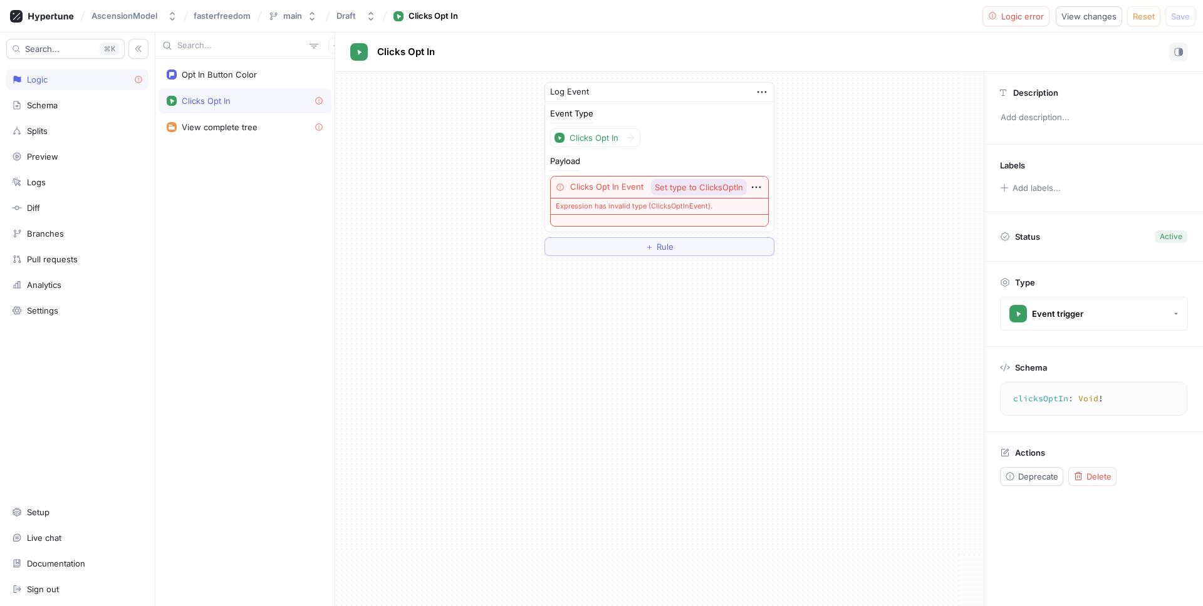
click at [686, 188] on span "Set type to ClicksOptIn" at bounding box center [699, 188] width 88 height 8
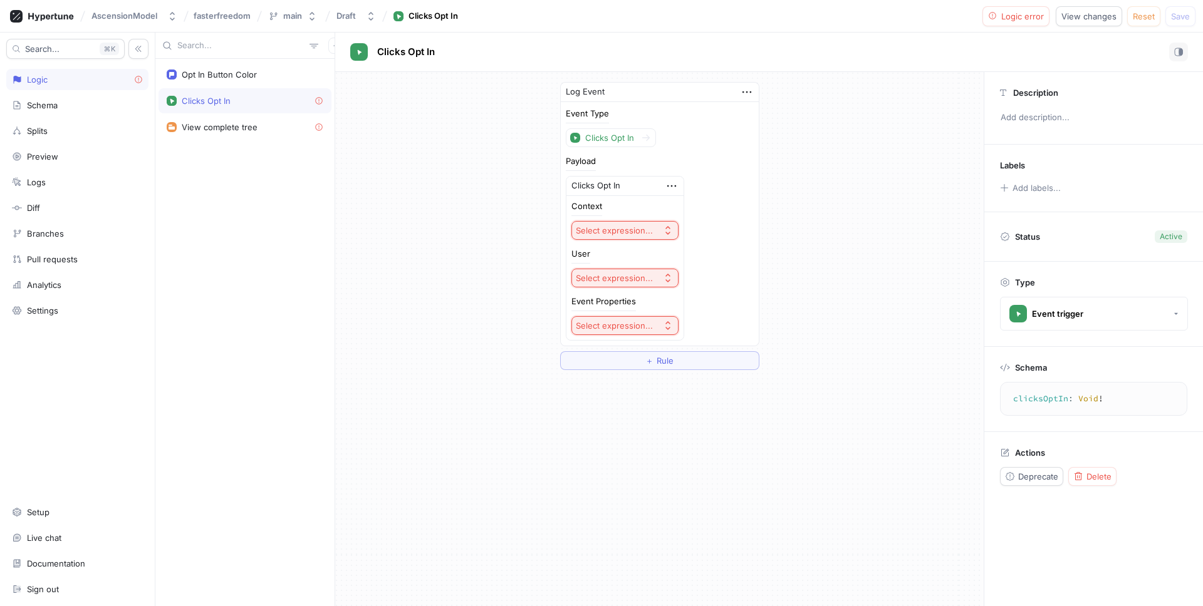
click at [626, 229] on div "Select expression..." at bounding box center [614, 231] width 77 height 11
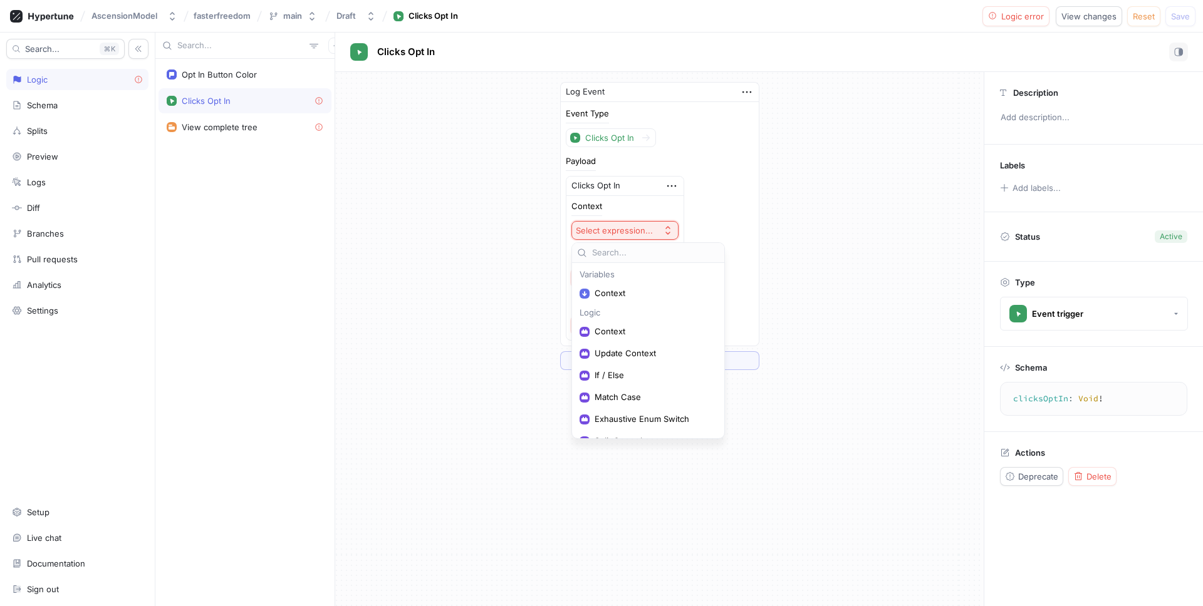
scroll to position [16, 0]
click at [632, 278] on span "Context" at bounding box center [653, 278] width 116 height 11
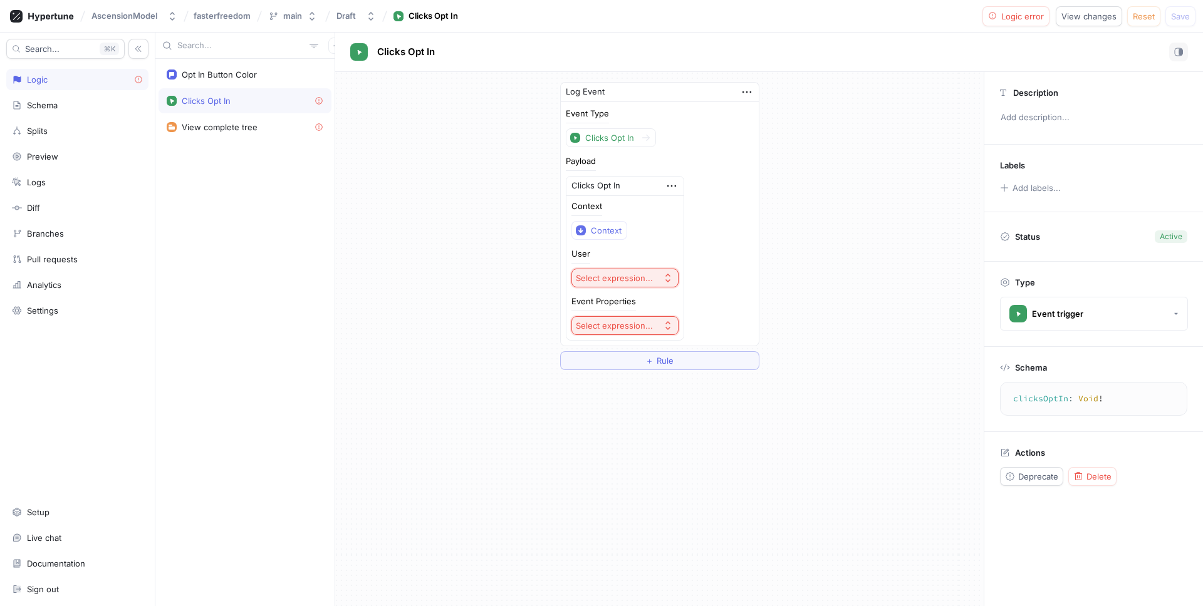
click at [625, 278] on div "Select expression..." at bounding box center [614, 278] width 77 height 11
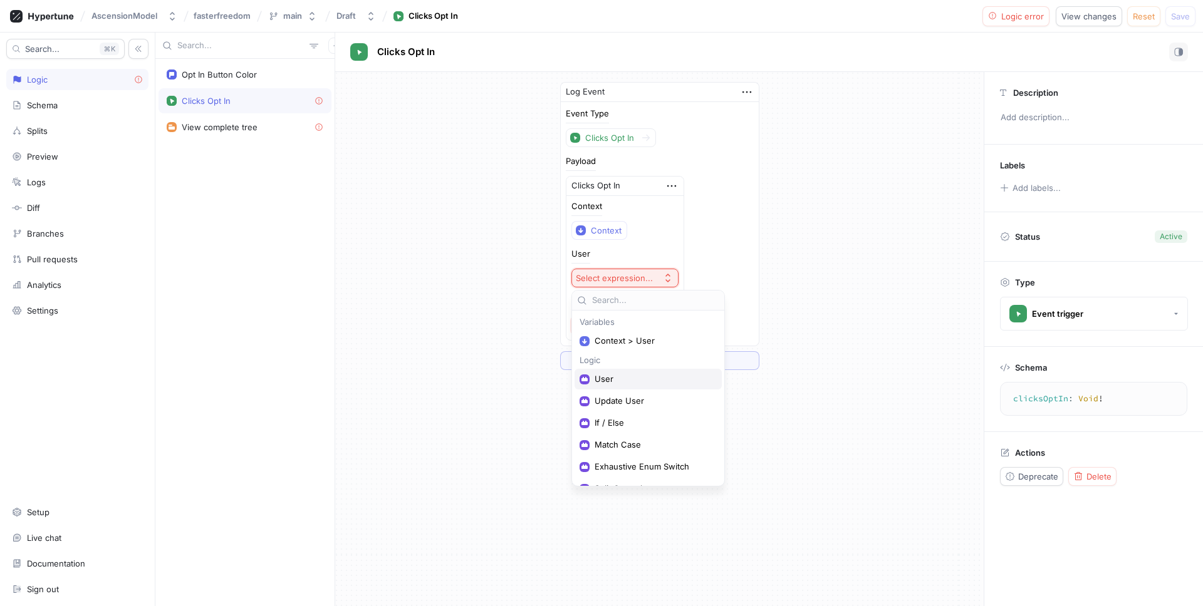
click at [632, 374] on span "User" at bounding box center [653, 379] width 116 height 11
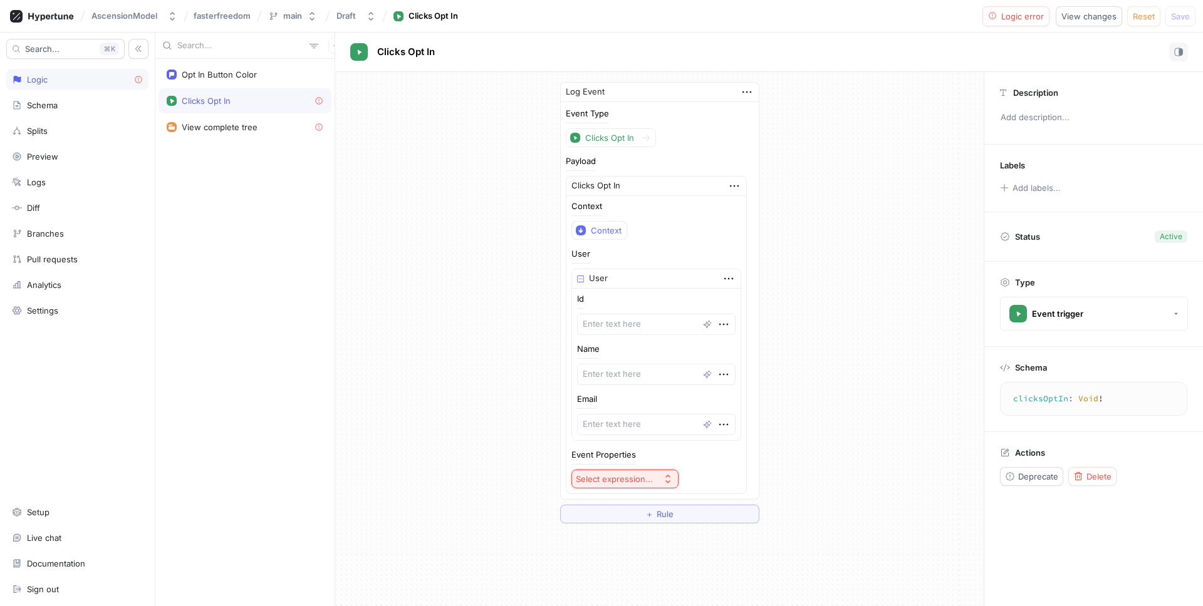
click at [577, 278] on img at bounding box center [580, 279] width 7 height 7
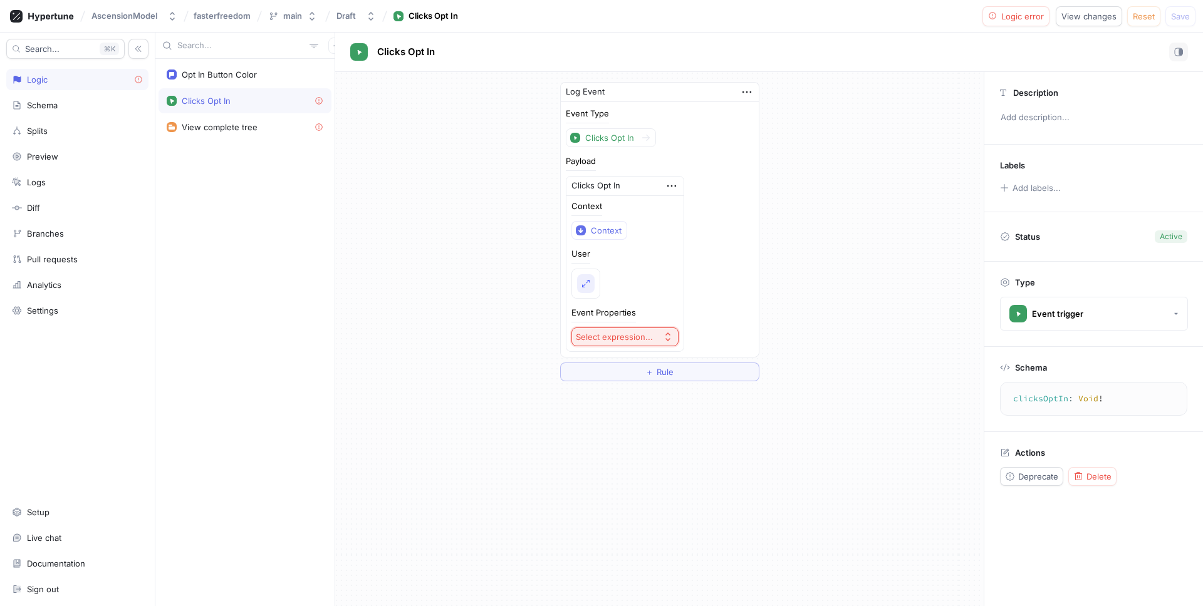
click at [582, 281] on img "button" at bounding box center [586, 284] width 8 height 8
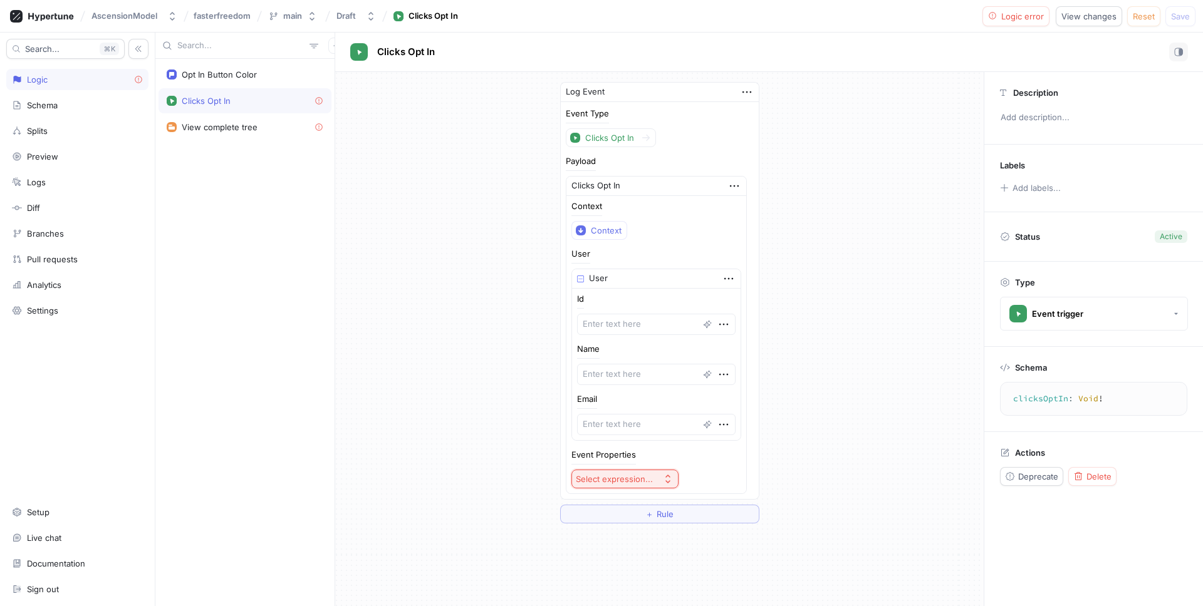
click at [598, 251] on div "User User Id Name Email" at bounding box center [656, 345] width 170 height 191
click at [722, 278] on icon "button" at bounding box center [729, 279] width 14 height 14
click at [741, 306] on p "Delete" at bounding box center [731, 302] width 25 height 13
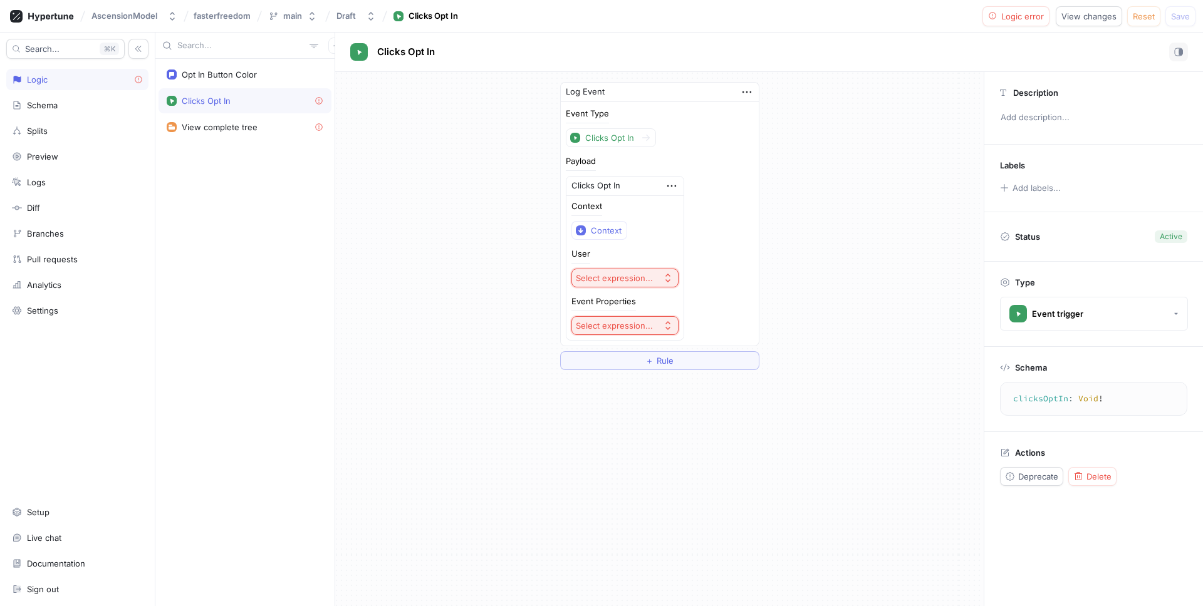
click at [618, 279] on div "Select expression..." at bounding box center [614, 278] width 77 height 11
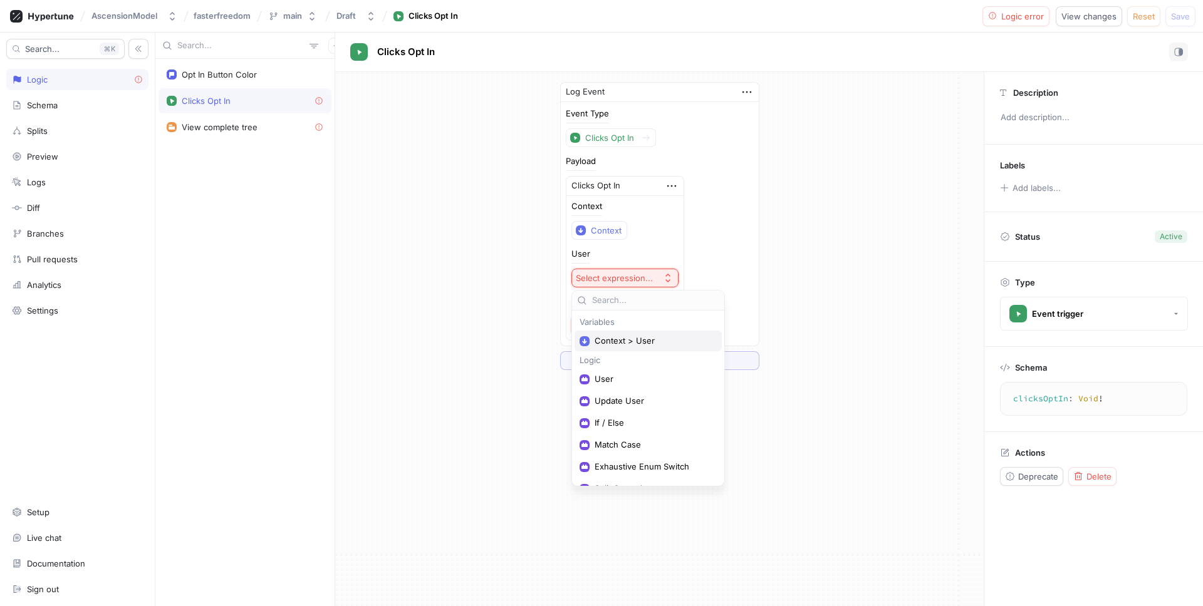
click at [631, 342] on span "Context > User" at bounding box center [653, 341] width 116 height 11
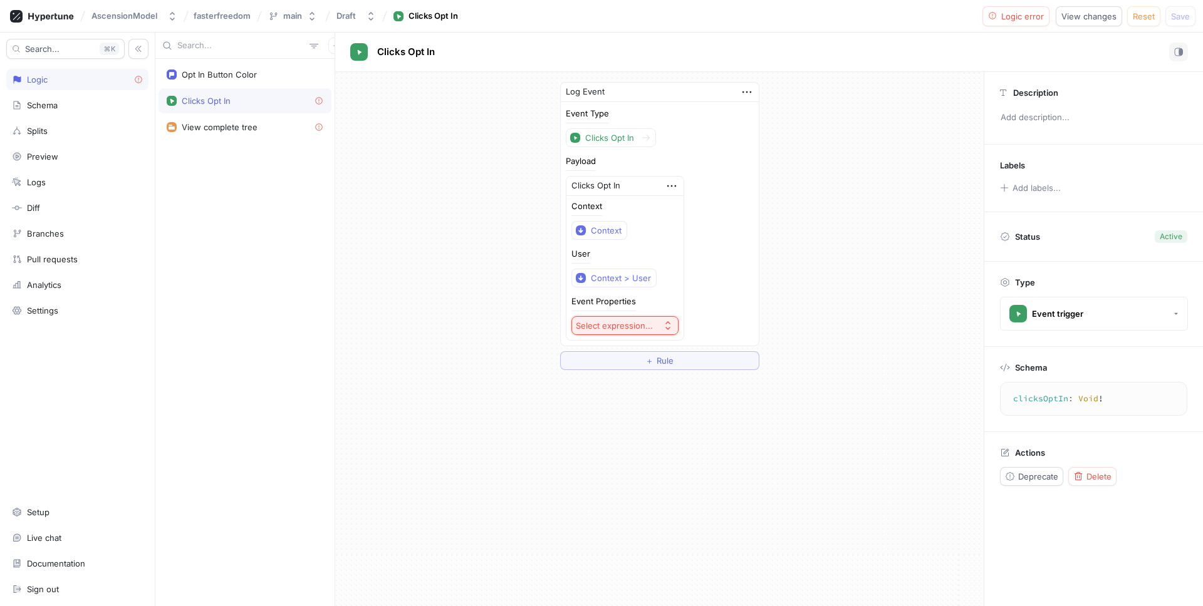
click at [619, 321] on div "Select expression..." at bounding box center [614, 326] width 77 height 11
click at [647, 371] on span "Opt In Button Properties" at bounding box center [657, 371] width 125 height 11
click at [578, 326] on img at bounding box center [580, 326] width 7 height 7
click at [582, 328] on img "button" at bounding box center [586, 332] width 8 height 8
click at [722, 325] on icon "button" at bounding box center [729, 327] width 14 height 14
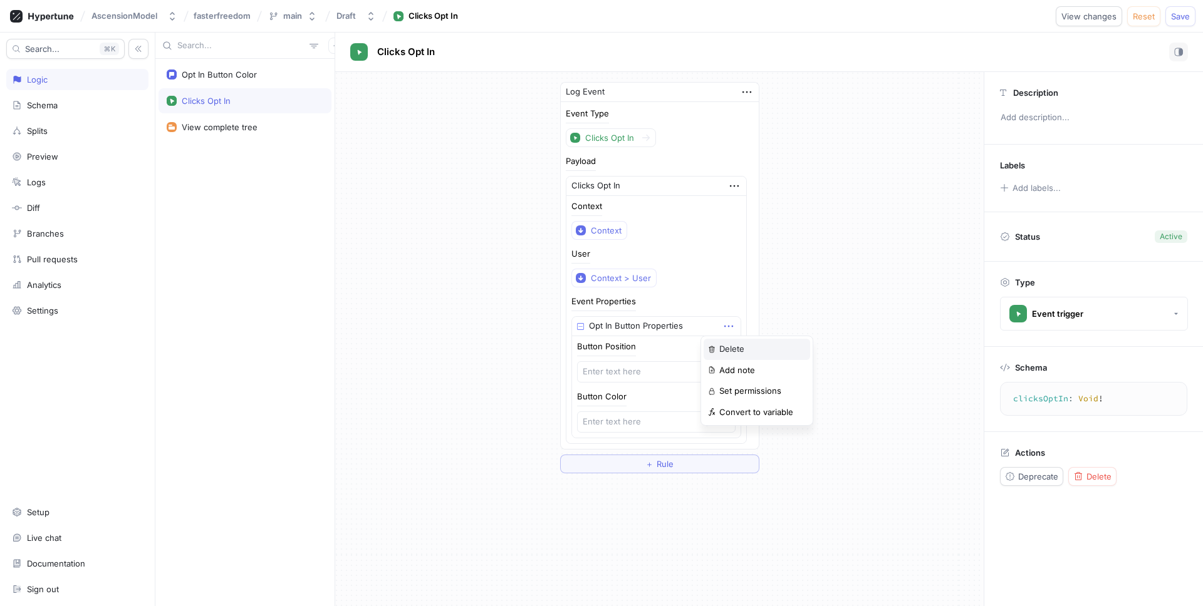
click at [729, 350] on p "Delete" at bounding box center [731, 349] width 25 height 13
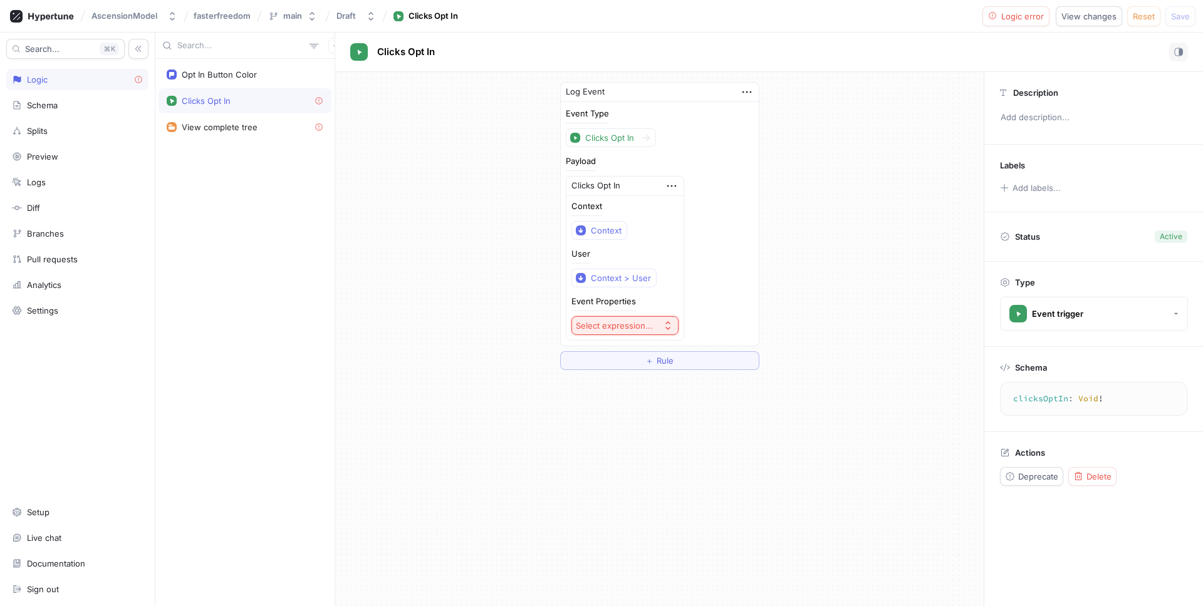
click at [609, 326] on div "Select expression..." at bounding box center [614, 326] width 77 height 11
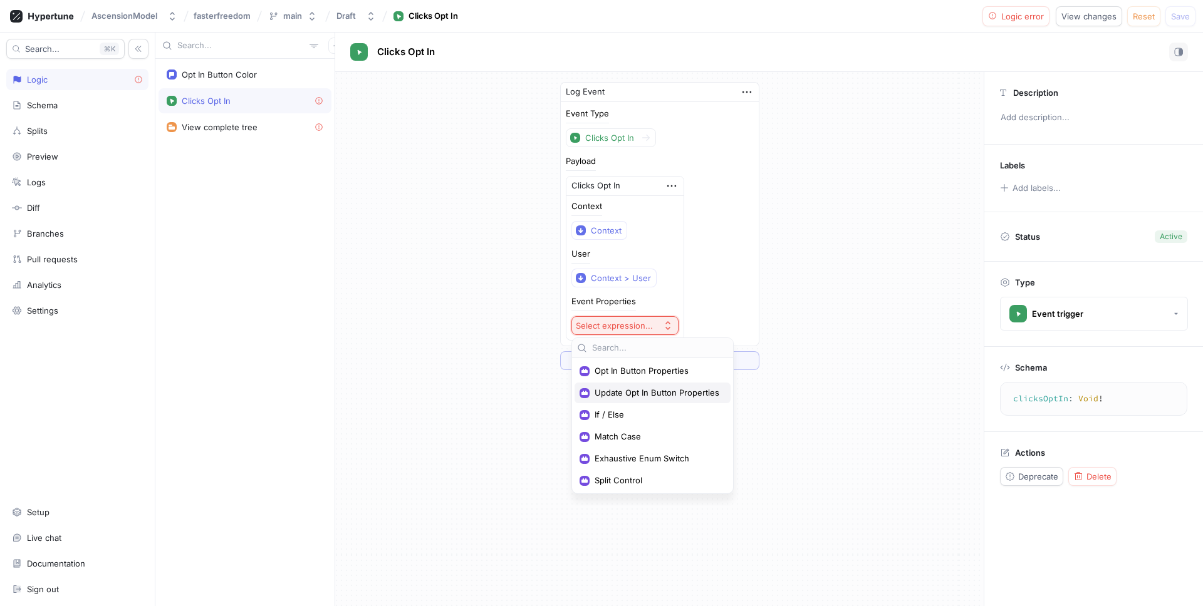
click at [658, 393] on span "Update Opt In Button Properties" at bounding box center [657, 393] width 125 height 11
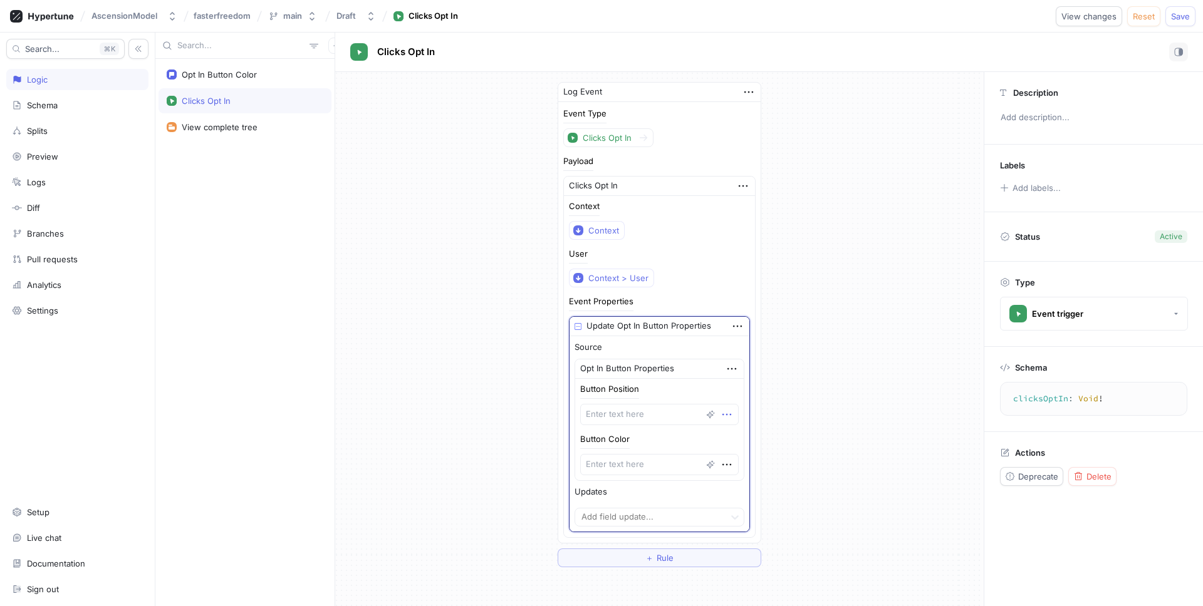
click at [720, 408] on icon "button" at bounding box center [727, 415] width 14 height 14
click at [629, 417] on div at bounding box center [659, 414] width 159 height 21
click at [628, 412] on textarea at bounding box center [659, 414] width 159 height 21
click at [702, 413] on div at bounding box center [717, 415] width 31 height 14
click at [706, 414] on icon "button" at bounding box center [710, 414] width 9 height 9
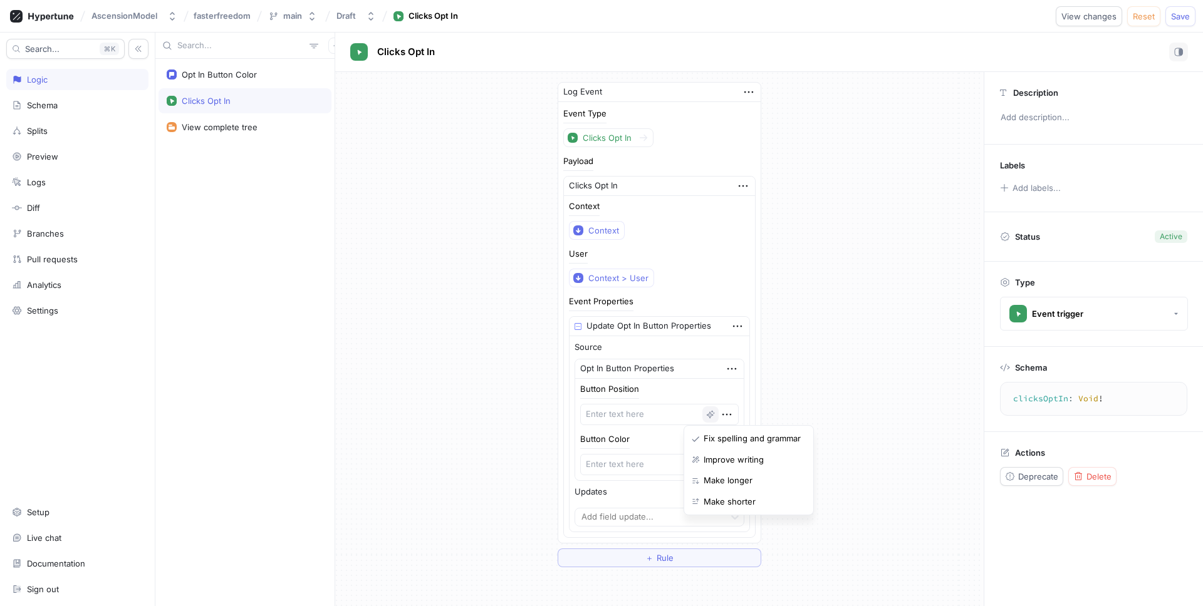
click at [663, 415] on div at bounding box center [659, 414] width 159 height 21
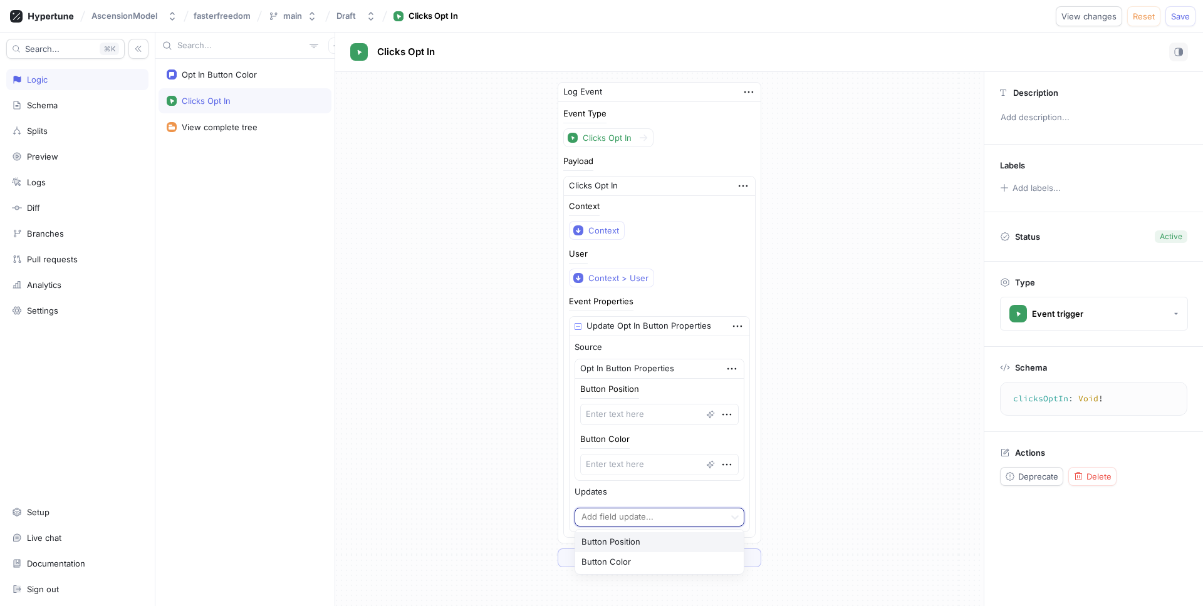
click at [638, 513] on div at bounding box center [650, 518] width 140 height 15
click at [642, 541] on div "Button Position" at bounding box center [659, 543] width 169 height 20
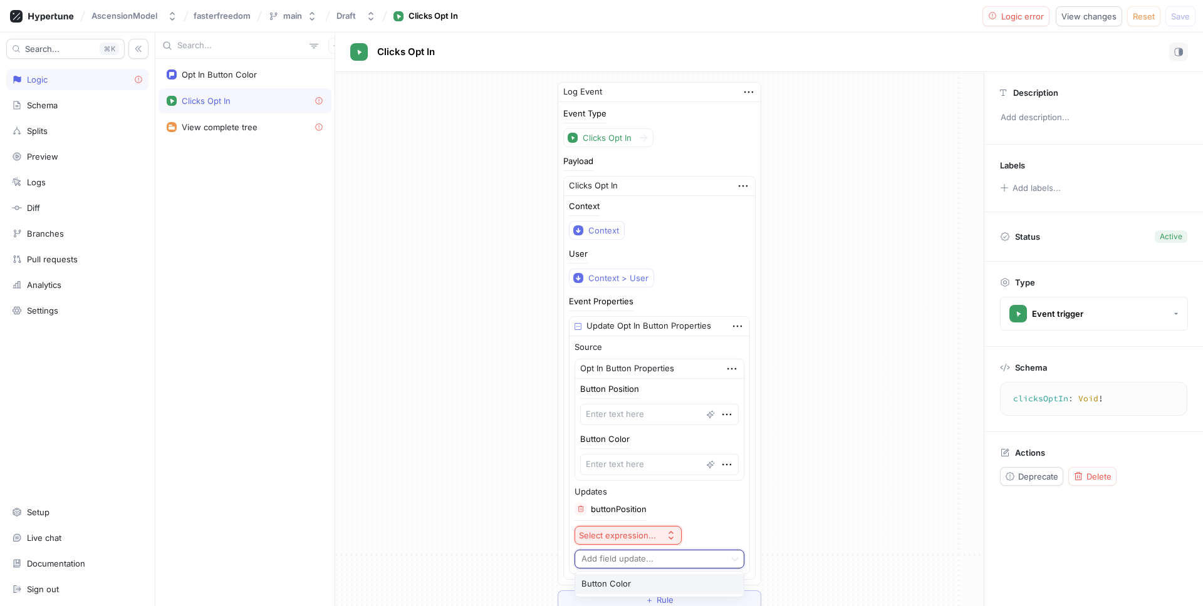
click at [639, 553] on div at bounding box center [650, 560] width 140 height 15
click at [632, 577] on div "Button Color" at bounding box center [659, 584] width 169 height 20
click at [636, 539] on div "Select expression..." at bounding box center [617, 535] width 77 height 11
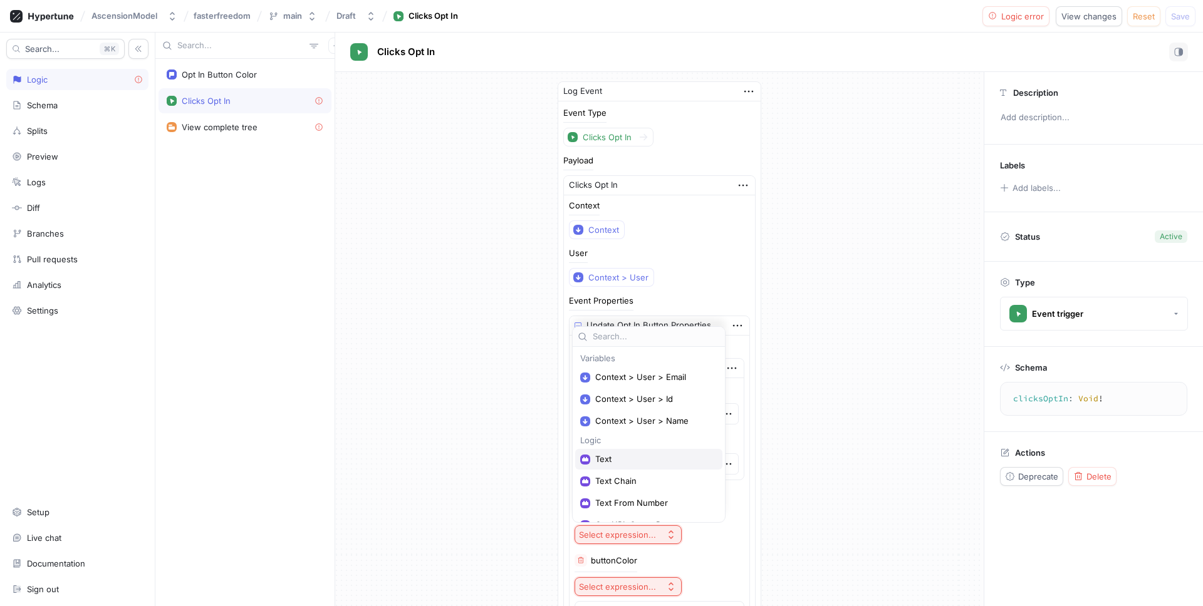
click at [620, 462] on span "Text" at bounding box center [653, 459] width 116 height 11
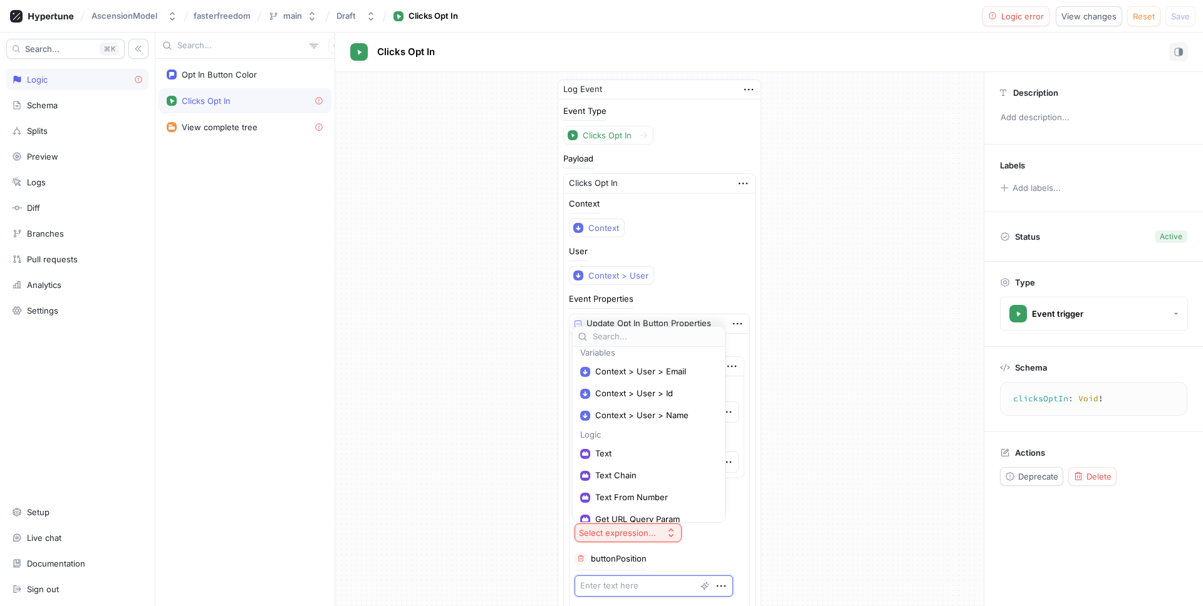
click at [685, 559] on div "buttonPosition" at bounding box center [660, 575] width 170 height 44
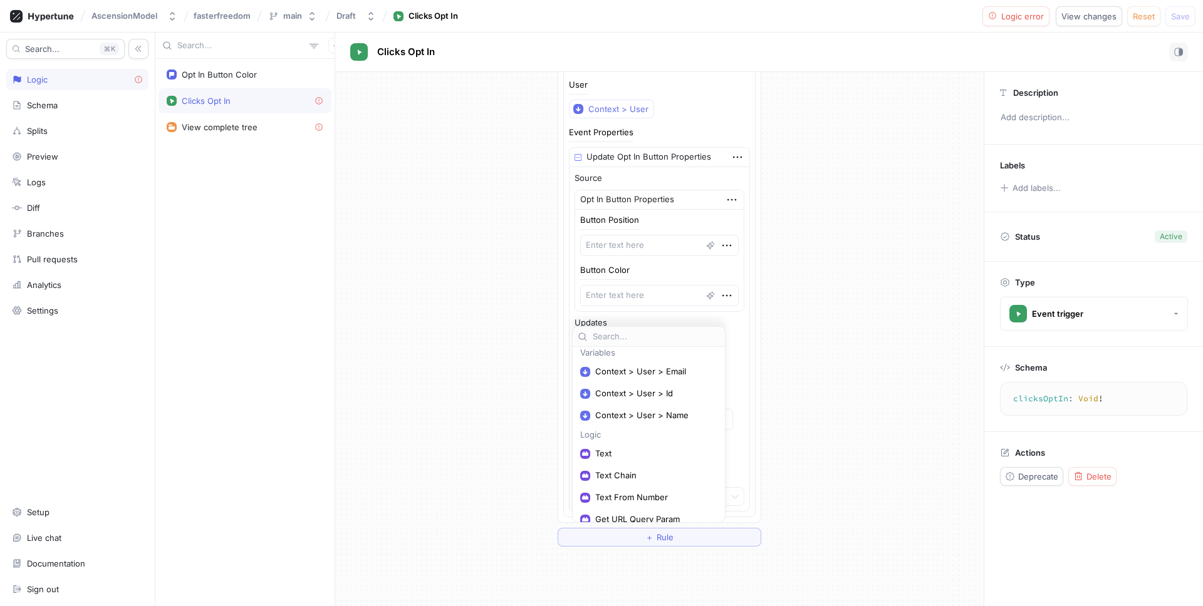
click at [821, 392] on div "Log Event Event Type Clicks Opt In Payload Clicks Opt In Context Context User C…" at bounding box center [659, 230] width 648 height 654
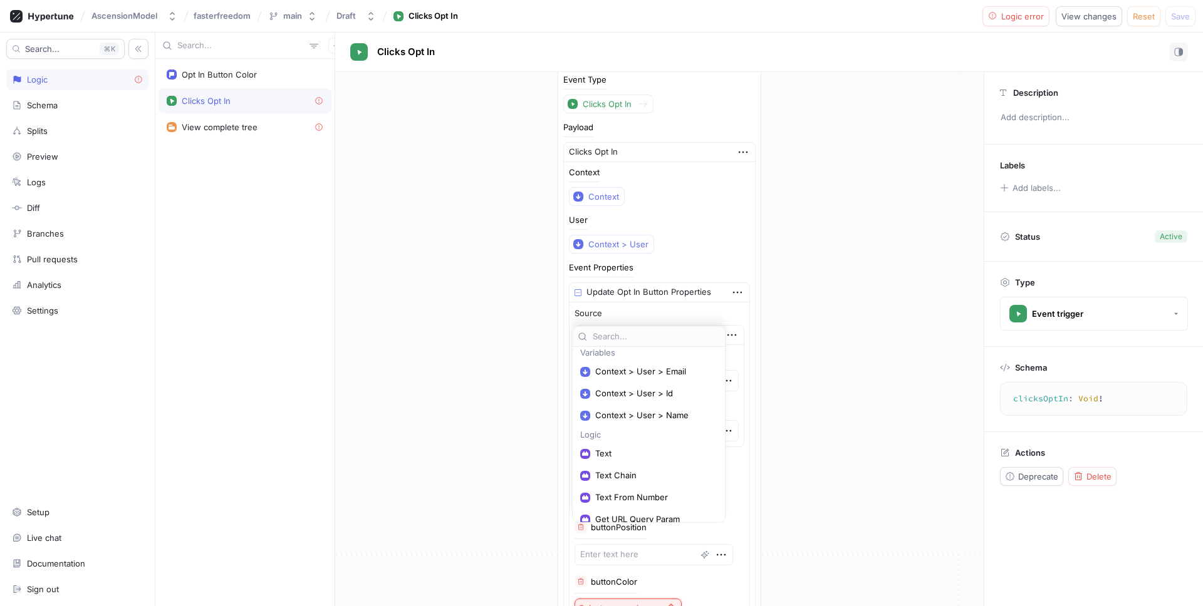
scroll to position [0, 0]
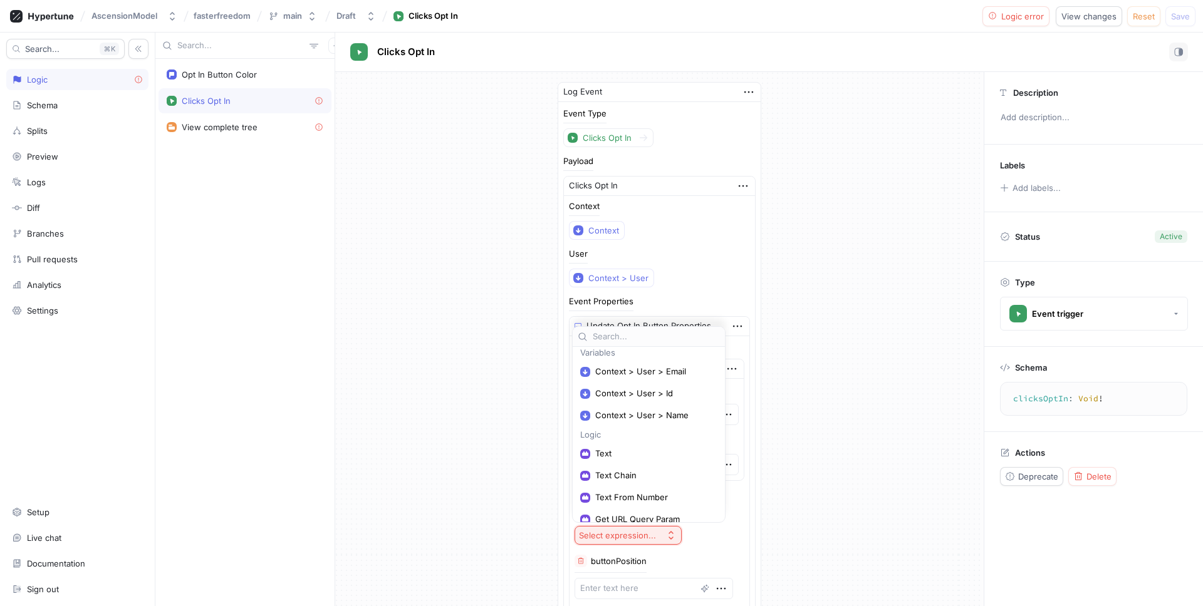
click at [722, 110] on div "Event Type Clicks Opt In" at bounding box center [659, 129] width 192 height 38
click at [410, 158] on div "Log Event Event Type Clicks Opt In Payload Clicks Opt In Context Context User C…" at bounding box center [659, 399] width 648 height 654
click at [321, 100] on icon at bounding box center [319, 100] width 9 height 9
click at [1105, 479] on span "Delete" at bounding box center [1098, 477] width 25 height 8
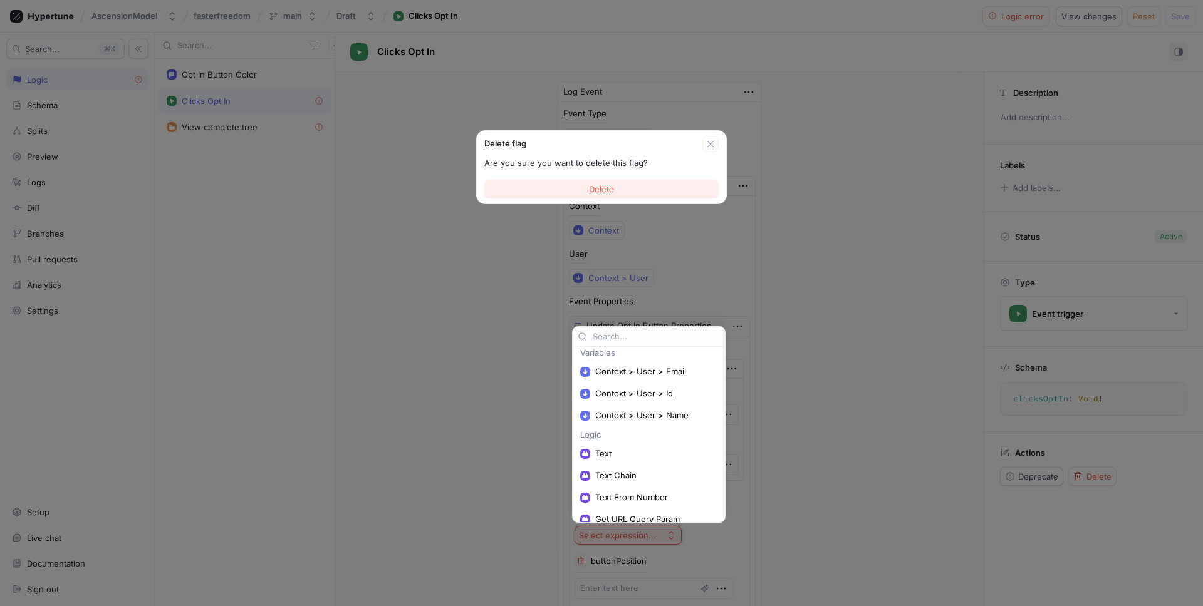
click at [613, 185] on span "Delete" at bounding box center [601, 189] width 25 height 8
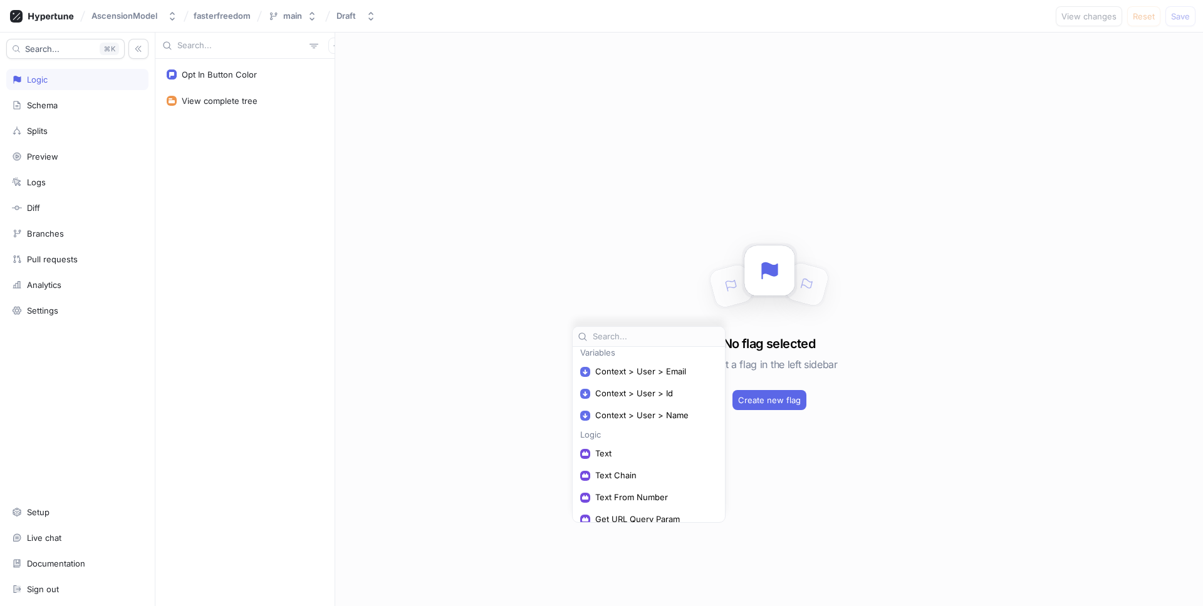
click at [403, 187] on div "No flag selected Select a flag in the left sidebar Create new flag" at bounding box center [769, 320] width 868 height 574
click at [75, 105] on div "Schema" at bounding box center [77, 105] width 131 height 10
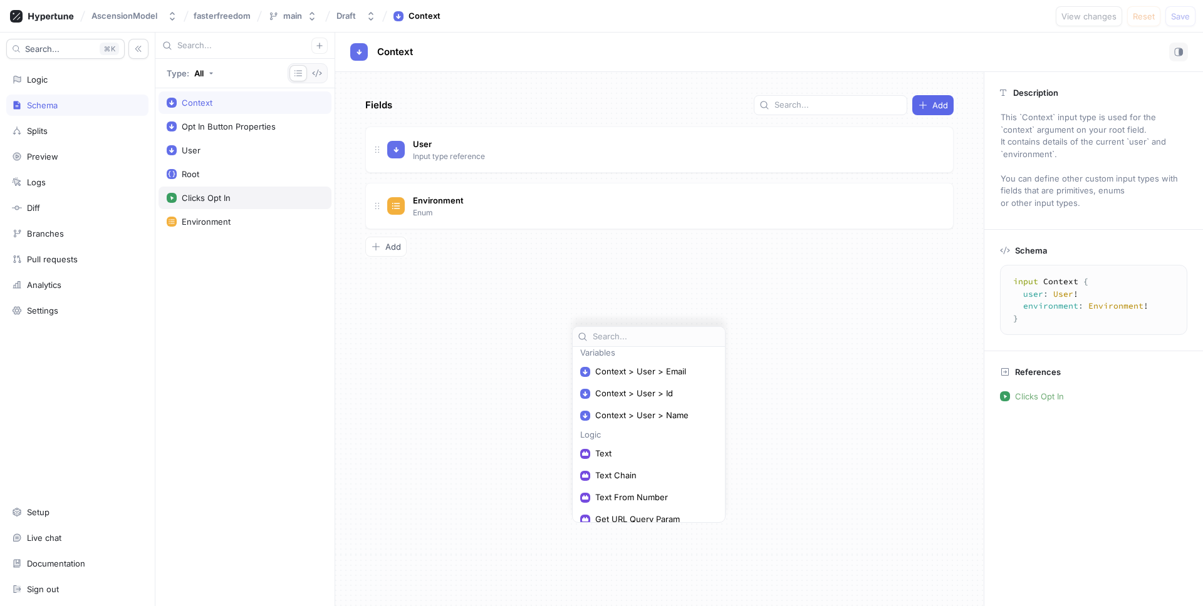
drag, startPoint x: 242, startPoint y: 185, endPoint x: 243, endPoint y: 192, distance: 6.4
click at [242, 185] on div "Context Opt In Button Properties User Root Clicks Opt In Environment" at bounding box center [244, 347] width 179 height 518
click at [245, 197] on div "Clicks Opt In" at bounding box center [245, 198] width 157 height 10
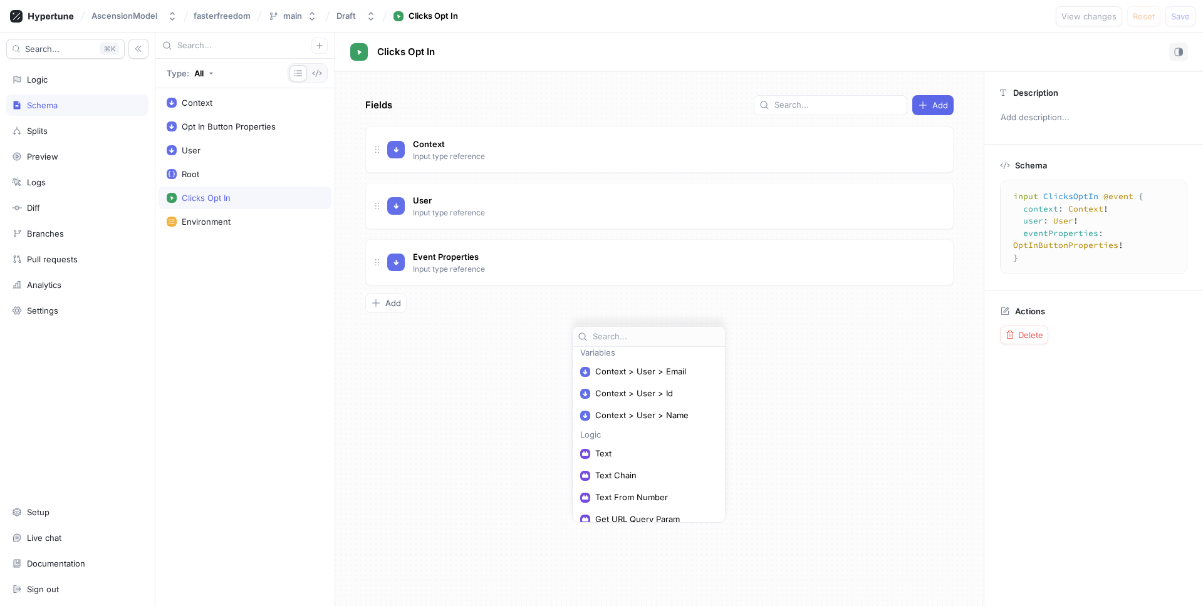
drag, startPoint x: 694, startPoint y: 331, endPoint x: 709, endPoint y: 308, distance: 28.2
click at [709, 308] on body "AscensionModel fasterfreedom main Draft Clicks Opt In View changes Reset Save S…" at bounding box center [601, 303] width 1203 height 606
click at [699, 305] on div "Add" at bounding box center [659, 303] width 588 height 20
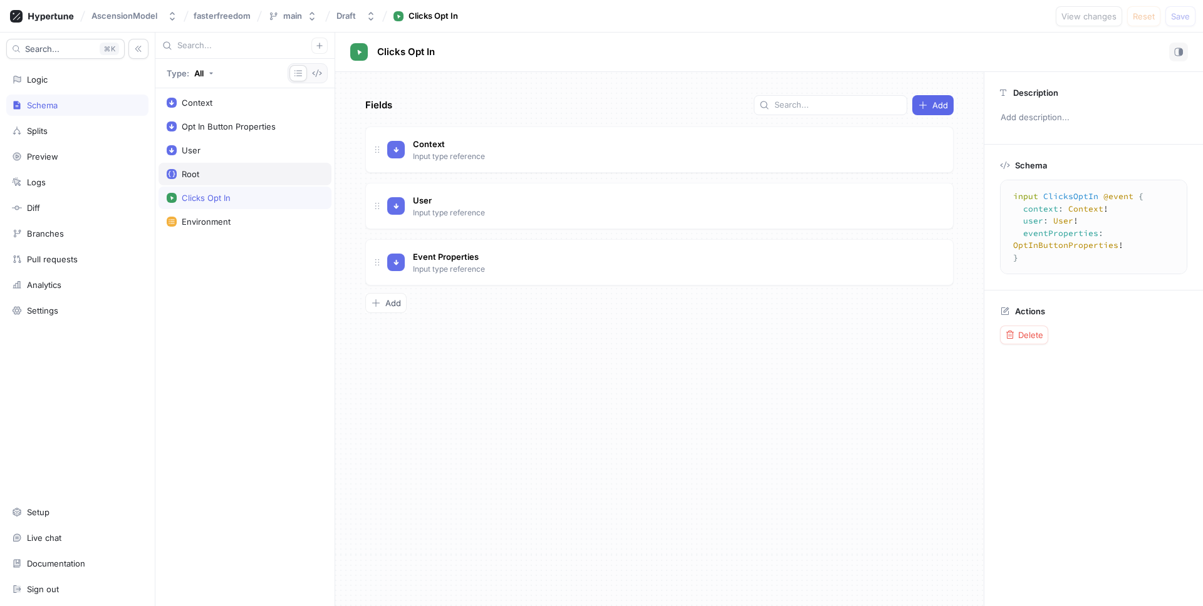
click at [257, 172] on div "Root" at bounding box center [245, 174] width 157 height 10
type textarea "type Root { optInButtonColor: String! }"
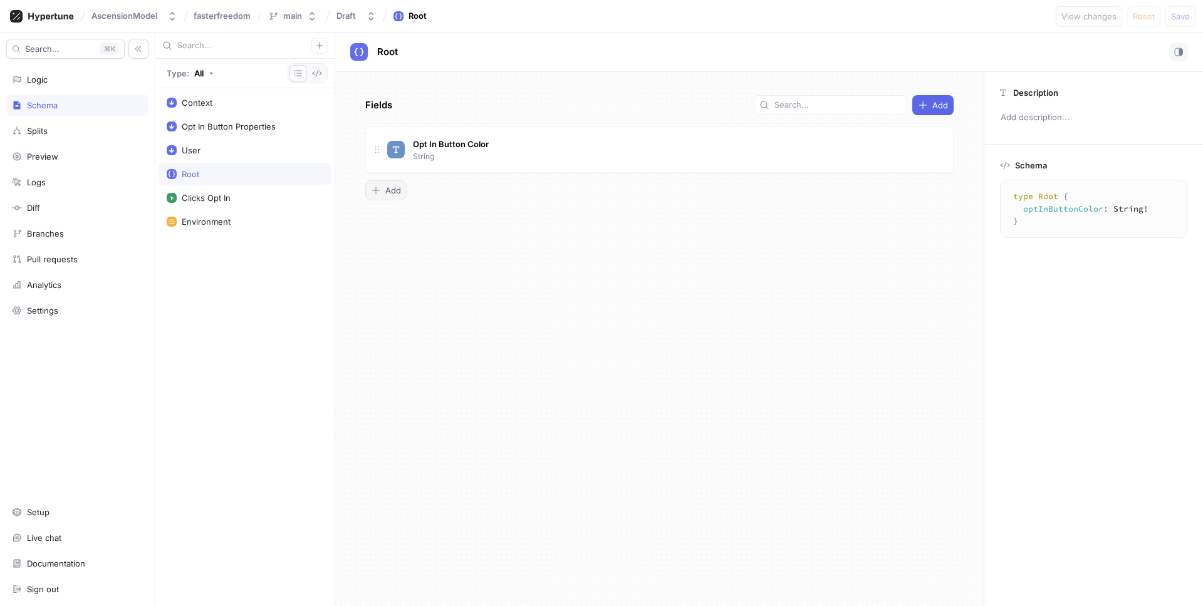
click at [374, 189] on icon "button" at bounding box center [376, 190] width 10 height 10
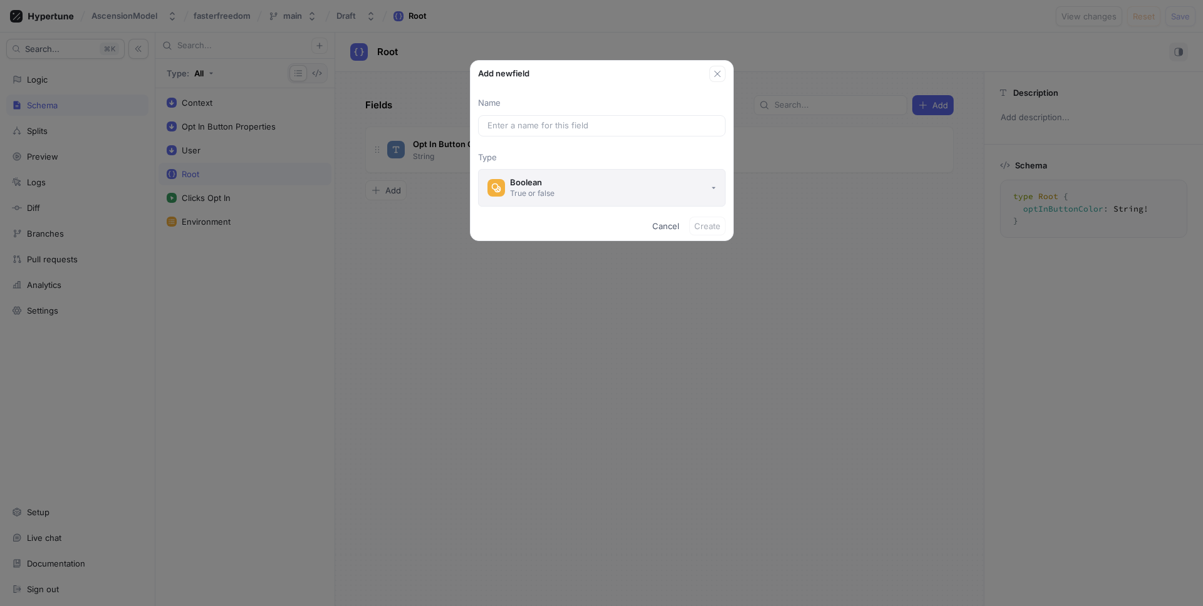
click at [547, 189] on div "True or false" at bounding box center [532, 193] width 44 height 11
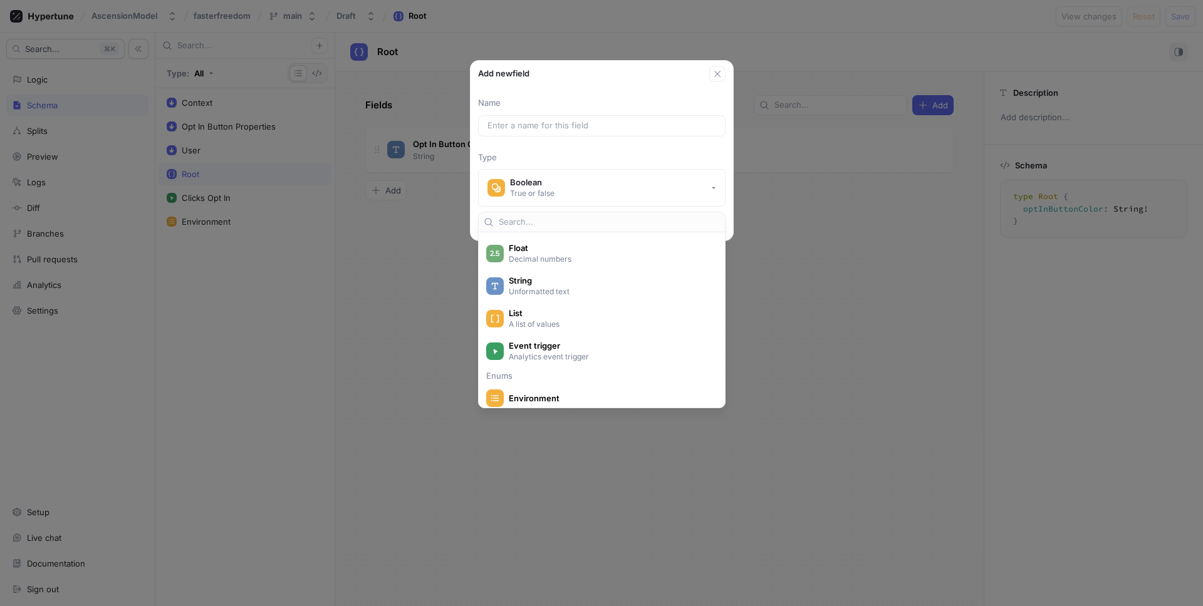
scroll to position [144, 0]
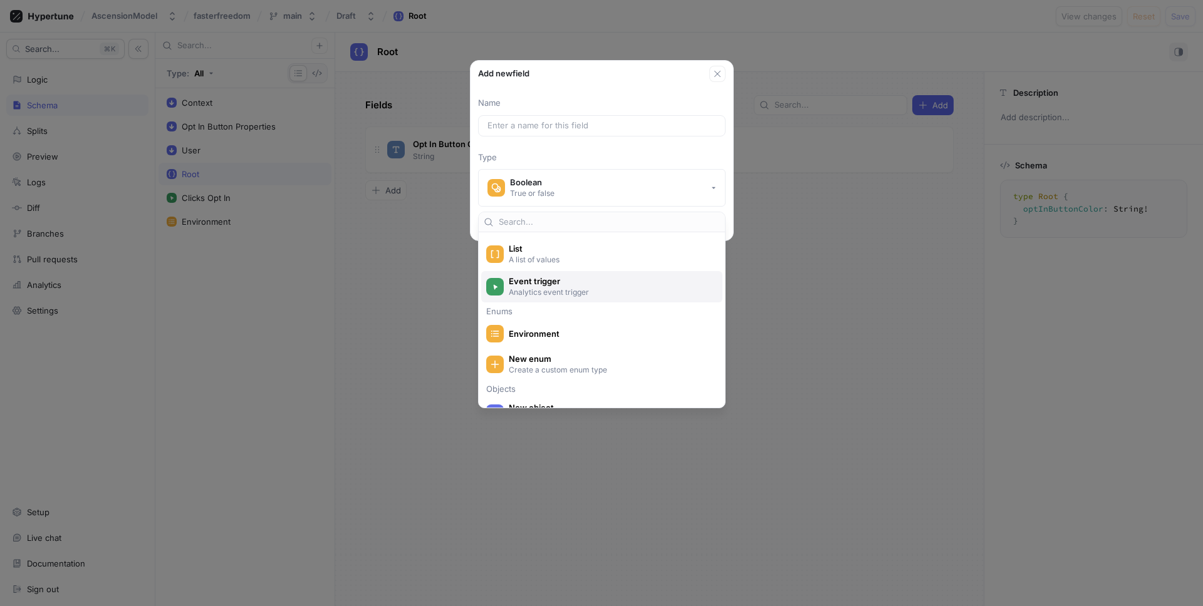
click at [567, 283] on span "Event trigger" at bounding box center [610, 281] width 202 height 11
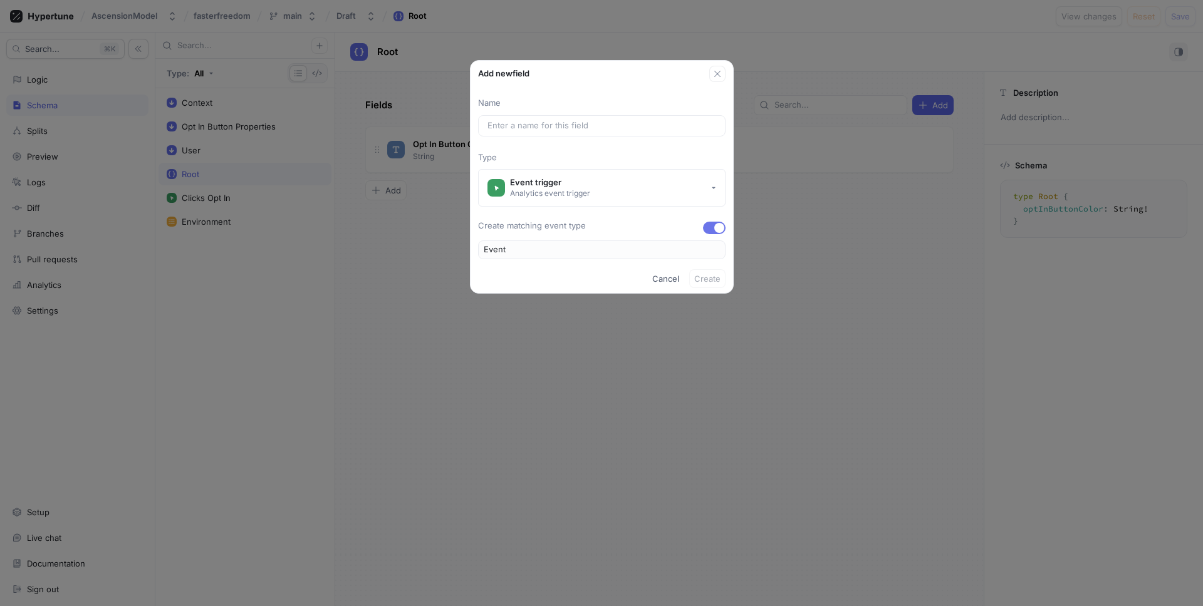
click at [707, 226] on button "button" at bounding box center [714, 228] width 23 height 13
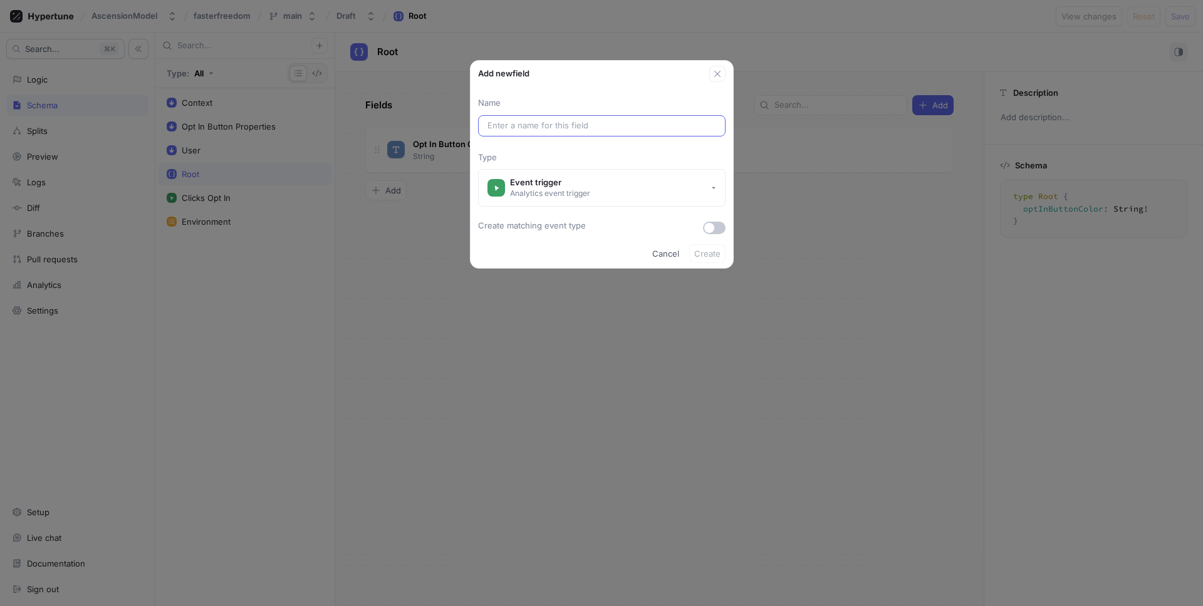
click at [548, 115] on div at bounding box center [601, 125] width 247 height 21
click at [575, 126] on input "text" at bounding box center [601, 126] width 229 height 13
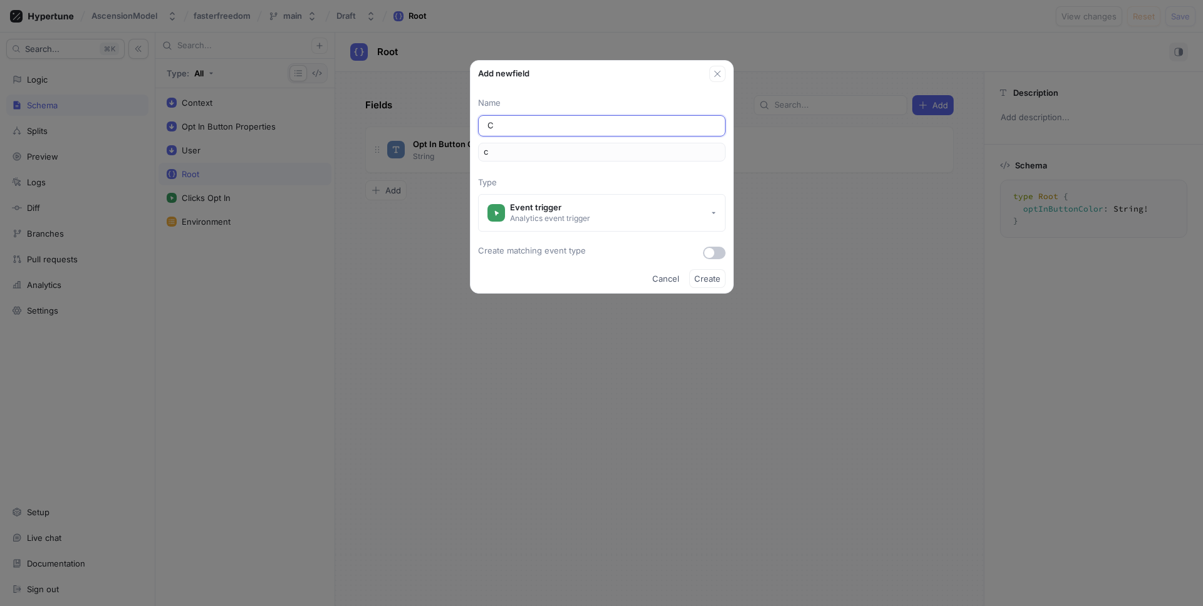
type input "Cl"
type input "cl"
type input "Cli"
type input "cli"
type input "Clic"
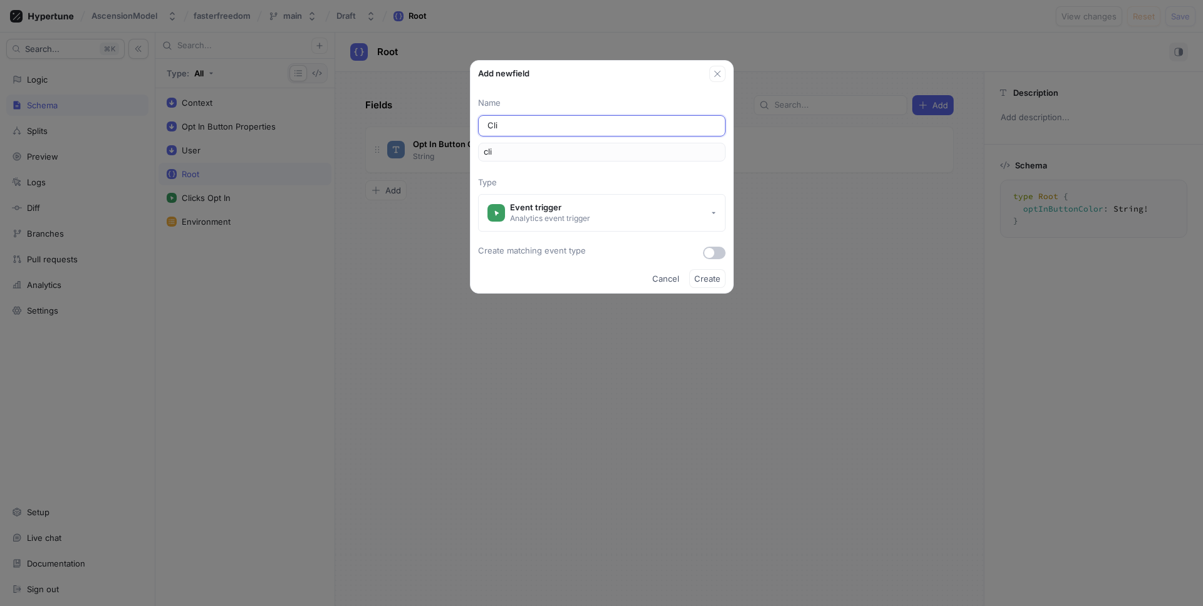
type input "clic"
type input "Click"
type input "click"
type input "Clicks"
type input "clicks"
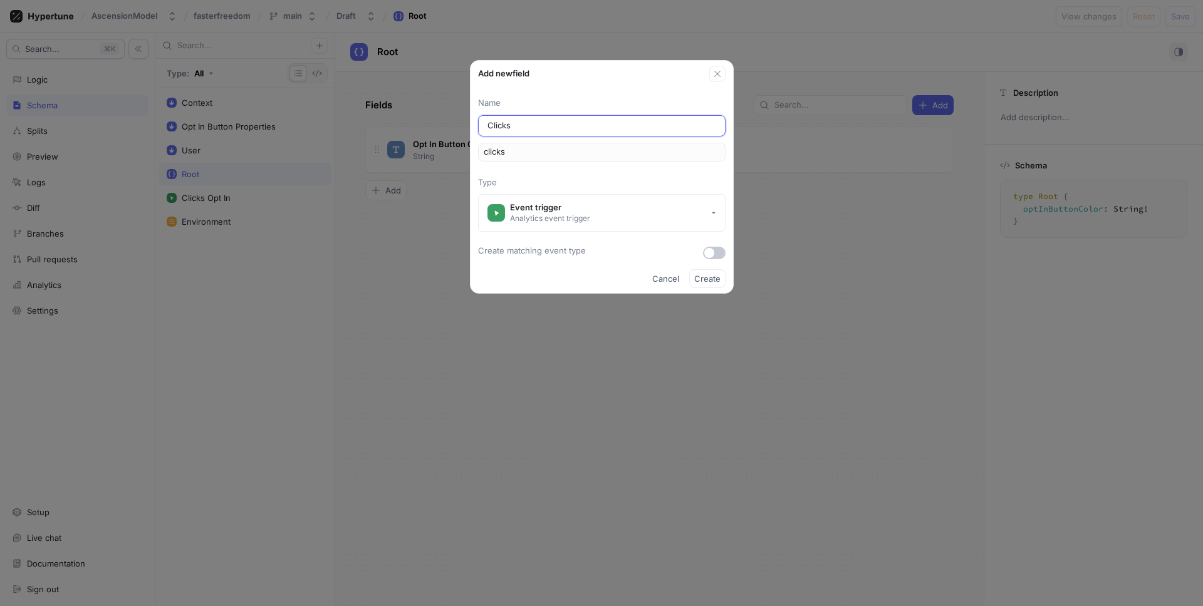
type input "Clicks O"
type input "clicksO"
type input "Clicks OI"
type input "clicksOI"
type input "Clicks O"
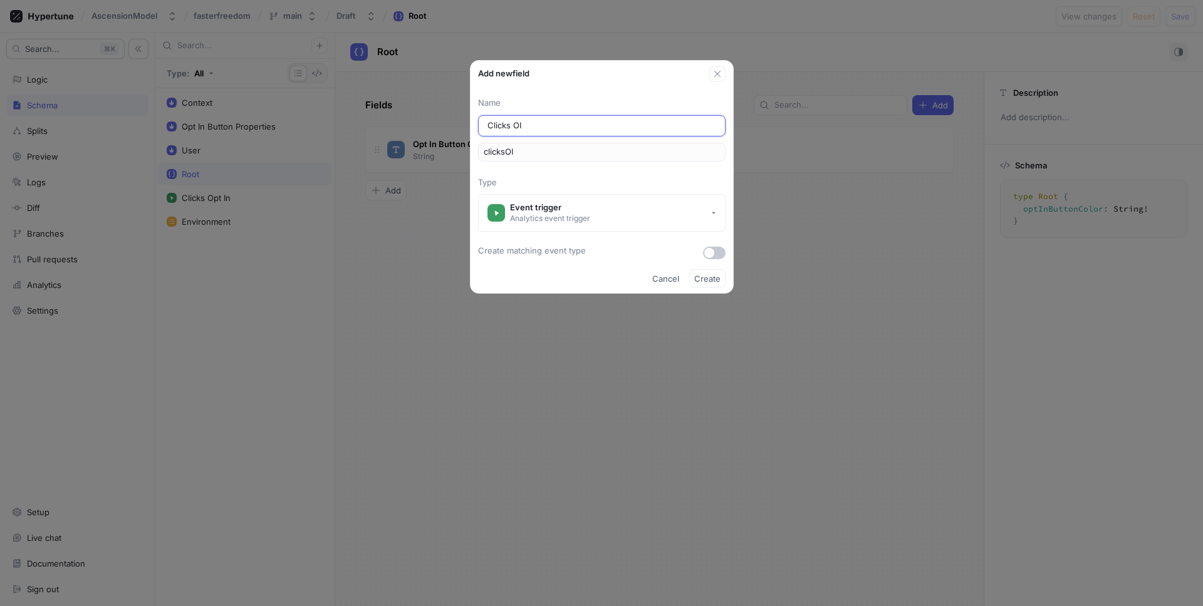
type input "clicksO"
type input "Clicks Op"
type input "clicksOp"
type input "Clicks Opt"
type input "clicksOpt"
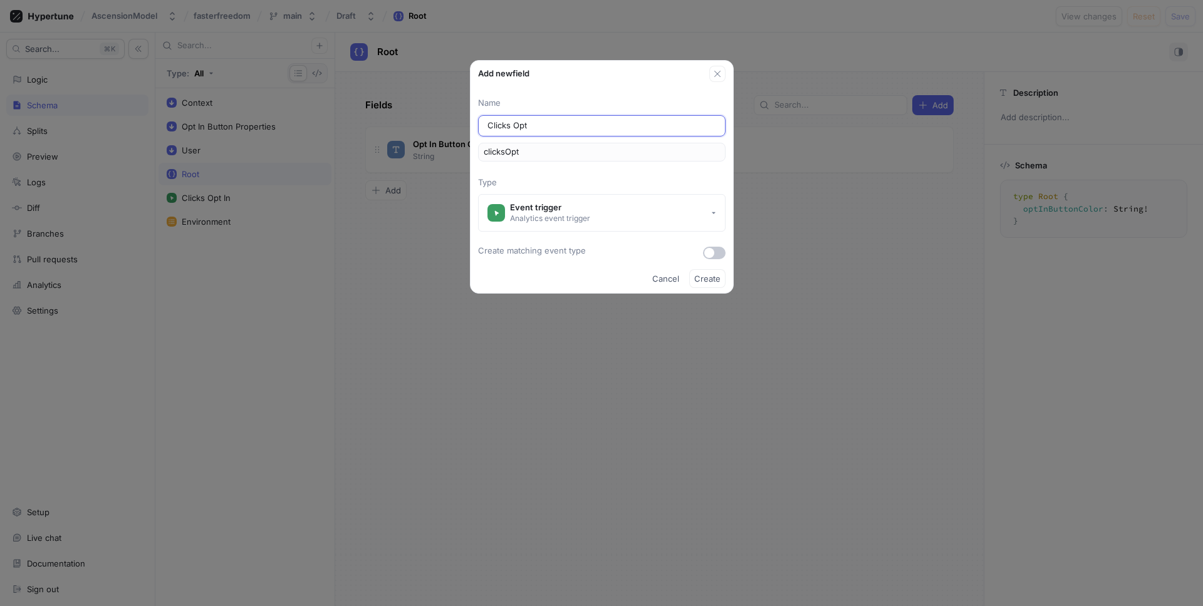
type input "Clicks Opt I"
type input "clicksOptI"
type input "Clicks Opt In"
type input "clicksOptIn"
type input "Clicks Opt In"
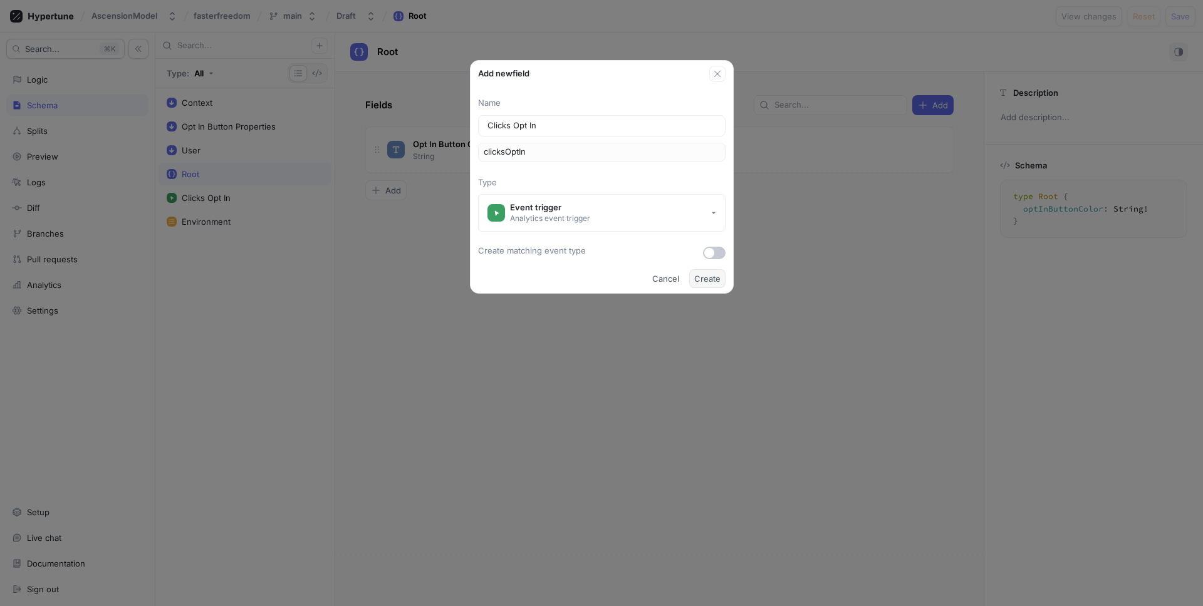
click at [721, 278] on button "Create" at bounding box center [707, 278] width 36 height 19
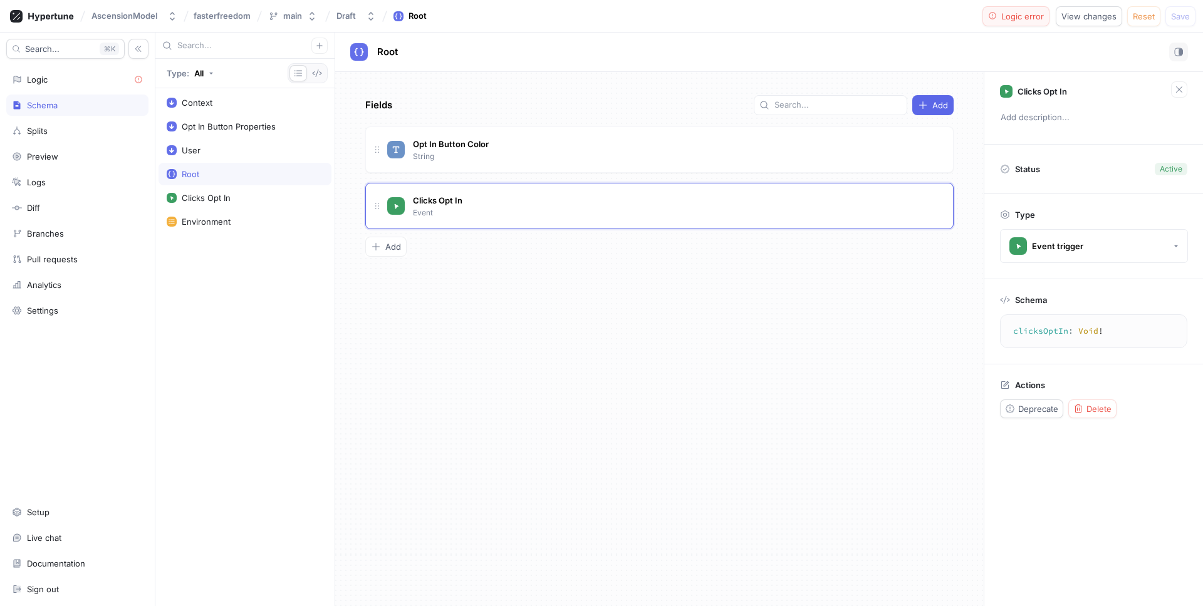
click at [994, 23] on button "Logic error" at bounding box center [1016, 16] width 68 height 20
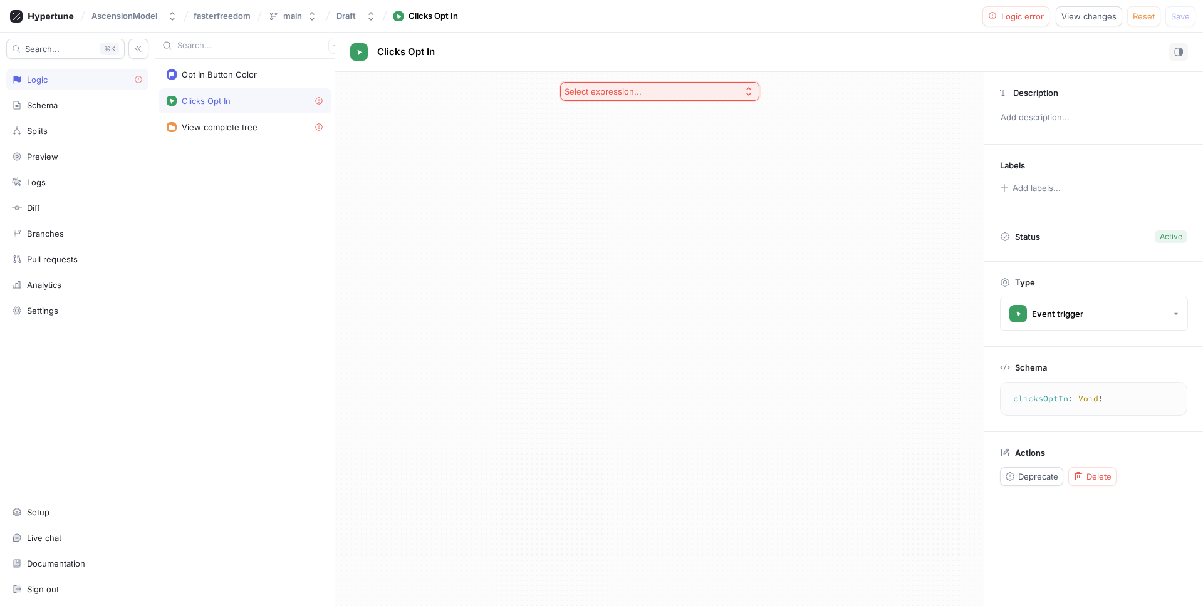
click at [620, 86] on div "Select expression..." at bounding box center [603, 91] width 77 height 11
click at [610, 148] on div "No Op" at bounding box center [659, 158] width 193 height 21
click at [682, 91] on div "No Op" at bounding box center [660, 92] width 188 height 14
click at [752, 87] on icon "button" at bounding box center [747, 92] width 14 height 14
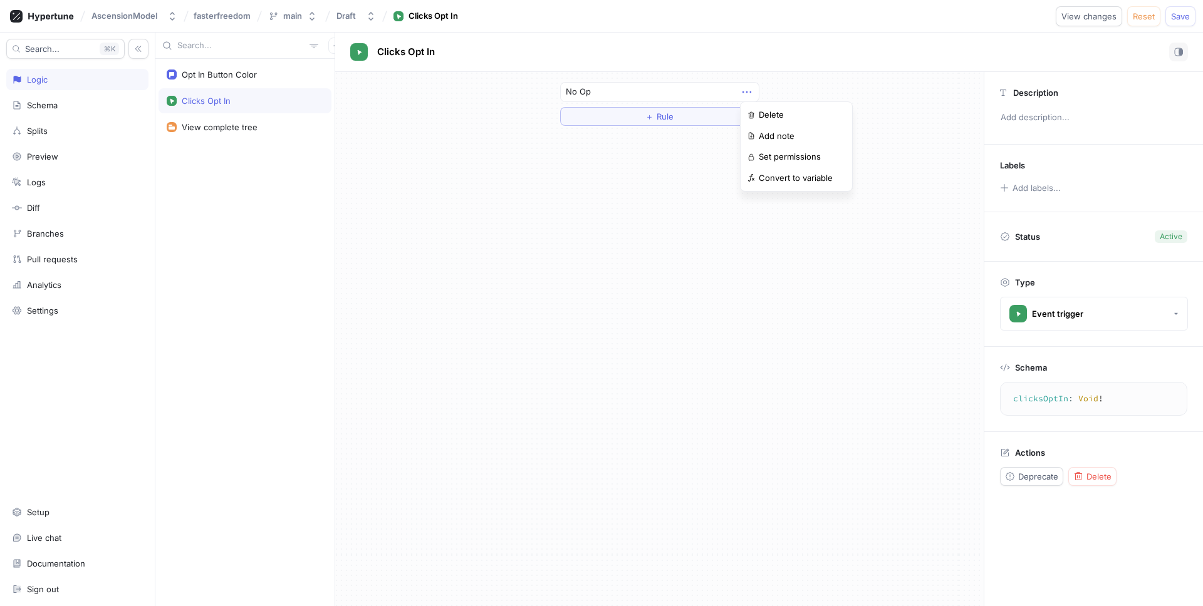
click at [572, 149] on div "No Op ＋ Rule" at bounding box center [659, 339] width 648 height 534
click at [1179, 15] on span "Save" at bounding box center [1180, 17] width 19 height 8
click at [677, 88] on div "No Op" at bounding box center [660, 92] width 188 height 14
drag, startPoint x: 761, startPoint y: 100, endPoint x: 744, endPoint y: 100, distance: 16.9
click at [761, 100] on div "No Op ＋ Rule" at bounding box center [659, 104] width 219 height 64
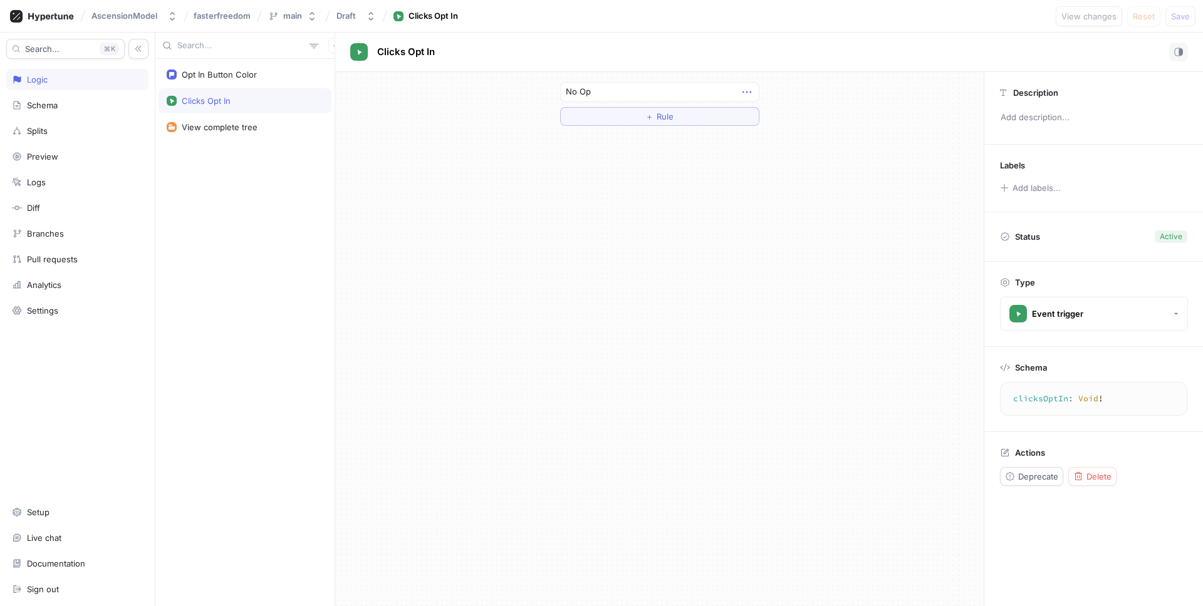
click at [740, 93] on icon "button" at bounding box center [747, 92] width 14 height 14
click at [751, 90] on icon "button" at bounding box center [747, 92] width 14 height 14
click at [757, 108] on div "Delete" at bounding box center [796, 115] width 107 height 21
click at [614, 93] on div "Select expression..." at bounding box center [603, 91] width 77 height 11
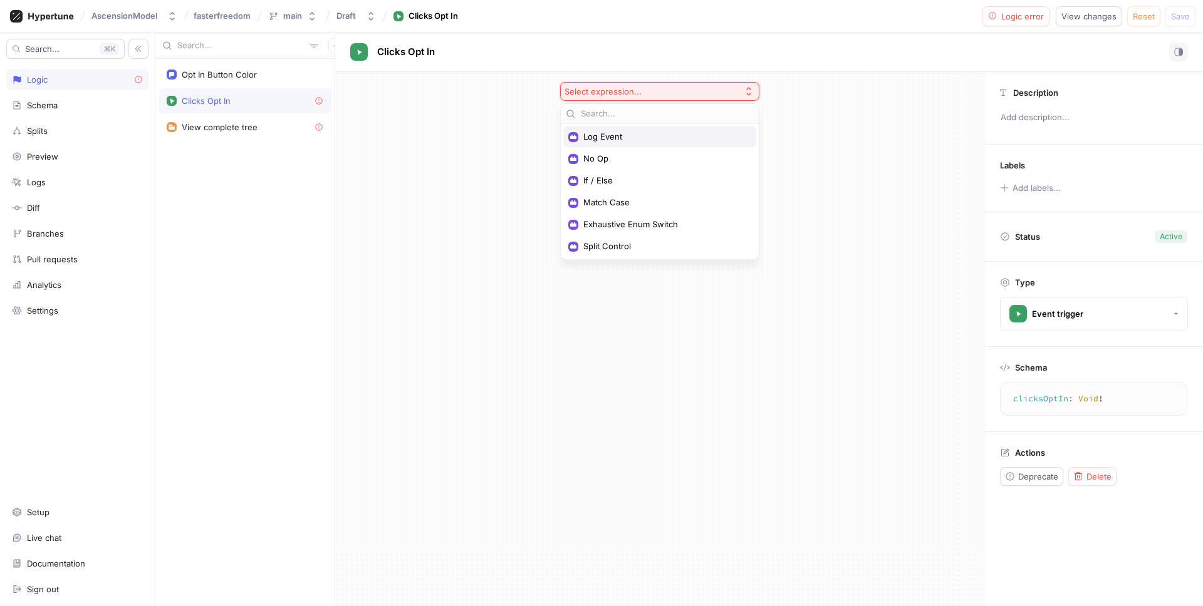
click at [618, 137] on span "Log Event" at bounding box center [664, 137] width 162 height 11
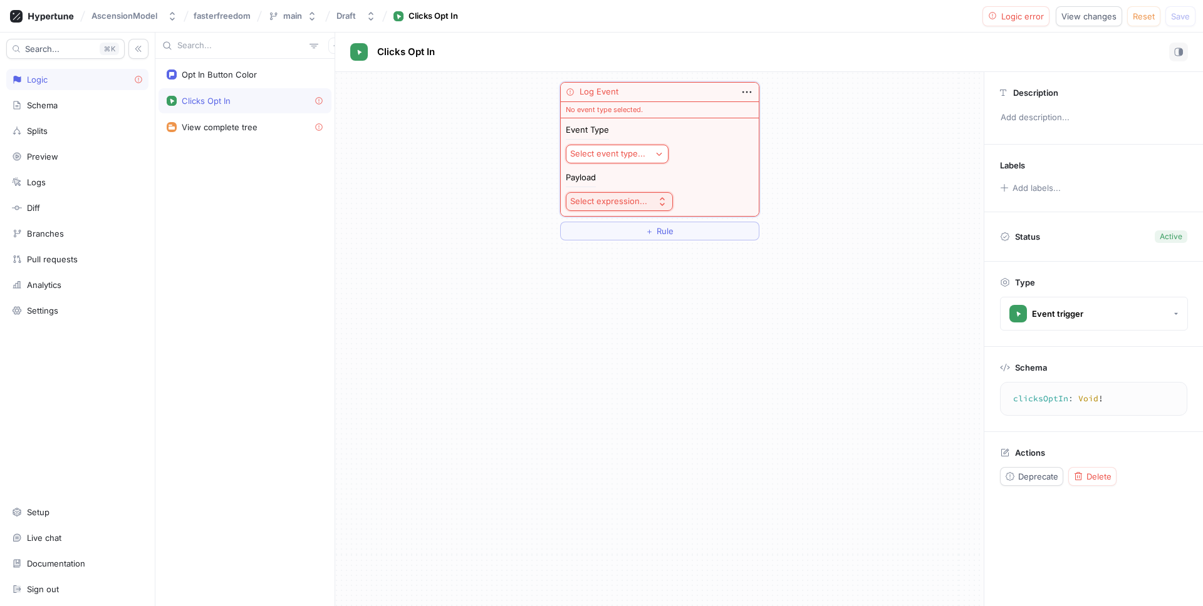
click at [638, 152] on div "Select event type..." at bounding box center [607, 153] width 75 height 11
click at [649, 193] on div "Clicks Opt In" at bounding box center [642, 199] width 147 height 21
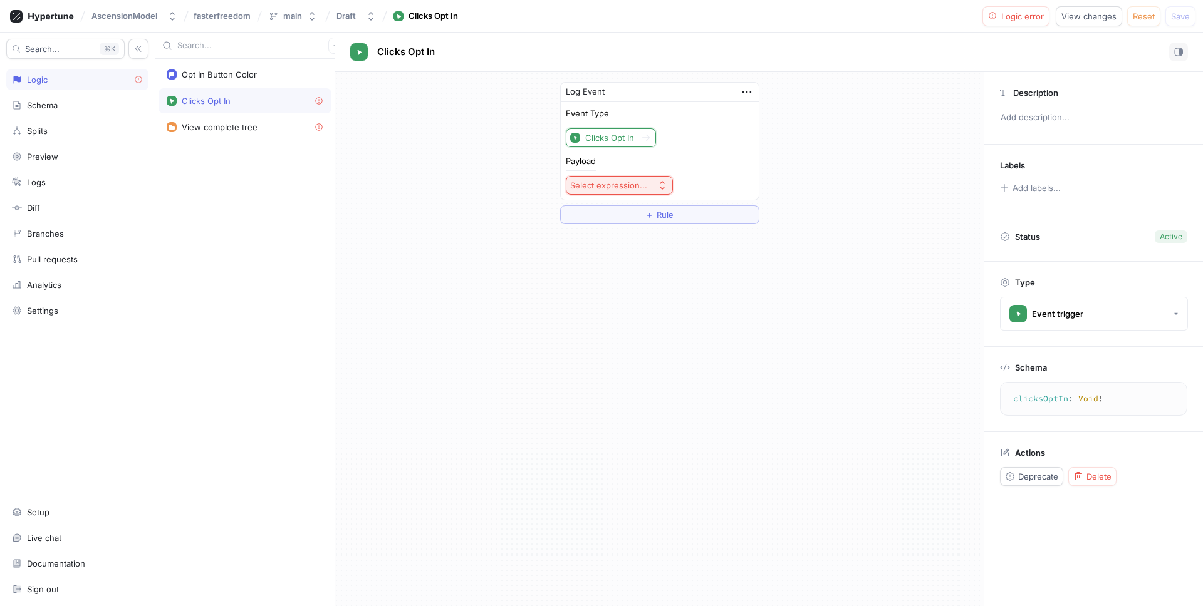
click at [636, 181] on div "Select expression..." at bounding box center [608, 185] width 77 height 11
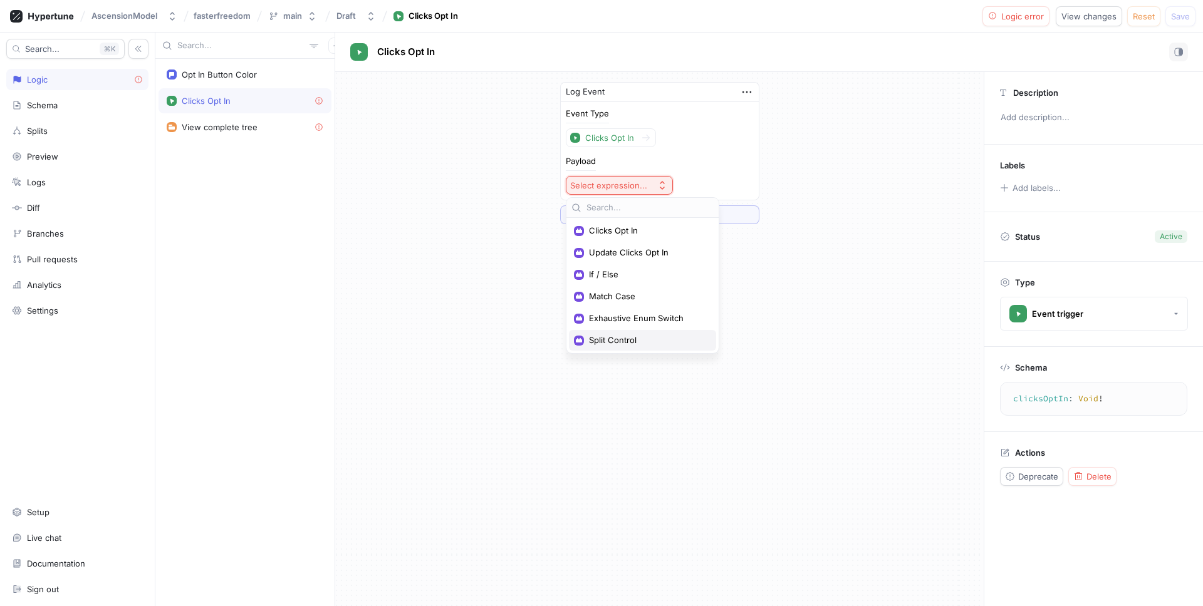
click at [643, 337] on span "Split Control" at bounding box center [647, 340] width 116 height 11
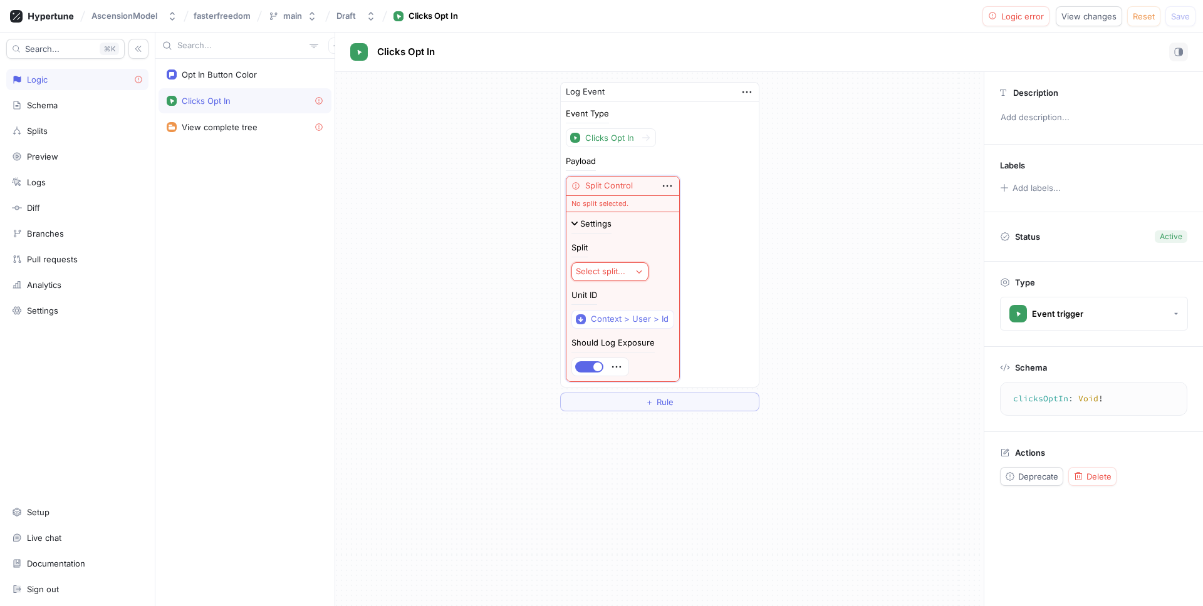
click at [642, 259] on div "Split Select split..." at bounding box center [622, 263] width 103 height 38
click at [633, 279] on button "Select split..." at bounding box center [609, 272] width 77 height 19
click at [630, 312] on span "Button Color Test" at bounding box center [653, 317] width 116 height 11
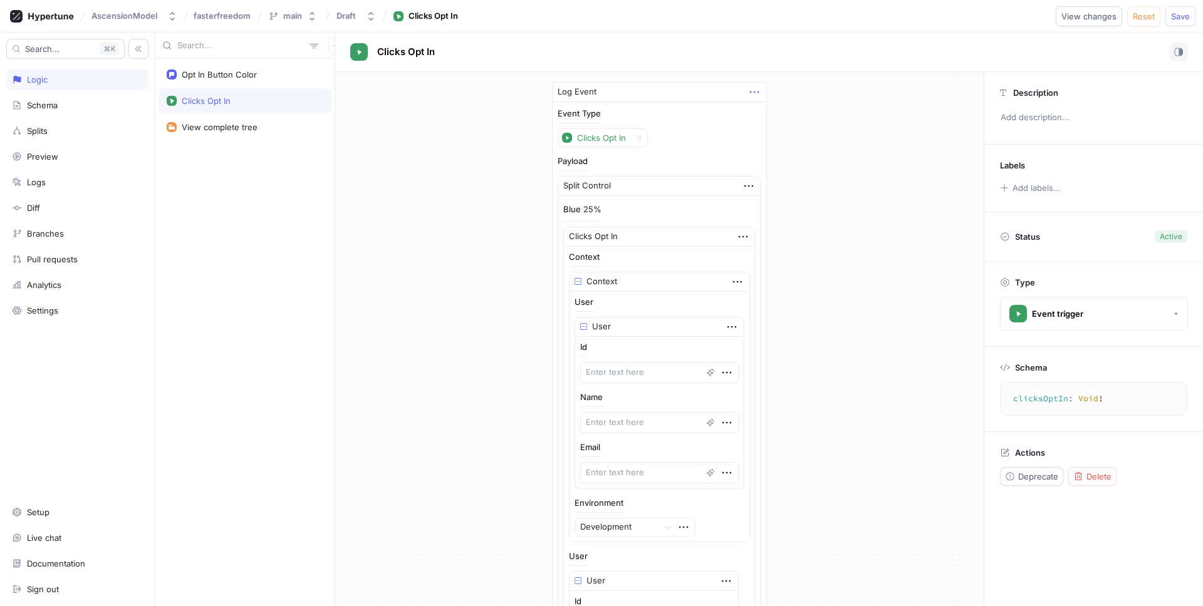
click at [747, 96] on icon "button" at bounding box center [754, 92] width 14 height 14
click at [770, 116] on p "Delete" at bounding box center [766, 115] width 25 height 13
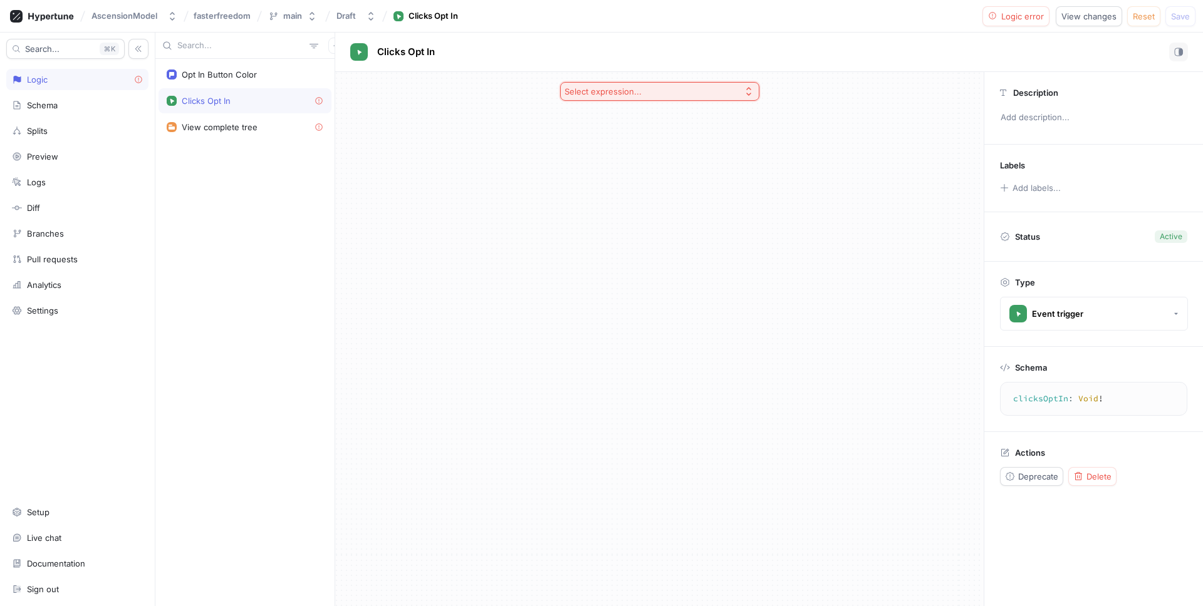
click at [628, 84] on button "Select expression..." at bounding box center [659, 91] width 199 height 19
click at [595, 154] on span "No Op" at bounding box center [664, 159] width 162 height 11
click at [753, 144] on div "No Op ＋ Rule" at bounding box center [659, 339] width 648 height 534
click at [1181, 18] on span "Save" at bounding box center [1180, 17] width 19 height 8
